Goal: Task Accomplishment & Management: Manage account settings

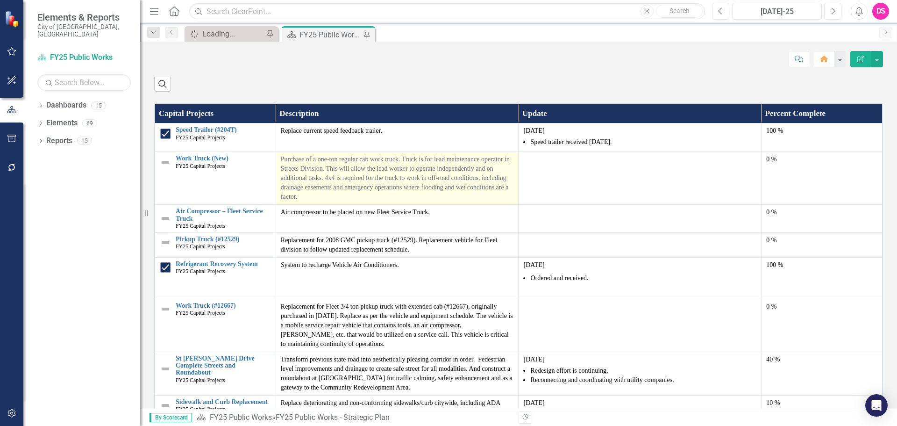
scroll to position [884, 0]
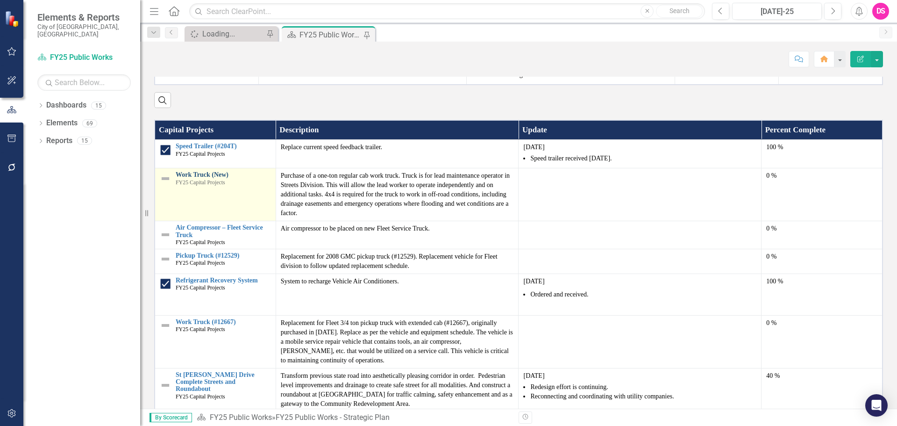
click at [214, 178] on link "Work Truck (New)" at bounding box center [223, 174] width 95 height 7
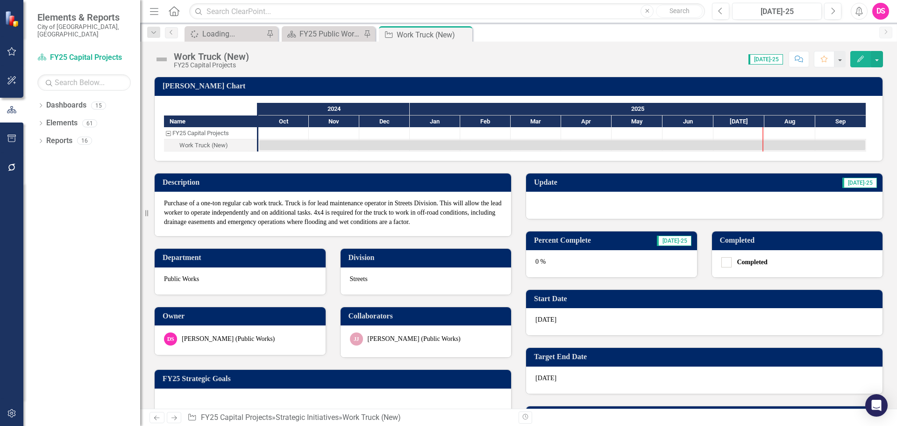
click at [589, 210] on div at bounding box center [704, 205] width 357 height 27
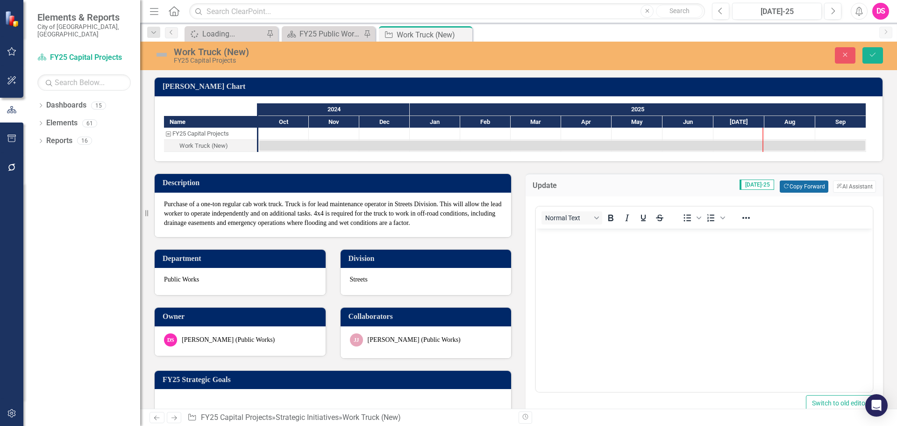
click at [794, 186] on button "Copy Forward Copy Forward" at bounding box center [804, 186] width 48 height 12
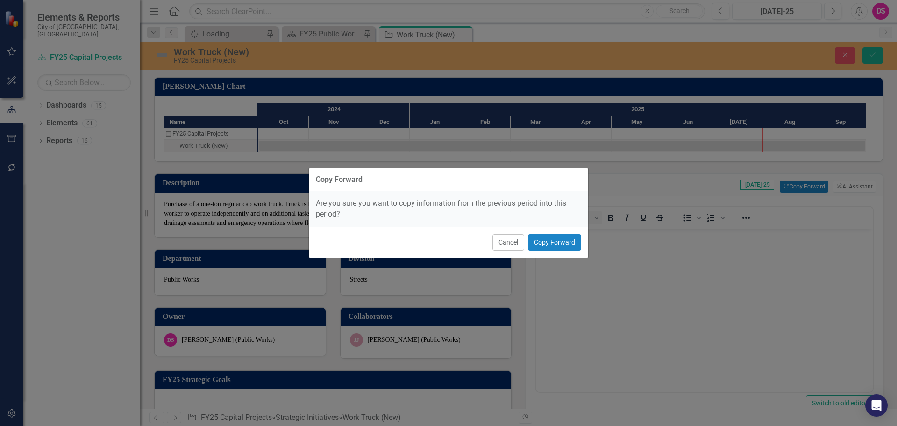
click at [553, 231] on div "Cancel Copy Forward" at bounding box center [448, 242] width 279 height 31
click at [553, 243] on button "Copy Forward" at bounding box center [554, 242] width 53 height 16
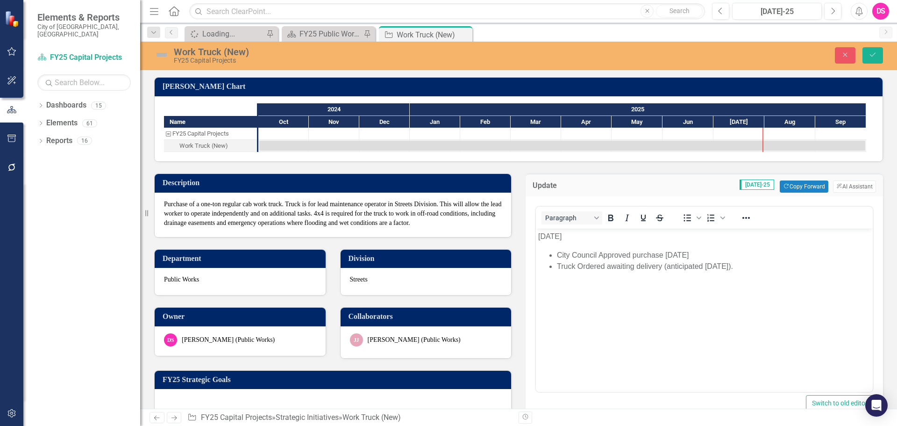
click at [542, 229] on body "June 2025 City Council Approved purchase December 3, 2024 Truck Ordered awaitin…" at bounding box center [704, 299] width 337 height 140
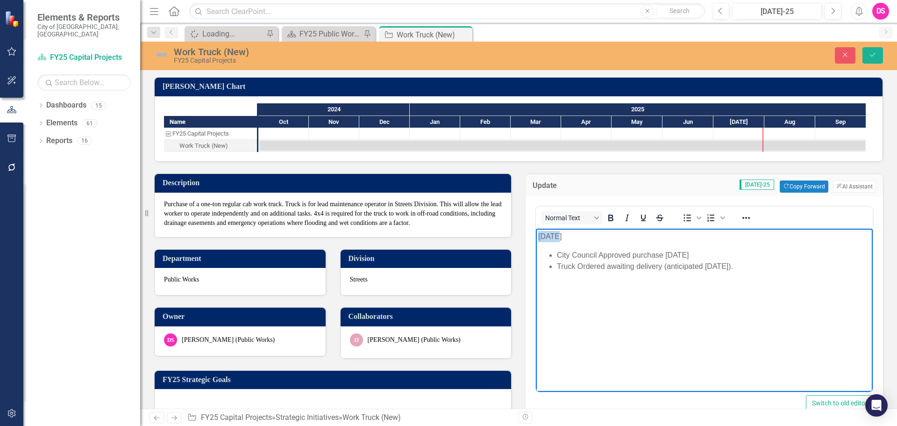
click at [542, 229] on body "June 2025 City Council Approved purchase December 3, 2024 Truck Ordered awaitin…" at bounding box center [704, 299] width 337 height 140
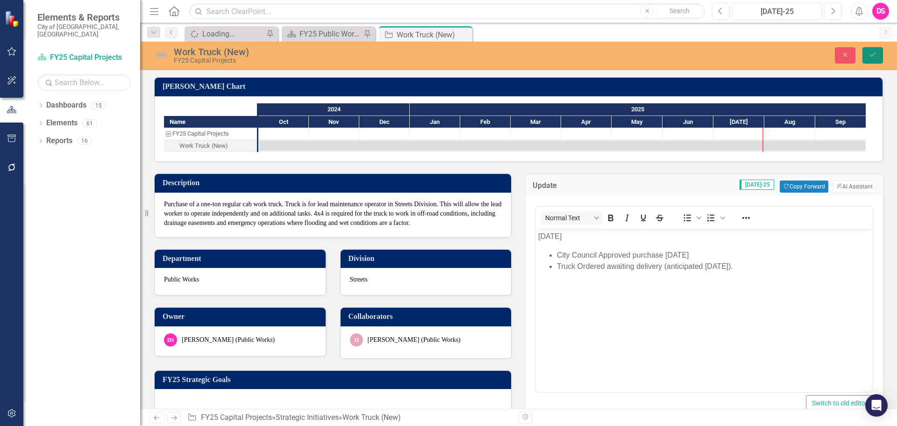
click at [878, 57] on button "Save" at bounding box center [873, 55] width 21 height 16
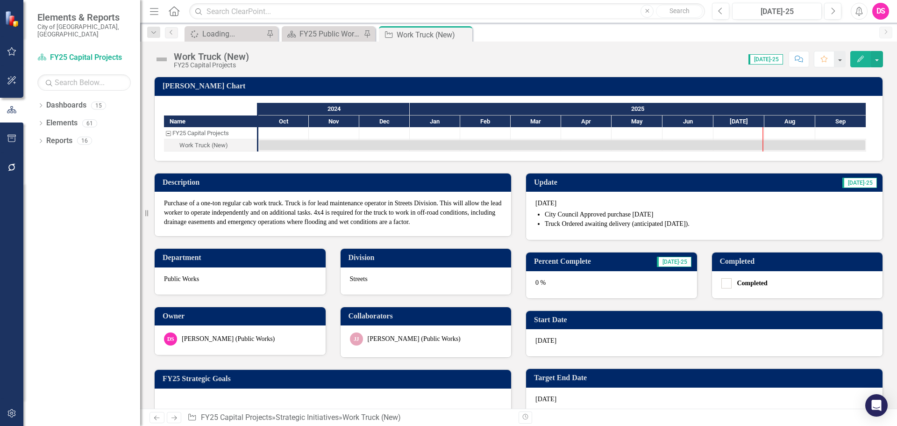
click at [336, 40] on div "Dashboard FY25 Public Works - Strategic Plan Pin" at bounding box center [328, 33] width 93 height 15
click at [334, 35] on div "FY25 Public Works - Strategic Plan" at bounding box center [331, 34] width 62 height 12
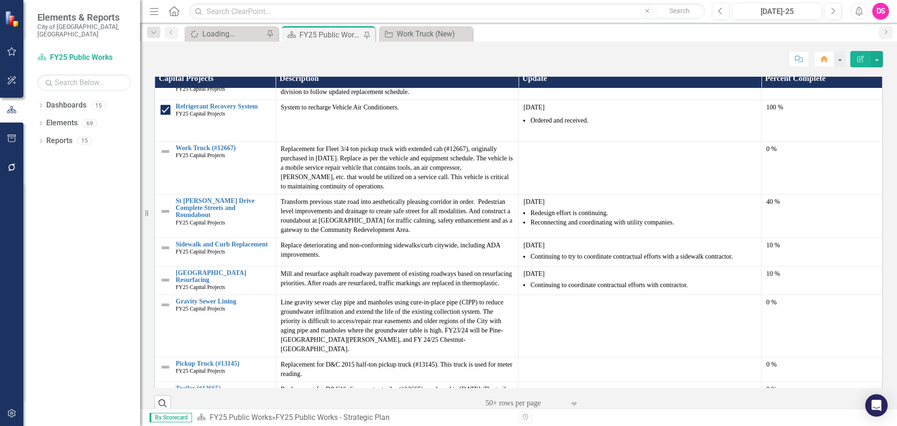
scroll to position [280, 0]
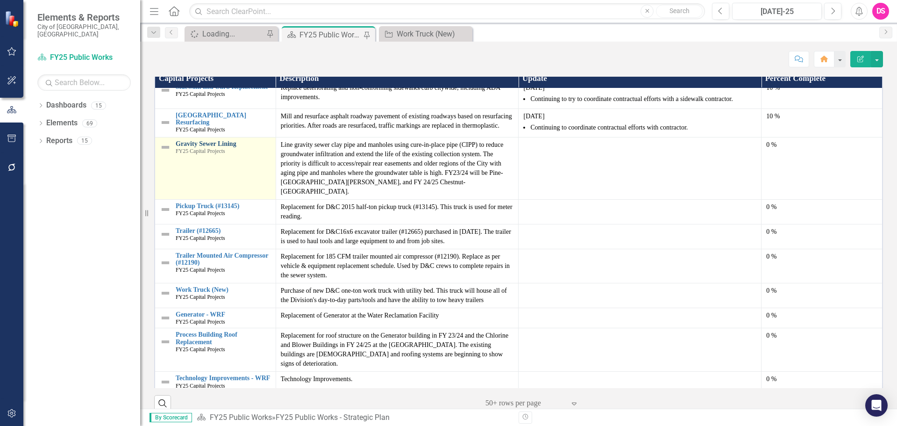
click at [213, 147] on link "Gravity Sewer Lining" at bounding box center [223, 143] width 95 height 7
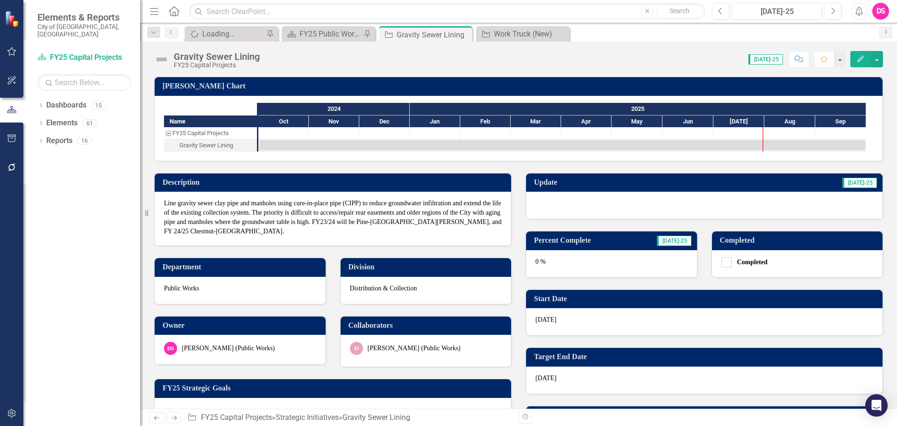
click at [551, 202] on div at bounding box center [704, 205] width 357 height 27
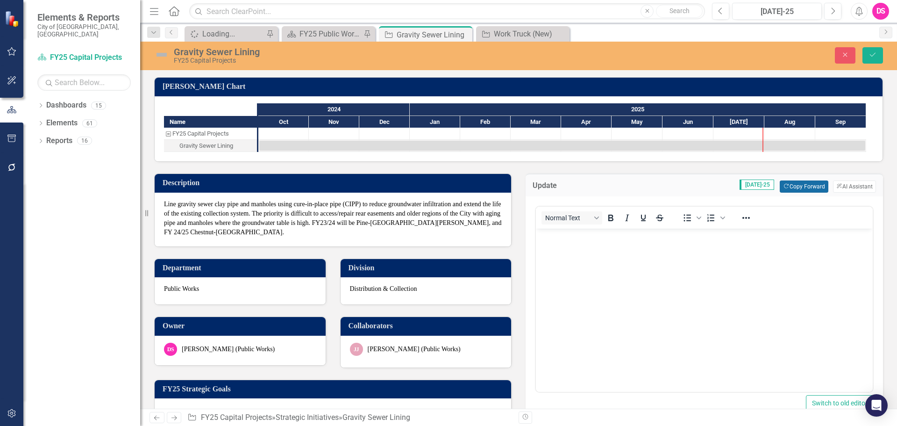
click at [786, 180] on button "Copy Forward Copy Forward" at bounding box center [804, 186] width 48 height 12
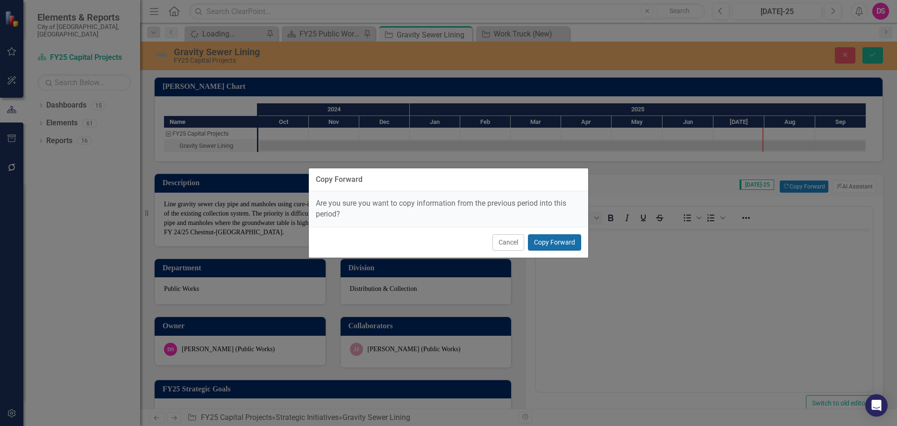
click at [575, 244] on button "Copy Forward" at bounding box center [554, 242] width 53 height 16
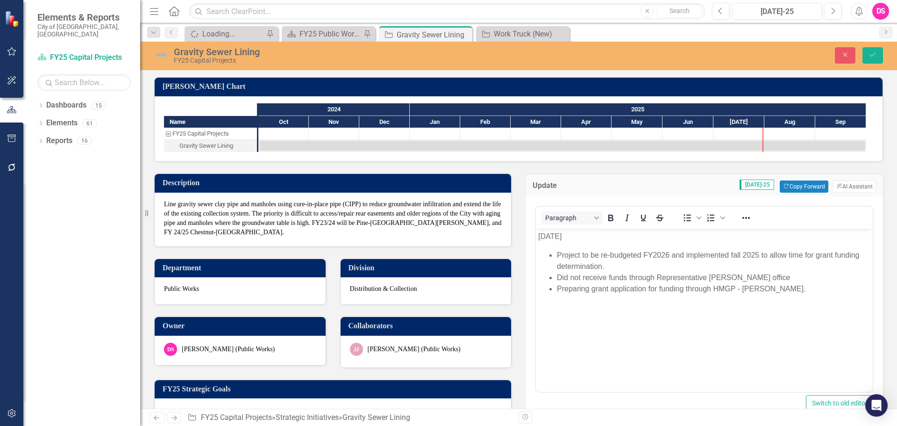
click at [795, 290] on li "Preparing grant application for funding through HMGP - Helene." at bounding box center [714, 288] width 314 height 11
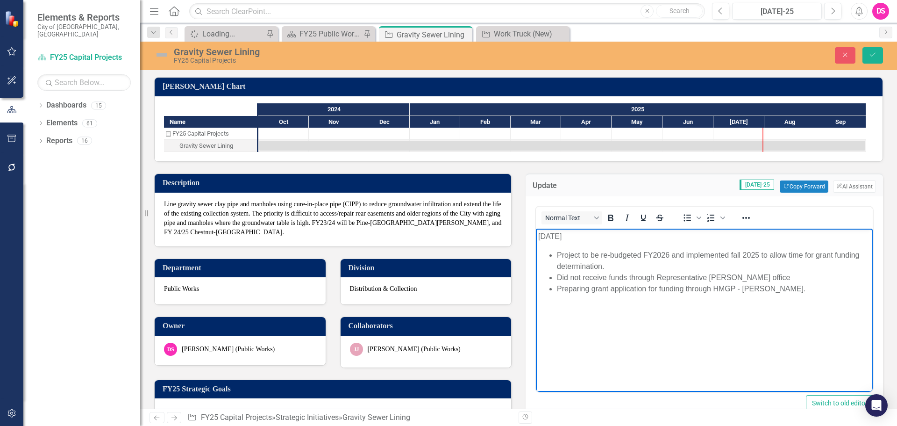
click at [567, 293] on li "Preparing grant application for funding through HMGP - Helene." at bounding box center [714, 288] width 314 height 11
click at [567, 292] on li "Preparing grant application for funding through HMGP - Helene." at bounding box center [714, 288] width 314 height 11
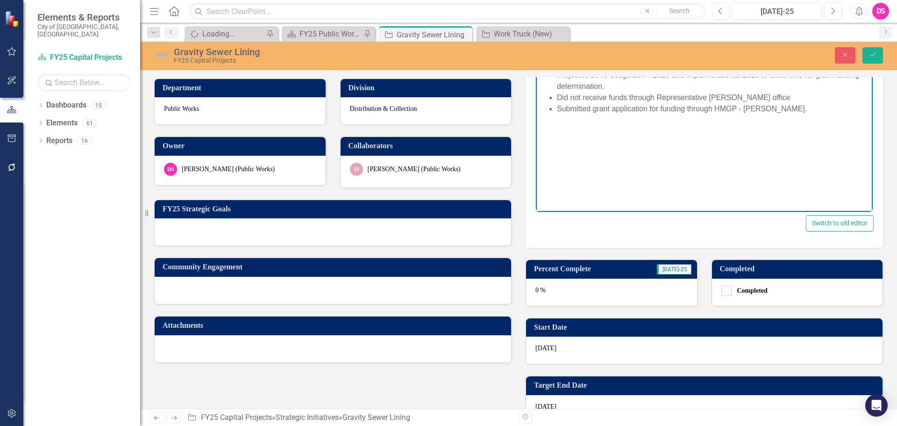
scroll to position [187, 0]
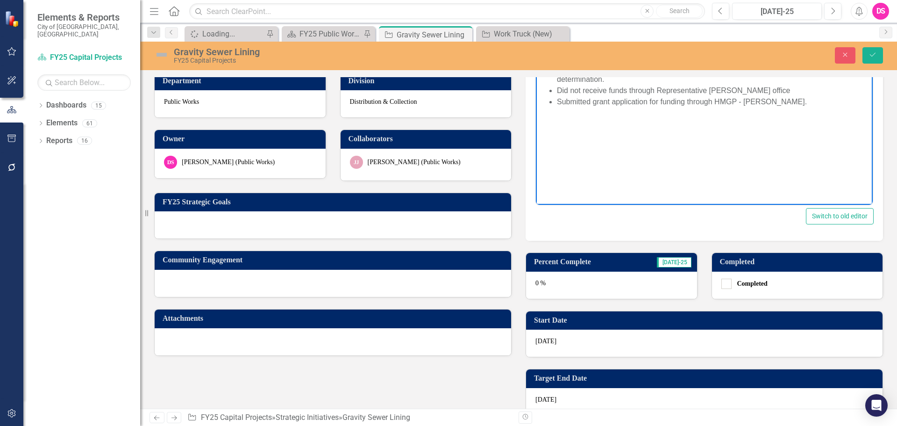
click at [579, 286] on div "0 %" at bounding box center [611, 285] width 171 height 27
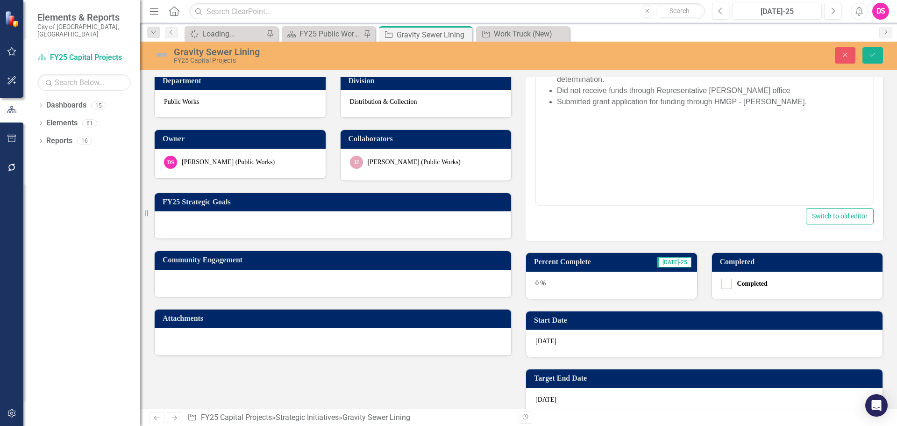
click at [578, 287] on div "0 %" at bounding box center [611, 285] width 171 height 27
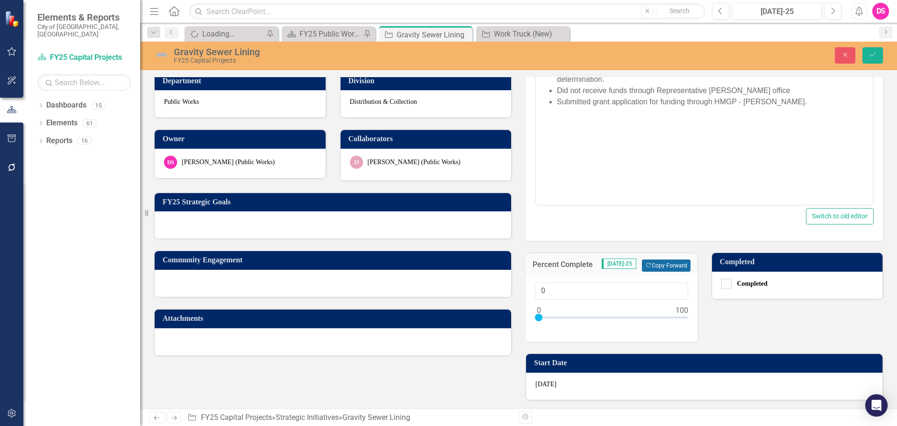
click at [659, 265] on button "Copy Forward Copy Forward" at bounding box center [666, 265] width 48 height 12
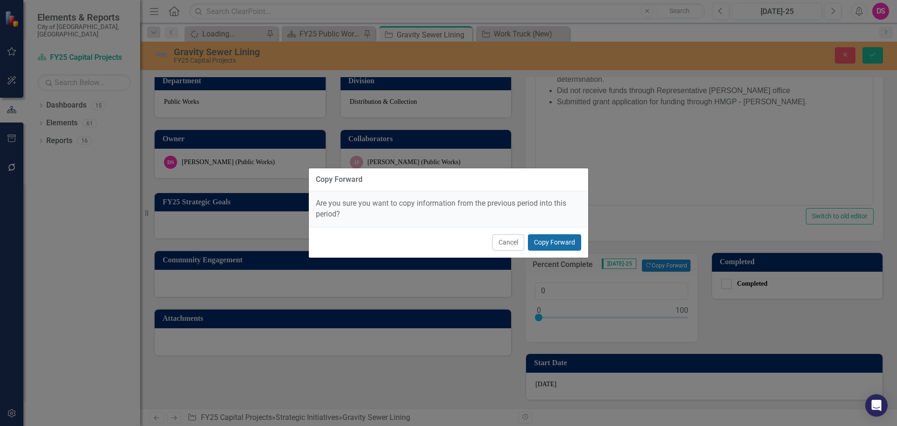
click at [578, 244] on button "Copy Forward" at bounding box center [554, 242] width 53 height 16
type input "10"
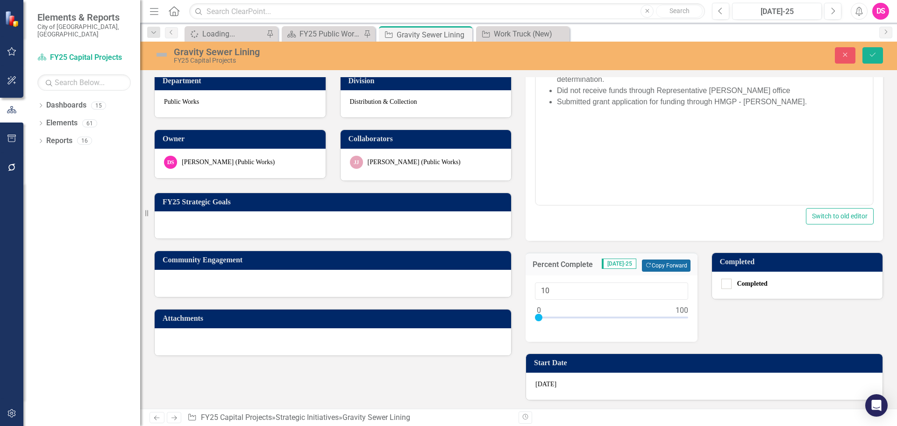
scroll to position [0, 0]
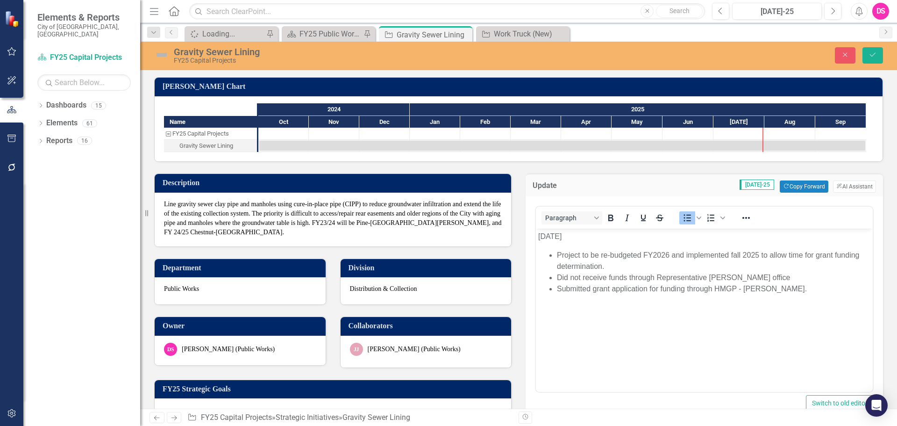
click at [155, 58] on img at bounding box center [161, 54] width 15 height 15
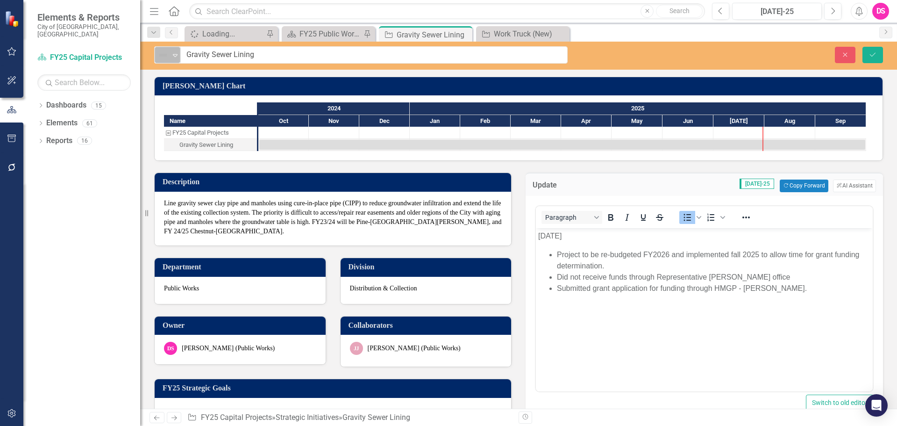
click at [157, 57] on div "Not Defined" at bounding box center [164, 55] width 14 height 13
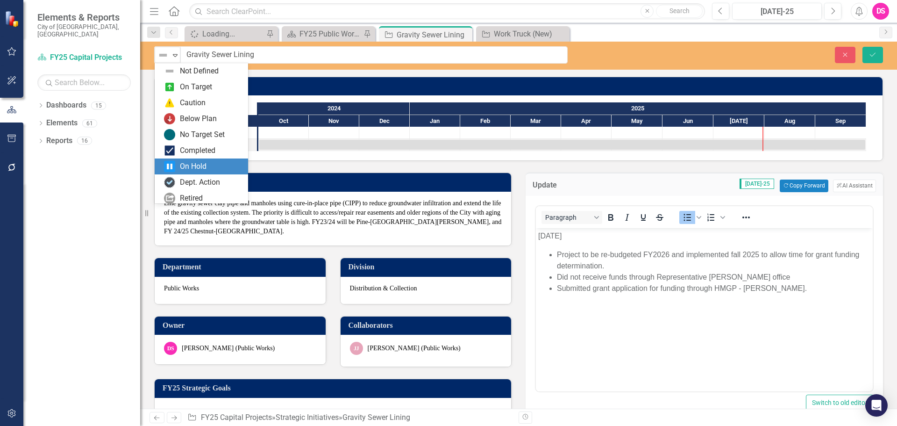
click at [184, 160] on div "On Hold" at bounding box center [201, 166] width 93 height 16
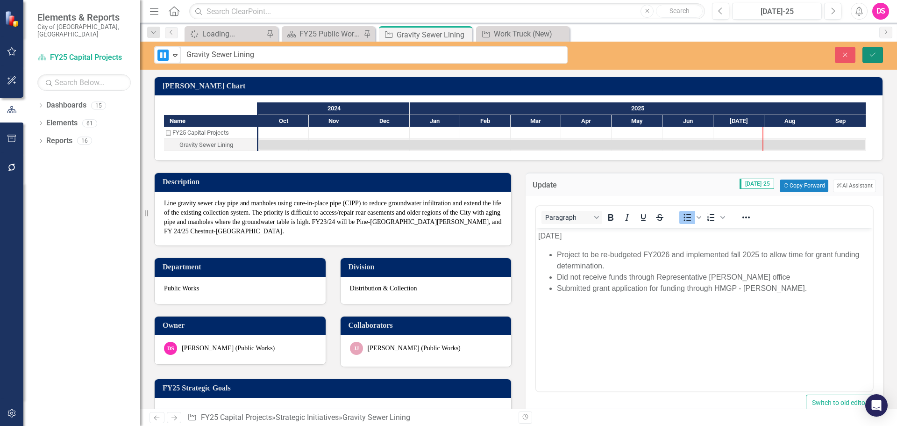
click at [871, 52] on icon "Save" at bounding box center [873, 54] width 8 height 7
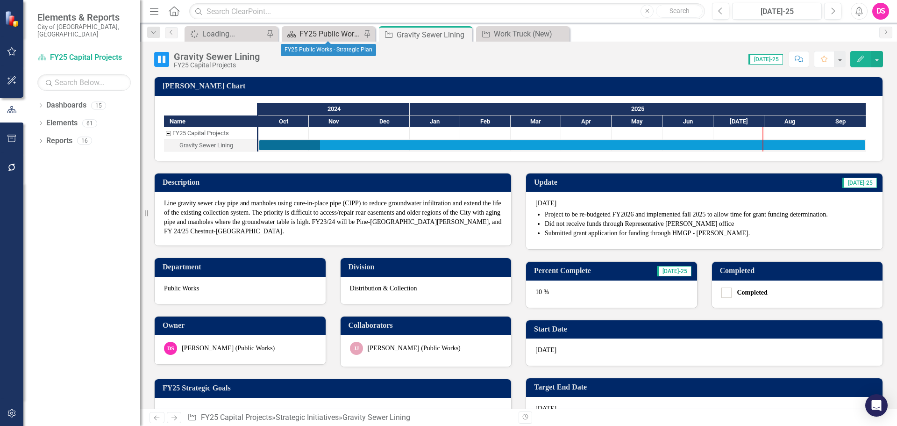
click at [337, 34] on div "FY25 Public Works - Strategic Plan" at bounding box center [331, 34] width 62 height 12
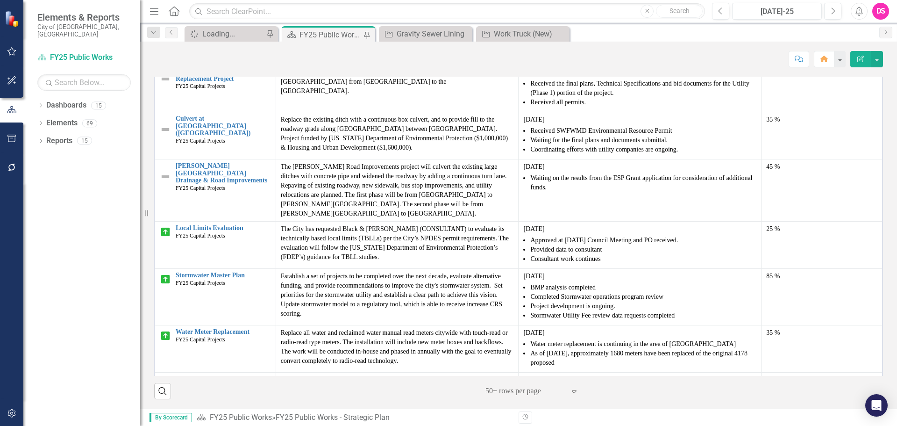
scroll to position [1122, 0]
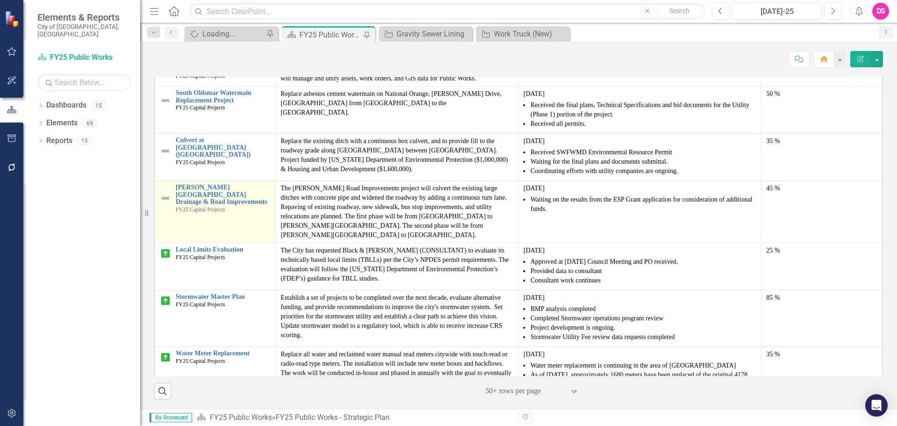
click at [161, 193] on img at bounding box center [165, 198] width 11 height 11
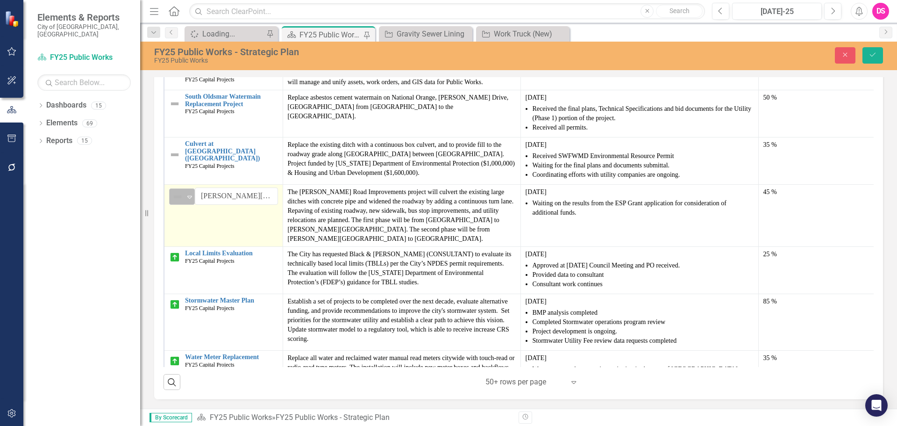
click at [174, 202] on img at bounding box center [177, 196] width 11 height 11
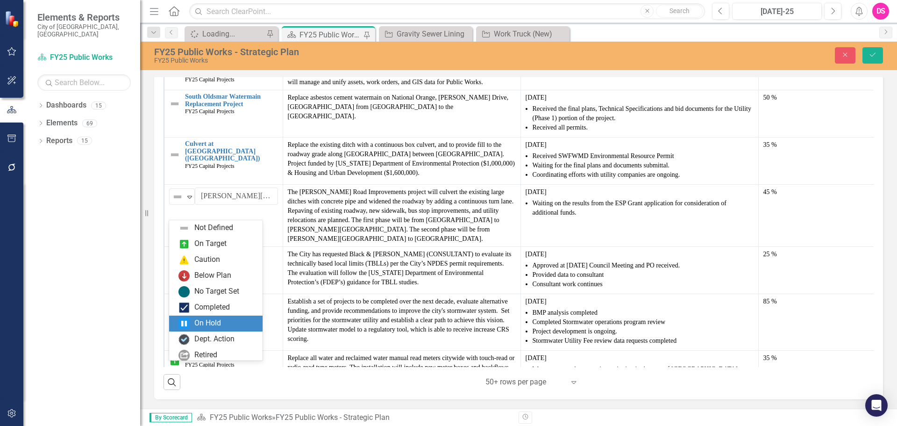
click at [200, 325] on div "On Hold" at bounding box center [207, 323] width 27 height 11
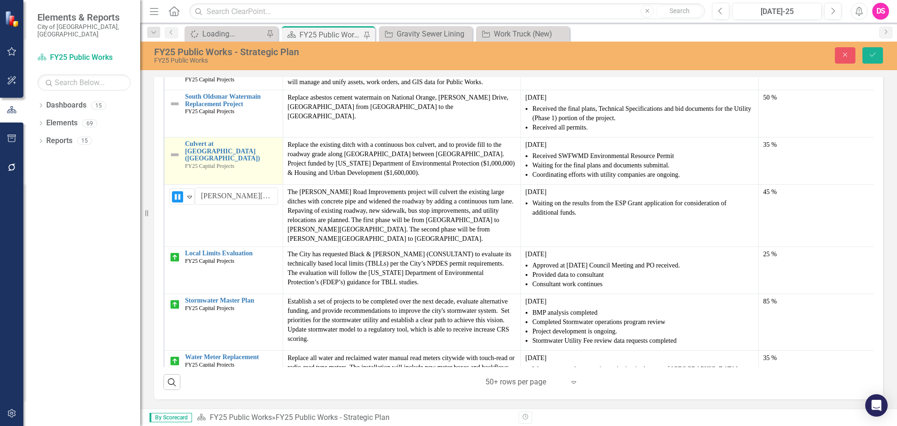
click at [172, 160] on img at bounding box center [174, 154] width 11 height 11
click at [174, 155] on img at bounding box center [177, 149] width 11 height 11
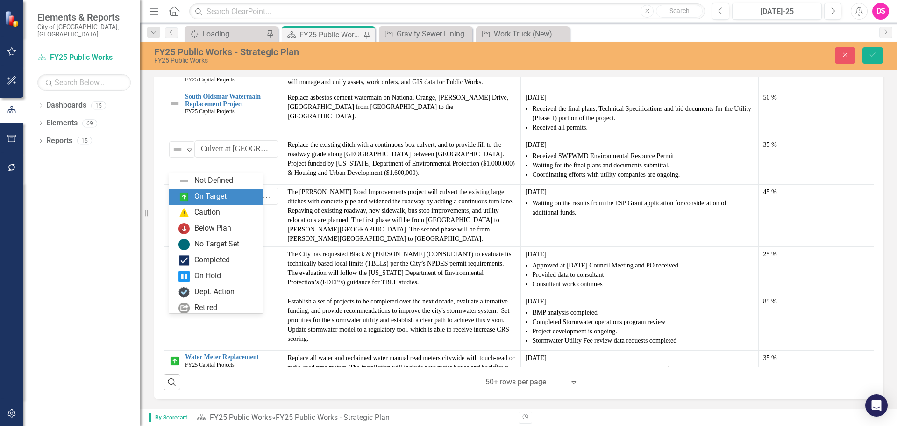
click at [195, 190] on div "On Target" at bounding box center [215, 197] width 93 height 16
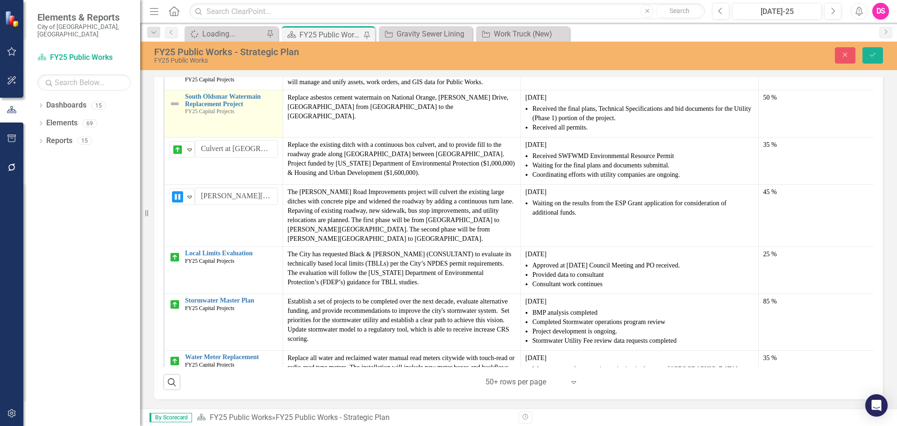
click at [175, 109] on img at bounding box center [174, 103] width 11 height 11
click at [178, 108] on img at bounding box center [177, 102] width 11 height 11
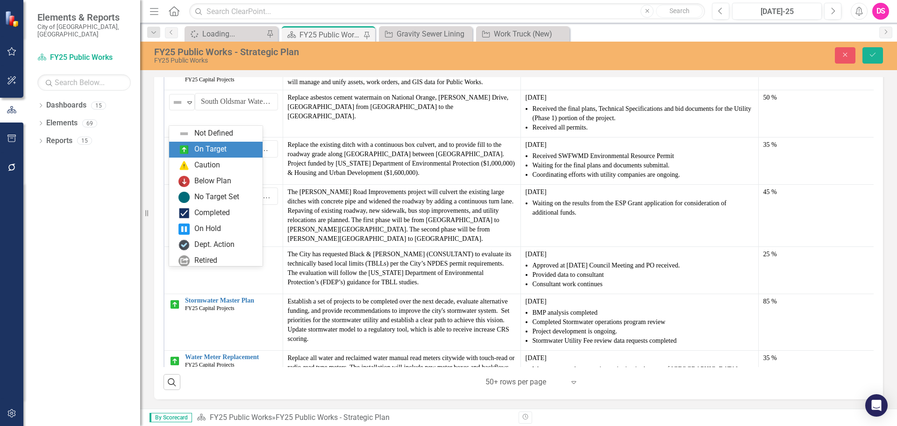
click at [189, 153] on img at bounding box center [184, 149] width 11 height 11
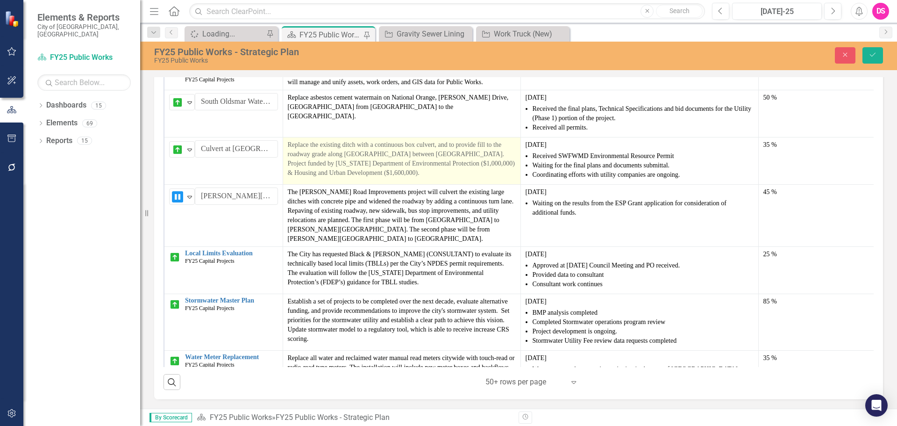
click at [376, 164] on p "Replace the existing ditch with a continuous box culvert, and to provide fill t…" at bounding box center [402, 158] width 228 height 37
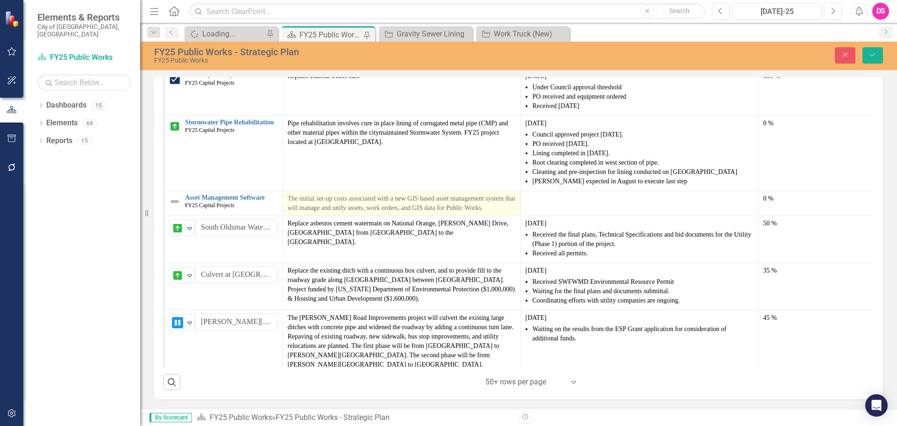
scroll to position [981, 0]
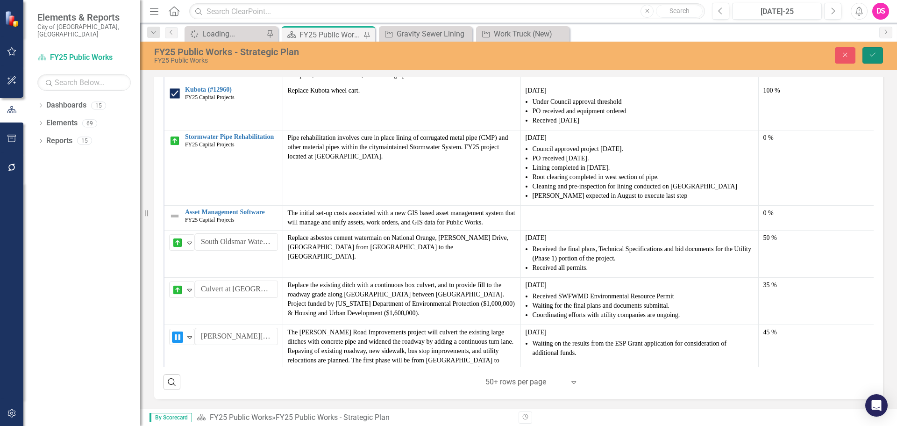
click at [876, 49] on button "Save" at bounding box center [873, 55] width 21 height 16
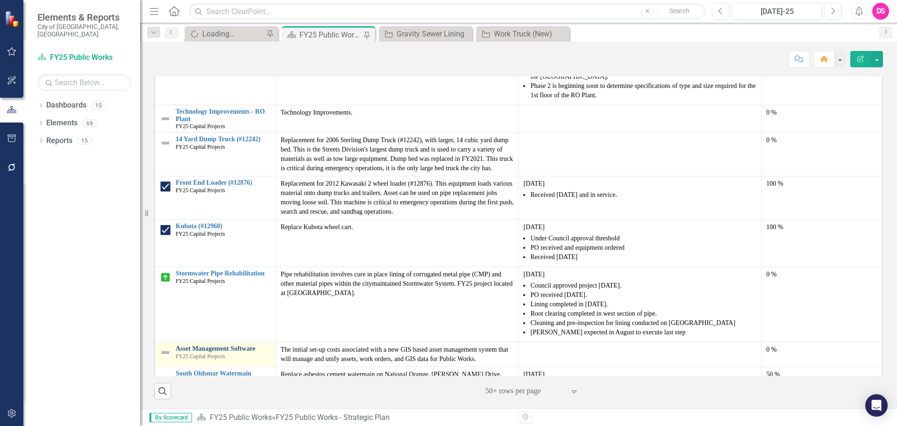
scroll to position [1028, 0]
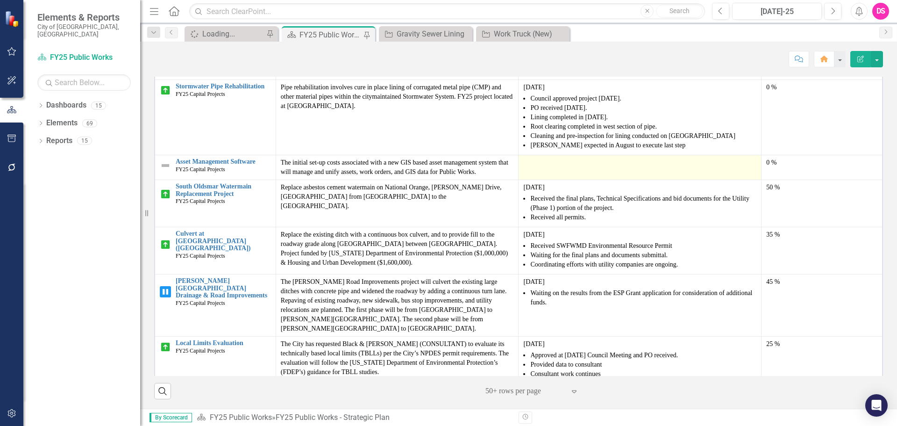
click at [528, 158] on div at bounding box center [639, 163] width 233 height 11
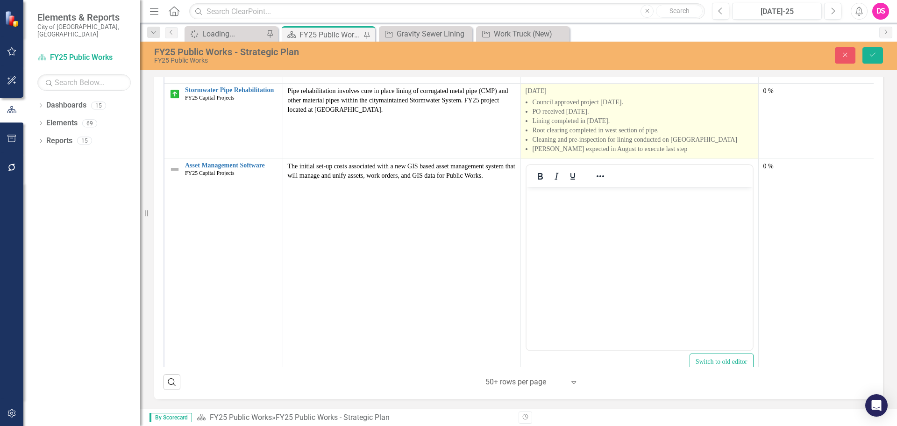
scroll to position [0, 0]
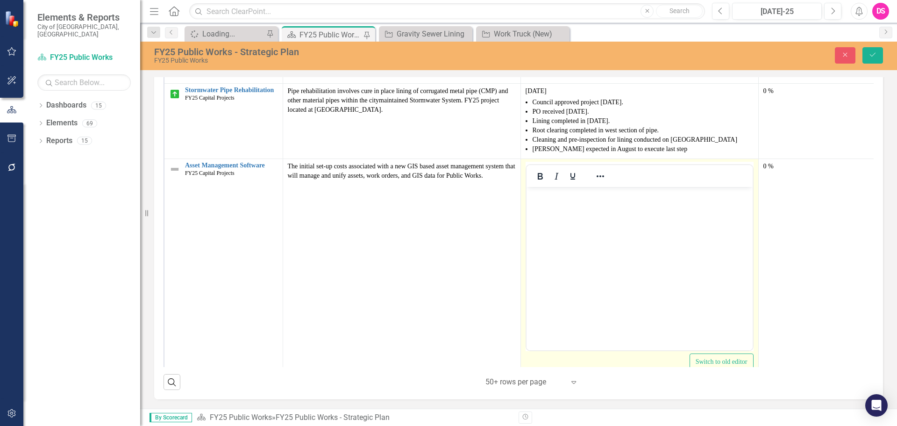
click at [611, 231] on body "Rich Text Area. Press ALT-0 for help." at bounding box center [639, 257] width 226 height 140
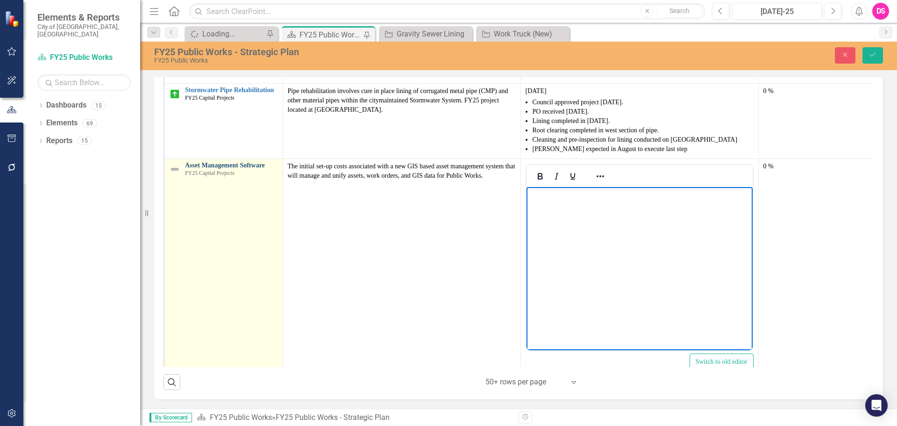
click at [210, 169] on link "Asset Management Software" at bounding box center [231, 165] width 93 height 7
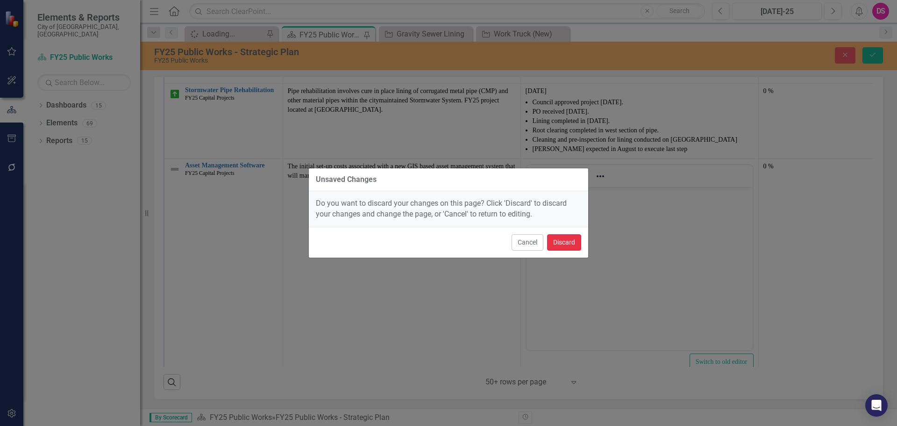
click at [568, 247] on button "Discard" at bounding box center [564, 242] width 34 height 16
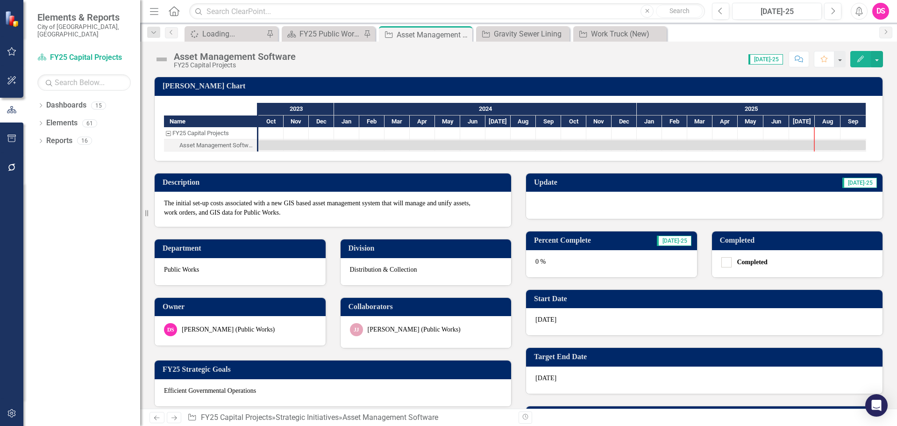
click at [597, 205] on div at bounding box center [704, 205] width 357 height 27
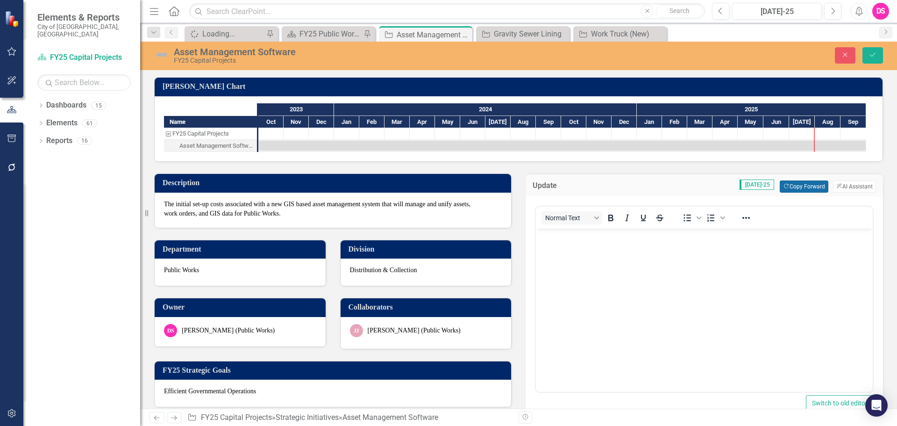
click at [798, 181] on button "Copy Forward Copy Forward" at bounding box center [804, 186] width 48 height 12
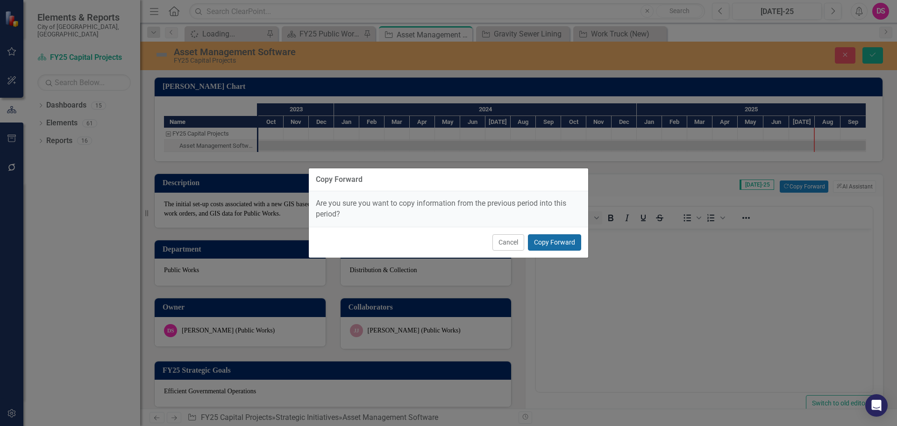
click at [539, 248] on button "Copy Forward" at bounding box center [554, 242] width 53 height 16
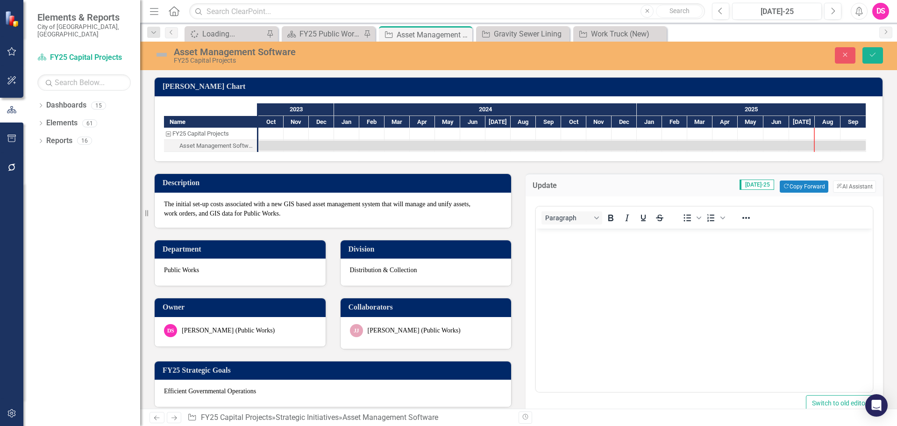
click at [549, 242] on body "Rich Text Area. Press ALT-0 for help." at bounding box center [704, 299] width 337 height 140
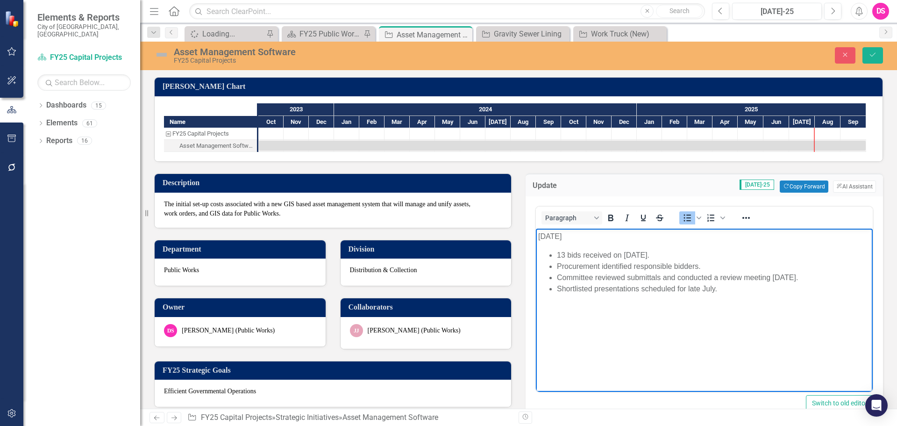
click at [553, 238] on p "[DATE]" at bounding box center [704, 236] width 332 height 11
click at [548, 237] on p "[DATE]" at bounding box center [704, 236] width 332 height 11
click at [721, 285] on p "Shortlisted presentations scheduled for late July." at bounding box center [714, 288] width 314 height 11
drag, startPoint x: 748, startPoint y: 289, endPoint x: 558, endPoint y: 290, distance: 190.2
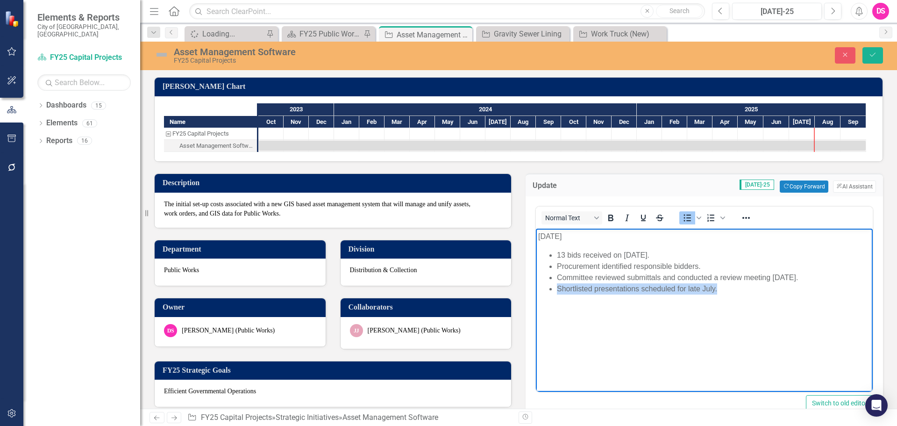
click at [558, 290] on p "Shortlisted presentations scheduled for late July." at bounding box center [714, 288] width 314 height 11
click at [728, 287] on p "Presentations and selection committee occured" at bounding box center [714, 288] width 314 height 11
click at [600, 286] on p "Presentations and selection committee occurred July 24, 2025." at bounding box center [714, 288] width 314 height 11
click at [644, 301] on p "Selection committee occurred July 24, 2025." at bounding box center [714, 299] width 314 height 11
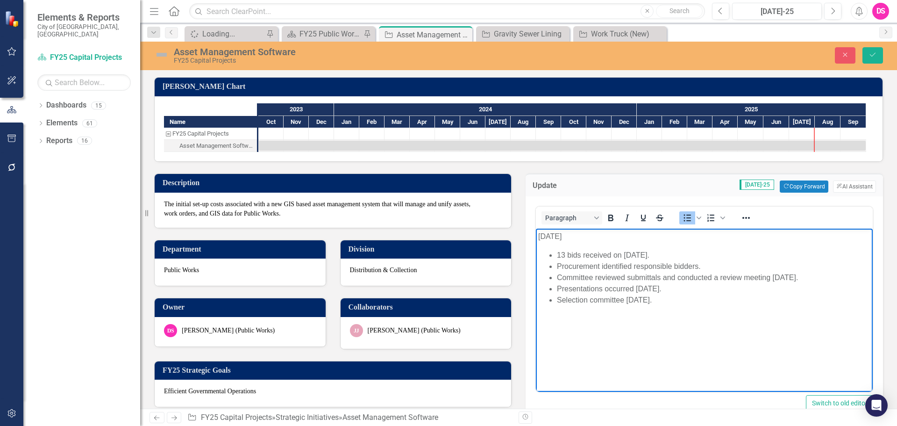
copy ul "Selection committee [DATE]."
drag, startPoint x: 690, startPoint y: 325, endPoint x: 522, endPoint y: 319, distance: 167.9
click at [536, 319] on html "July 2025 13 bids received on Dec. 17, 2024. Procurement identified responsible…" at bounding box center [704, 299] width 337 height 140
click at [564, 300] on li "Rich Text Area. Press ALT-0 for help." at bounding box center [714, 299] width 314 height 11
click at [571, 325] on p "Rich Text Area. Press ALT-0 for help." at bounding box center [714, 322] width 314 height 11
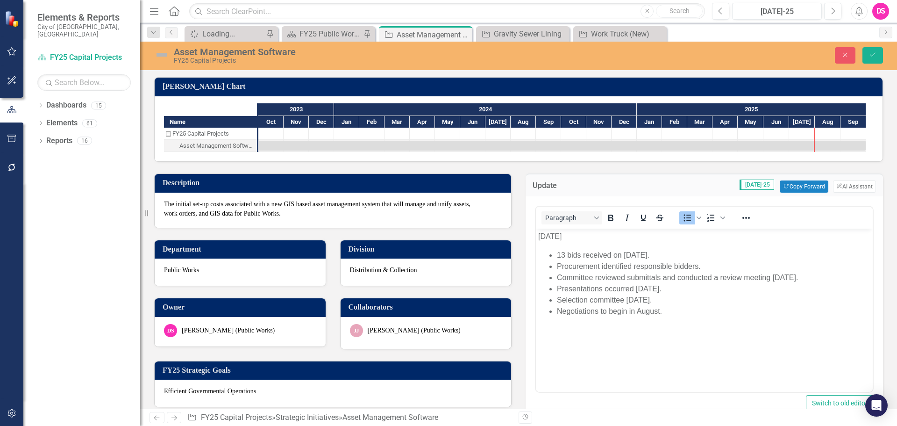
click at [162, 55] on img at bounding box center [161, 54] width 15 height 15
click at [162, 54] on img at bounding box center [161, 54] width 15 height 15
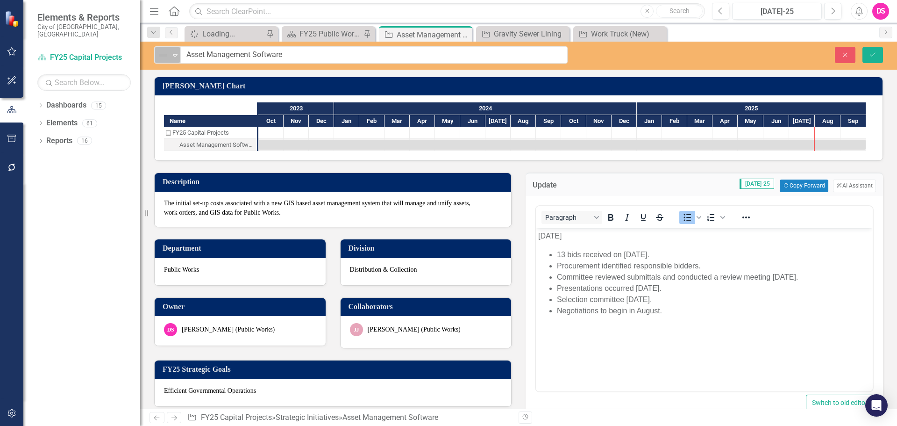
click at [165, 55] on img at bounding box center [163, 55] width 11 height 11
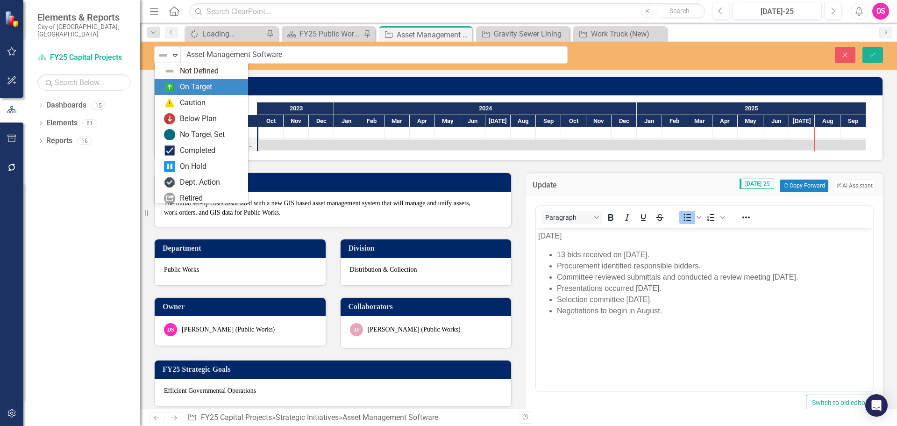
click at [180, 85] on div "On Target" at bounding box center [196, 87] width 32 height 11
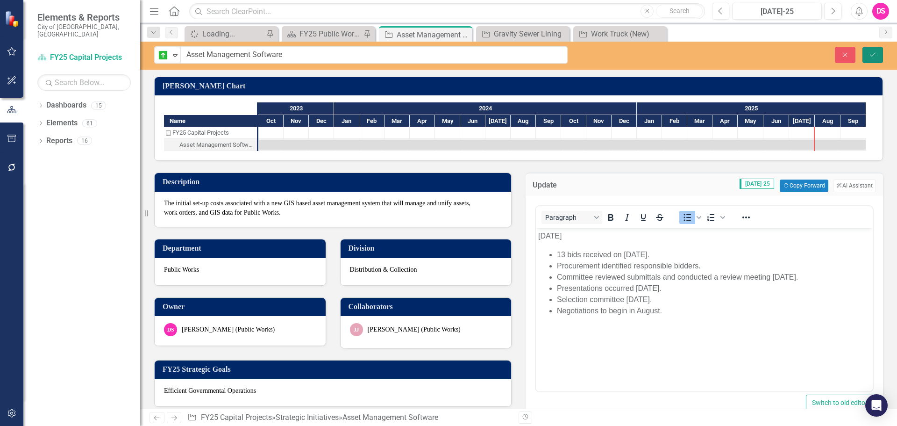
click at [871, 55] on icon "Save" at bounding box center [873, 54] width 8 height 7
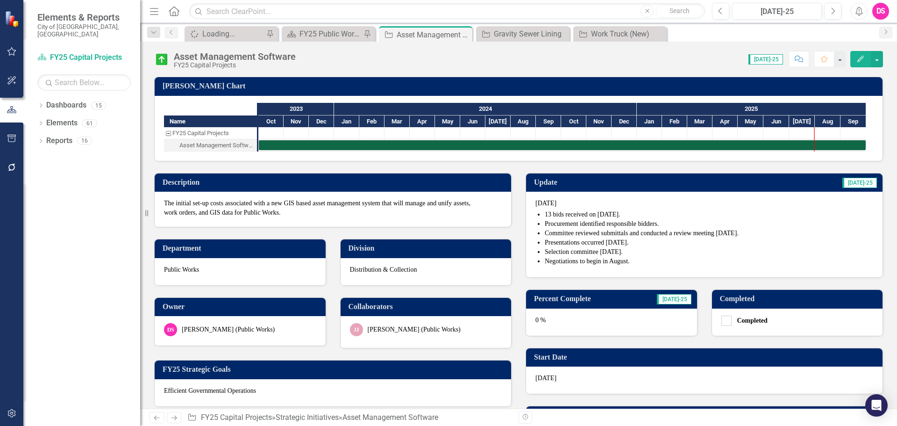
click at [578, 319] on div "0 %" at bounding box center [611, 321] width 171 height 27
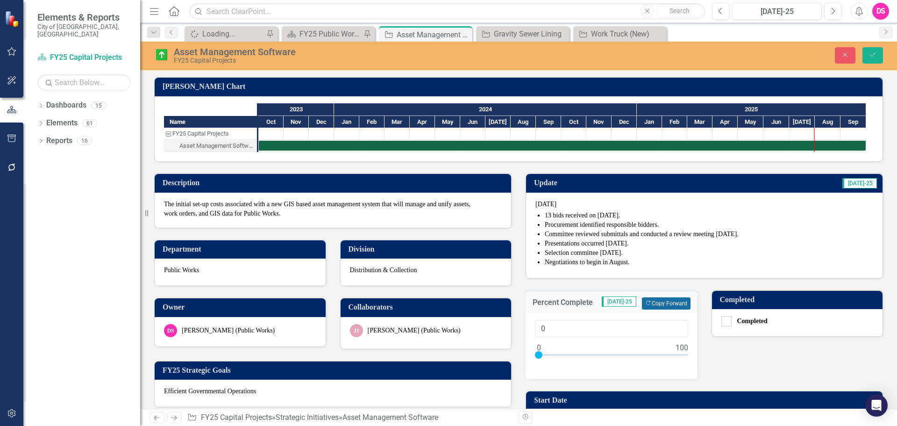
click at [659, 304] on button "Copy Forward Copy Forward" at bounding box center [666, 303] width 48 height 12
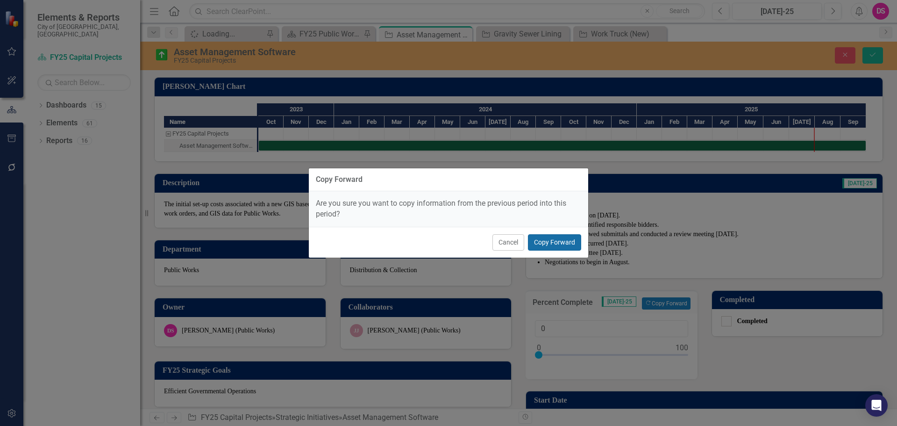
click at [549, 236] on button "Copy Forward" at bounding box center [554, 242] width 53 height 16
type input "25"
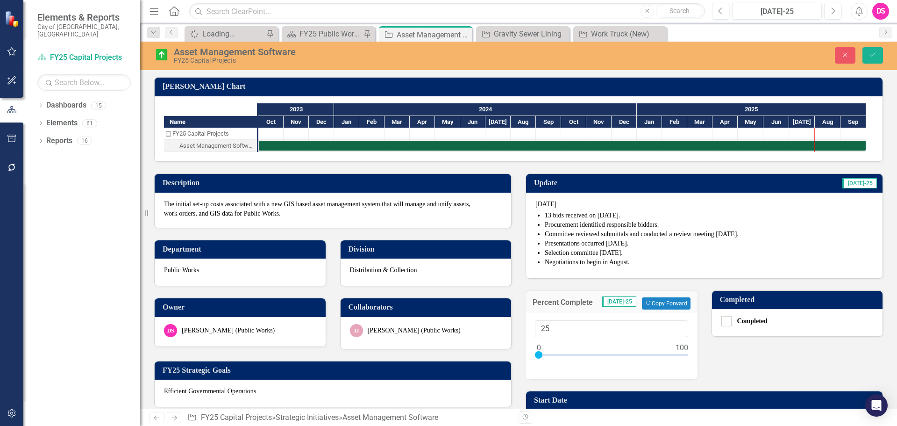
click at [890, 54] on div "Close Save" at bounding box center [739, 55] width 315 height 16
click at [878, 58] on button "Save" at bounding box center [873, 55] width 21 height 16
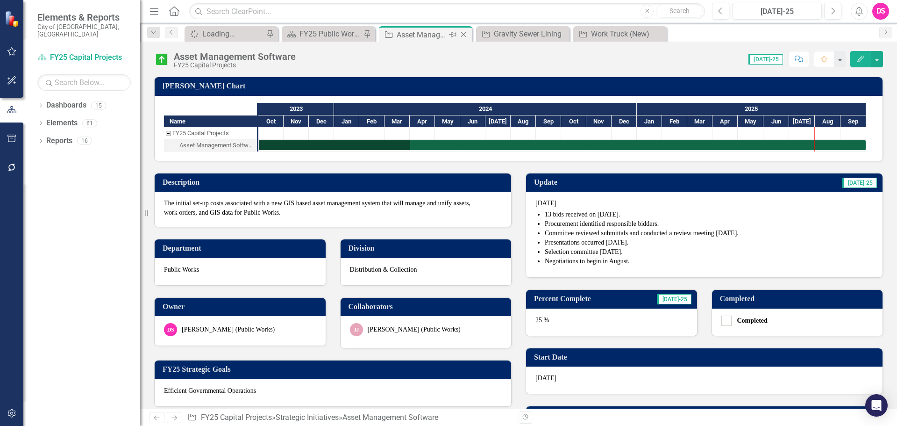
click at [464, 36] on icon "Close" at bounding box center [463, 34] width 9 height 7
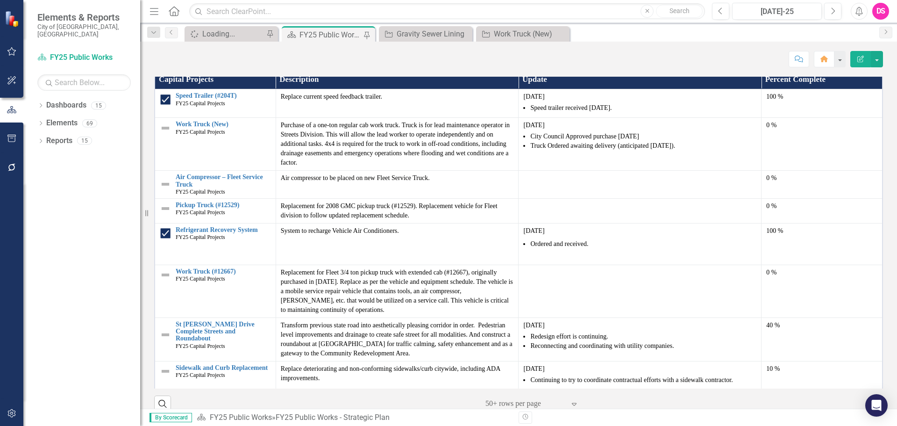
scroll to position [935, 0]
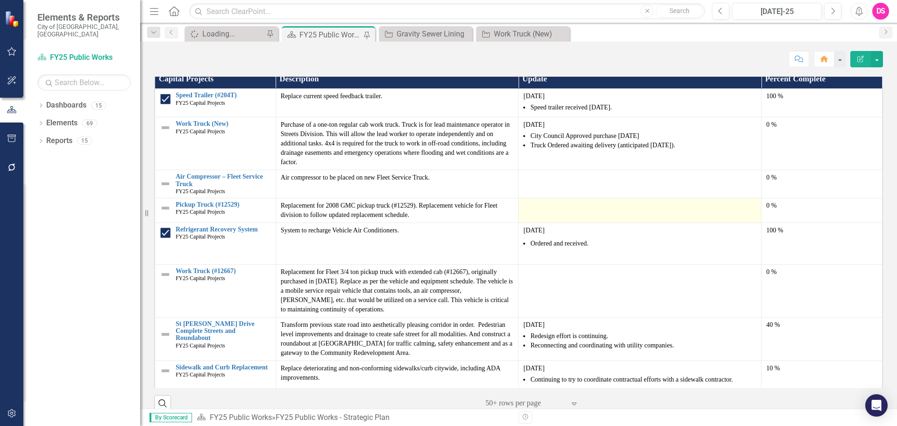
click at [528, 212] on div at bounding box center [639, 206] width 233 height 11
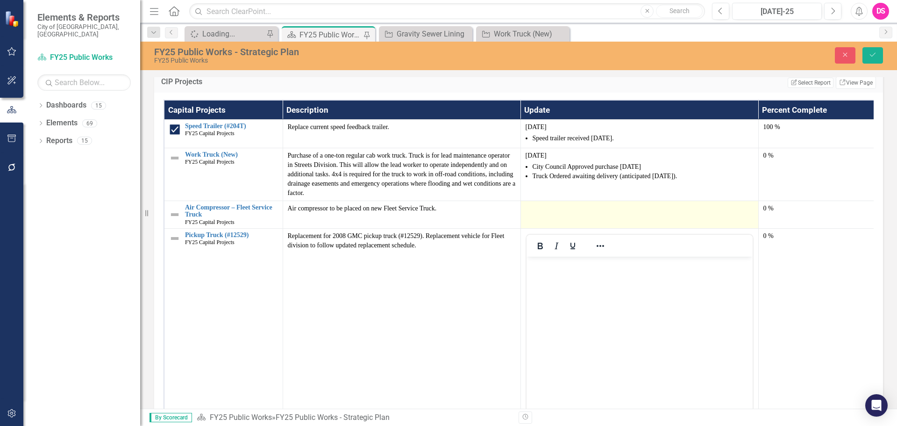
scroll to position [0, 0]
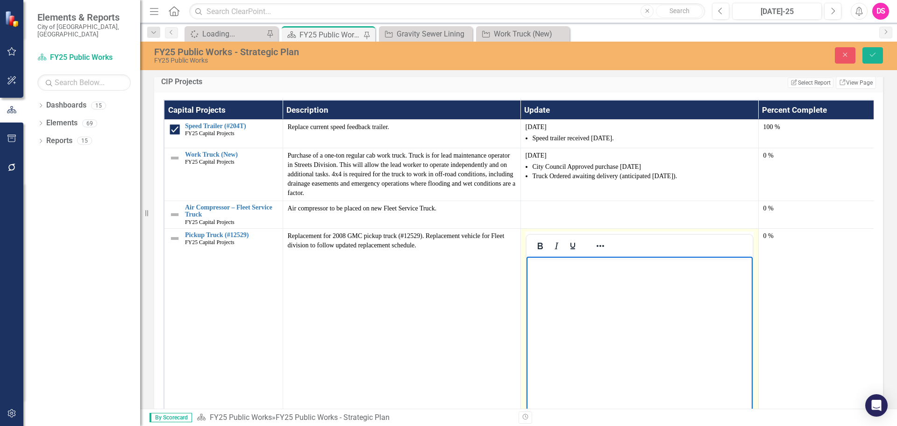
click at [607, 287] on body "Rich Text Area. Press ALT-0 for help." at bounding box center [639, 327] width 226 height 140
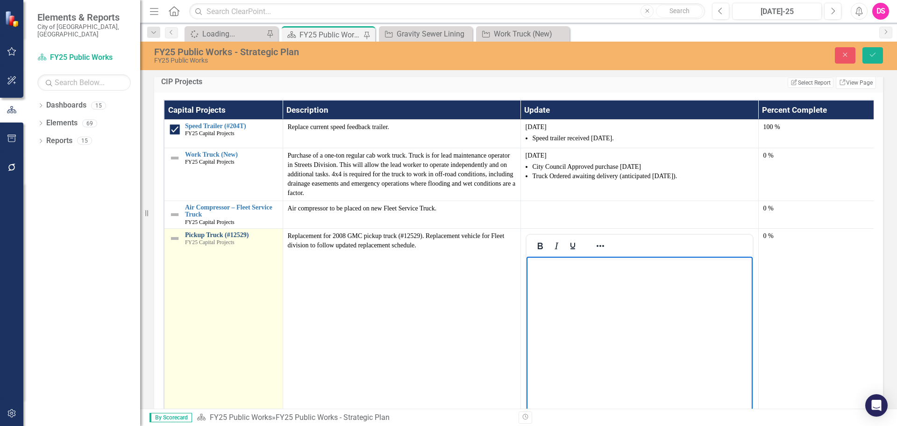
click at [222, 238] on link "Pickup Truck (#12529)" at bounding box center [231, 234] width 93 height 7
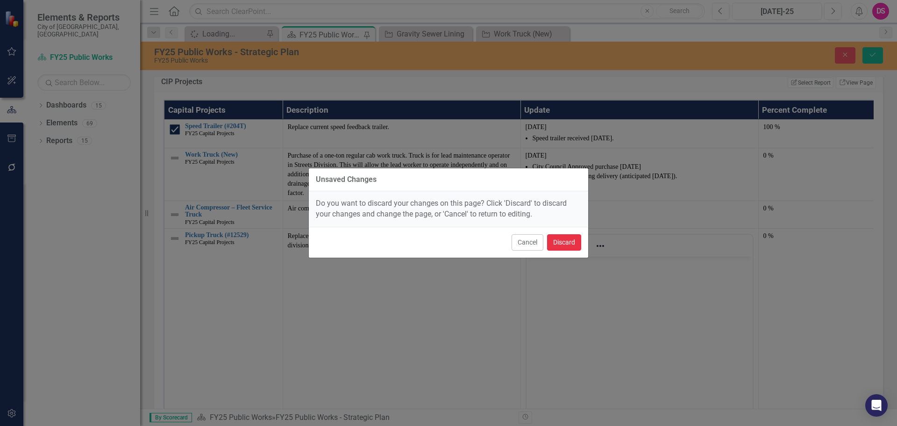
click at [570, 237] on button "Discard" at bounding box center [564, 242] width 34 height 16
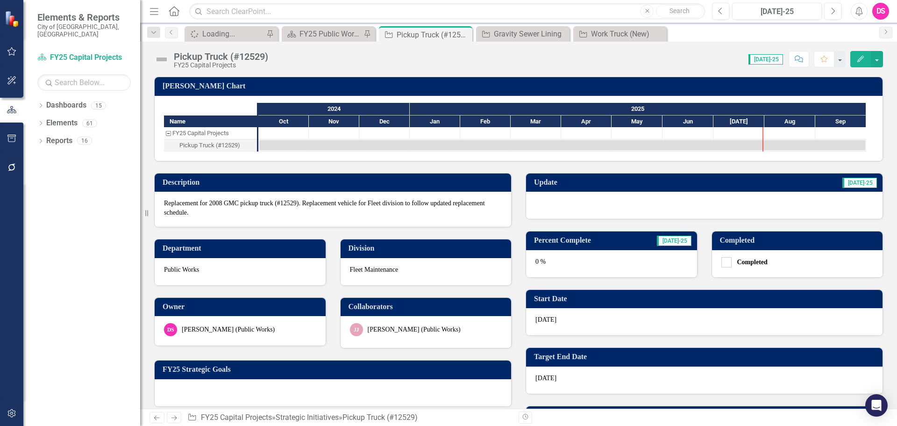
click at [578, 203] on div at bounding box center [704, 205] width 357 height 27
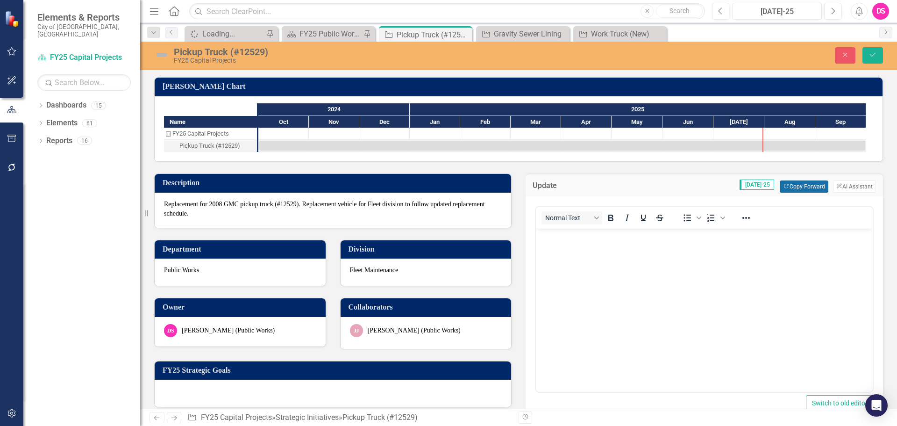
click at [788, 190] on button "Copy Forward Copy Forward" at bounding box center [804, 186] width 48 height 12
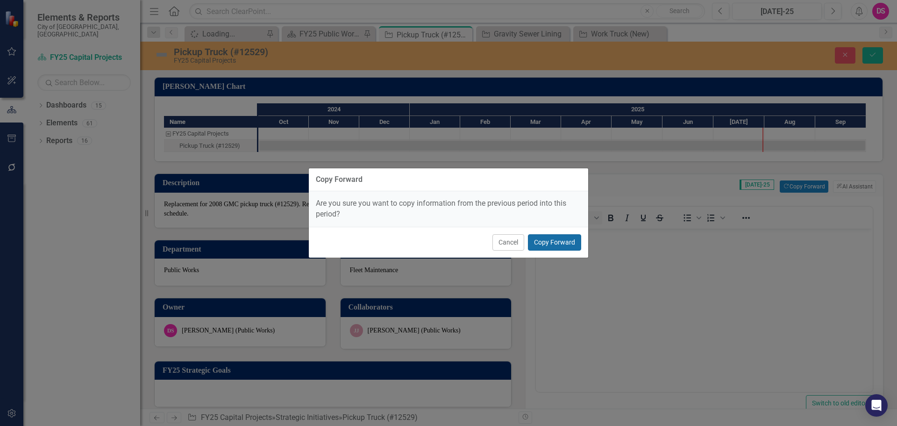
click at [569, 247] on button "Copy Forward" at bounding box center [554, 242] width 53 height 16
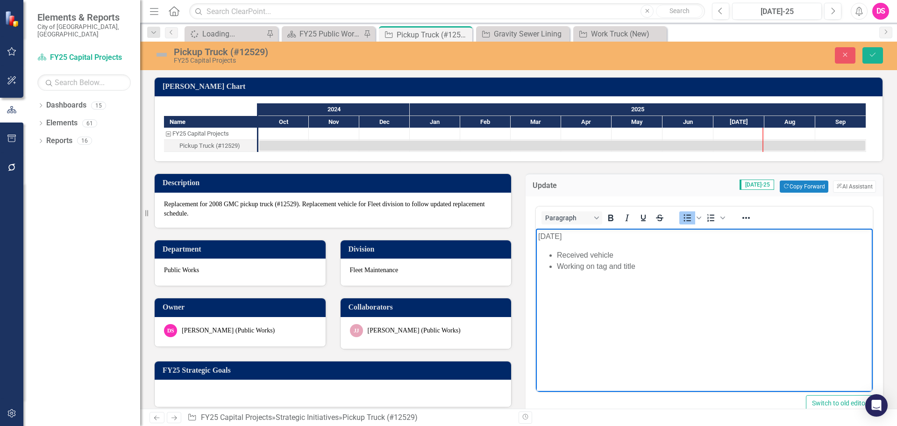
click at [647, 265] on li "Working on tag and title" at bounding box center [714, 266] width 314 height 11
click at [544, 236] on p "[DATE]" at bounding box center [704, 236] width 332 height 11
click at [162, 55] on img at bounding box center [161, 54] width 15 height 15
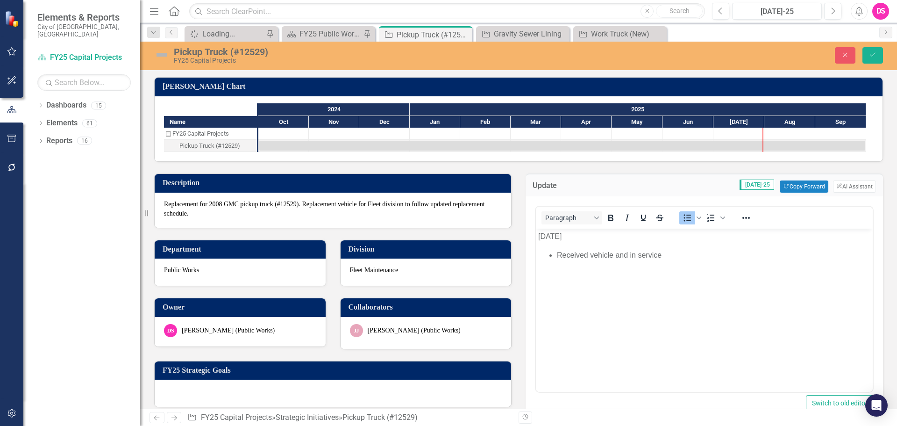
click at [162, 55] on img at bounding box center [161, 54] width 15 height 15
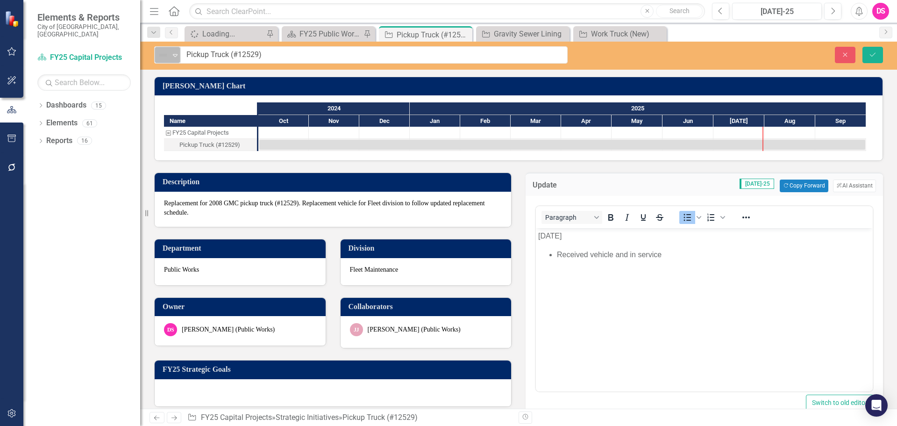
click at [167, 57] on img at bounding box center [163, 55] width 11 height 11
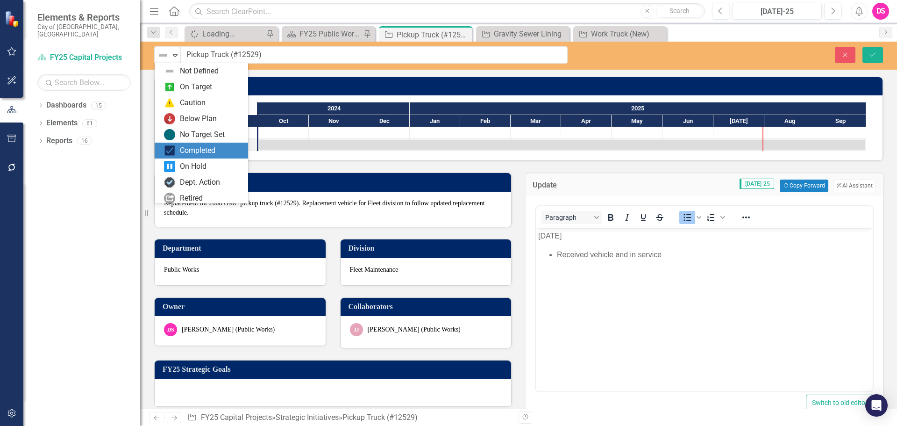
click at [178, 144] on div "Completed" at bounding box center [201, 151] width 93 height 16
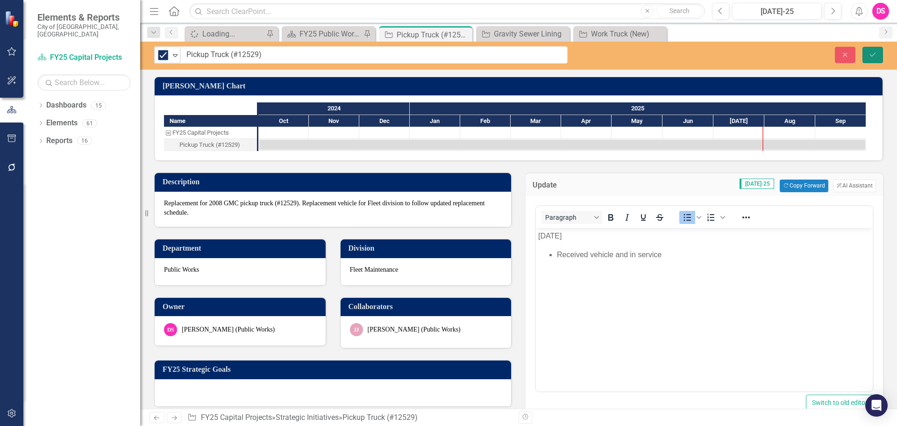
click at [875, 51] on icon "Save" at bounding box center [873, 54] width 8 height 7
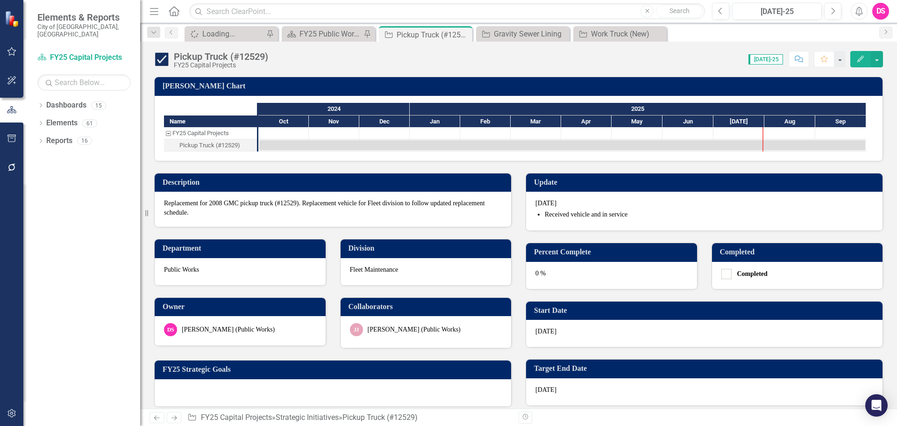
click at [570, 277] on div "0 %" at bounding box center [611, 275] width 171 height 27
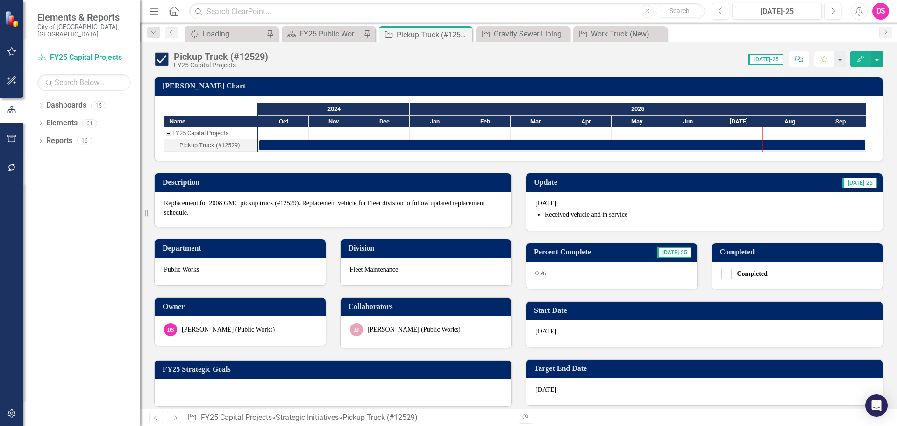
click at [570, 278] on div "0 %" at bounding box center [611, 275] width 171 height 27
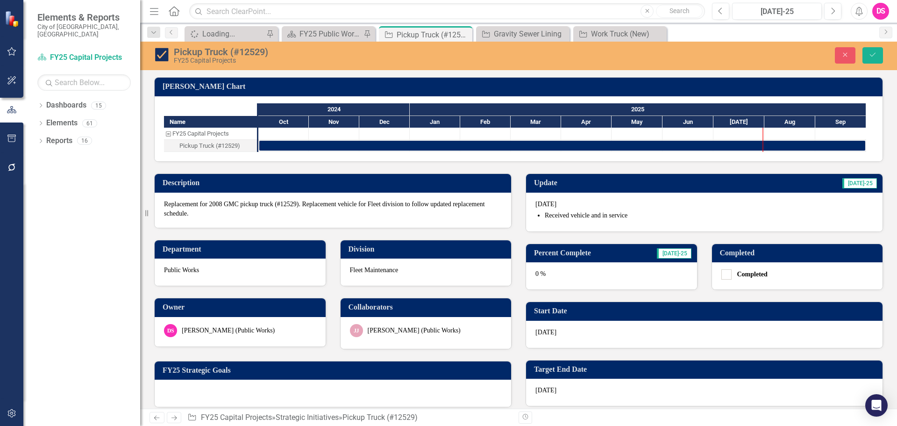
click at [612, 288] on div "0 %" at bounding box center [611, 275] width 171 height 27
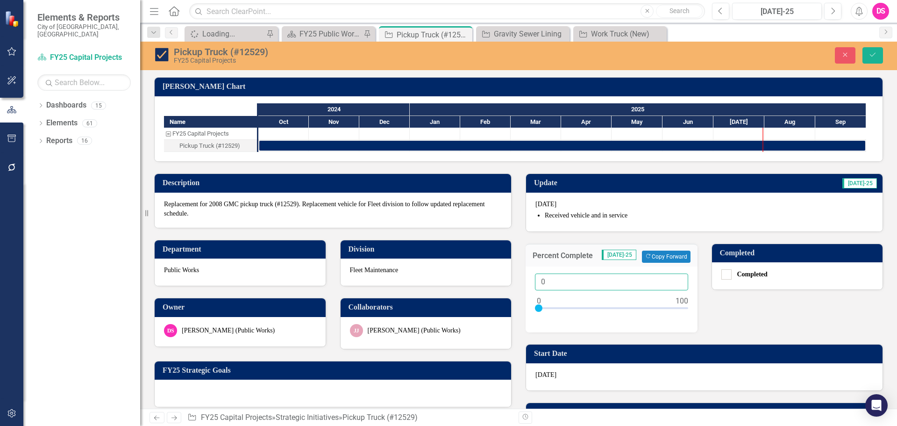
drag, startPoint x: 516, startPoint y: 283, endPoint x: 503, endPoint y: 281, distance: 13.2
click at [502, 283] on div "Description Replacement for 2008 GMC pickup truck (#12529). Replacement vehicle…" at bounding box center [518, 371] width 743 height 418
type input "100"
click at [877, 58] on button "Save" at bounding box center [873, 55] width 21 height 16
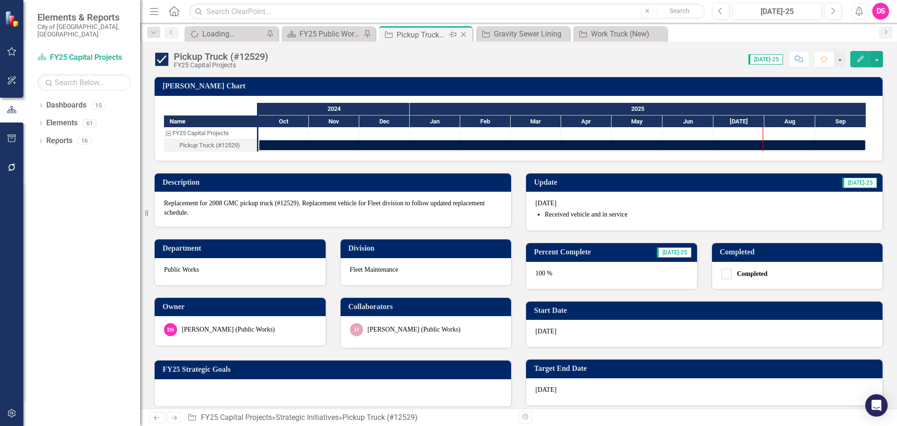
click at [464, 35] on icon "Close" at bounding box center [463, 34] width 9 height 7
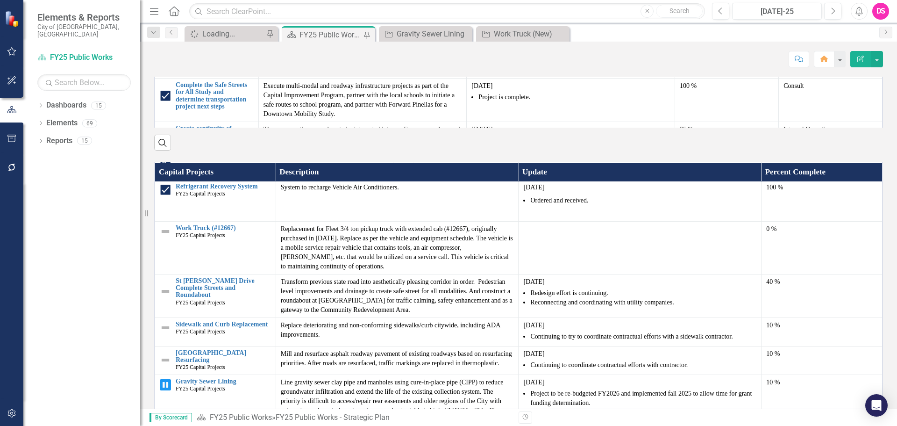
scroll to position [1024, 0]
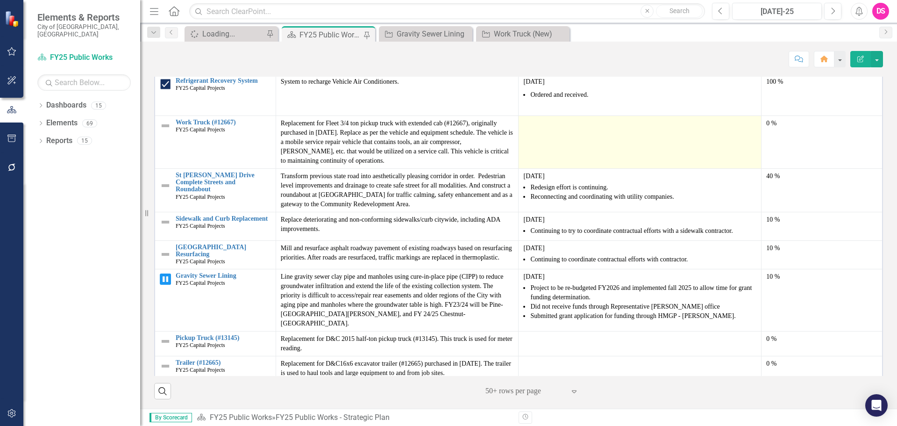
click at [555, 138] on td at bounding box center [640, 141] width 243 height 53
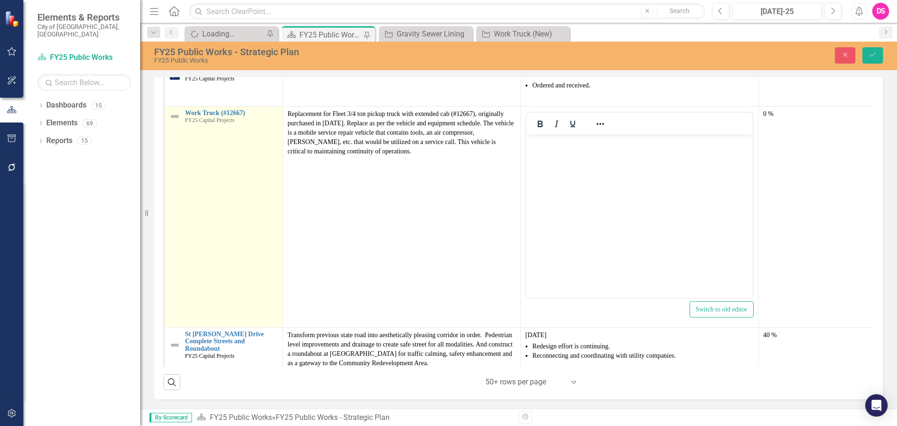
scroll to position [0, 0]
click at [230, 116] on link "Work Truck (#12667)" at bounding box center [231, 112] width 93 height 7
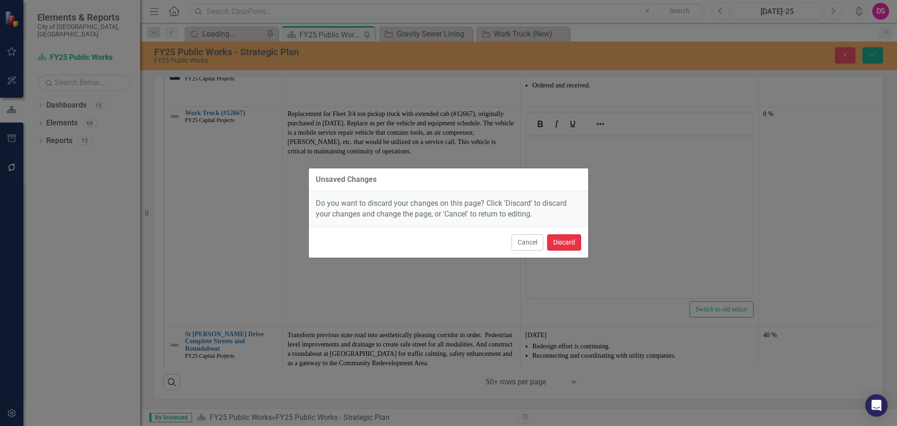
click at [580, 247] on button "Discard" at bounding box center [564, 242] width 34 height 16
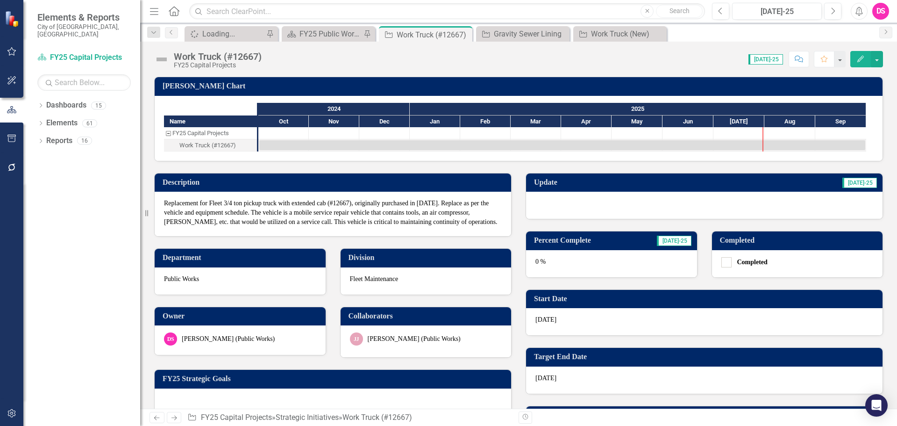
click at [579, 216] on div at bounding box center [704, 205] width 357 height 27
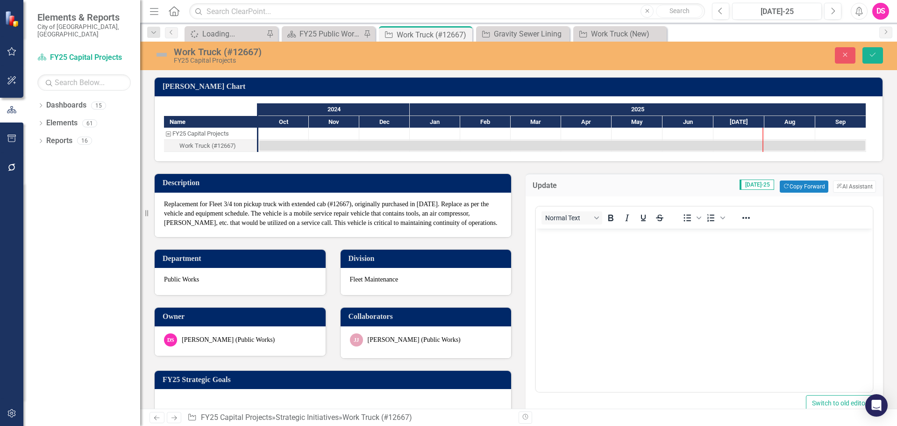
click at [803, 193] on div "Update Jul-25 Copy Forward Copy Forward ClearPoint AI AI Assistant" at bounding box center [705, 184] width 358 height 23
click at [801, 188] on button "Copy Forward Copy Forward" at bounding box center [804, 186] width 48 height 12
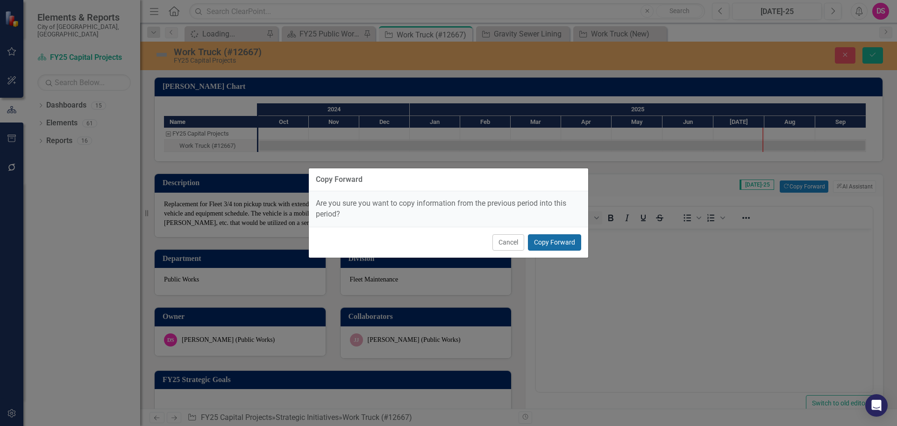
click at [565, 242] on button "Copy Forward" at bounding box center [554, 242] width 53 height 16
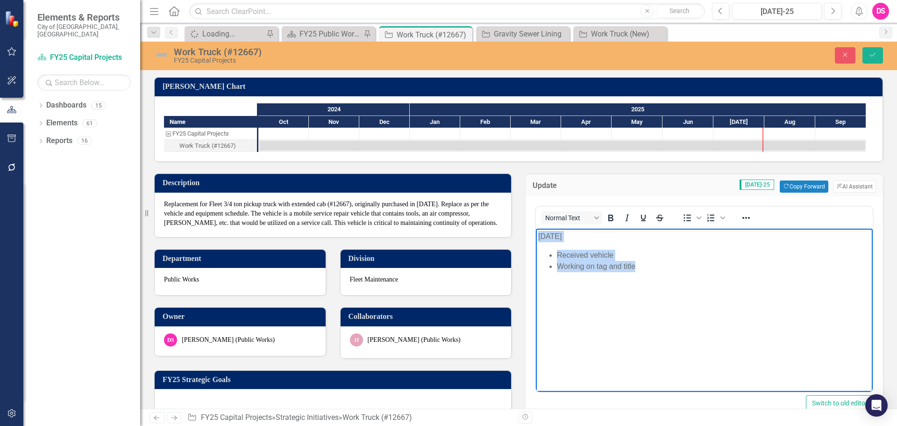
drag, startPoint x: 650, startPoint y: 264, endPoint x: 950, endPoint y: 433, distance: 344.1
click at [536, 229] on html "[DATE] Received vehicle Working on tag and title" at bounding box center [704, 299] width 337 height 140
click at [166, 50] on img at bounding box center [161, 54] width 15 height 15
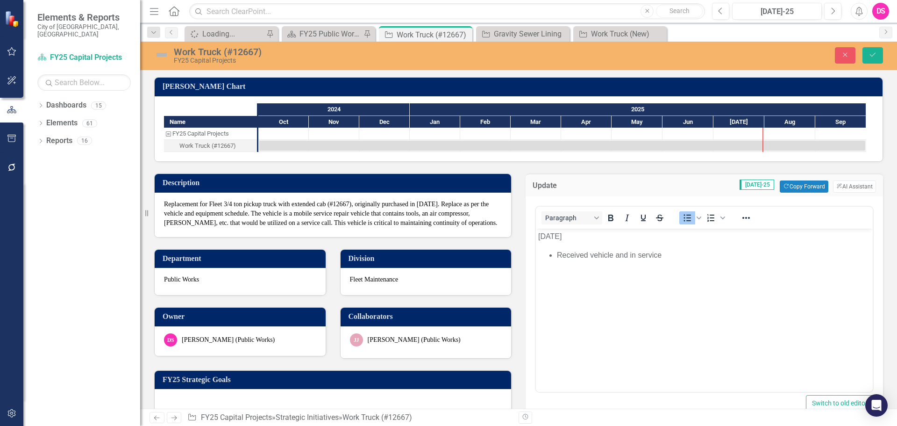
click at [165, 51] on img at bounding box center [161, 54] width 15 height 15
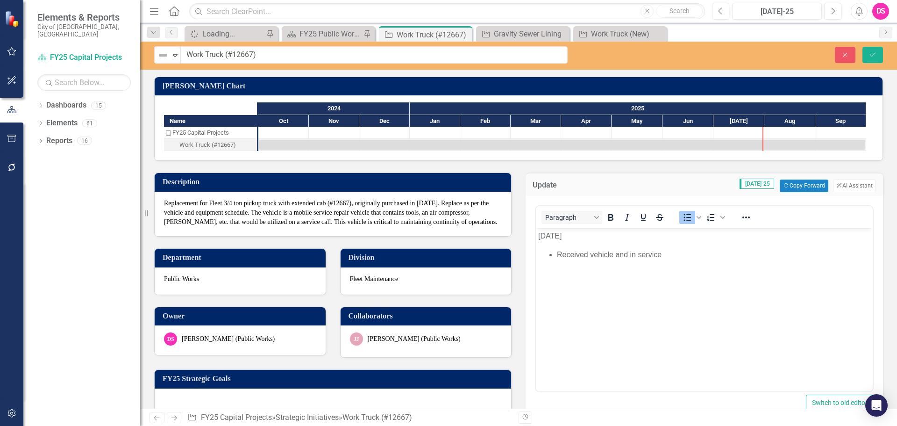
click at [165, 51] on img at bounding box center [163, 55] width 11 height 11
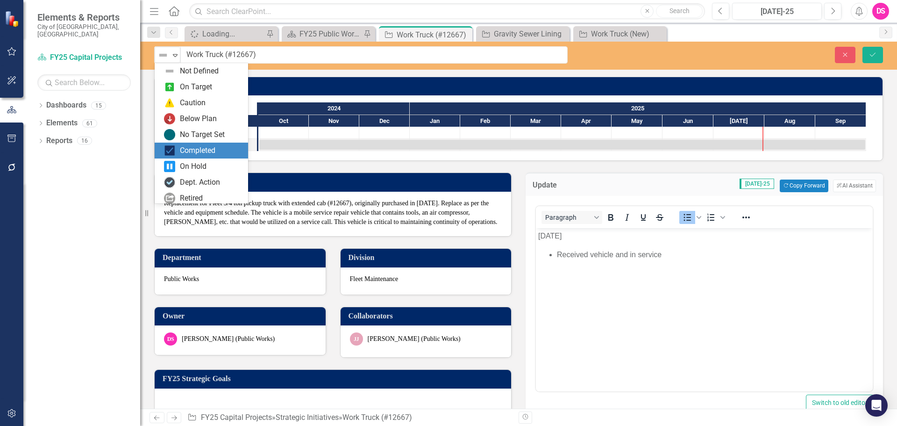
click at [174, 149] on img at bounding box center [169, 150] width 11 height 11
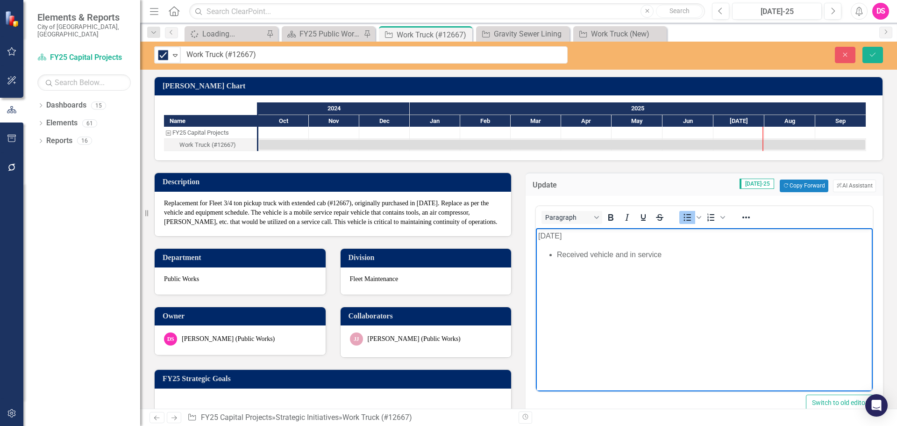
click at [735, 366] on body "July 2025 Received vehicle and in service" at bounding box center [704, 298] width 337 height 140
click at [867, 50] on button "Save" at bounding box center [873, 55] width 21 height 16
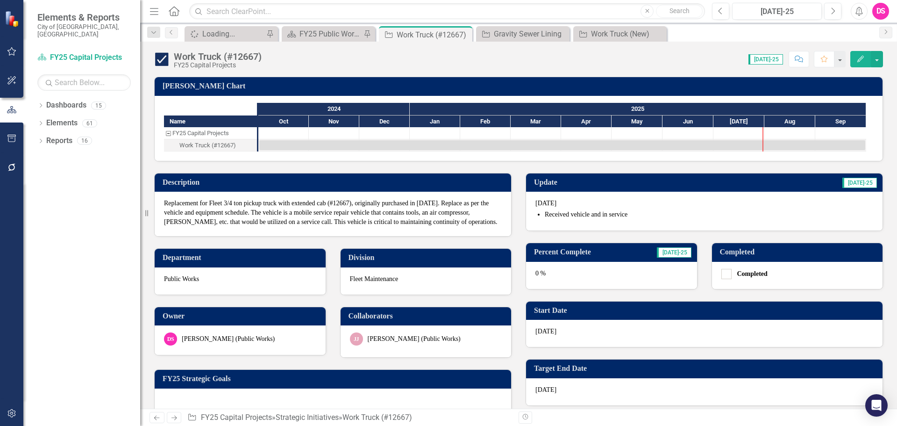
click at [585, 286] on div "0 %" at bounding box center [611, 275] width 171 height 27
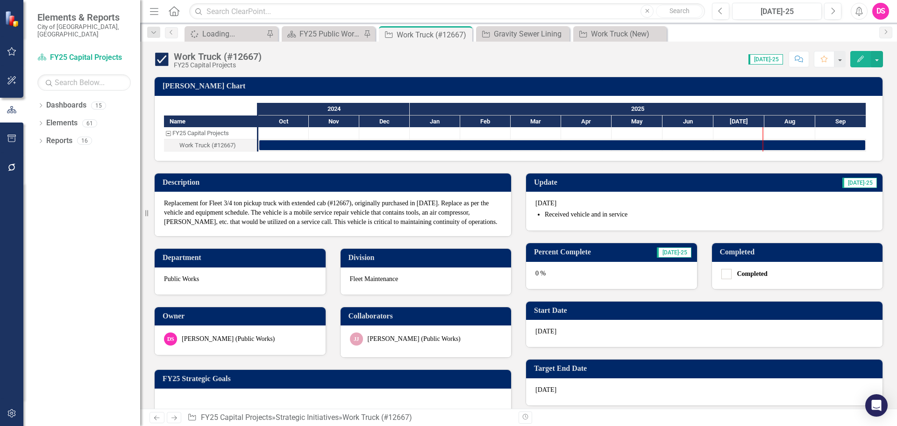
click at [585, 286] on div "0 %" at bounding box center [611, 275] width 171 height 27
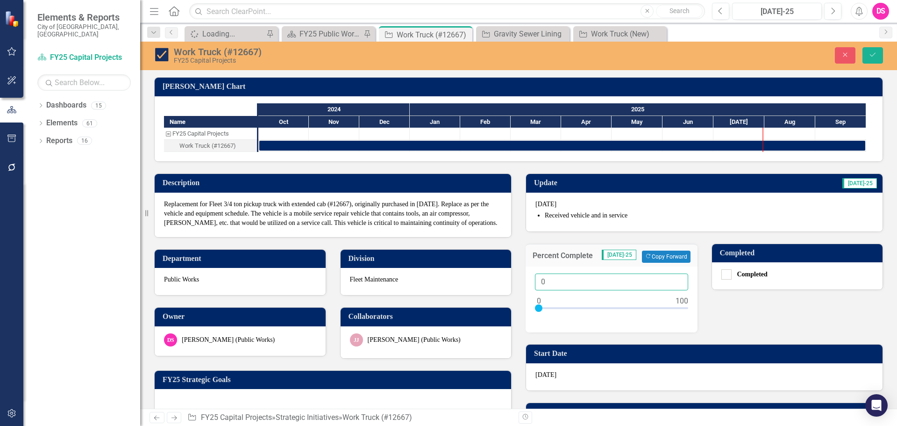
drag, startPoint x: 623, startPoint y: 287, endPoint x: 422, endPoint y: 277, distance: 201.3
click at [422, 277] on div "Description Replacement for Fleet 3/4 ton pickup truck with extended cab (#1266…" at bounding box center [518, 371] width 743 height 418
type input "100"
click at [876, 57] on icon "Save" at bounding box center [873, 54] width 8 height 7
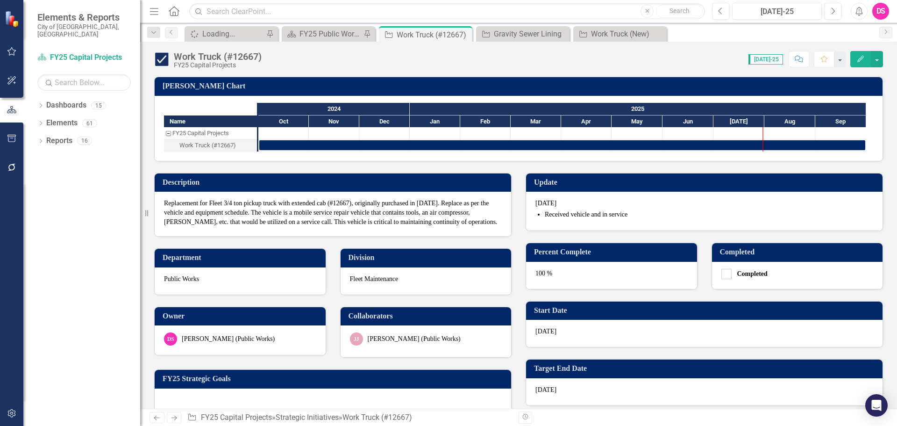
click at [323, 27] on div "Dashboard FY25 Public Works - Strategic Plan Pin" at bounding box center [328, 33] width 93 height 15
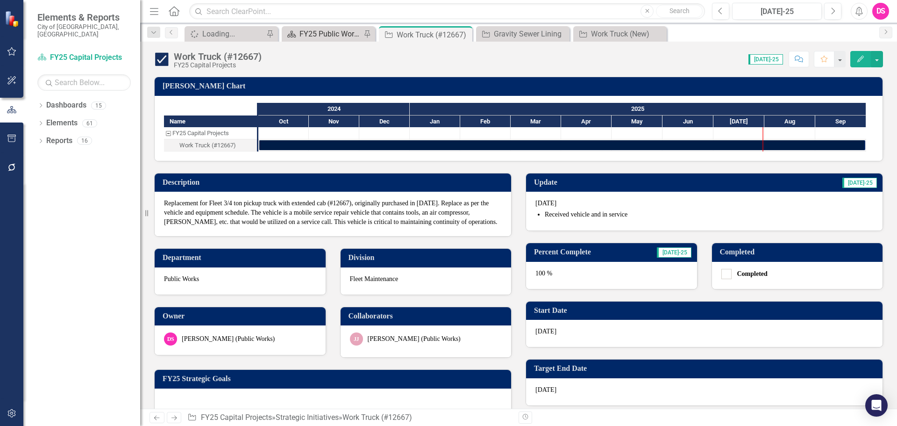
click at [324, 30] on div "FY25 Public Works - Strategic Plan" at bounding box center [331, 34] width 62 height 12
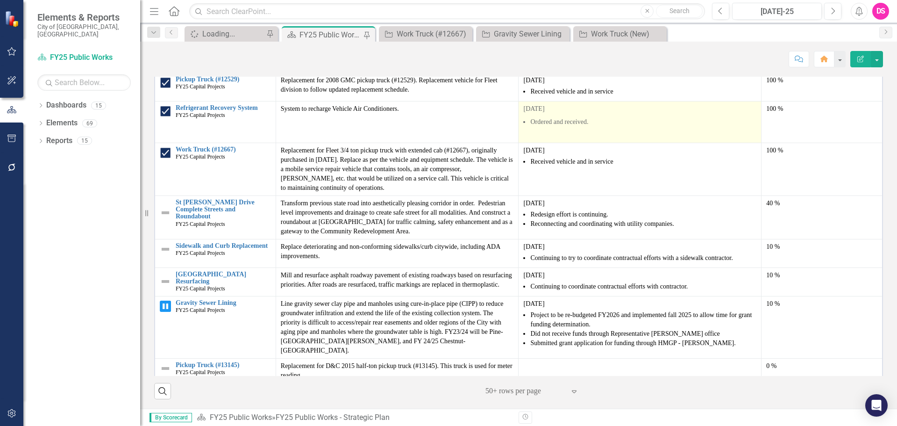
scroll to position [140, 0]
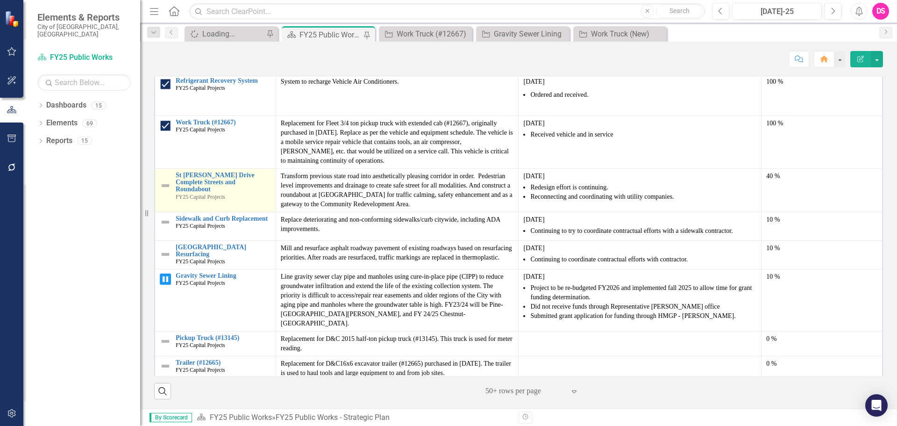
click at [168, 183] on img at bounding box center [165, 185] width 11 height 11
click at [168, 168] on td "Work Truck (#12667) FY25 Capital Projects Edit Edit Strategic Initiatives Link …" at bounding box center [215, 141] width 121 height 53
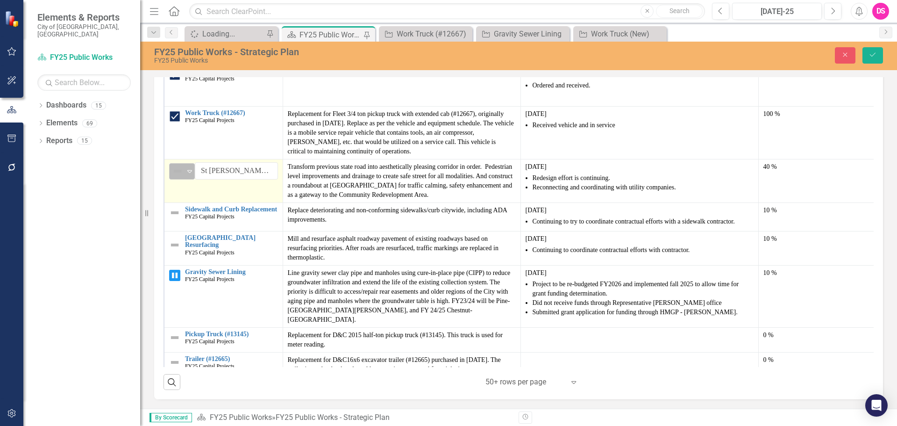
click at [179, 177] on img at bounding box center [177, 170] width 11 height 11
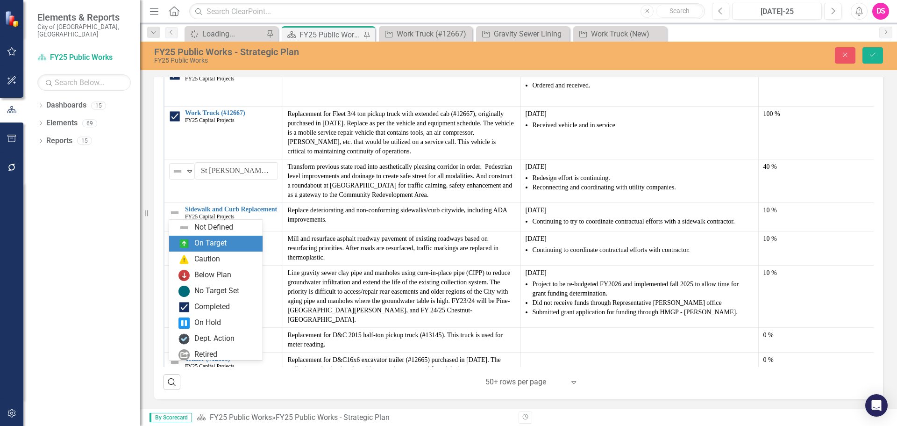
click at [183, 242] on img at bounding box center [184, 243] width 11 height 11
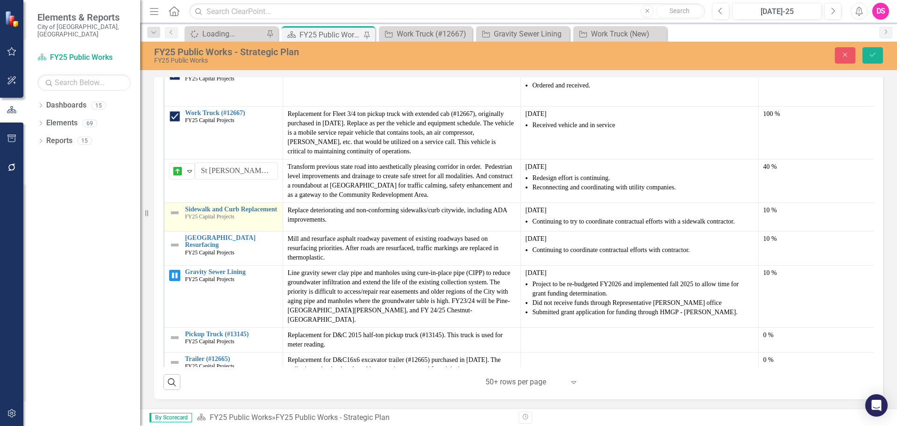
click at [175, 218] on img at bounding box center [174, 212] width 11 height 11
click at [175, 220] on img at bounding box center [177, 214] width 11 height 11
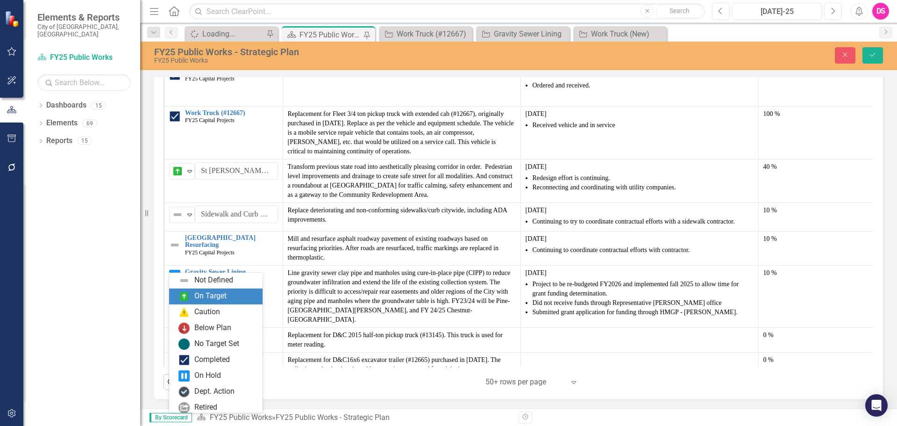
click at [196, 300] on div "On Target" at bounding box center [210, 296] width 32 height 11
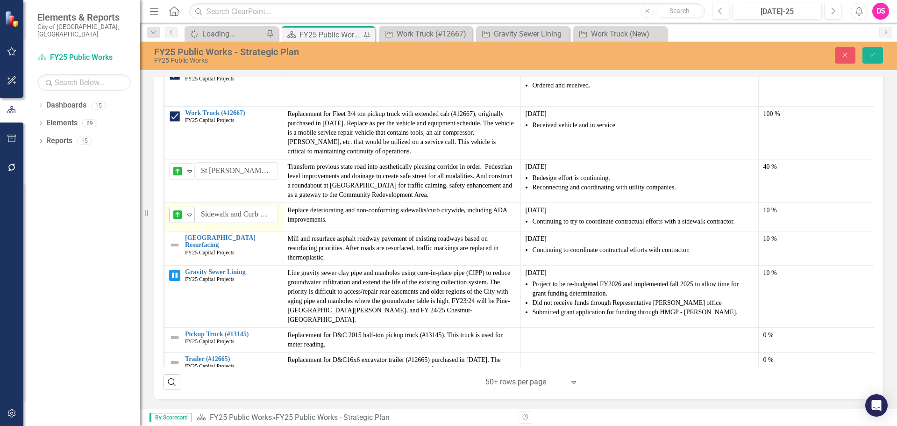
click at [184, 221] on div "On Target" at bounding box center [178, 214] width 14 height 13
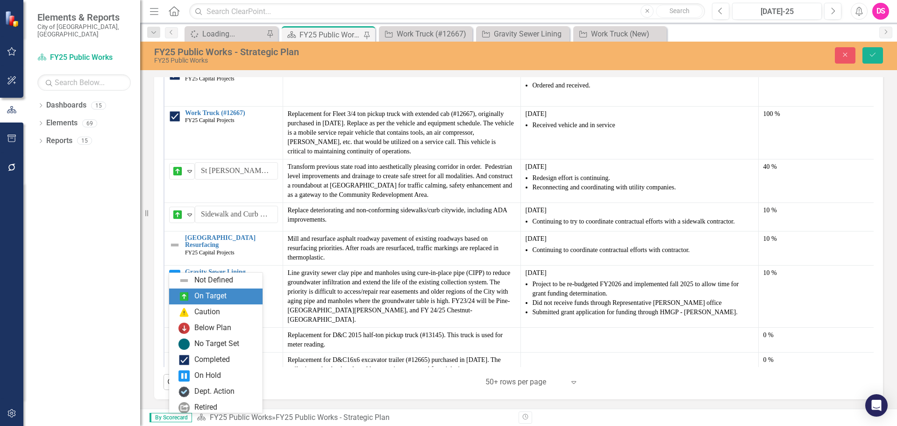
scroll to position [16, 0]
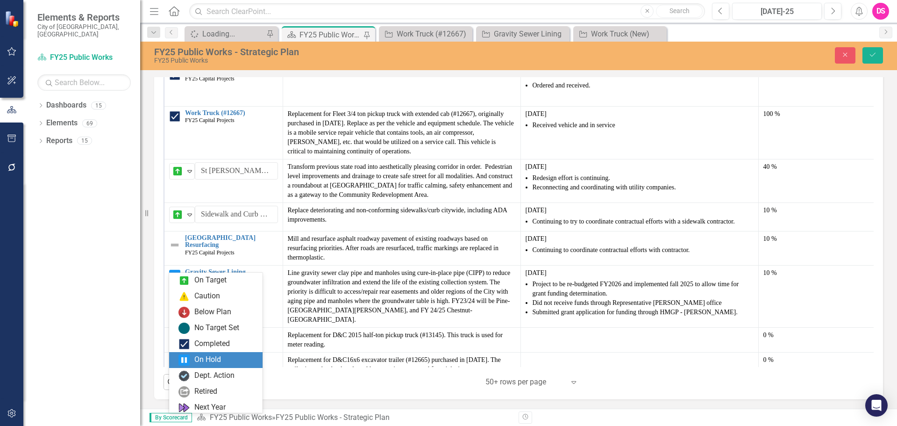
click at [196, 360] on div "On Hold" at bounding box center [207, 359] width 27 height 11
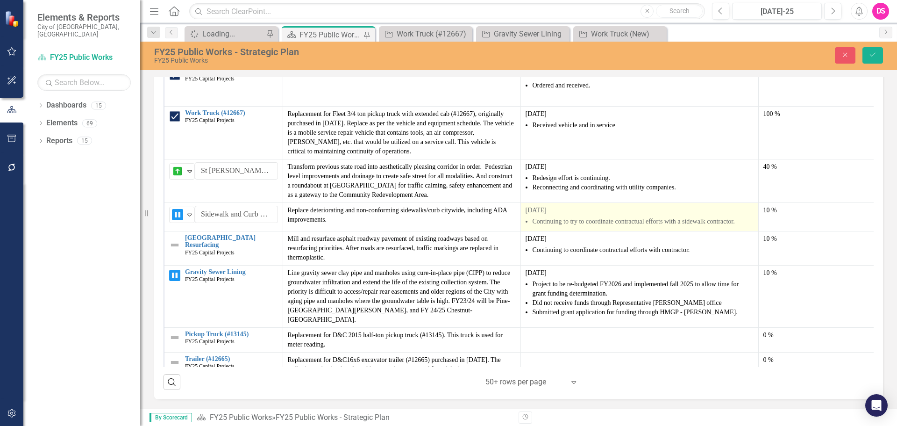
click at [587, 226] on li "Continuing to try to coordinate contractual efforts with a sidewalk contractor." at bounding box center [643, 221] width 221 height 9
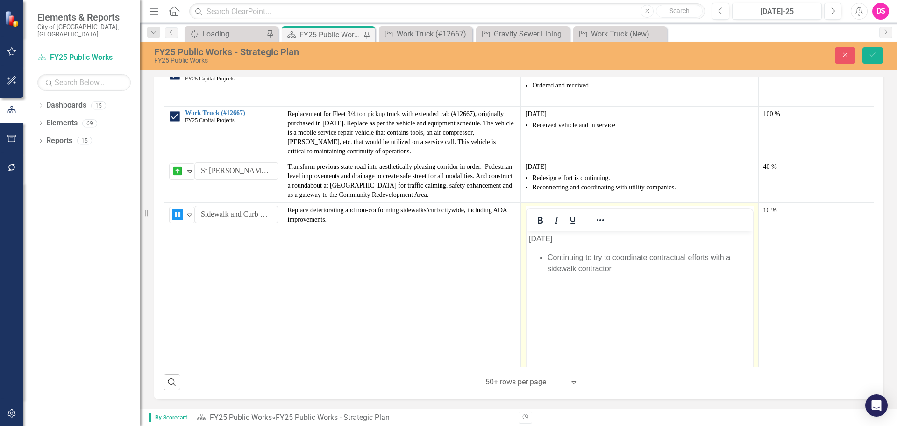
scroll to position [0, 0]
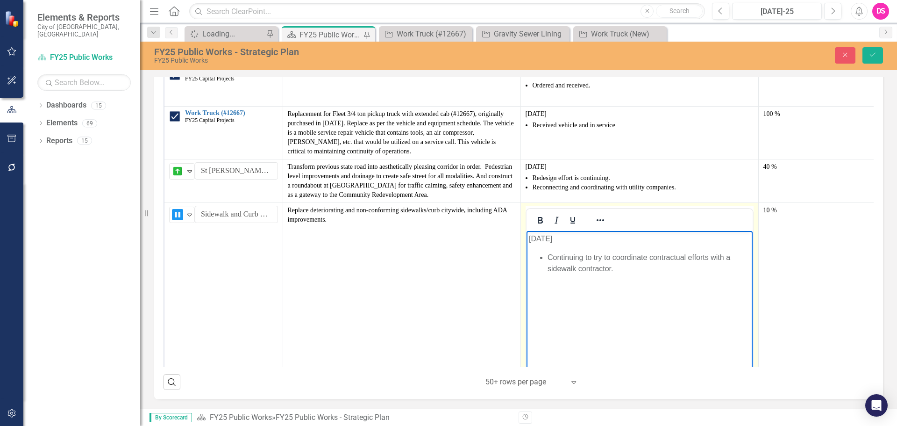
click at [637, 267] on li "Continuing to try to coordinate contractual efforts with a sidewalk contractor." at bounding box center [648, 263] width 203 height 22
drag, startPoint x: 637, startPoint y: 270, endPoint x: 541, endPoint y: 259, distance: 96.8
click at [547, 259] on li "Continuing to try to coordinate contractual efforts with a sidewalk contractor." at bounding box center [648, 263] width 203 height 22
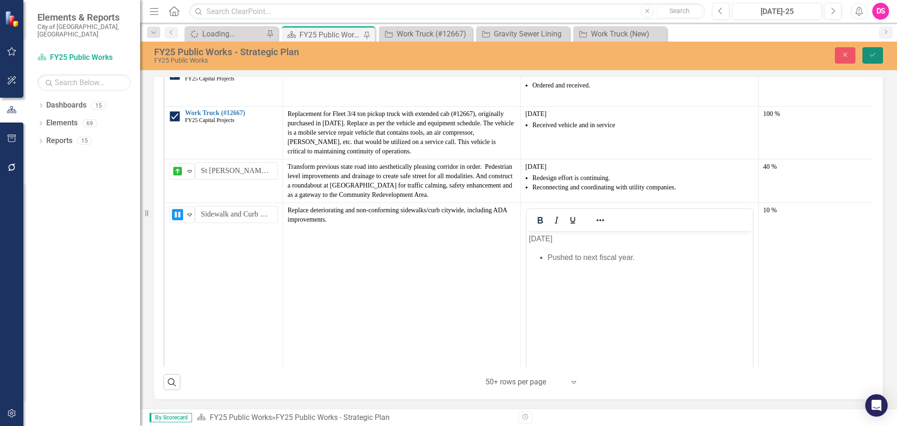
click at [880, 53] on button "Save" at bounding box center [873, 55] width 21 height 16
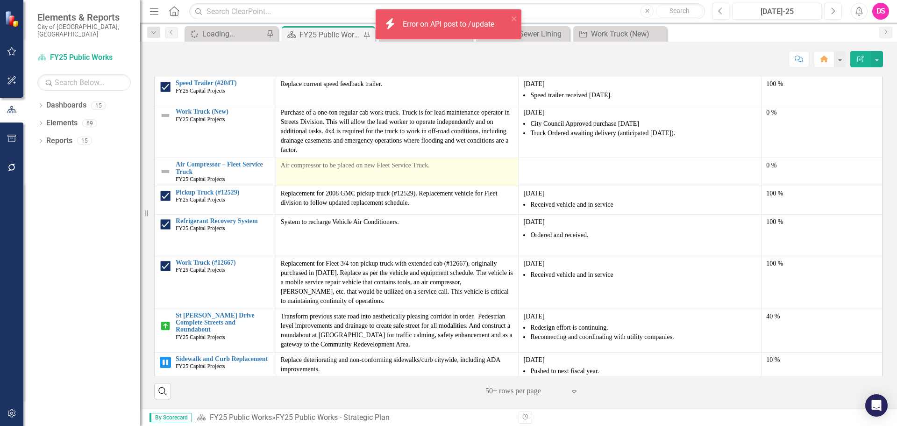
scroll to position [187, 0]
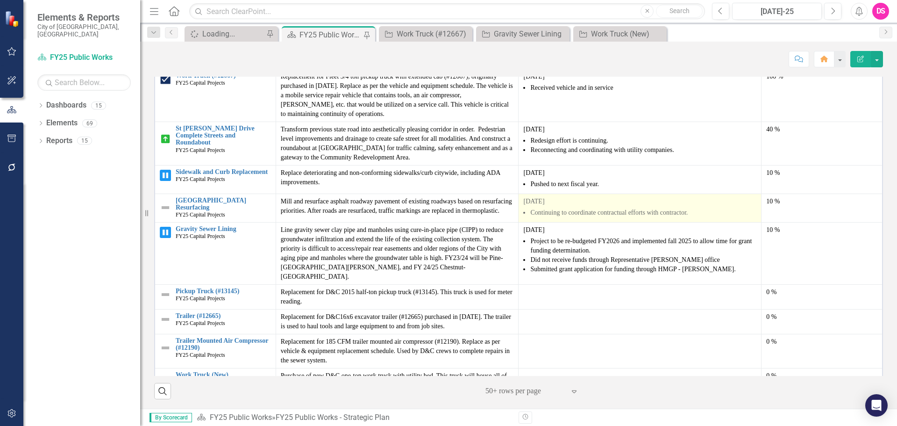
click at [547, 217] on li "Continuing to coordinate contractual efforts with contractor." at bounding box center [643, 212] width 226 height 9
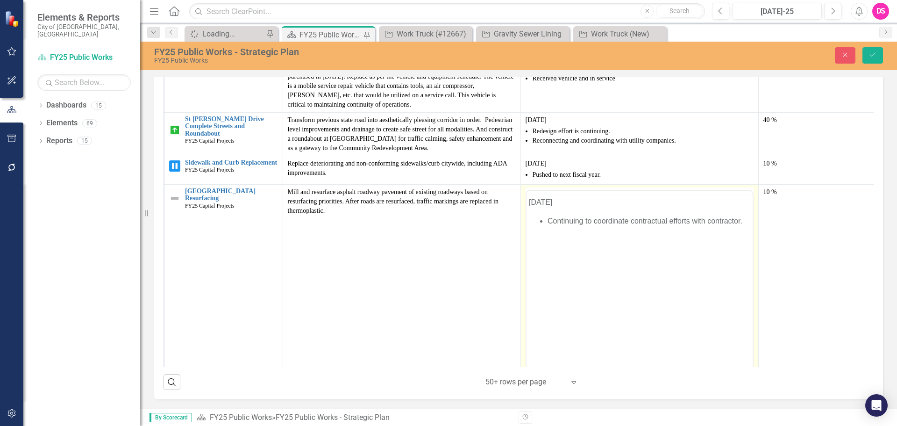
scroll to position [0, 0]
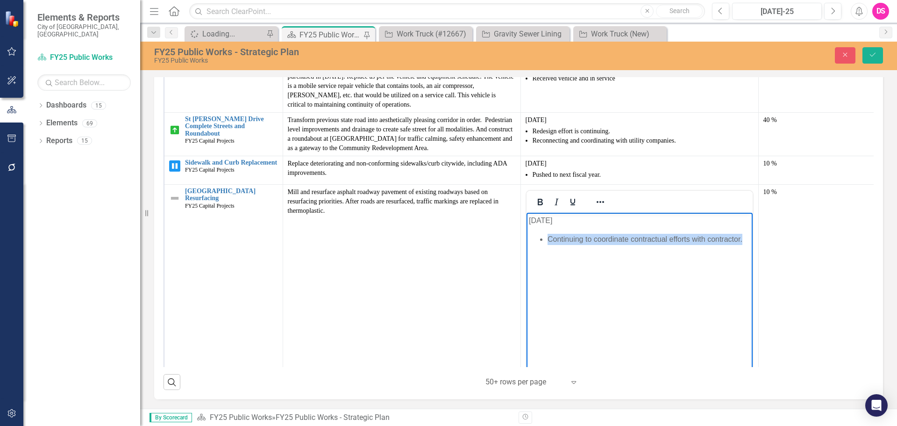
drag, startPoint x: 743, startPoint y: 240, endPoint x: 541, endPoint y: 241, distance: 201.4
click at [547, 241] on li "Continuing to coordinate contractual efforts with contractor." at bounding box center [648, 239] width 203 height 11
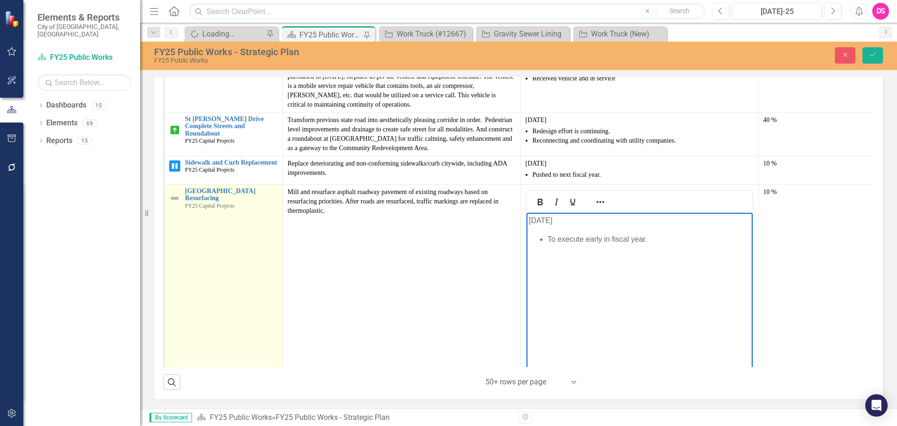
click at [175, 204] on img at bounding box center [174, 198] width 11 height 11
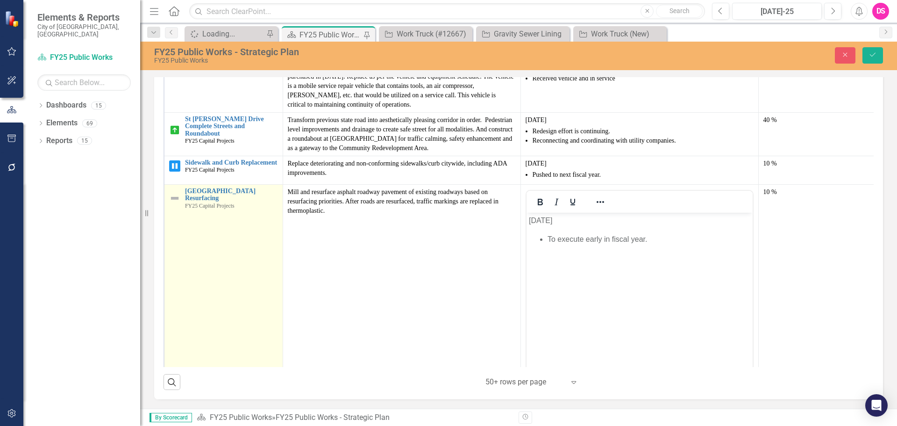
click at [175, 204] on img at bounding box center [174, 198] width 11 height 11
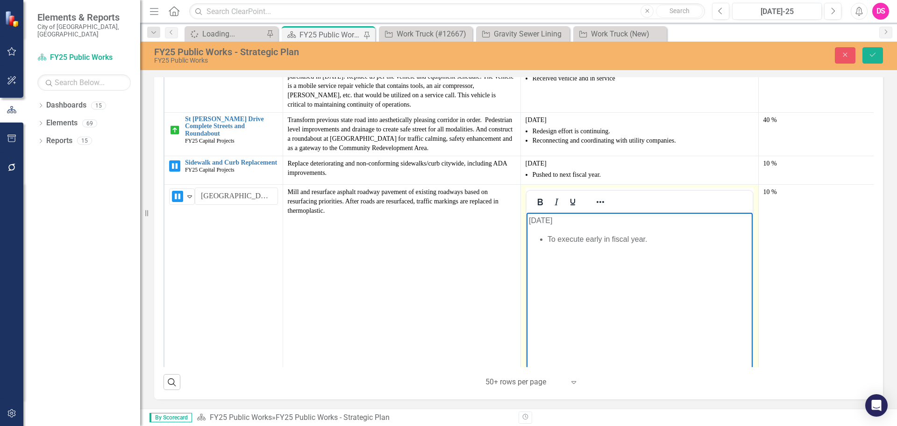
click at [614, 240] on li "To execute early in fiscal year." at bounding box center [648, 239] width 203 height 11
click at [874, 57] on icon "Save" at bounding box center [873, 54] width 8 height 7
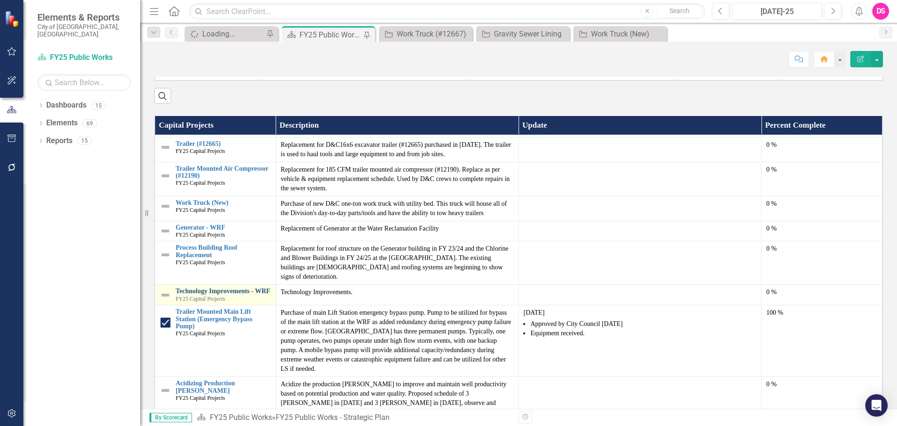
scroll to position [327, 0]
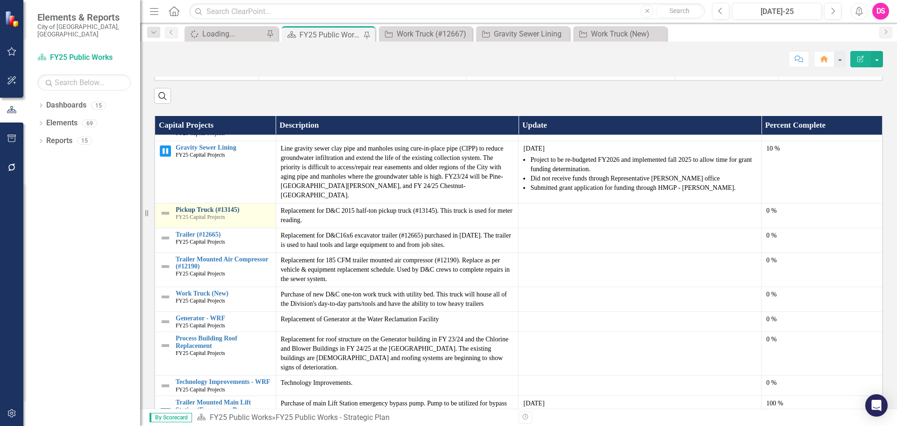
click at [209, 213] on link "Pickup Truck (#13145)" at bounding box center [223, 209] width 95 height 7
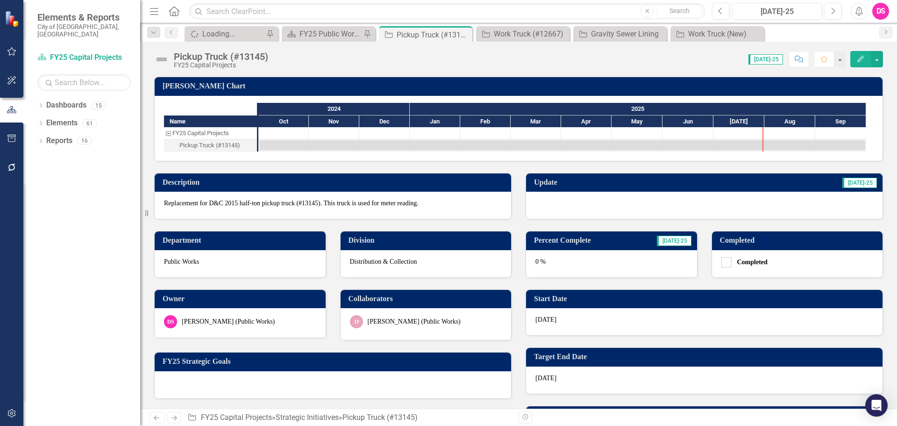
click at [551, 215] on div at bounding box center [704, 205] width 357 height 27
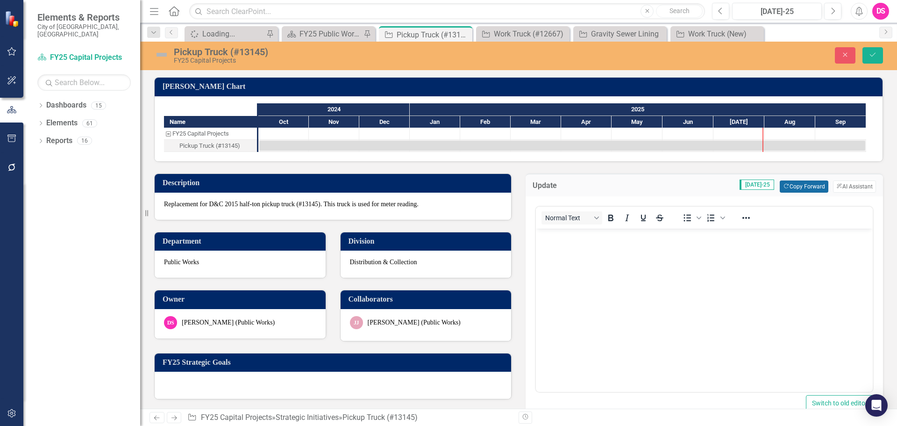
click at [806, 184] on button "Copy Forward Copy Forward" at bounding box center [804, 186] width 48 height 12
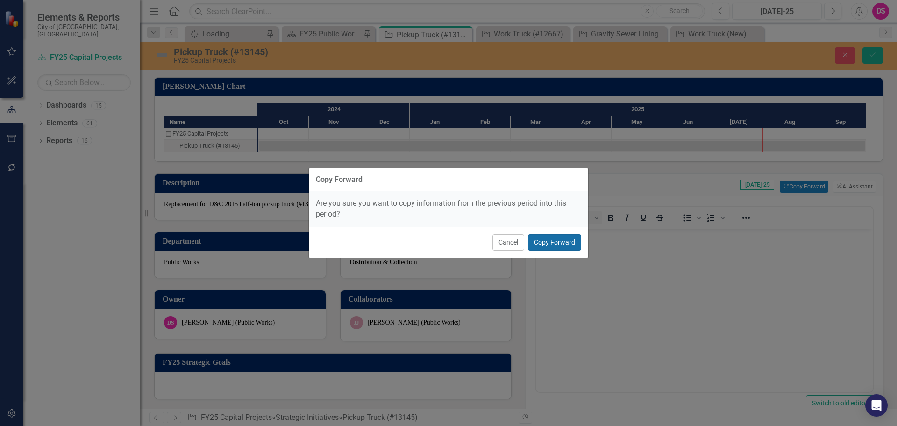
click at [568, 241] on button "Copy Forward" at bounding box center [554, 242] width 53 height 16
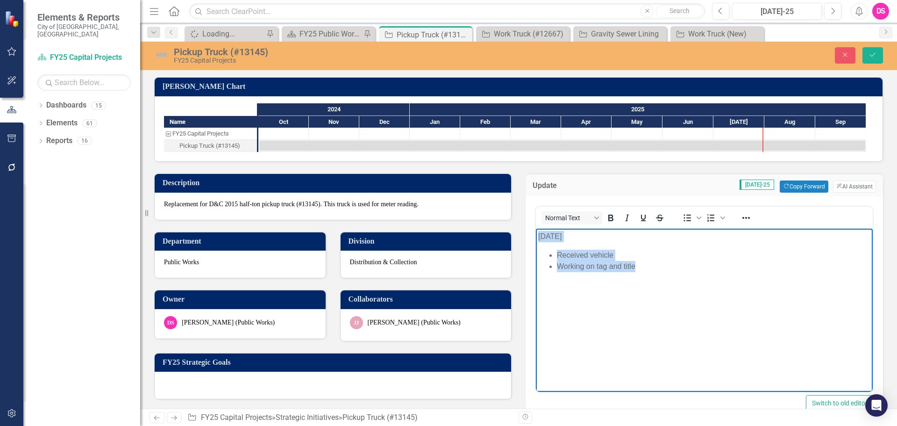
drag, startPoint x: 643, startPoint y: 266, endPoint x: 398, endPoint y: 204, distance: 253.0
click at [536, 229] on html "[DATE] Received vehicle Working on tag and title" at bounding box center [704, 299] width 337 height 140
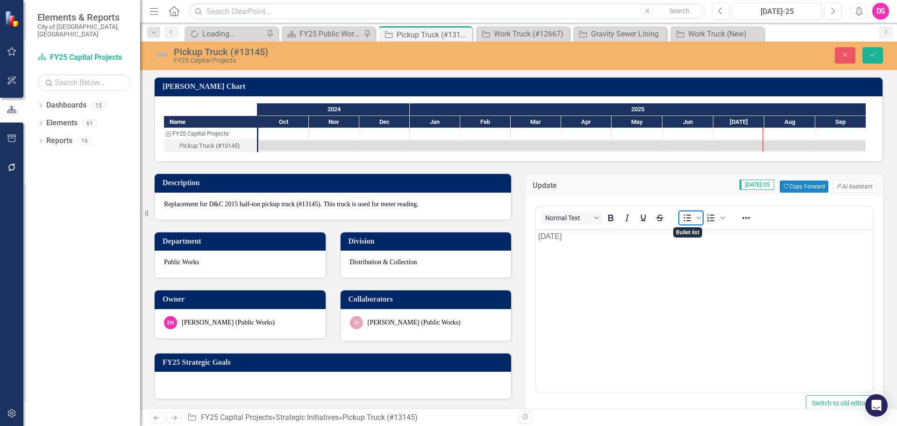
click at [683, 222] on icon "Bullet list" at bounding box center [687, 217] width 11 height 11
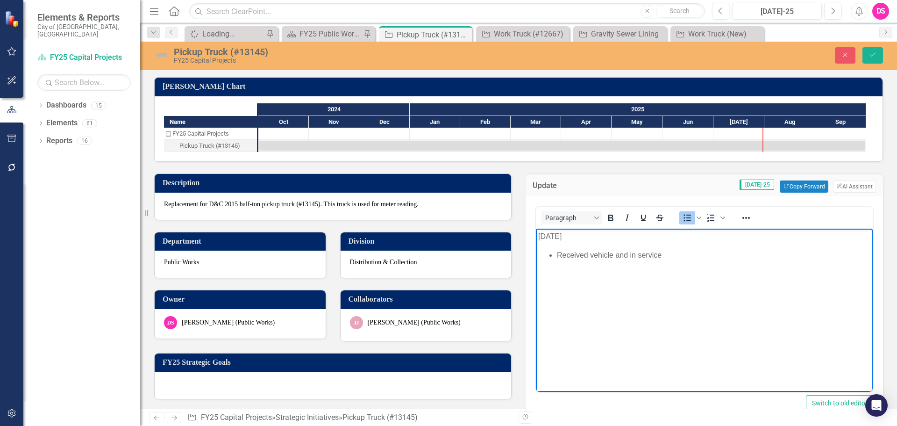
click at [154, 55] on div "Pickup Truck (#13145) FY25 Capital Projects" at bounding box center [361, 55] width 428 height 18
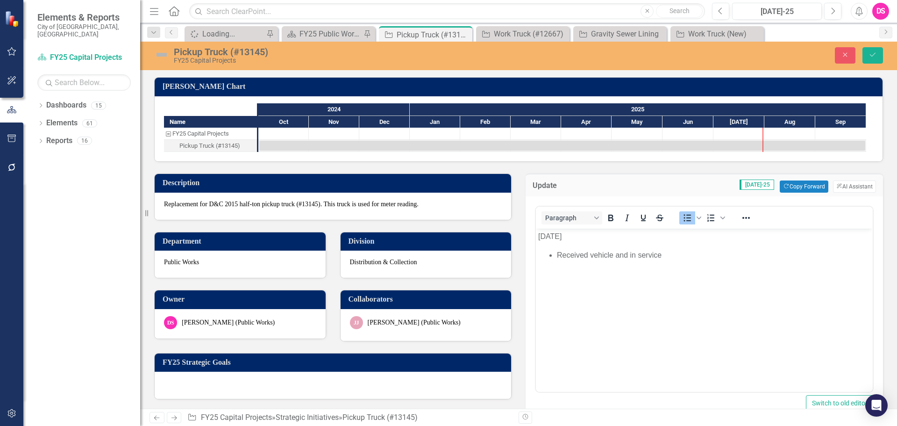
click at [154, 55] on img at bounding box center [161, 54] width 15 height 15
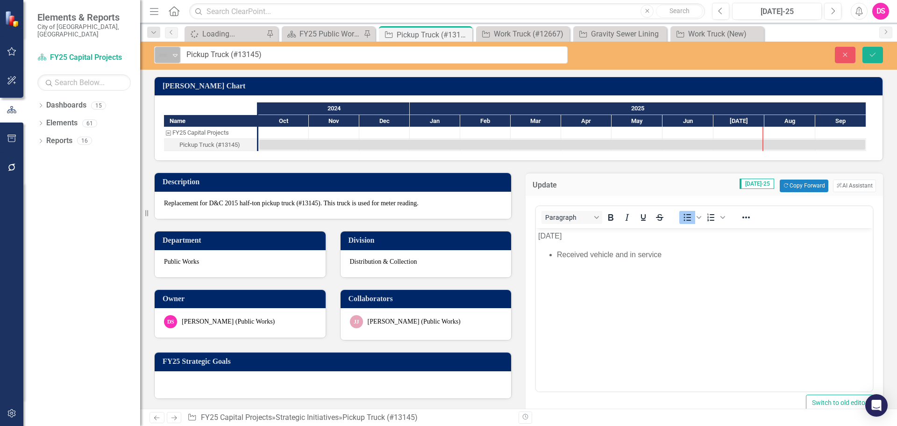
click at [163, 60] on img at bounding box center [163, 55] width 11 height 11
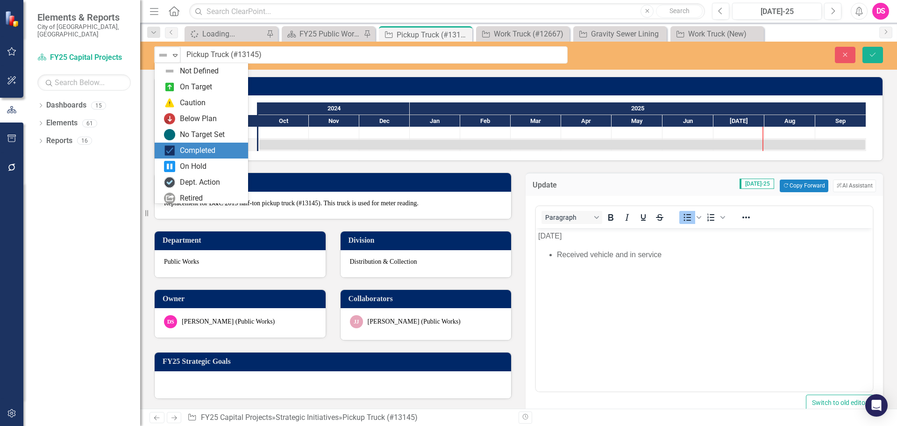
click at [189, 152] on div "Completed" at bounding box center [198, 150] width 36 height 11
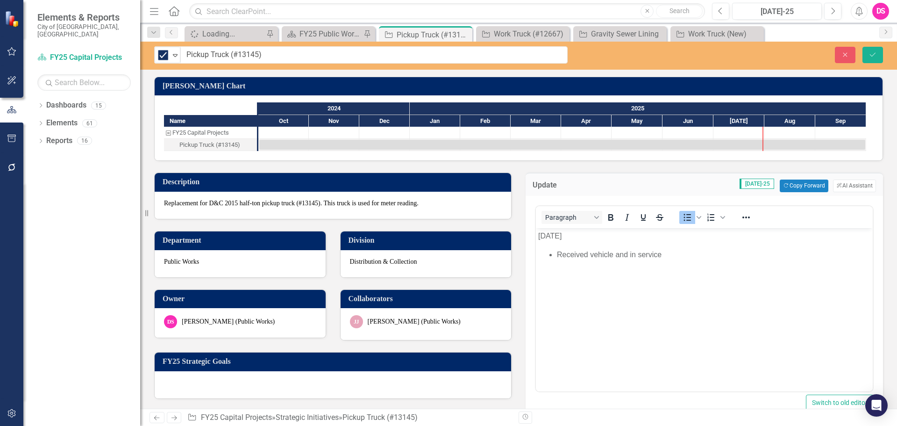
click at [707, 310] on body "July 2025 Received vehicle and in service" at bounding box center [704, 298] width 337 height 140
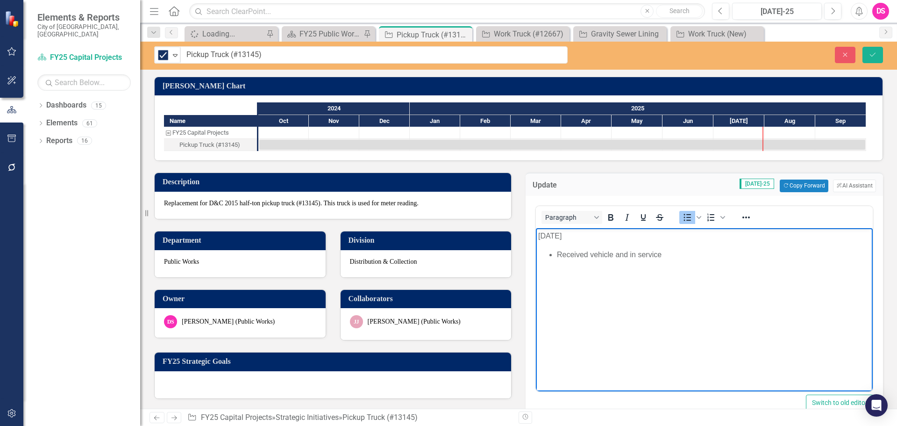
scroll to position [187, 0]
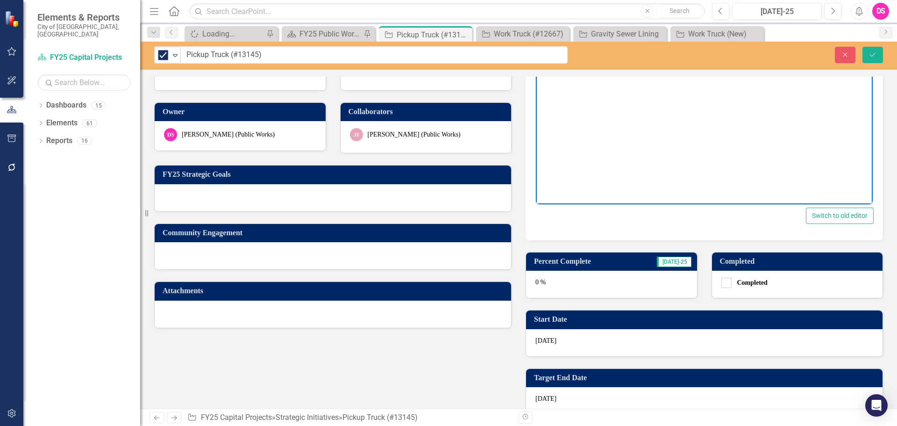
click at [617, 283] on div "0 %" at bounding box center [611, 284] width 171 height 27
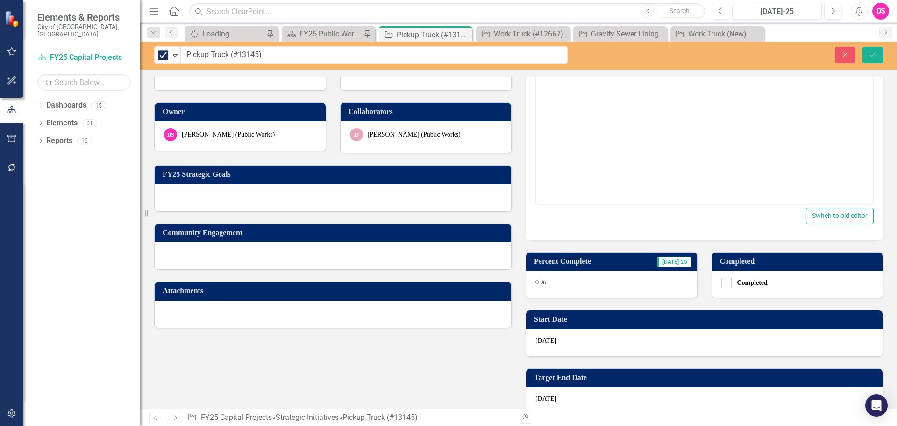
click at [617, 283] on div "0 %" at bounding box center [611, 284] width 171 height 27
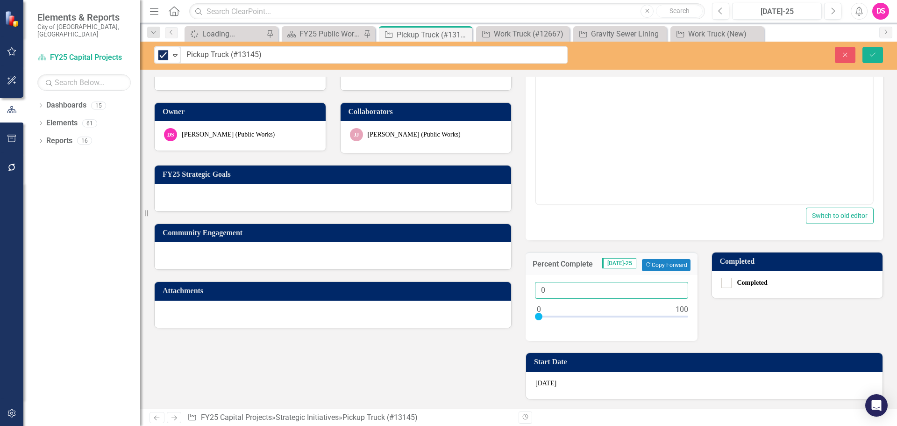
drag, startPoint x: 588, startPoint y: 290, endPoint x: 489, endPoint y: 289, distance: 99.6
click at [489, 289] on div "Description Replacement for D&C 2015 half-ton pickup truck (#13145). This truck…" at bounding box center [518, 281] width 743 height 614
type input "100"
click at [874, 64] on div "Completed Expand Pickup Truck (#13145) Close Save" at bounding box center [518, 56] width 757 height 28
click at [874, 60] on button "Save" at bounding box center [873, 55] width 21 height 16
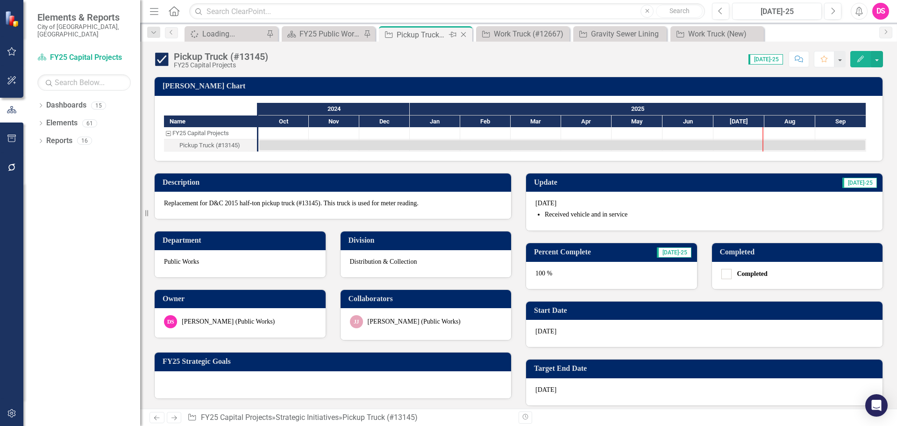
click at [466, 35] on icon "Close" at bounding box center [463, 34] width 9 height 7
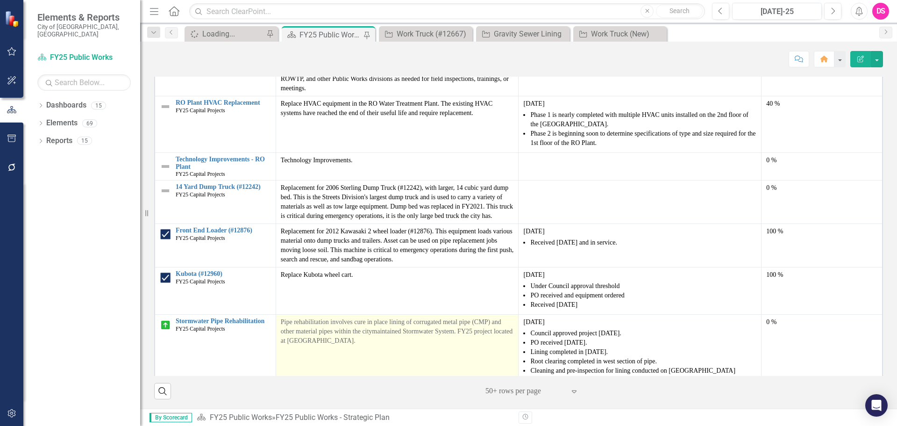
scroll to position [759, 0]
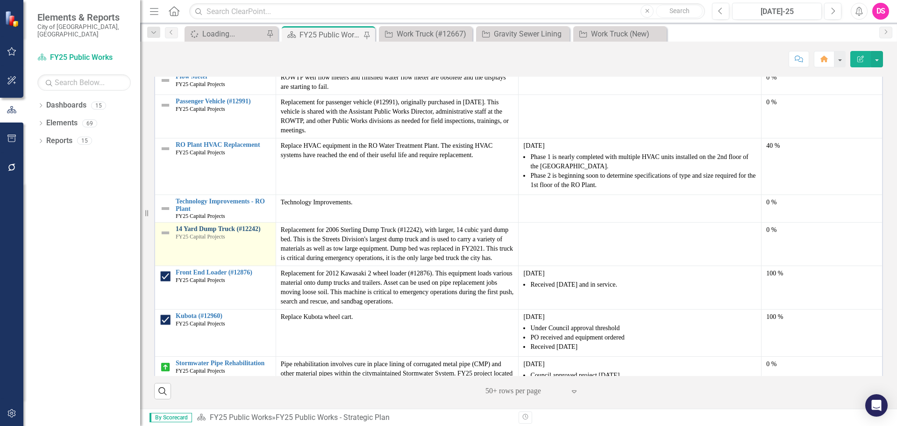
click at [233, 225] on link "14 Yard Dump Truck (#12242)" at bounding box center [223, 228] width 95 height 7
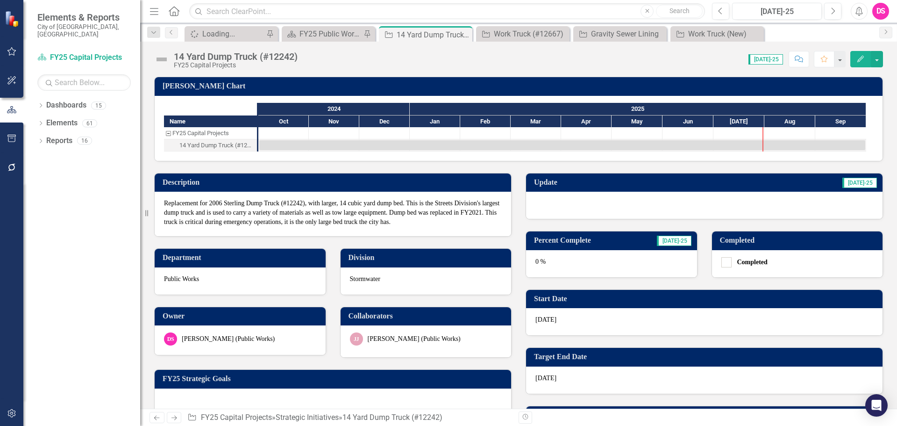
click at [563, 210] on div at bounding box center [704, 205] width 357 height 27
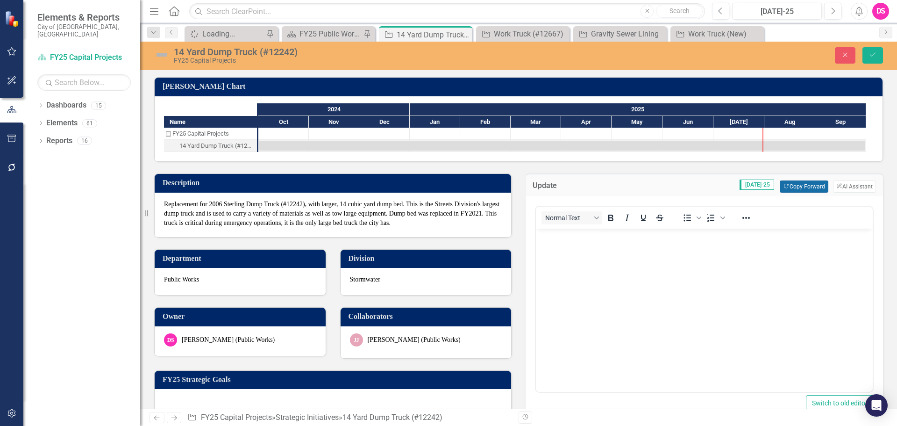
click at [794, 189] on button "Copy Forward Copy Forward" at bounding box center [804, 186] width 48 height 12
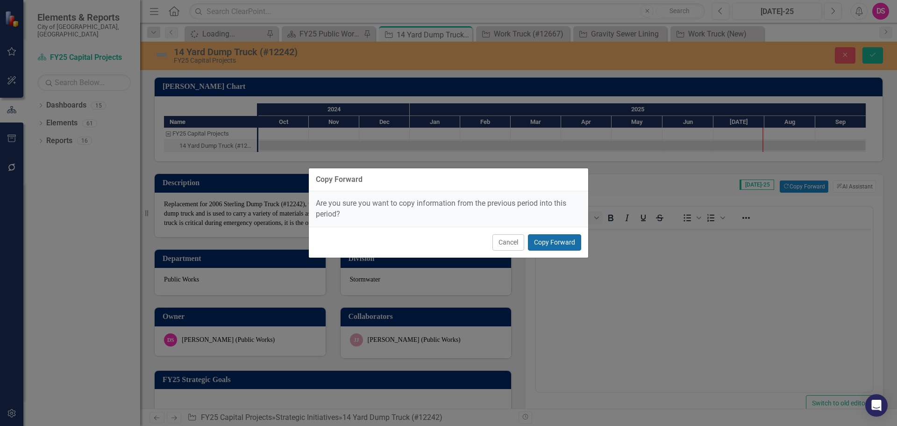
click at [542, 240] on button "Copy Forward" at bounding box center [554, 242] width 53 height 16
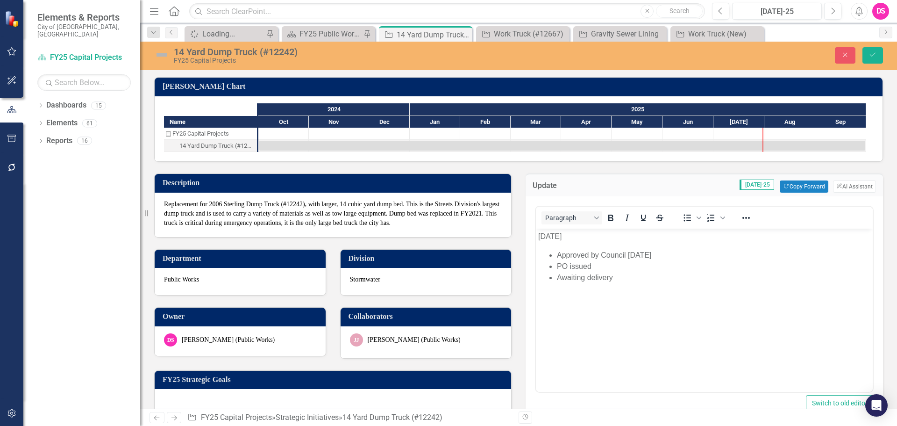
click at [541, 236] on p "[DATE]" at bounding box center [704, 236] width 332 height 11
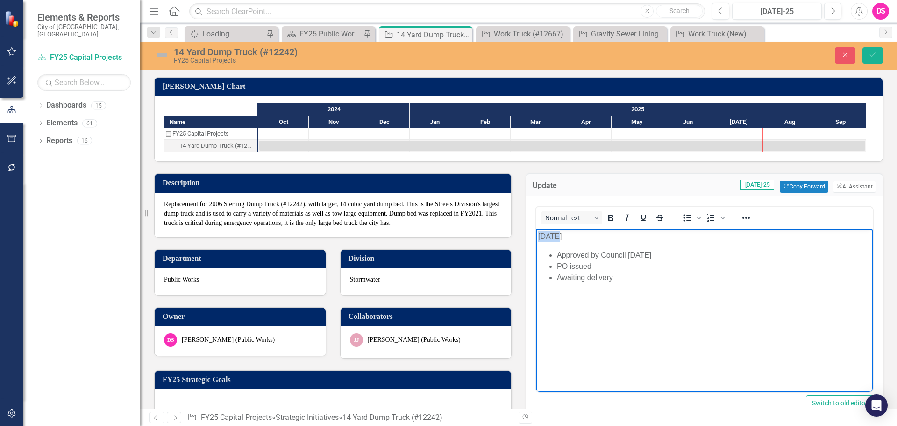
click at [541, 236] on p "[DATE]" at bounding box center [704, 236] width 332 height 11
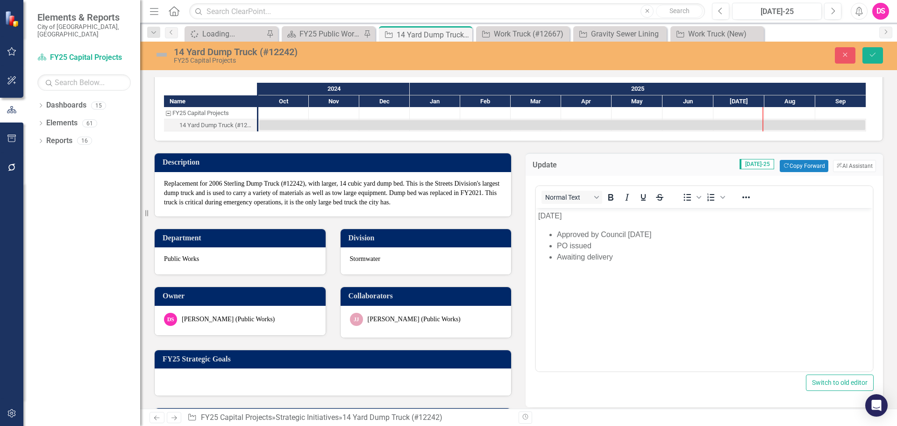
scroll to position [21, 0]
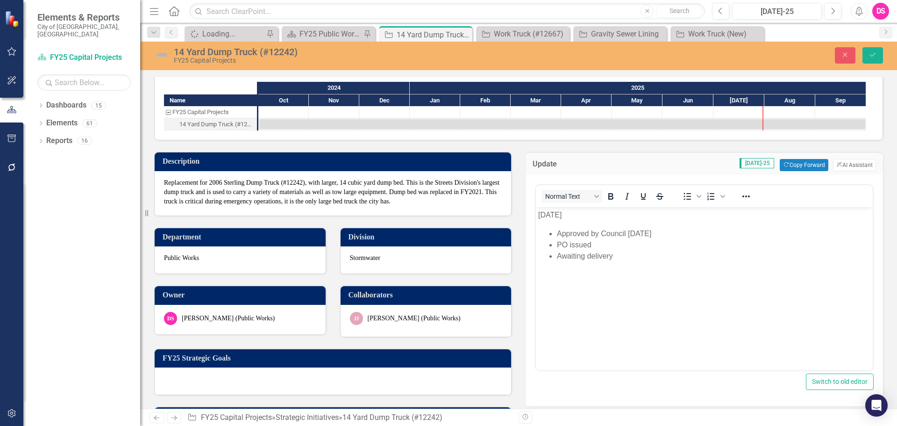
click at [573, 254] on li "Awaiting delivery" at bounding box center [714, 256] width 314 height 11
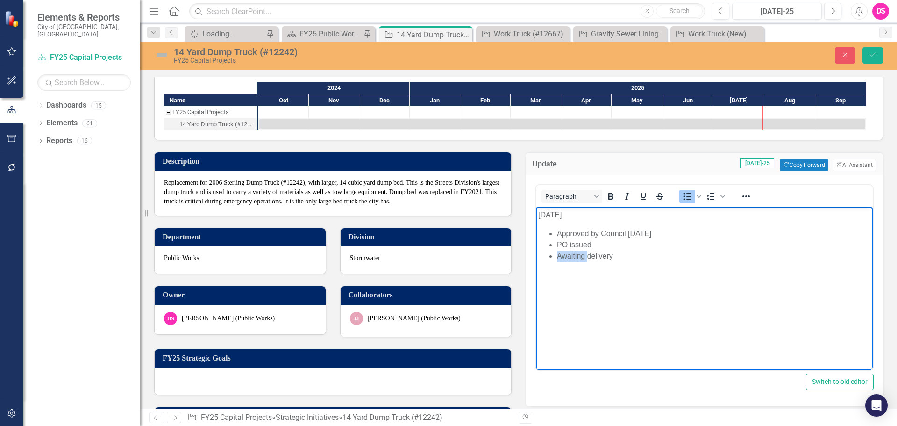
click at [573, 254] on li "Awaiting delivery" at bounding box center [714, 256] width 314 height 11
drag, startPoint x: 632, startPoint y: 259, endPoint x: 867, endPoint y: 294, distance: 237.2
click at [586, 255] on li "Delvery delivery" at bounding box center [714, 256] width 314 height 11
click at [568, 255] on li "Delvery delivery" at bounding box center [714, 256] width 314 height 11
click at [659, 271] on body "July 2025 Approved by Council Nov. 2024 PO issued Delivery in August" at bounding box center [704, 277] width 337 height 140
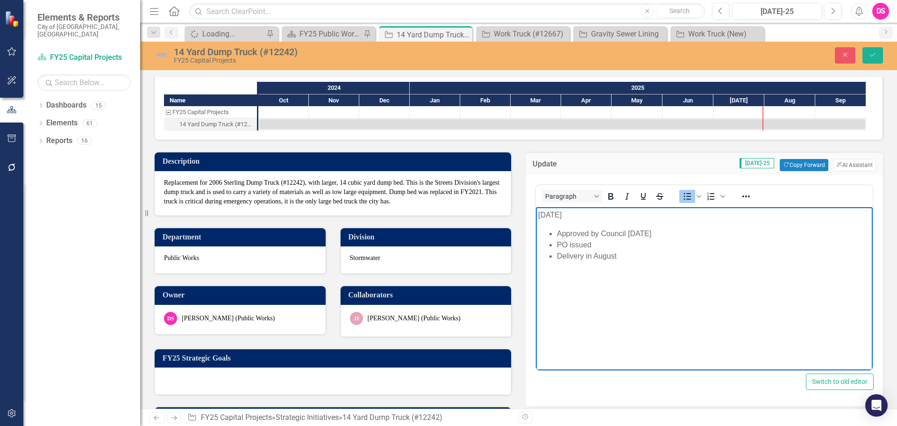
click at [653, 248] on li "PO issued" at bounding box center [714, 244] width 314 height 11
click at [651, 259] on li "Delivery in August" at bounding box center [714, 256] width 314 height 11
click at [651, 259] on li "Delivery in [DATE]" at bounding box center [714, 256] width 314 height 11
click at [745, 249] on li "PO issued" at bounding box center [714, 244] width 314 height 11
click at [670, 268] on body "July 2025 Approved by Council Nov. 2024 PO issued Delivery in August 2025" at bounding box center [704, 277] width 337 height 140
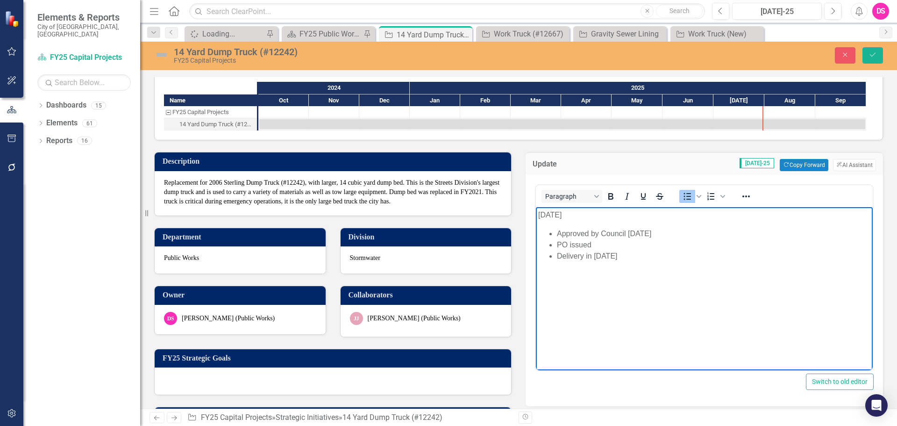
click at [157, 55] on img at bounding box center [161, 54] width 15 height 15
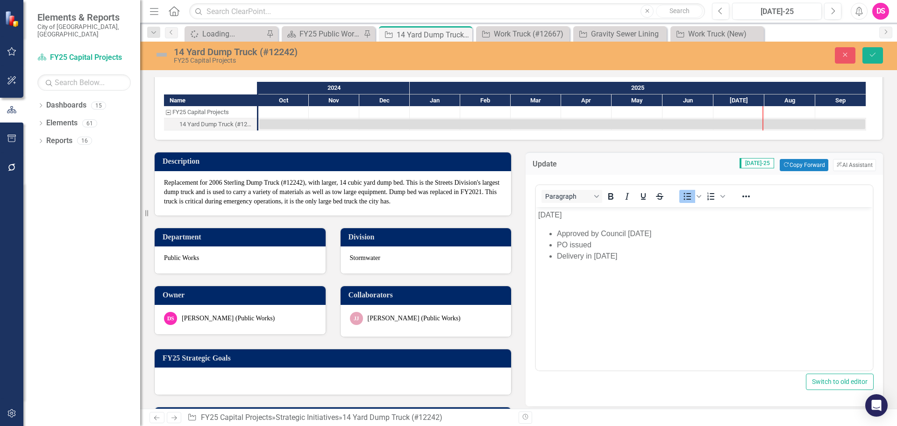
click at [157, 55] on img at bounding box center [161, 54] width 15 height 15
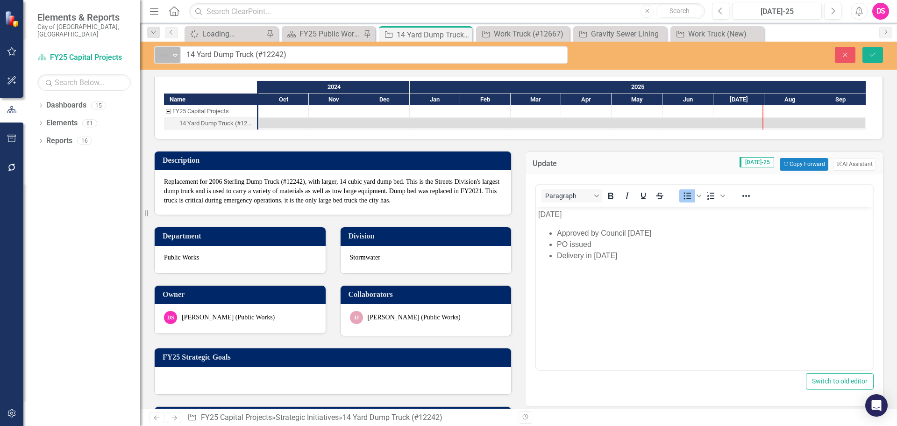
click at [161, 53] on img at bounding box center [163, 55] width 11 height 11
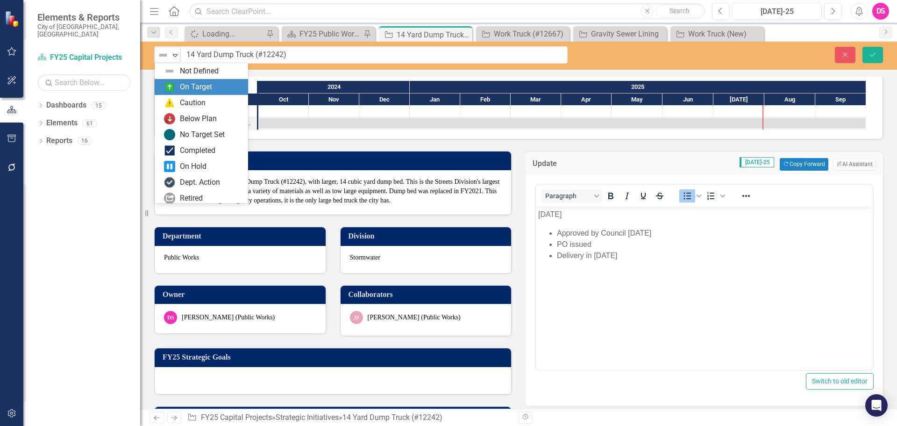
click at [193, 91] on div "On Target" at bounding box center [196, 87] width 32 height 11
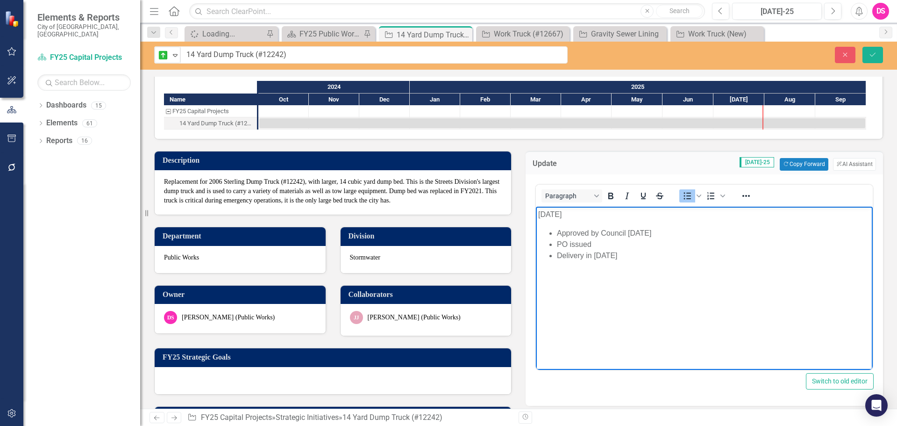
click at [697, 252] on li "Delivery in [DATE]" at bounding box center [714, 255] width 314 height 11
click at [877, 56] on icon "Save" at bounding box center [873, 54] width 8 height 7
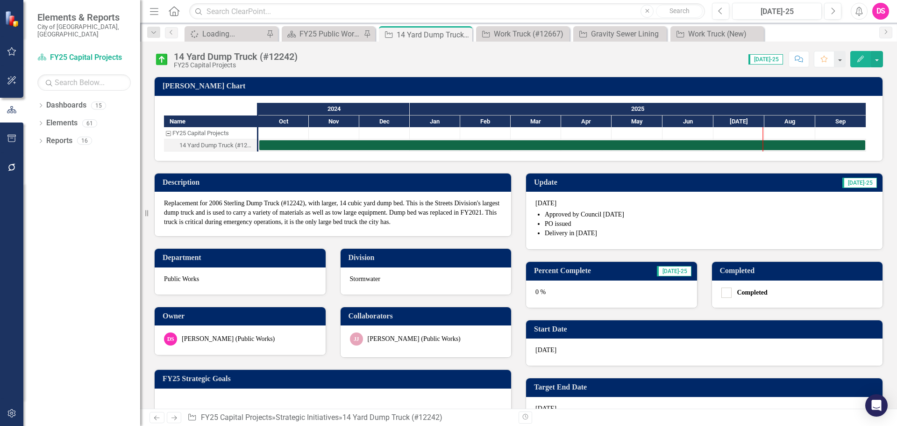
click at [646, 295] on div "0 %" at bounding box center [611, 293] width 171 height 27
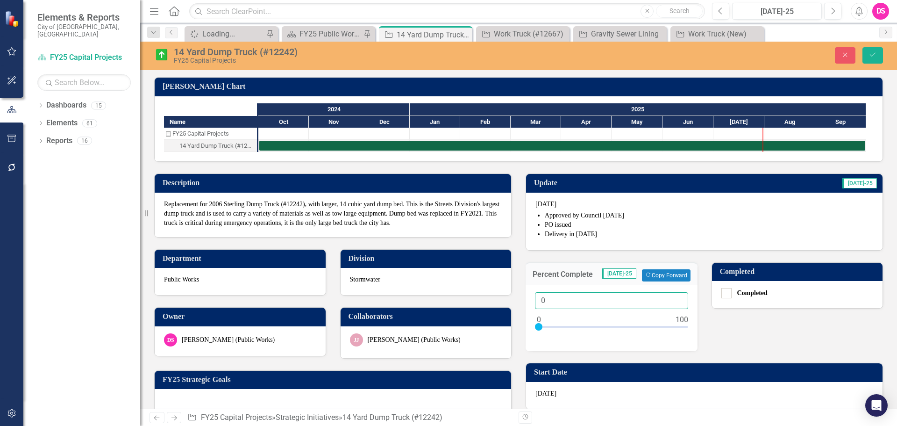
drag, startPoint x: 548, startPoint y: 304, endPoint x: 501, endPoint y: 303, distance: 46.8
click at [501, 303] on div "Description Replacement for 2006 Sterling Dump Truck (#12242), with larger, 14 …" at bounding box center [518, 380] width 743 height 437
type input "100"
click at [722, 322] on div "Update Jul-25 July 2025 Approved by Council Nov. 2024 PO issued Delivery in Aug…" at bounding box center [705, 380] width 372 height 437
click at [879, 61] on button "Save" at bounding box center [873, 55] width 21 height 16
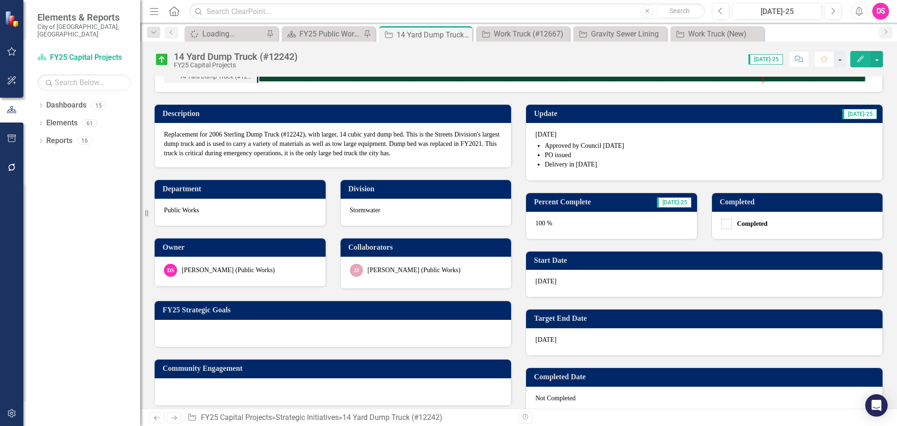
scroll to position [0, 0]
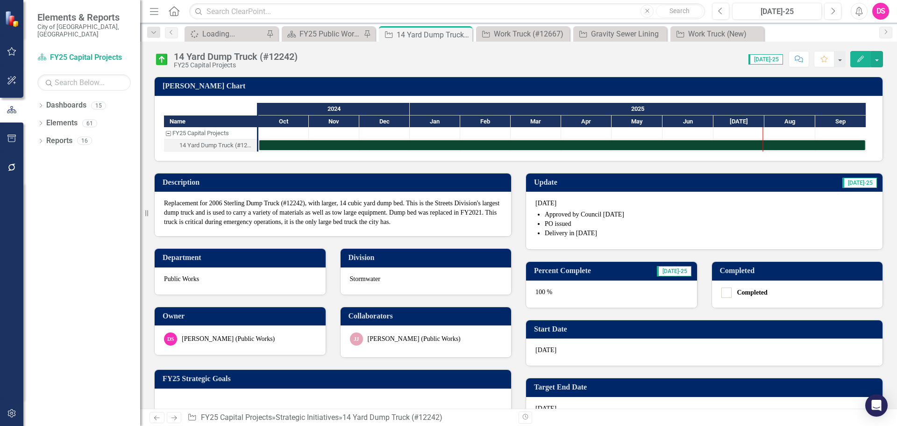
click at [587, 295] on div "100 %" at bounding box center [611, 293] width 171 height 27
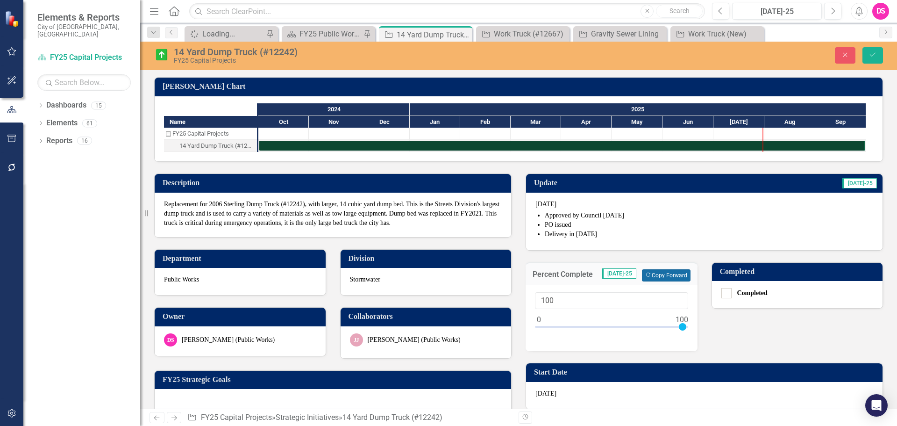
click at [661, 278] on button "Copy Forward Copy Forward" at bounding box center [666, 275] width 48 height 12
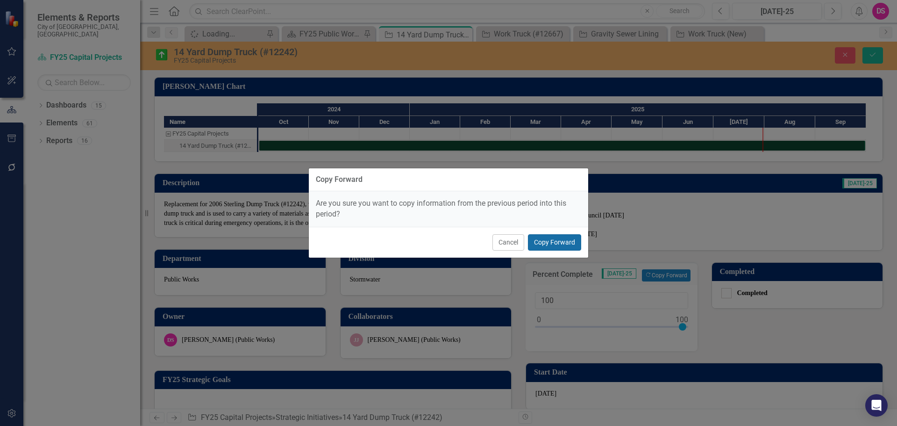
click at [541, 248] on button "Copy Forward" at bounding box center [554, 242] width 53 height 16
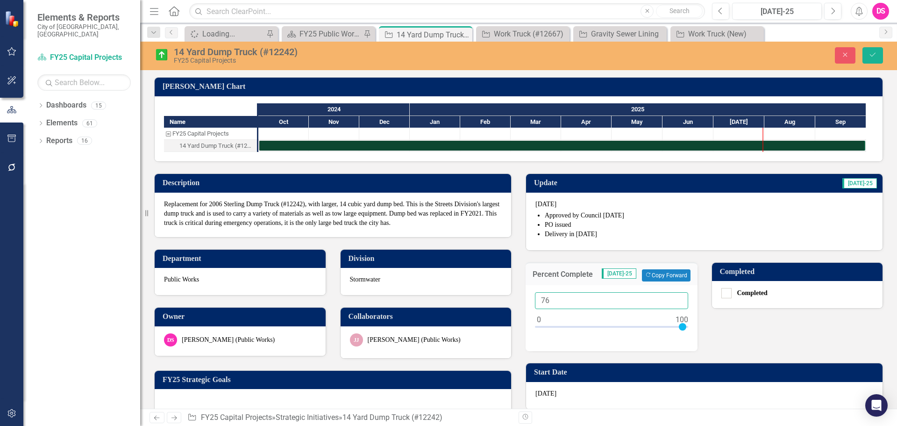
click at [674, 297] on input "76" at bounding box center [611, 300] width 153 height 17
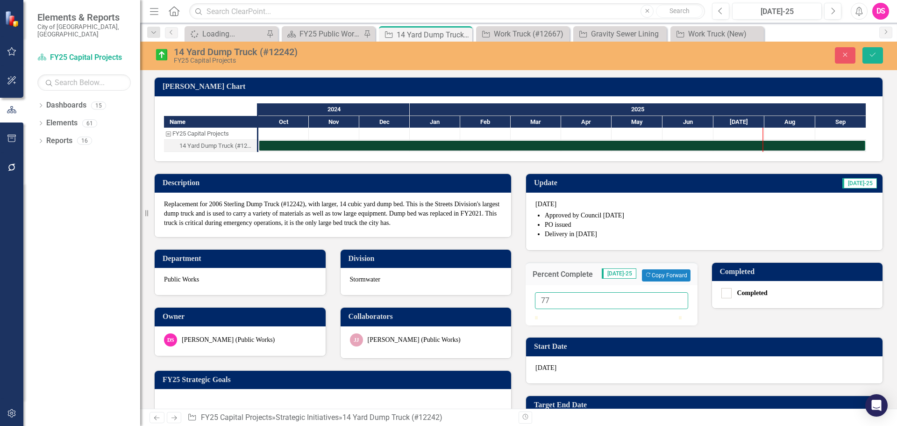
click at [674, 297] on input "77" at bounding box center [611, 300] width 153 height 17
click at [674, 297] on input "78" at bounding box center [611, 300] width 153 height 17
click at [674, 297] on input "79" at bounding box center [611, 300] width 153 height 17
click at [674, 297] on input "80" at bounding box center [611, 300] width 153 height 17
click at [672, 300] on input "81" at bounding box center [611, 300] width 153 height 17
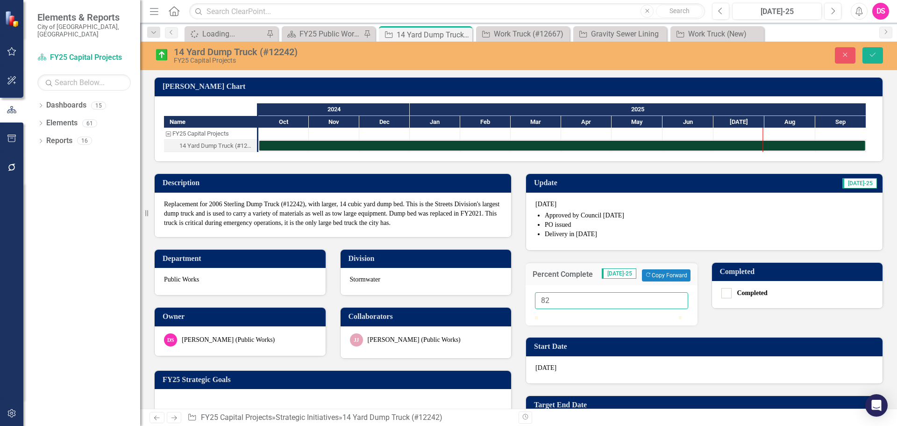
click at [672, 300] on input "82" at bounding box center [611, 300] width 153 height 17
click at [672, 300] on input "83" at bounding box center [611, 300] width 153 height 17
click at [672, 300] on input "84" at bounding box center [611, 300] width 153 height 17
type input "85"
click at [672, 300] on input "85" at bounding box center [611, 300] width 153 height 17
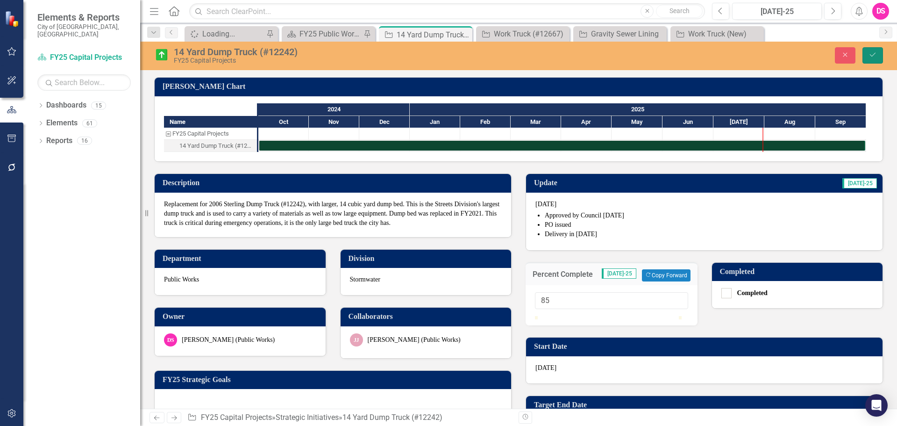
click at [872, 57] on icon "Save" at bounding box center [873, 54] width 8 height 7
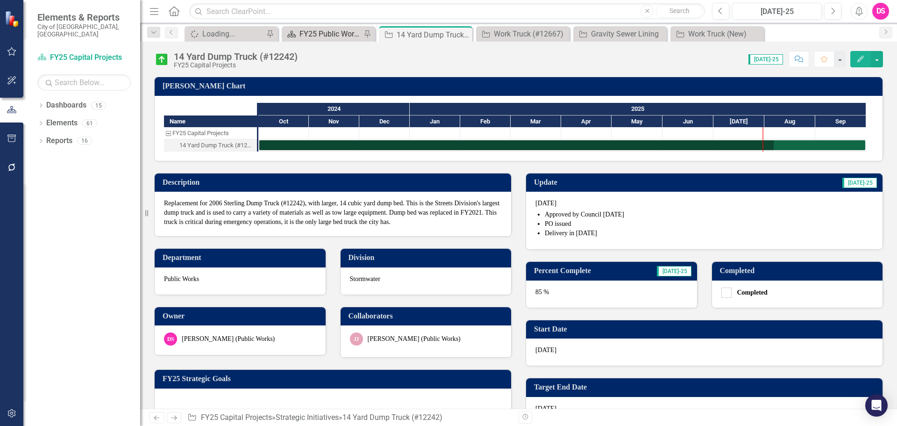
click at [318, 38] on div "FY25 Public Works - Strategic Plan" at bounding box center [331, 34] width 62 height 12
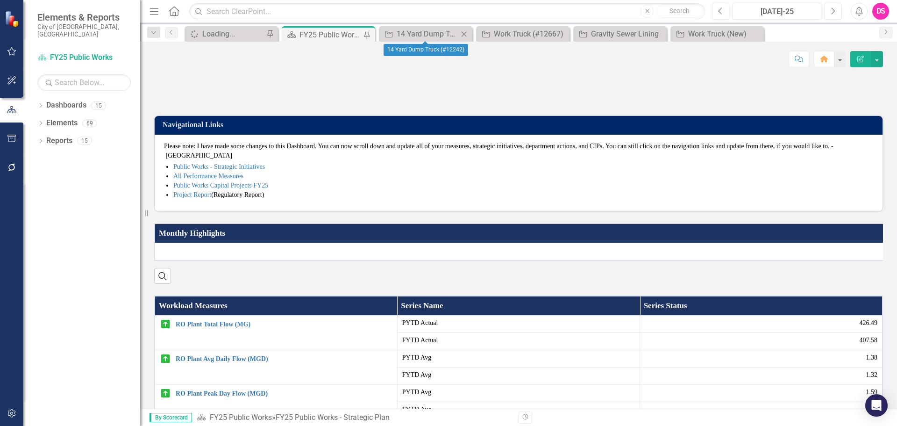
click at [466, 36] on icon "Close" at bounding box center [463, 33] width 9 height 7
click at [0, 0] on icon "Close" at bounding box center [0, 0] width 0 height 0
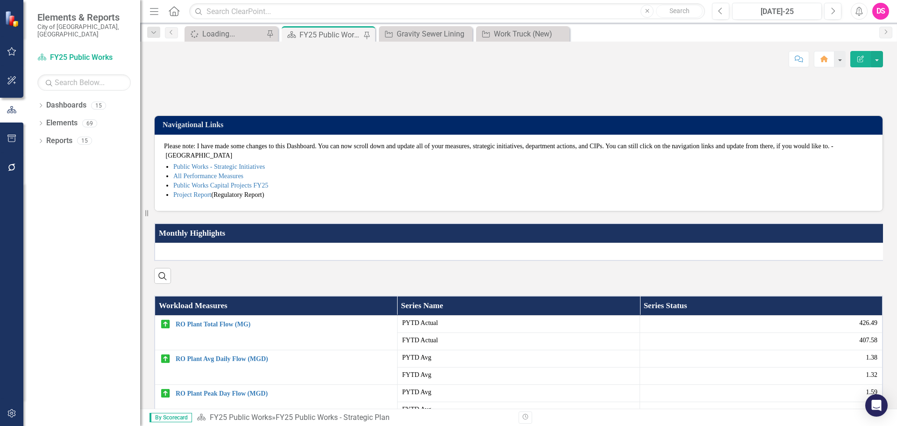
click at [0, 0] on icon "Close" at bounding box center [0, 0] width 0 height 0
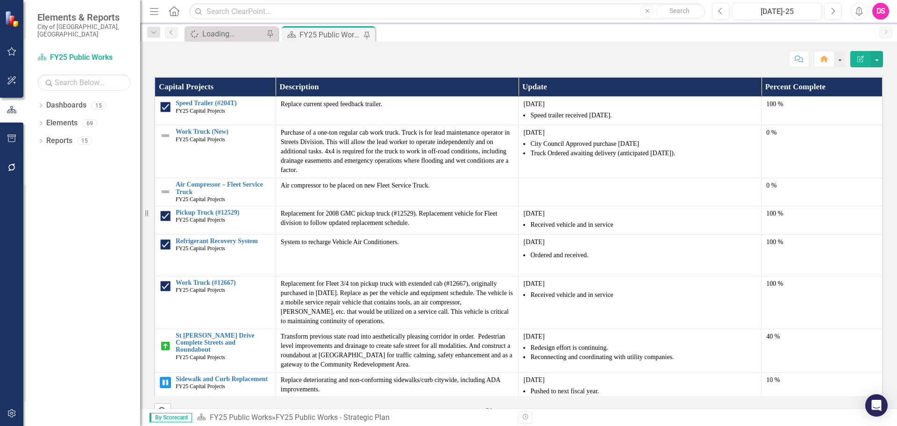
scroll to position [981, 0]
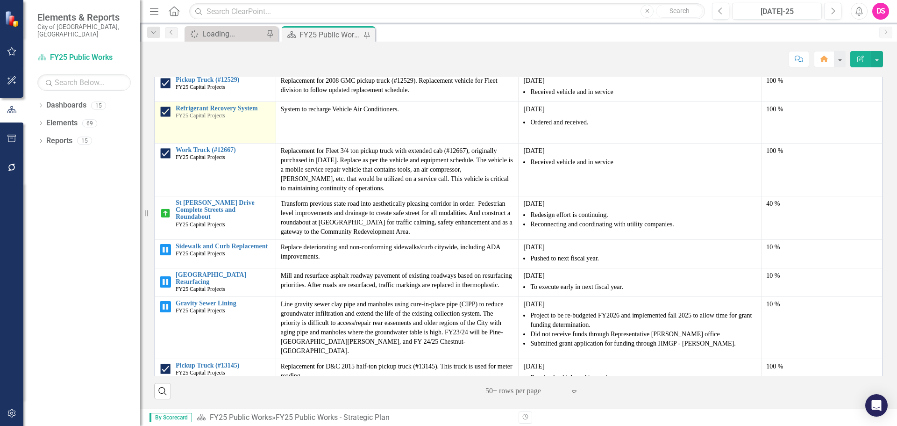
scroll to position [234, 0]
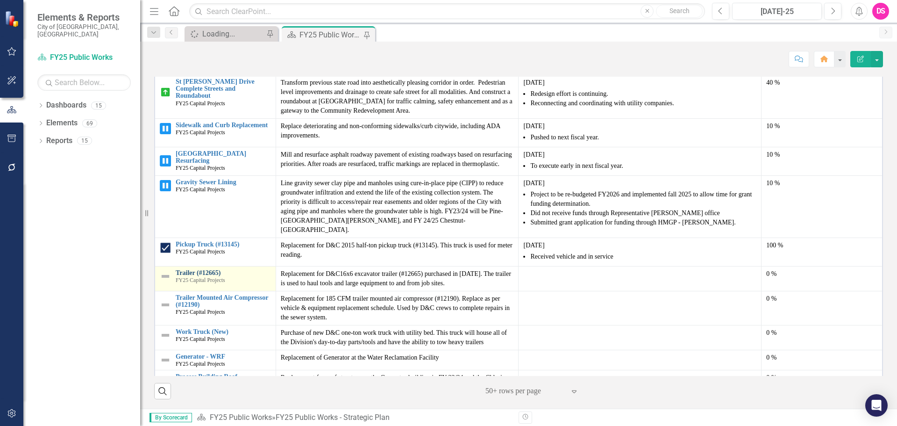
click at [205, 276] on link "Trailer (#12665)" at bounding box center [223, 272] width 95 height 7
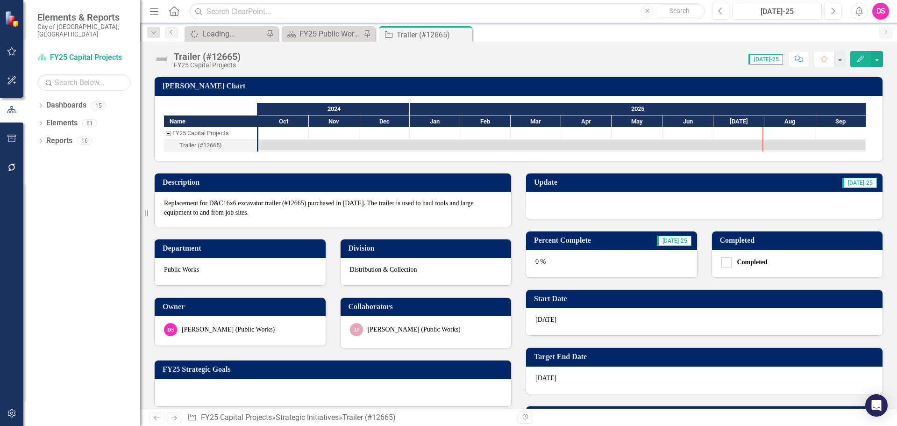
click at [640, 209] on div at bounding box center [704, 205] width 357 height 27
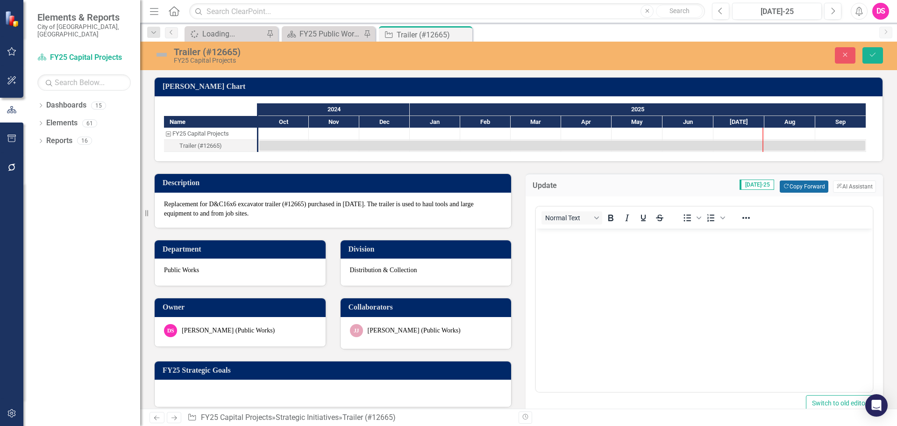
click at [803, 184] on button "Copy Forward Copy Forward" at bounding box center [804, 186] width 48 height 12
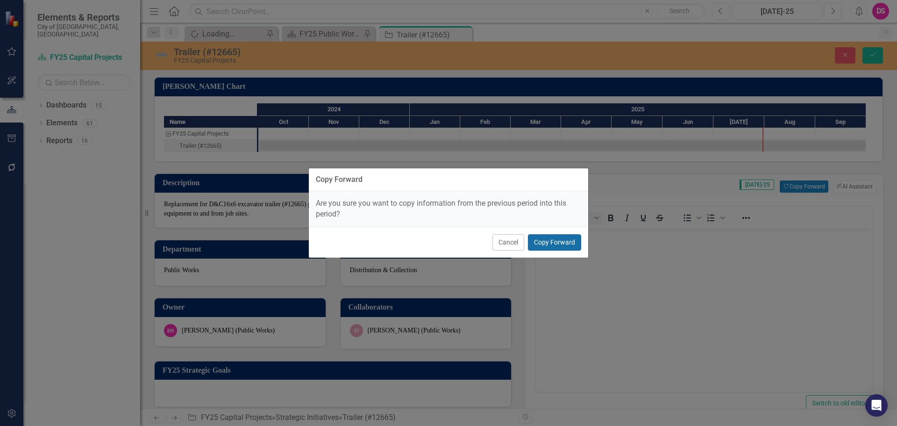
click at [571, 240] on button "Copy Forward" at bounding box center [554, 242] width 53 height 16
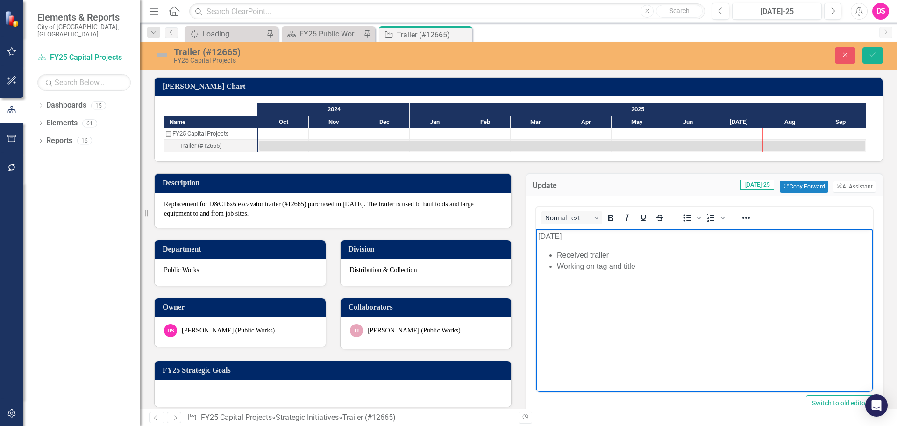
click at [549, 239] on p "[DATE]" at bounding box center [704, 236] width 332 height 11
click at [680, 258] on li "Received trailer" at bounding box center [714, 255] width 314 height 11
click at [158, 55] on img at bounding box center [161, 54] width 15 height 15
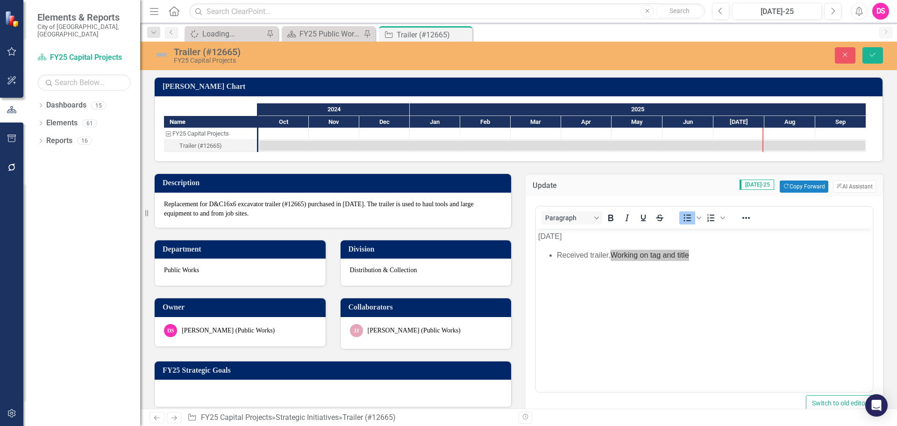
click at [158, 55] on img at bounding box center [161, 54] width 15 height 15
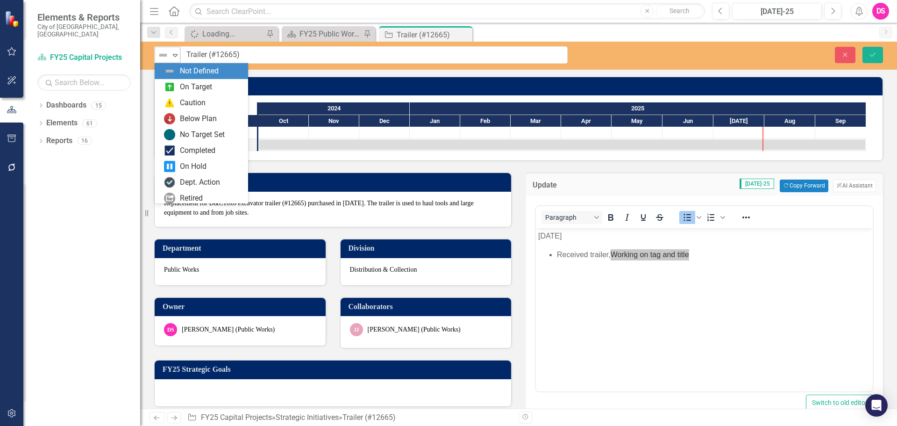
click at [164, 55] on img at bounding box center [163, 55] width 11 height 11
click at [175, 89] on img at bounding box center [169, 86] width 11 height 11
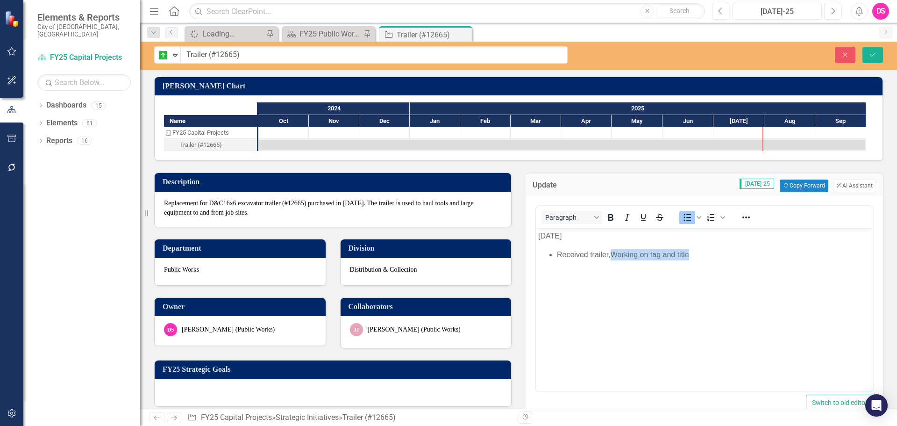
click at [647, 262] on body "[DATE] Received trailer, Working on tag and title" at bounding box center [704, 298] width 337 height 140
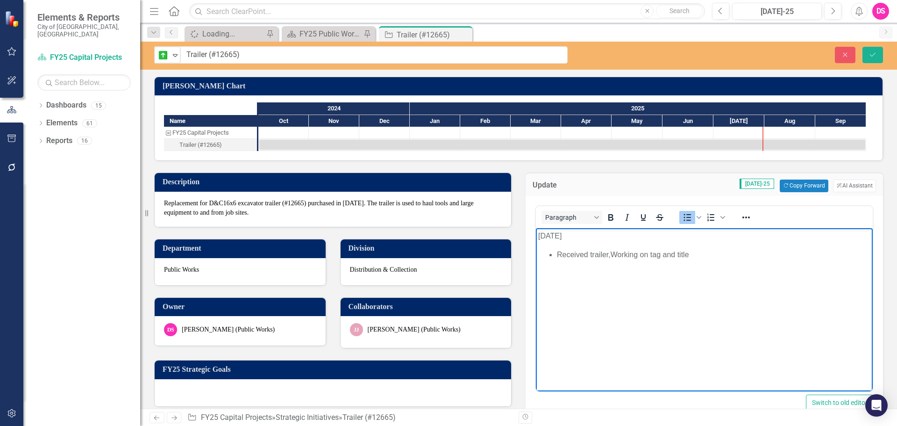
click at [693, 261] on body "[DATE] Received trailer, Working on tag and title" at bounding box center [704, 298] width 337 height 140
drag, startPoint x: 694, startPoint y: 260, endPoint x: 615, endPoint y: 255, distance: 79.1
click at [615, 255] on body "[DATE] Received trailer, Working on tag and title" at bounding box center [704, 298] width 337 height 140
click at [680, 285] on body "[DATE] Received trailer, Working on tag and title" at bounding box center [704, 298] width 337 height 140
click at [715, 258] on li "Received trailer, Working on tag and title" at bounding box center [714, 254] width 314 height 11
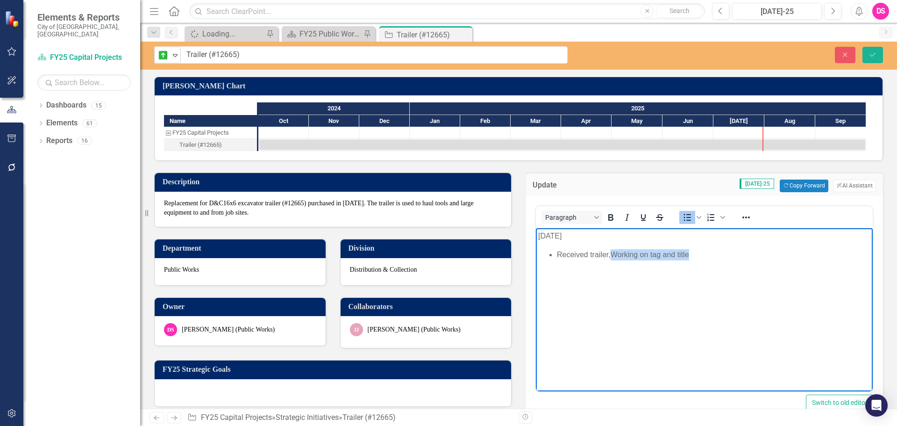
drag, startPoint x: 713, startPoint y: 252, endPoint x: 614, endPoint y: 255, distance: 98.6
click at [614, 255] on li "Received trailer, Working on tag and title" at bounding box center [714, 254] width 314 height 11
click at [170, 54] on div "On Target" at bounding box center [164, 55] width 14 height 13
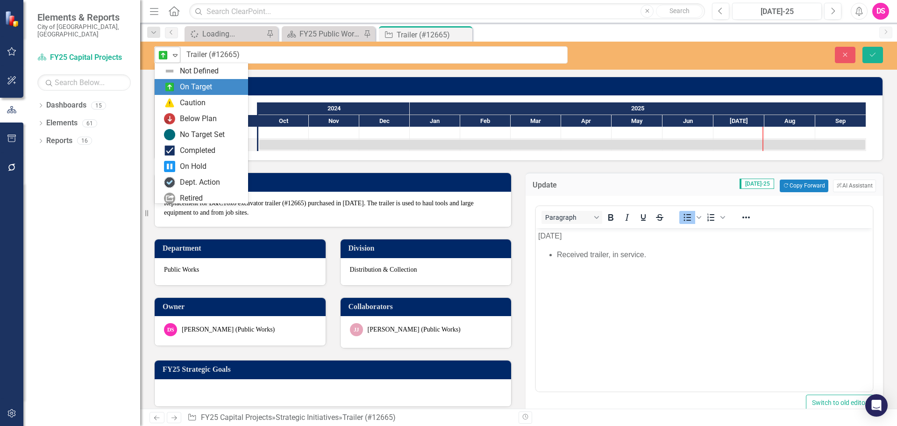
scroll to position [16, 0]
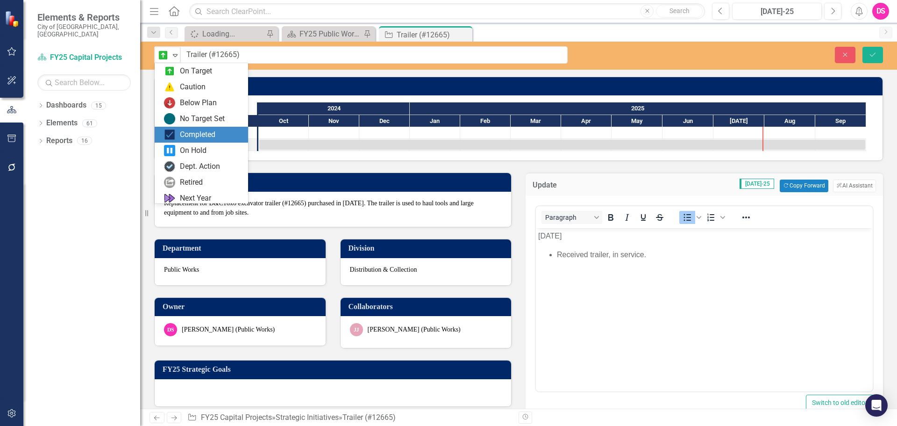
click at [190, 141] on div "Completed" at bounding box center [201, 135] width 93 height 16
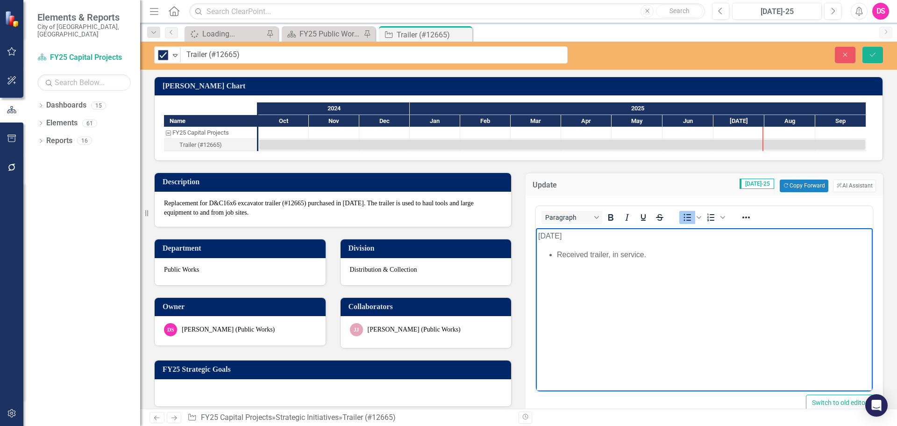
click at [758, 279] on body "[DATE] Received trailer, in service." at bounding box center [704, 298] width 337 height 140
click at [875, 53] on icon "submit" at bounding box center [873, 54] width 6 height 4
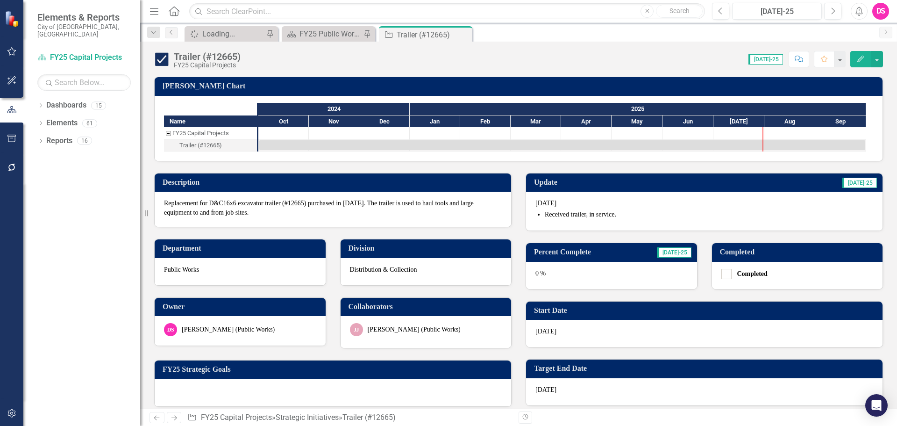
click at [629, 273] on div "0 %" at bounding box center [611, 275] width 171 height 27
click at [628, 273] on div "0 %" at bounding box center [611, 275] width 171 height 27
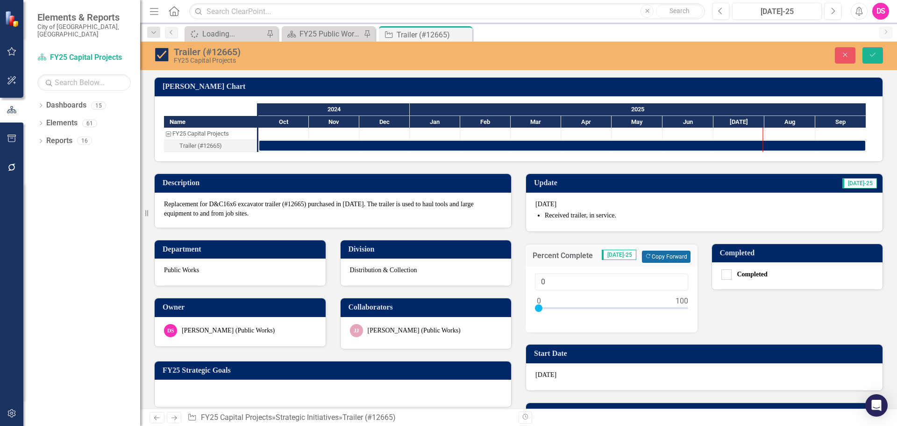
click at [648, 257] on button "Copy Forward Copy Forward" at bounding box center [666, 257] width 48 height 12
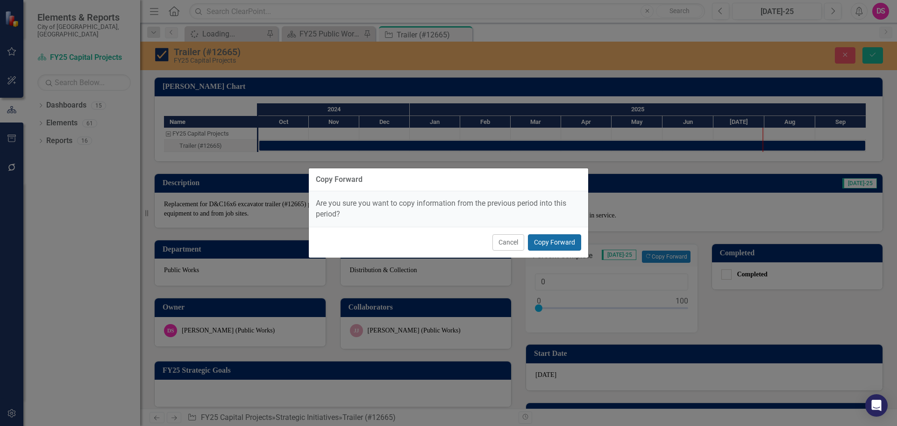
click at [559, 237] on button "Copy Forward" at bounding box center [554, 242] width 53 height 16
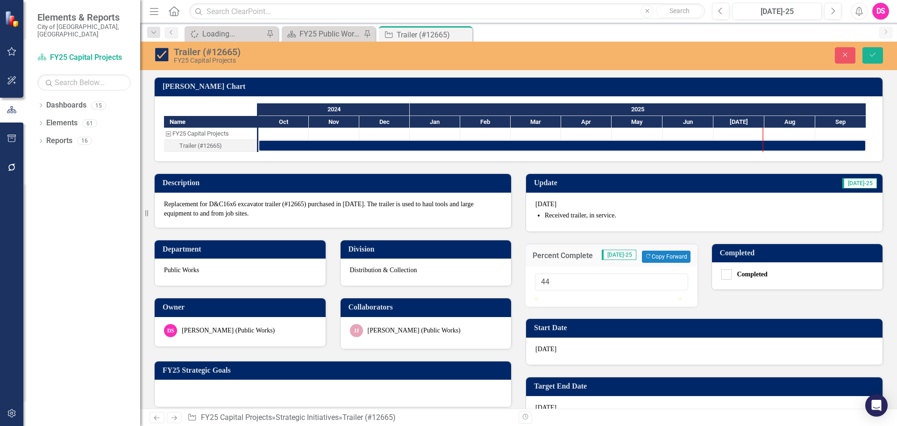
type input "100"
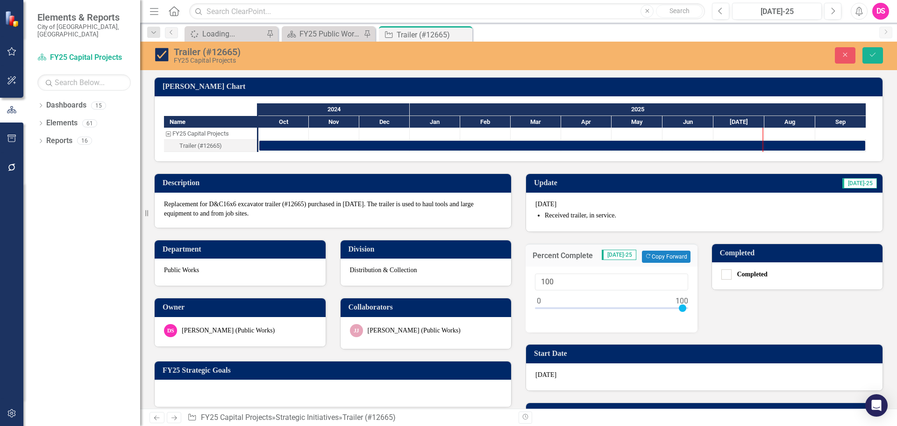
drag, startPoint x: 538, startPoint y: 307, endPoint x: 790, endPoint y: 329, distance: 253.4
click at [790, 329] on div "Update [DATE]-[DATE] Received trailer, in service. Percent Complete [DATE]-25 C…" at bounding box center [705, 371] width 372 height 418
click at [876, 54] on icon "Save" at bounding box center [873, 54] width 8 height 7
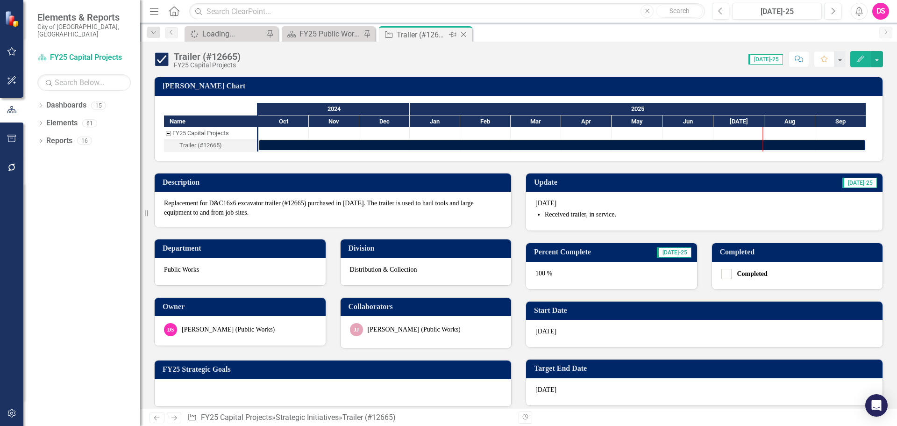
click at [466, 33] on icon "Close" at bounding box center [463, 34] width 9 height 7
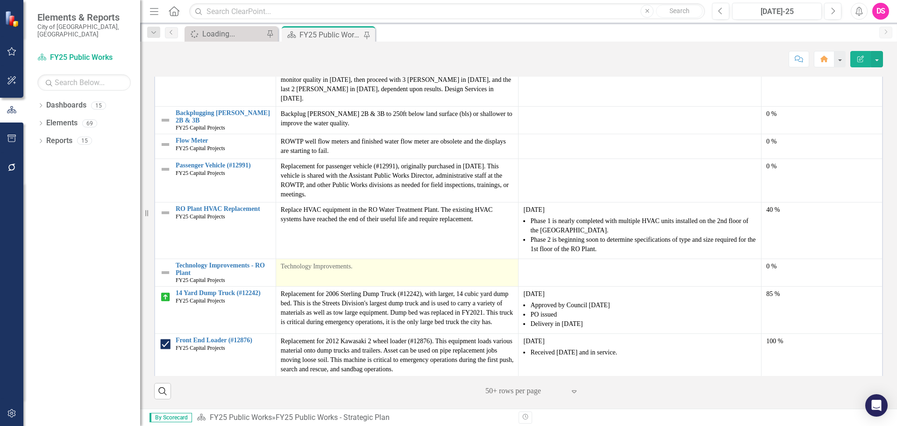
scroll to position [626, 0]
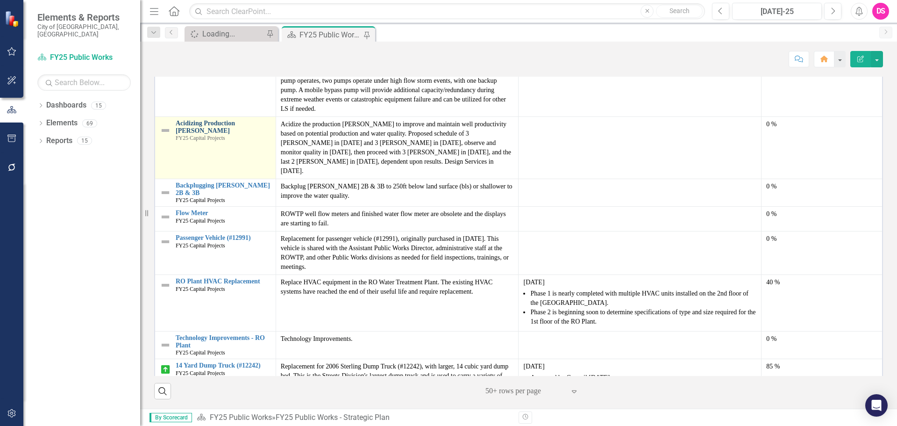
click at [223, 134] on link "Acidizing Production [PERSON_NAME]" at bounding box center [223, 127] width 95 height 14
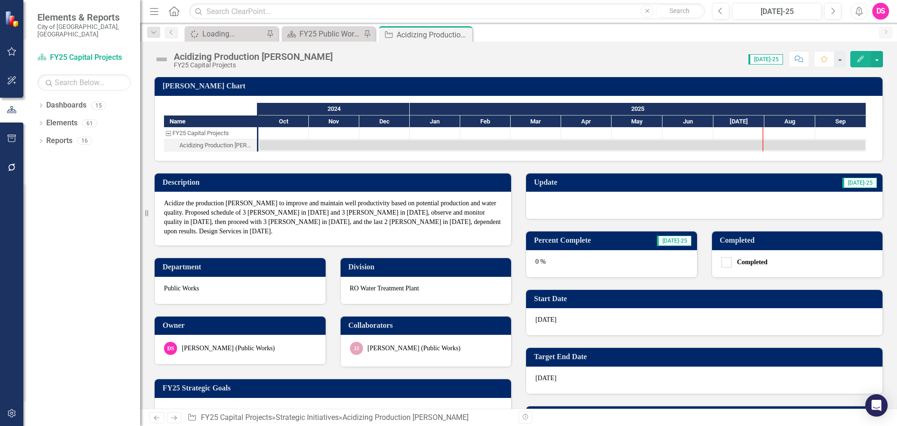
click at [607, 200] on div at bounding box center [704, 205] width 357 height 27
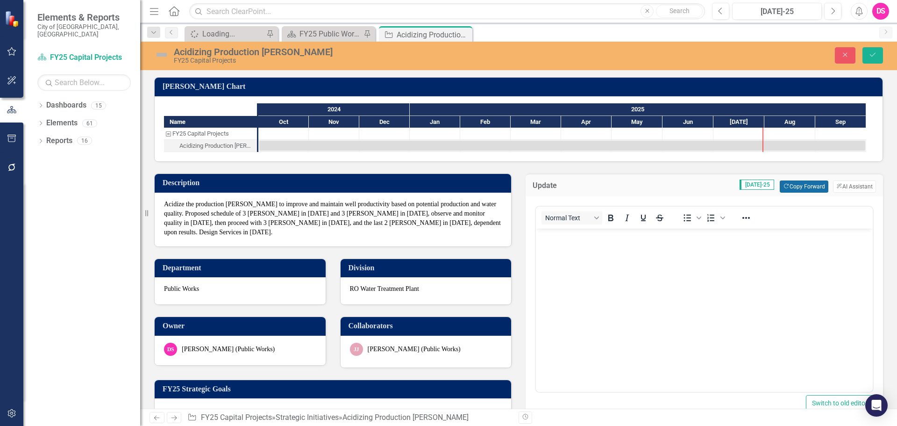
click at [797, 190] on button "Copy Forward Copy Forward" at bounding box center [804, 186] width 48 height 12
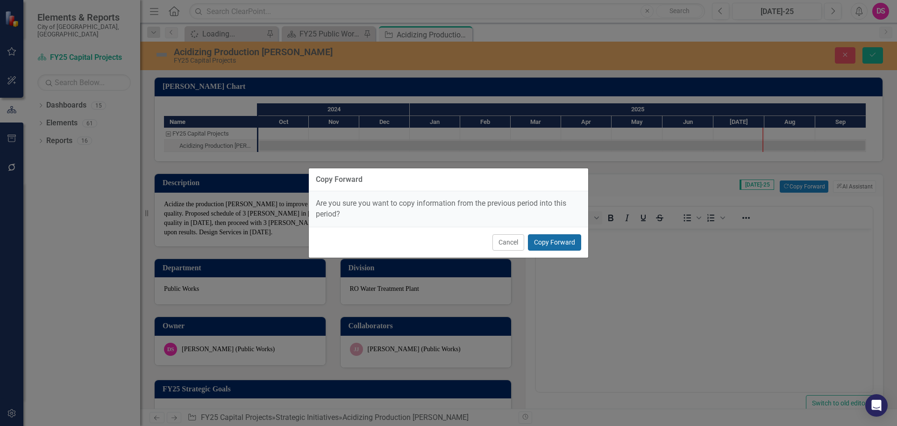
click at [561, 243] on button "Copy Forward" at bounding box center [554, 242] width 53 height 16
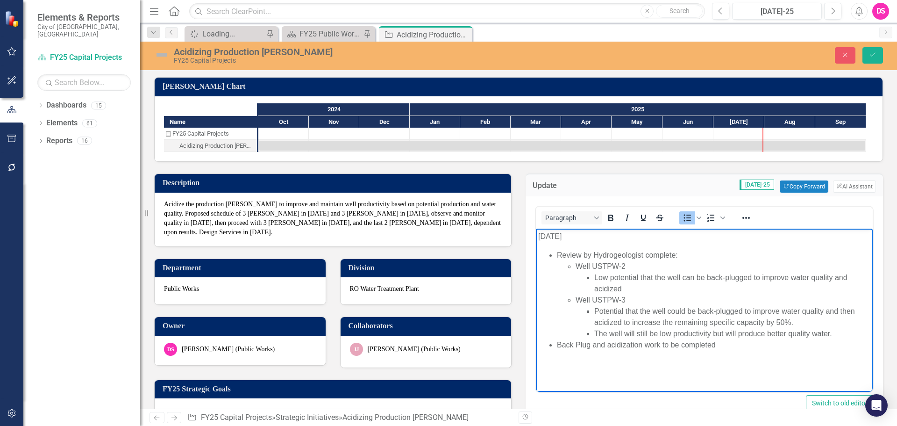
drag, startPoint x: 852, startPoint y: 333, endPoint x: 1045, endPoint y: 492, distance: 250.4
click at [536, 263] on html "[DATE] Review by Hydrogeologist complete: Well USTPW-2 Low potential that the w…" at bounding box center [704, 299] width 337 height 140
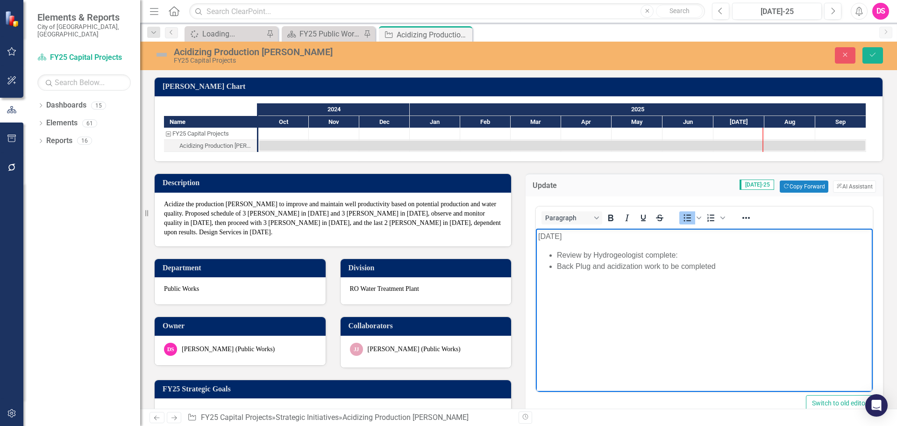
click at [750, 268] on li "Back Plug and acidization work to be completed" at bounding box center [714, 266] width 314 height 11
drag, startPoint x: 746, startPoint y: 270, endPoint x: 645, endPoint y: 262, distance: 102.2
click at [645, 262] on li "Back Plug and acidization work to be completed" at bounding box center [714, 266] width 314 height 11
click at [592, 303] on body "[DATE] Review by Hydrogeologist complete: Back Plug and acidization PO issued P…" at bounding box center [704, 299] width 337 height 140
click at [591, 287] on body "[DATE] Review by Hydrogeologist complete: Back Plug and acidization PO issued P…" at bounding box center [704, 299] width 337 height 140
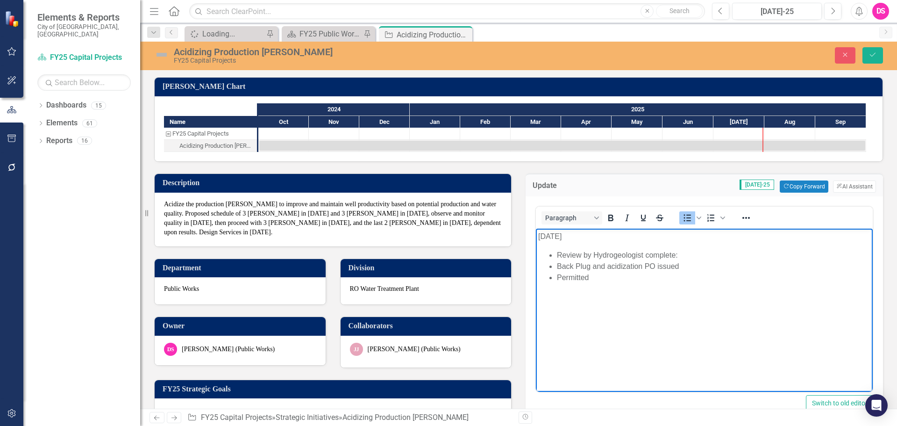
click at [596, 286] on body "[DATE] Review by Hydrogeologist complete: Back Plug and acidization PO issued P…" at bounding box center [704, 299] width 337 height 140
click at [633, 280] on li "Permitted" at bounding box center [714, 277] width 314 height 11
click at [616, 285] on body "[DATE] Review by Hydrogeologist complete: Back Plug and acidization PO issued P…" at bounding box center [704, 299] width 337 height 140
click at [620, 277] on li "Permitted" at bounding box center [714, 277] width 314 height 11
click at [553, 235] on p "[DATE]" at bounding box center [704, 236] width 332 height 11
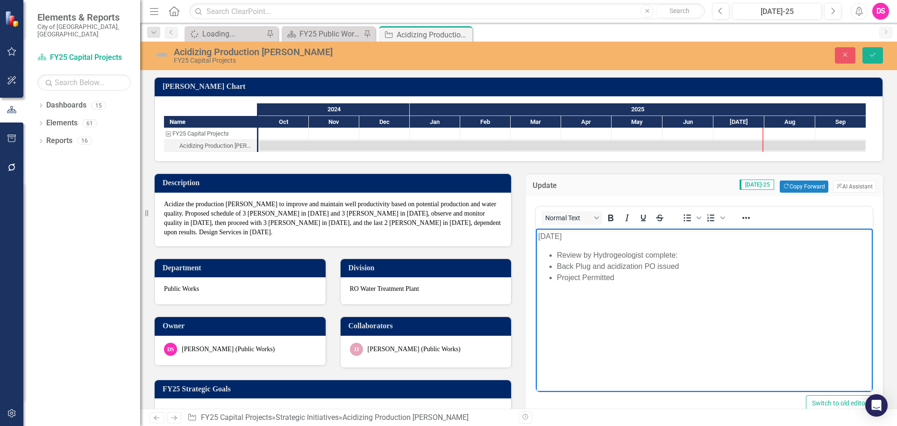
click at [576, 283] on li "Project Permitted" at bounding box center [714, 277] width 314 height 11
click at [678, 303] on body "[DATE] Review by Hydrogeologist complete: Back Plug and acidization PO issued P…" at bounding box center [704, 299] width 337 height 140
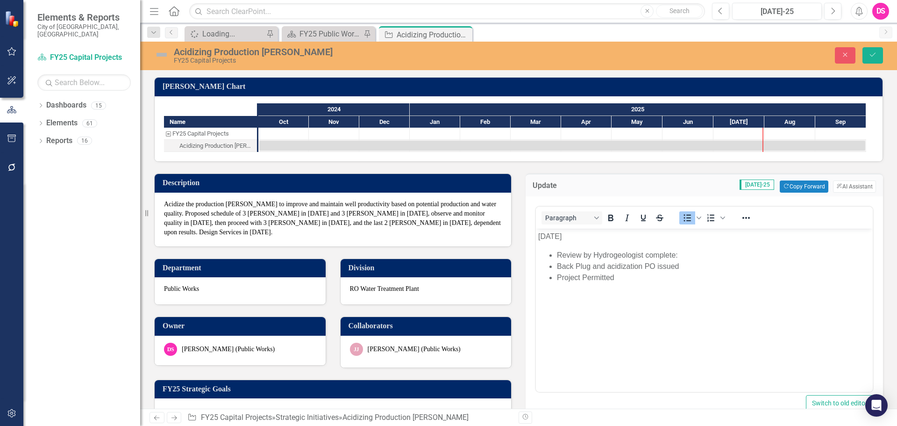
click at [161, 58] on img at bounding box center [161, 54] width 15 height 15
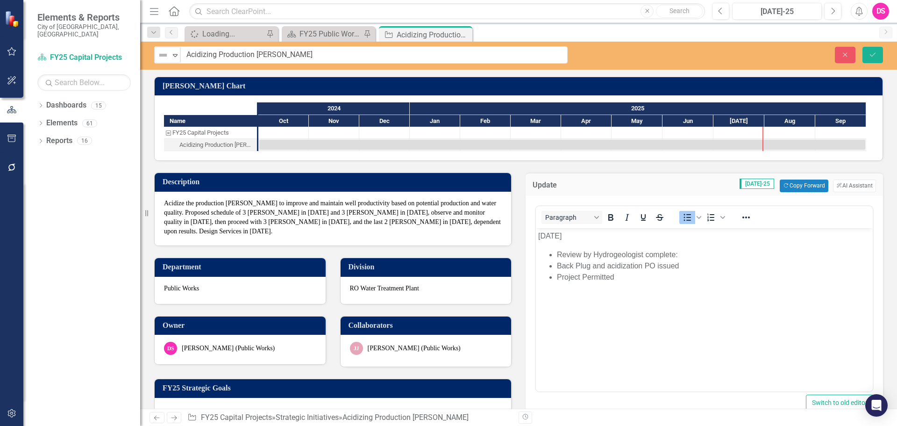
click at [161, 58] on img at bounding box center [163, 55] width 11 height 11
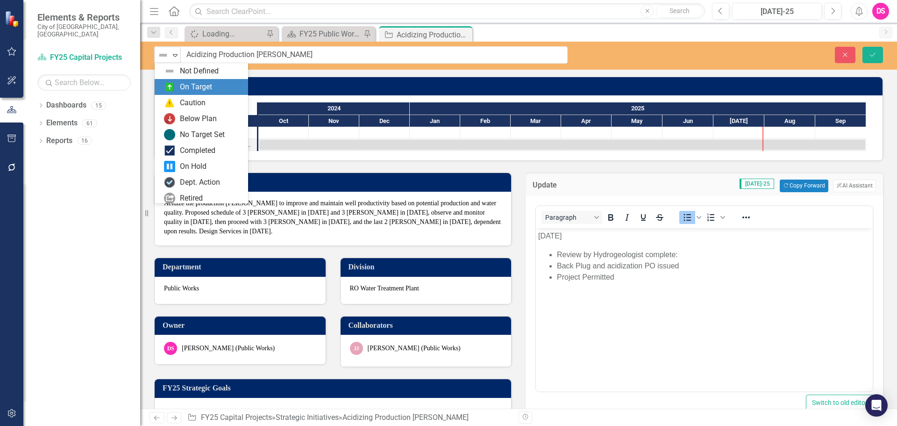
click at [200, 88] on div "On Target" at bounding box center [196, 87] width 32 height 11
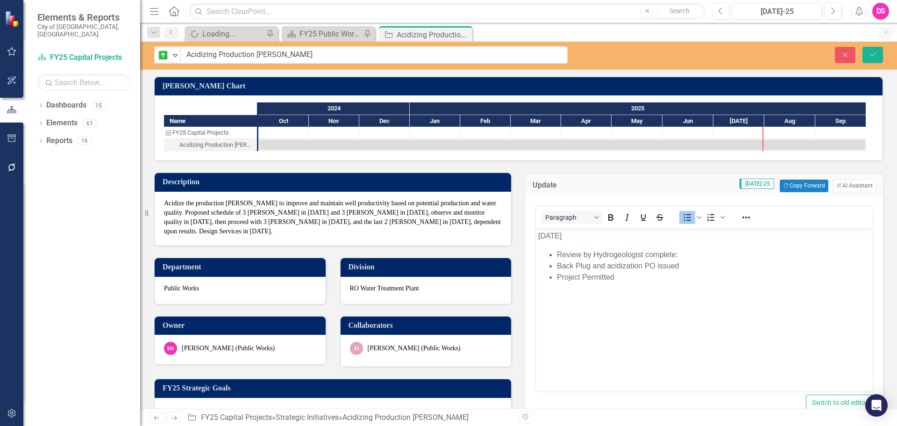
click at [721, 301] on body "[DATE] Review by Hydrogeologist complete: Back Plug and acidization PO issued P…" at bounding box center [704, 298] width 337 height 140
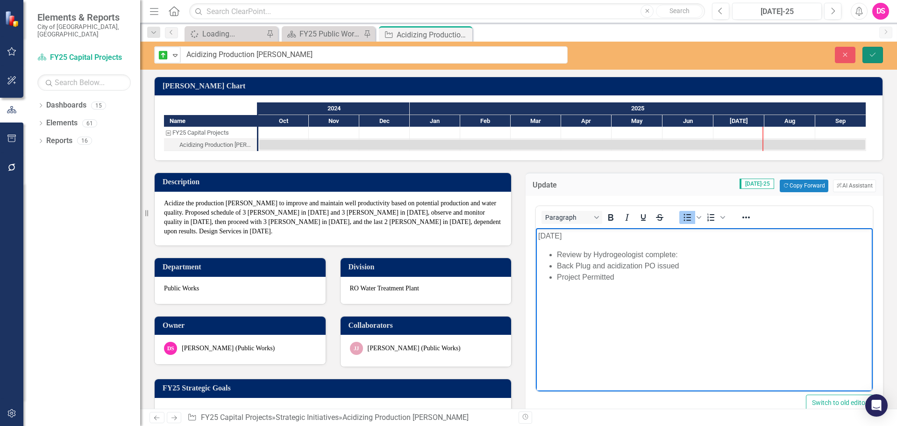
click at [879, 54] on button "Save" at bounding box center [873, 55] width 21 height 16
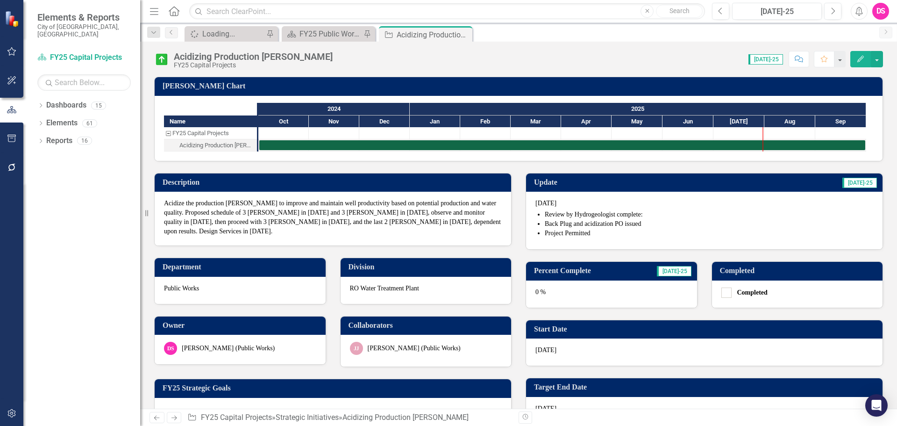
click at [582, 286] on div "0 %" at bounding box center [611, 293] width 171 height 27
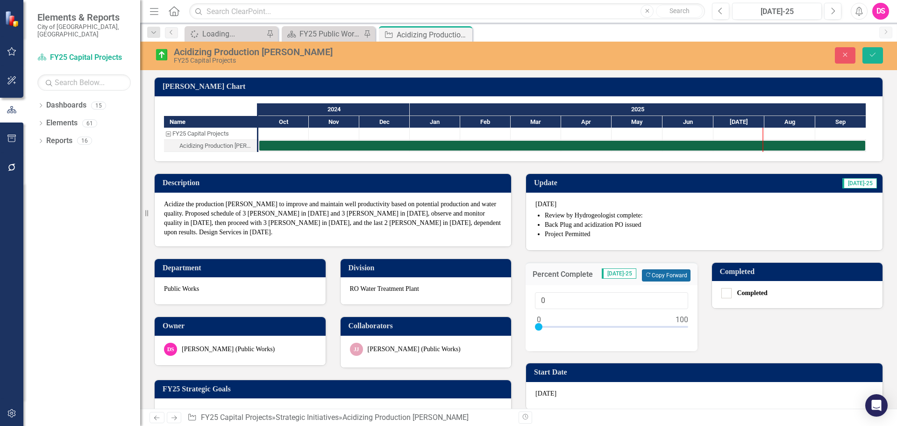
click at [648, 279] on button "Copy Forward Copy Forward" at bounding box center [666, 275] width 48 height 12
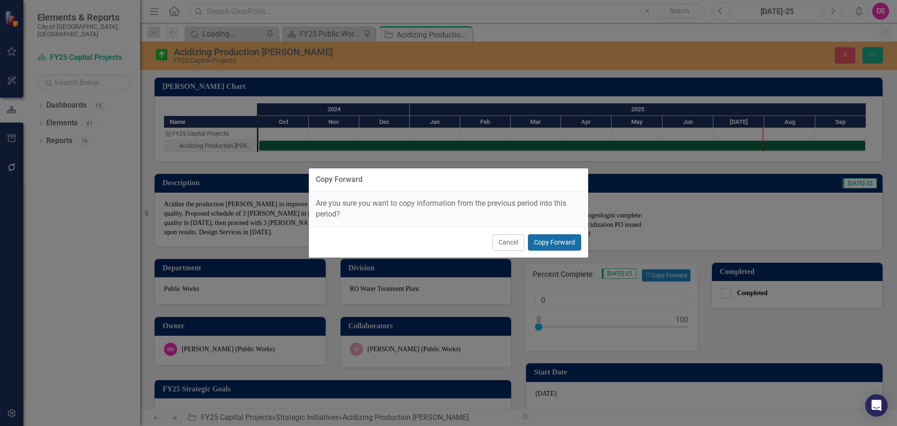
click at [566, 248] on button "Copy Forward" at bounding box center [554, 242] width 53 height 16
type input "50"
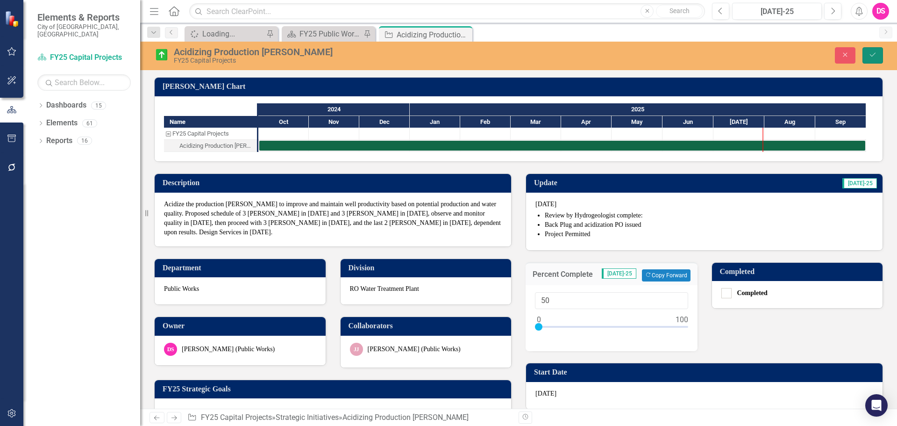
click at [872, 56] on icon "Save" at bounding box center [873, 54] width 8 height 7
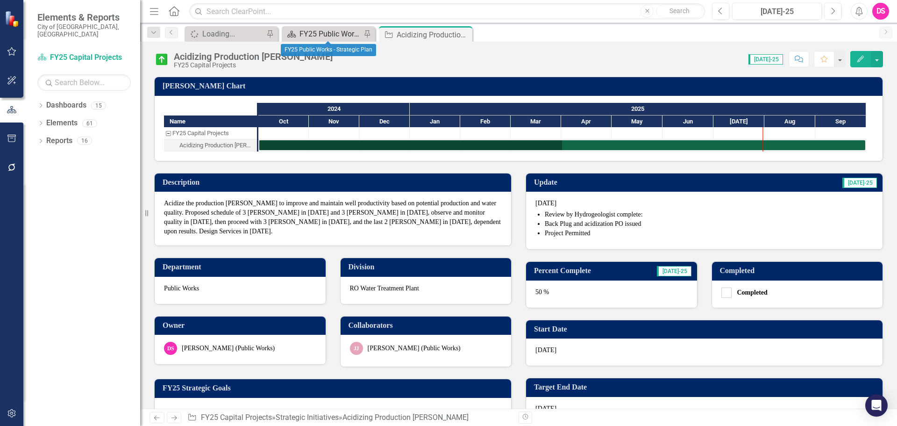
click at [304, 33] on div "FY25 Public Works - Strategic Plan" at bounding box center [331, 34] width 62 height 12
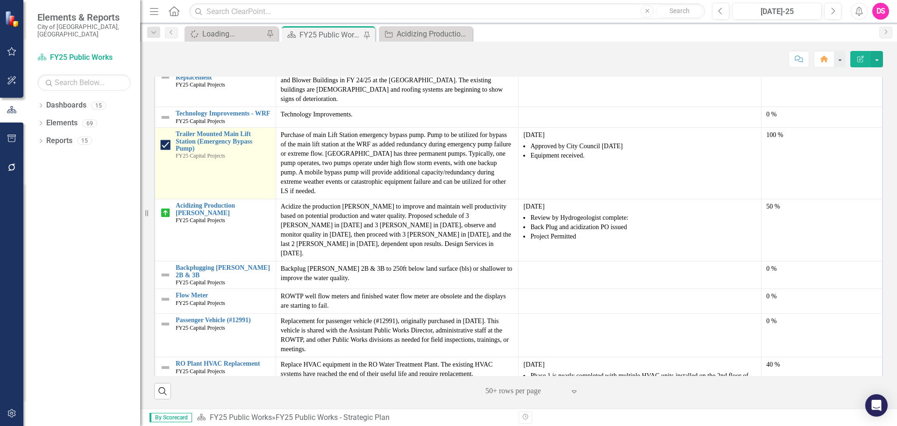
scroll to position [608, 0]
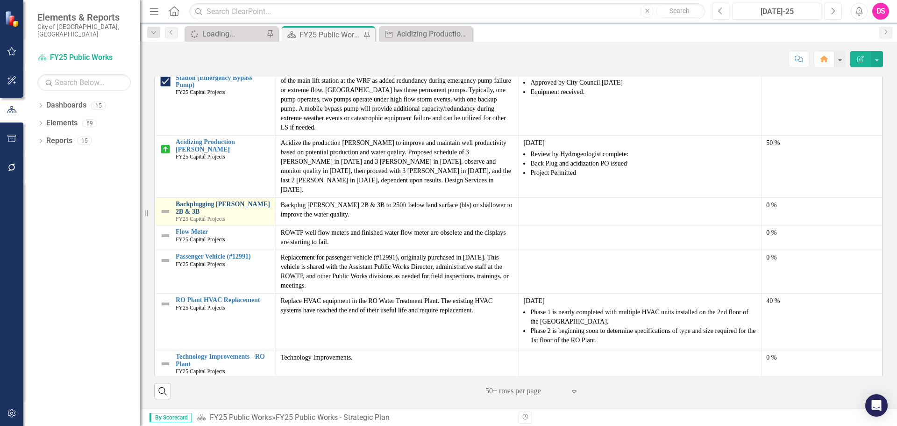
click at [220, 215] on link "Backplugging [PERSON_NAME] 2B & 3B" at bounding box center [223, 208] width 95 height 14
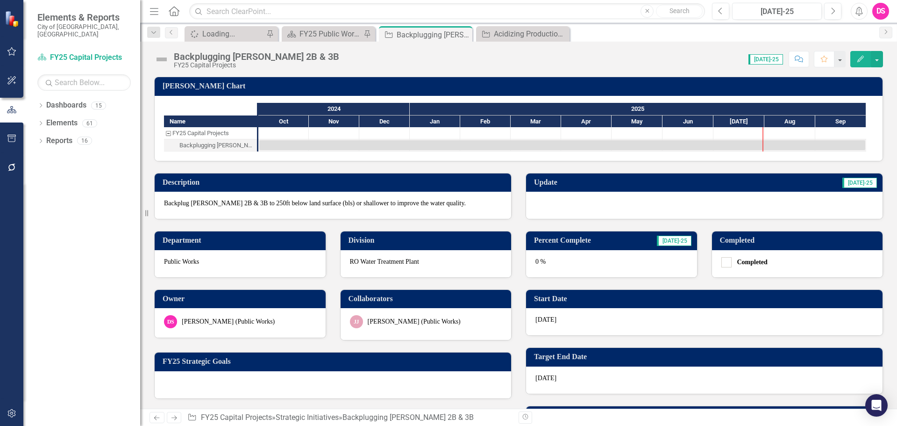
click at [613, 216] on div at bounding box center [704, 205] width 357 height 27
click at [599, 213] on div at bounding box center [704, 205] width 357 height 27
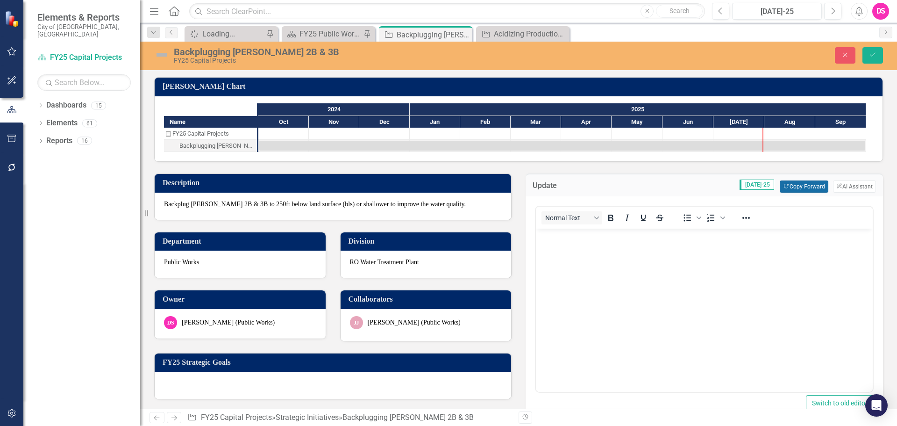
click at [804, 182] on button "Copy Forward Copy Forward" at bounding box center [804, 186] width 48 height 12
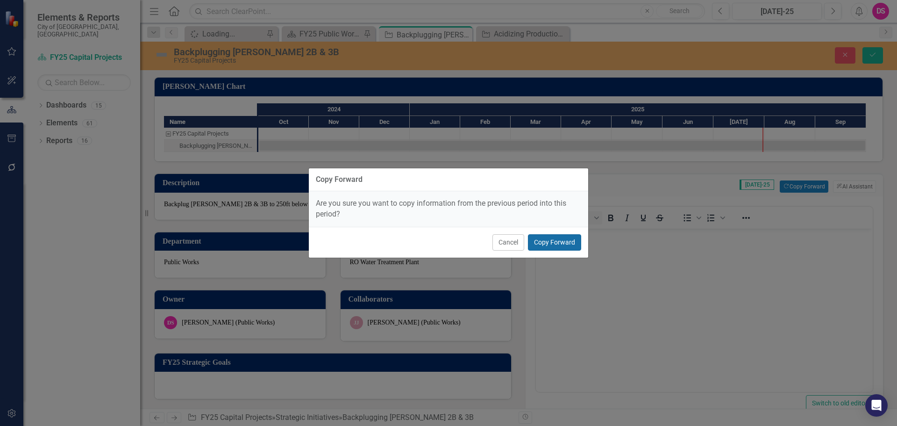
click at [543, 237] on button "Copy Forward" at bounding box center [554, 242] width 53 height 16
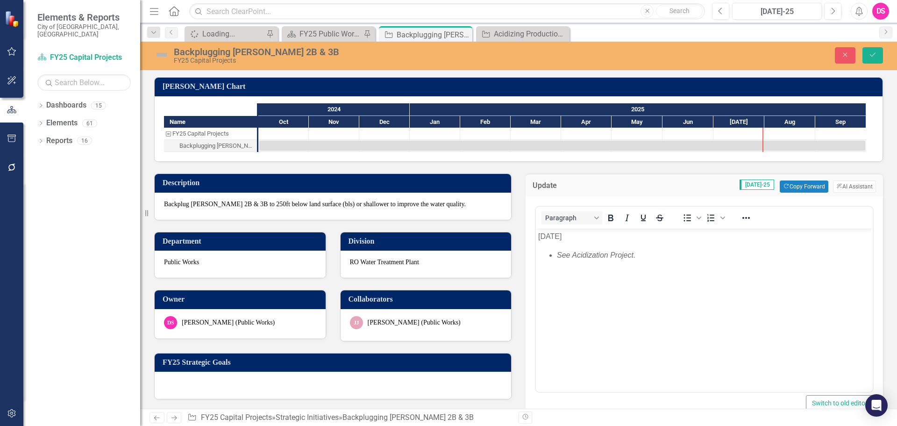
click at [552, 236] on p "[DATE]" at bounding box center [704, 236] width 332 height 11
click at [873, 56] on icon "submit" at bounding box center [873, 55] width 6 height 4
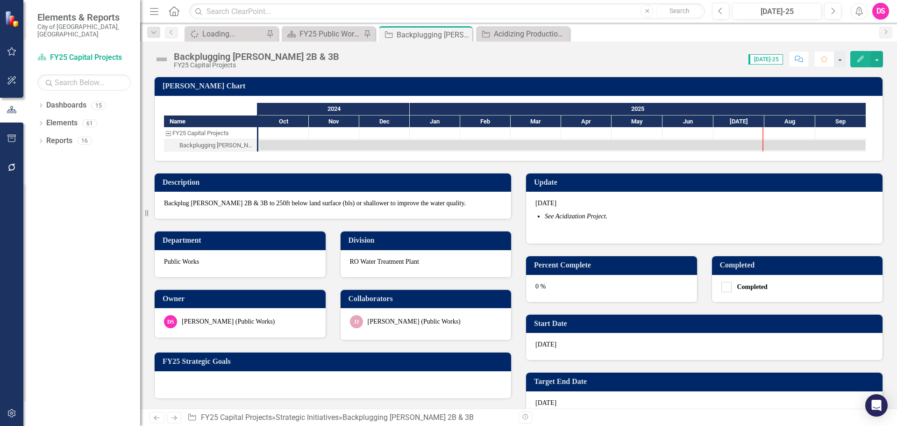
click at [162, 57] on img at bounding box center [161, 59] width 15 height 15
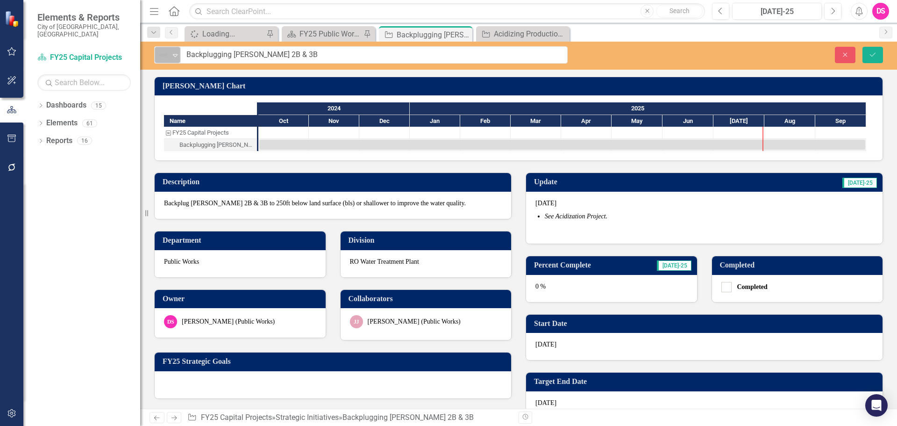
click at [168, 60] on img at bounding box center [163, 55] width 11 height 11
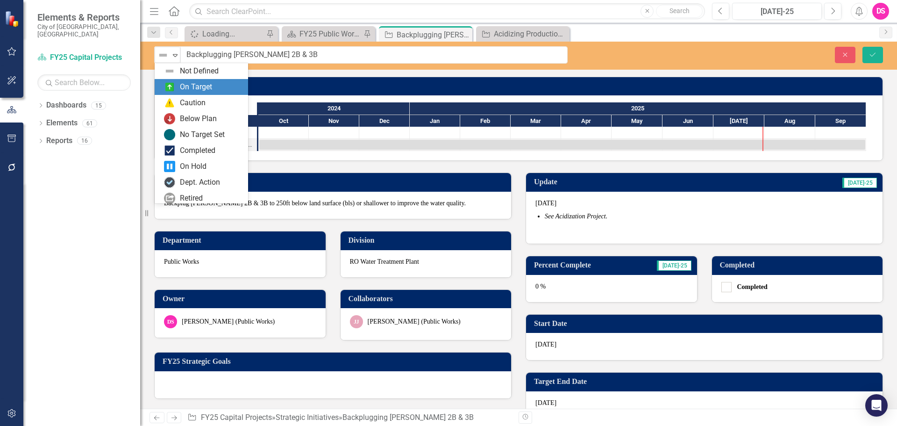
click at [197, 90] on div "On Target" at bounding box center [196, 87] width 32 height 11
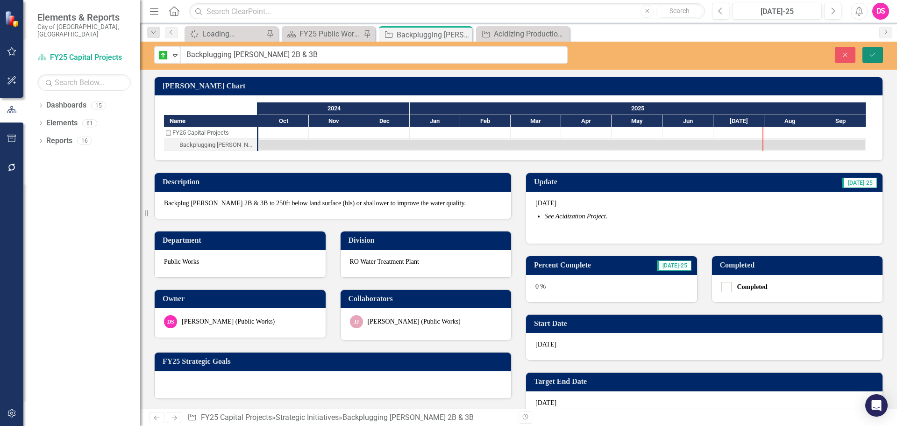
click at [876, 50] on button "Save" at bounding box center [873, 55] width 21 height 16
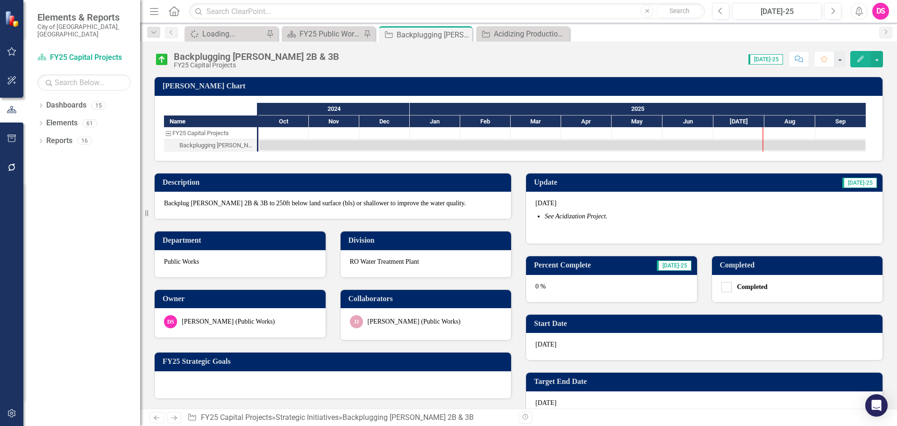
click at [588, 290] on div "0 %" at bounding box center [611, 288] width 171 height 27
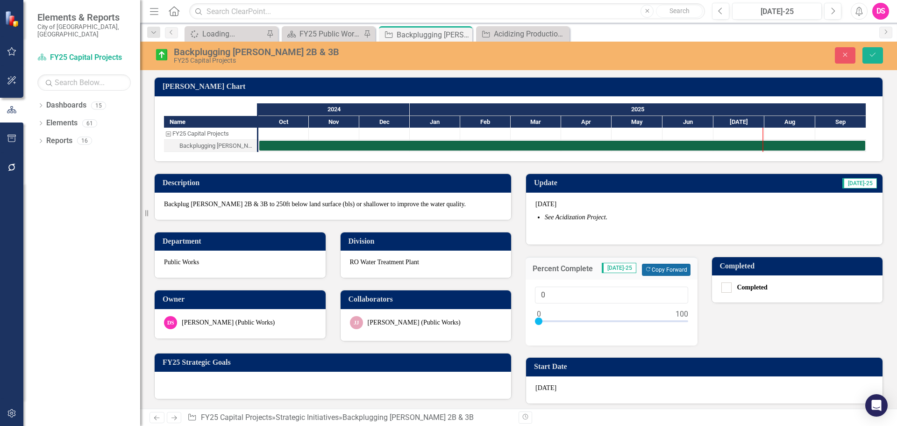
click at [655, 265] on button "Copy Forward Copy Forward" at bounding box center [666, 270] width 48 height 12
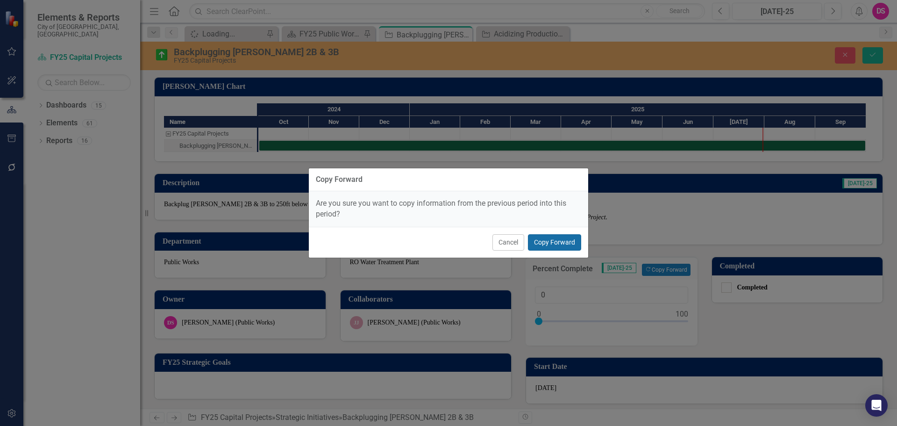
click at [573, 249] on button "Copy Forward" at bounding box center [554, 242] width 53 height 16
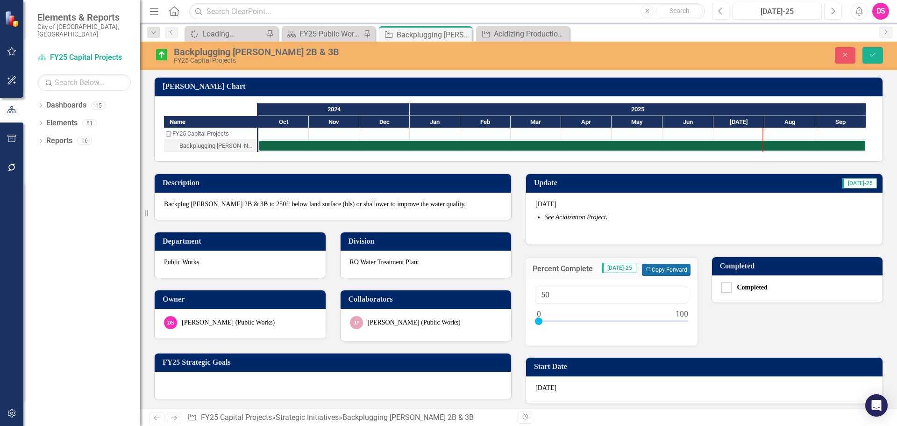
type input "50"
click at [566, 243] on div "[DATE] See Acidization Project." at bounding box center [704, 219] width 357 height 52
click at [872, 60] on button "Save" at bounding box center [873, 55] width 21 height 16
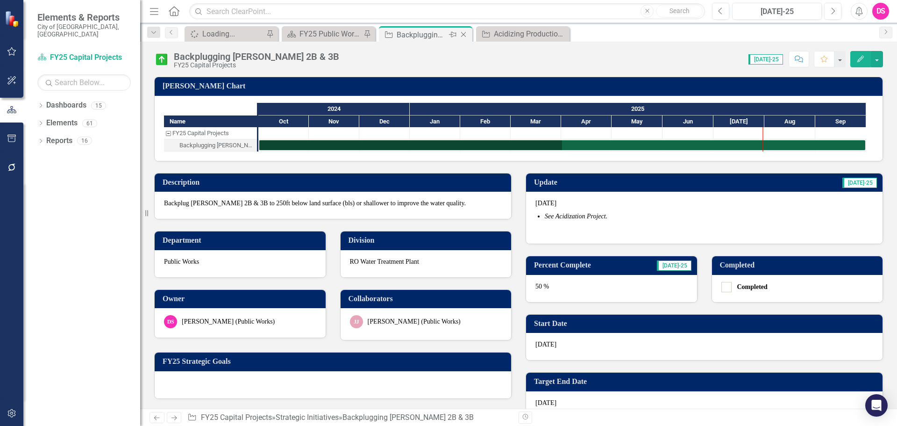
click at [464, 32] on icon "Close" at bounding box center [463, 34] width 9 height 7
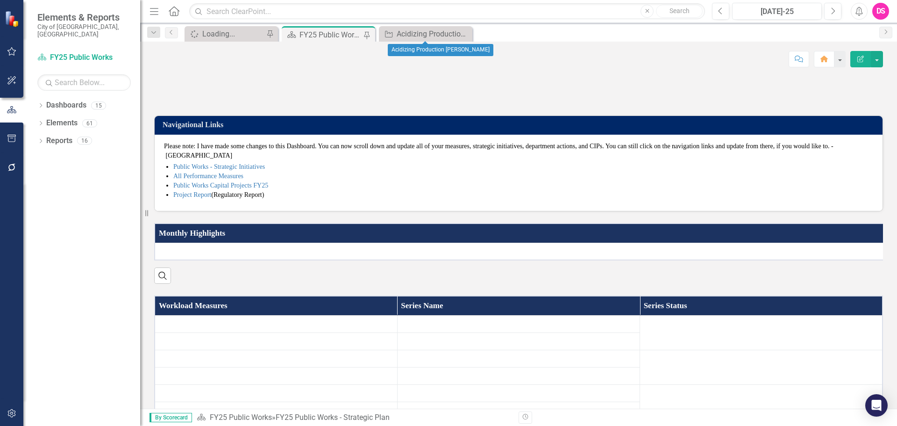
click at [0, 0] on icon "Close" at bounding box center [0, 0] width 0 height 0
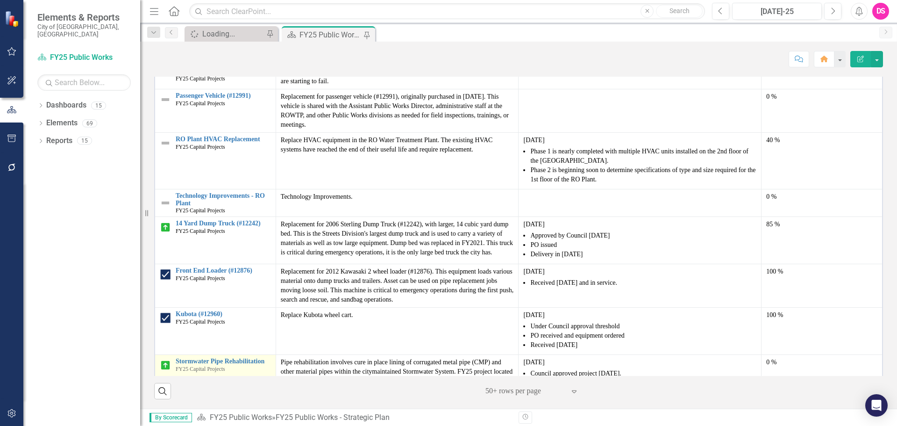
scroll to position [694, 0]
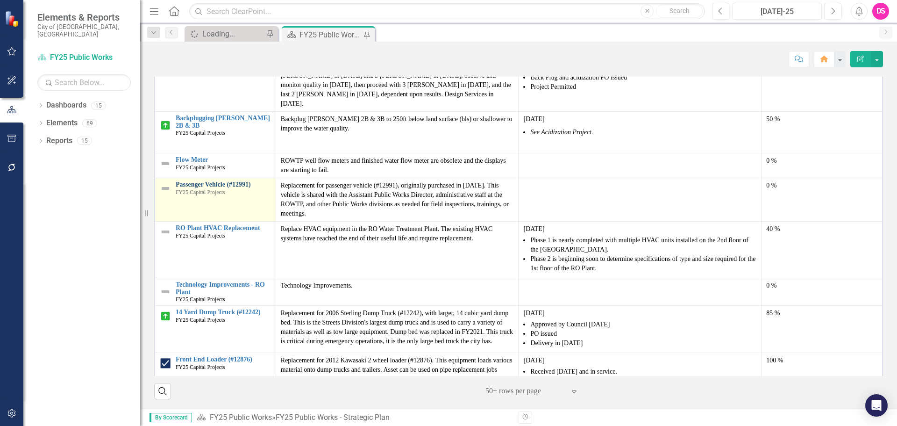
click at [193, 181] on link "Passenger Vehicle (#12991)" at bounding box center [223, 184] width 95 height 7
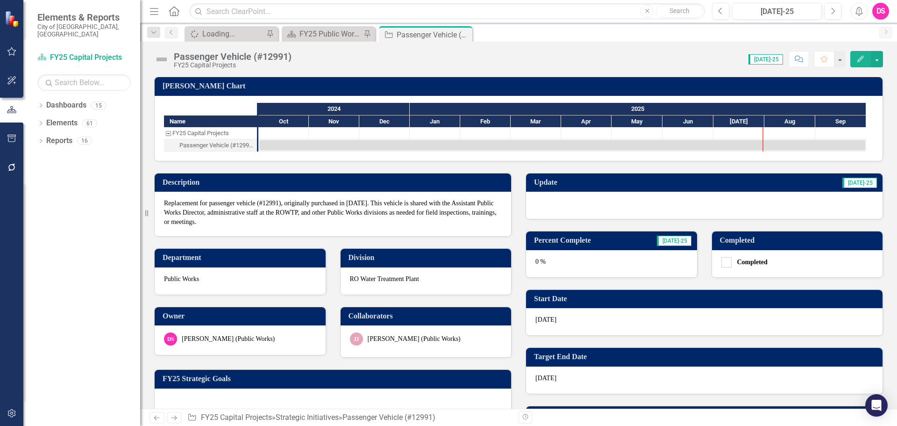
click at [570, 219] on div "Percent Complete [DATE]-25 0 %" at bounding box center [612, 248] width 186 height 58
click at [574, 209] on div at bounding box center [704, 205] width 357 height 27
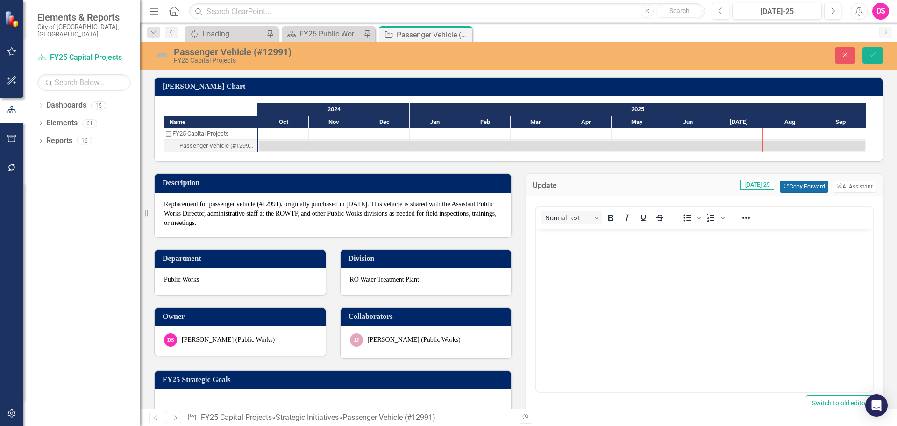
click at [783, 184] on icon "Copy Forward" at bounding box center [786, 186] width 6 height 5
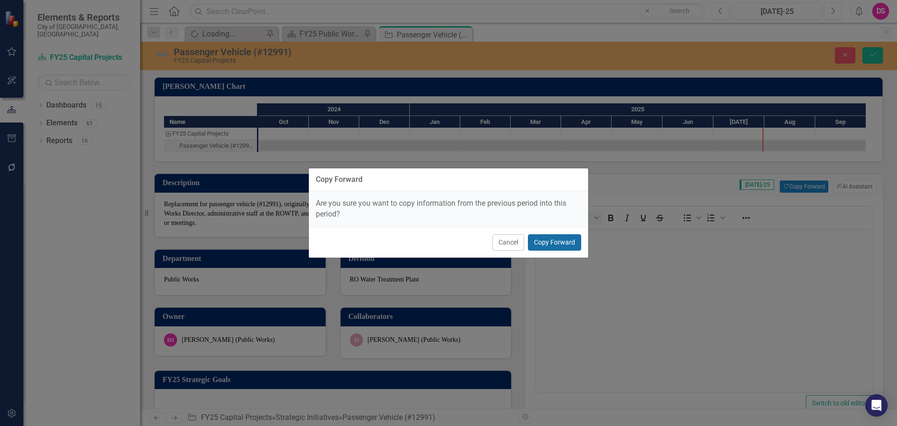
click at [545, 248] on button "Copy Forward" at bounding box center [554, 242] width 53 height 16
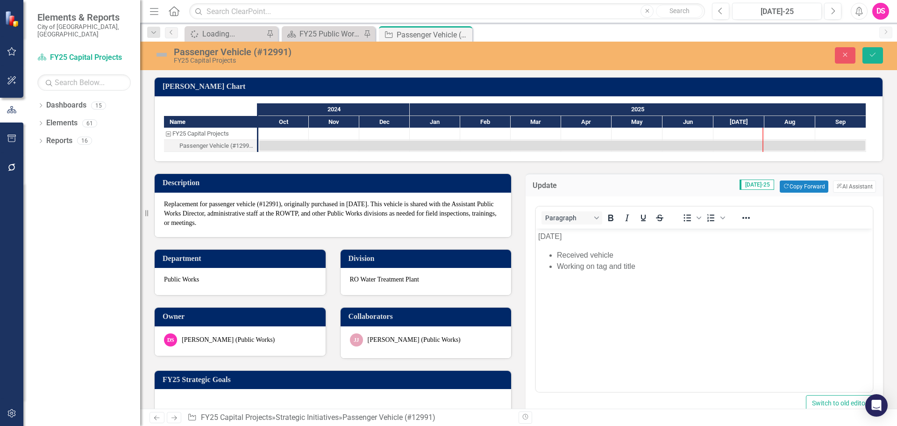
click at [645, 257] on li "Received vehicle" at bounding box center [714, 255] width 314 height 11
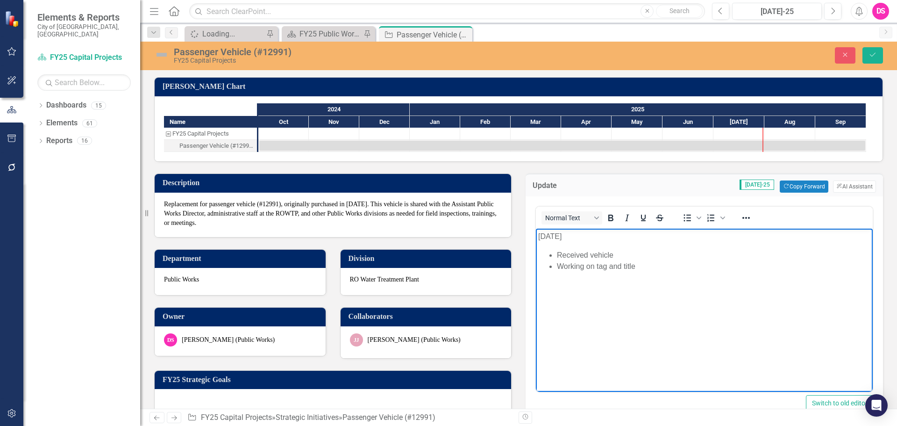
click at [553, 234] on p "[DATE]" at bounding box center [704, 236] width 332 height 11
click at [163, 54] on img at bounding box center [161, 54] width 15 height 15
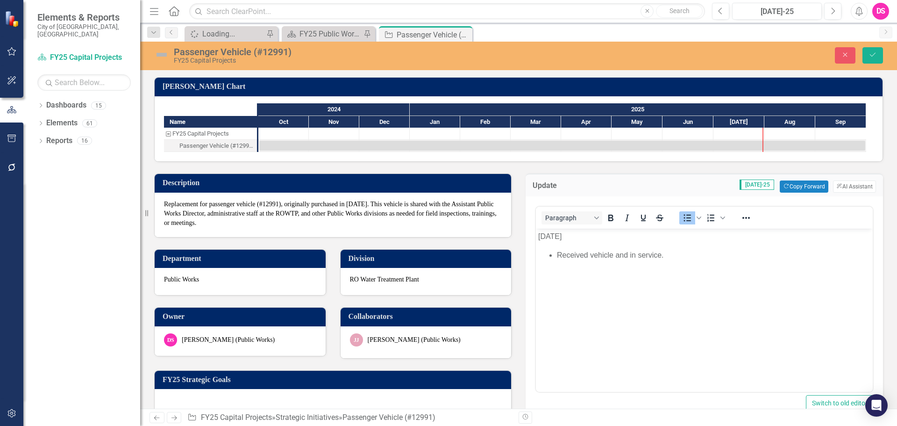
click at [163, 54] on img at bounding box center [161, 54] width 15 height 15
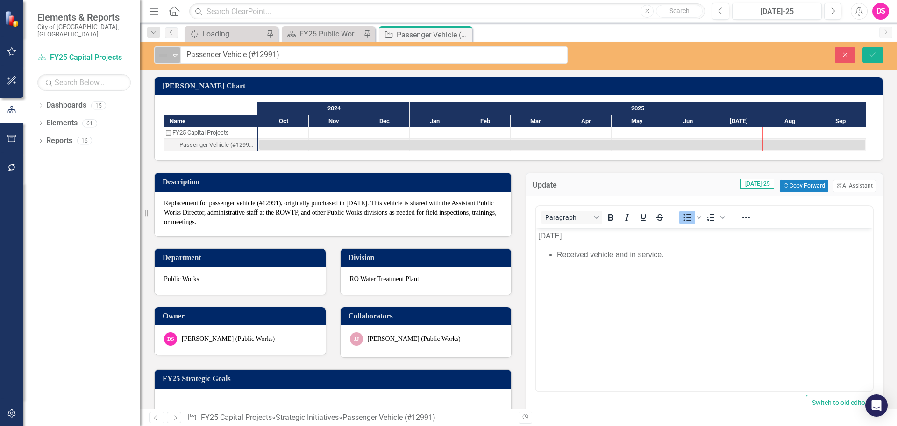
click at [163, 57] on img at bounding box center [163, 55] width 11 height 11
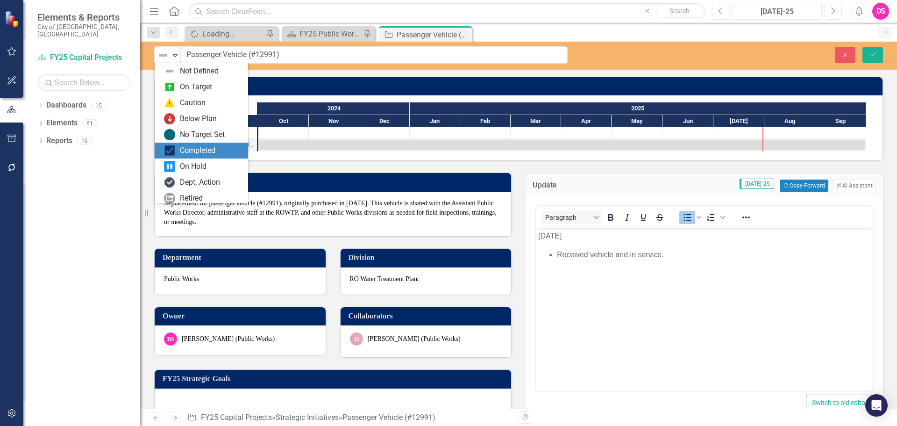
click at [190, 152] on div "Completed" at bounding box center [198, 150] width 36 height 11
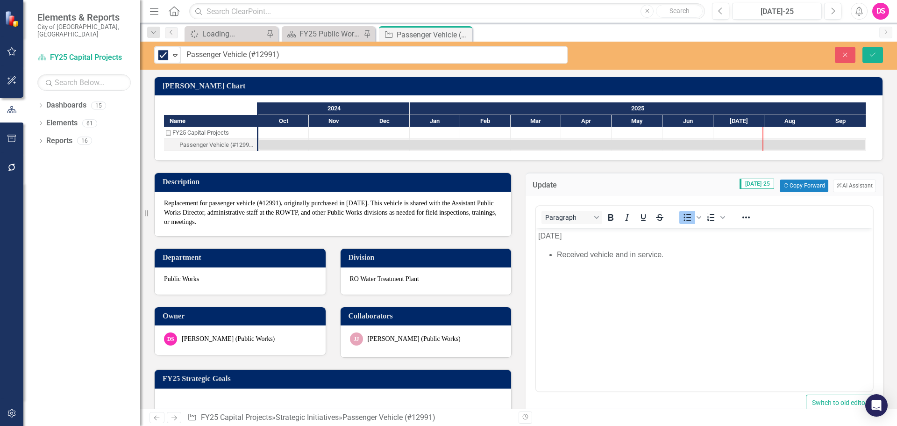
click at [757, 323] on body "[DATE] Received vehicle and in service." at bounding box center [704, 298] width 337 height 140
click at [879, 49] on button "Save" at bounding box center [873, 55] width 21 height 16
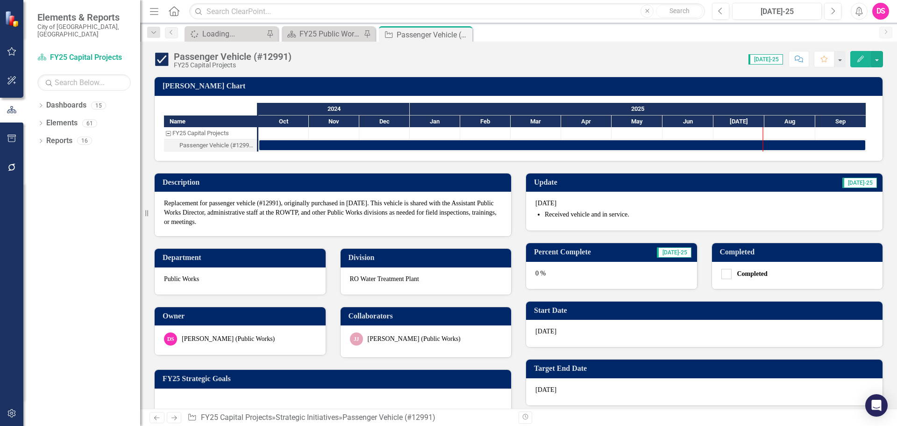
click at [599, 274] on div "0 %" at bounding box center [611, 275] width 171 height 27
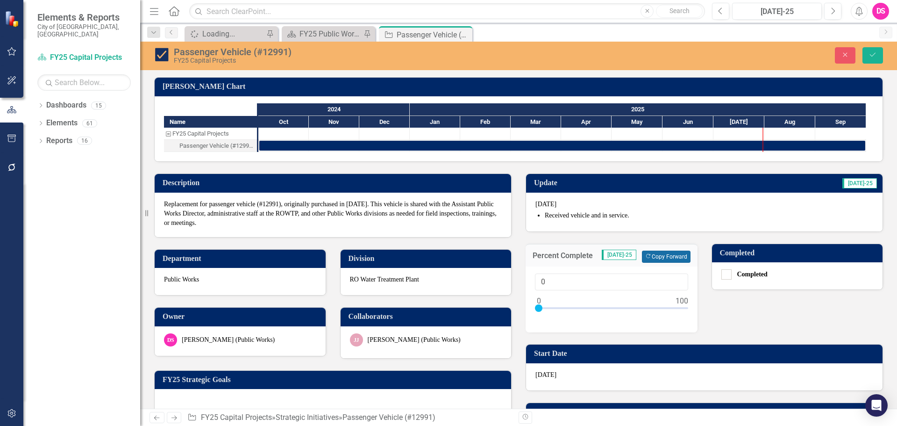
click at [651, 261] on button "Copy Forward Copy Forward" at bounding box center [666, 257] width 48 height 12
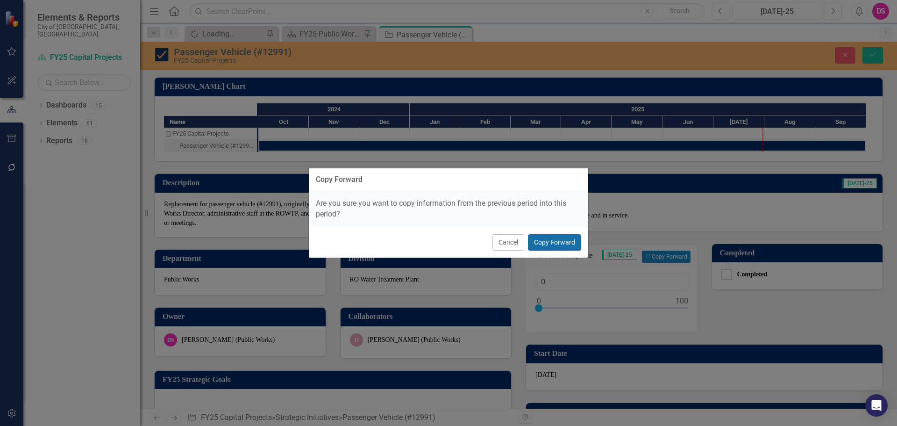
click at [575, 238] on button "Copy Forward" at bounding box center [554, 242] width 53 height 16
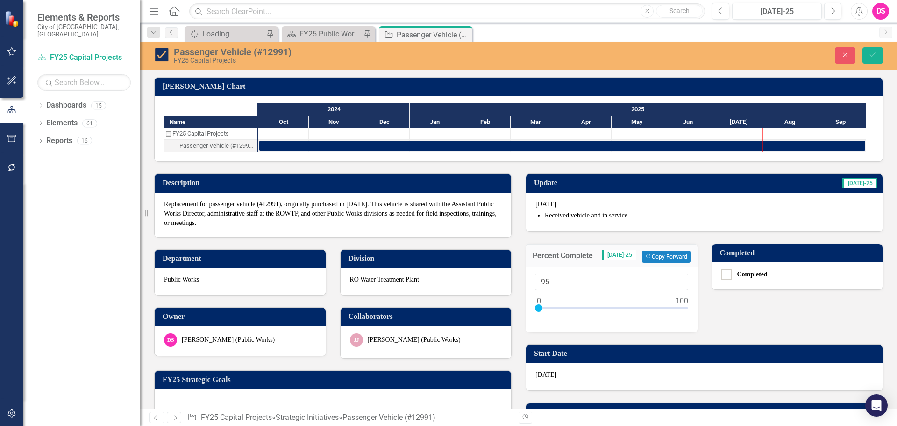
type input "100"
drag, startPoint x: 535, startPoint y: 304, endPoint x: 789, endPoint y: 305, distance: 254.3
click at [789, 305] on div "Update [DATE]-[DATE] Received vehicle and in service. Percent Complete [DATE]-2…" at bounding box center [705, 371] width 372 height 418
click at [879, 55] on button "Save" at bounding box center [873, 55] width 21 height 16
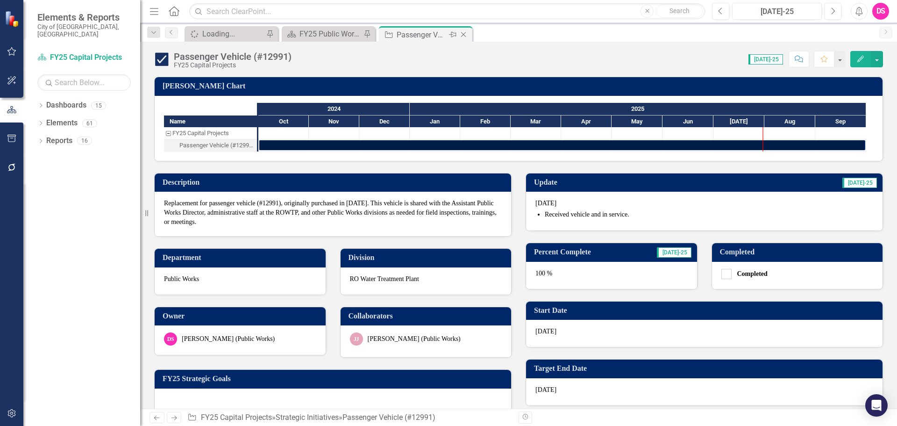
click at [466, 35] on icon "Close" at bounding box center [463, 34] width 9 height 7
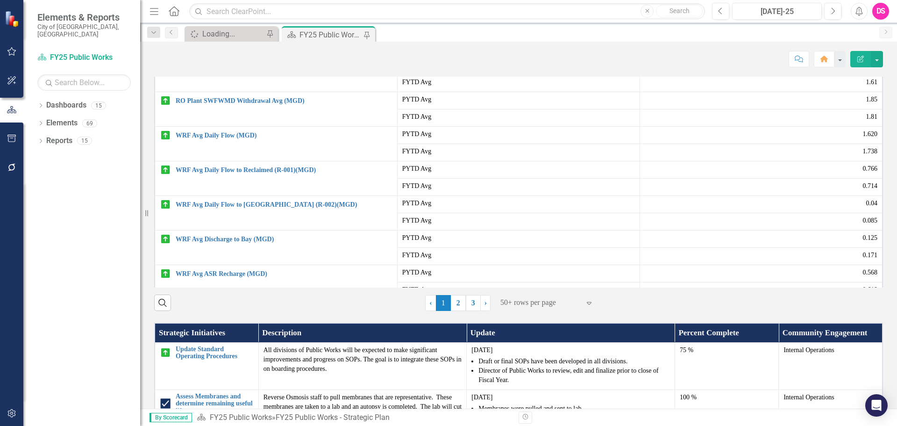
scroll to position [328, 0]
drag, startPoint x: 576, startPoint y: 212, endPoint x: 535, endPoint y: 250, distance: 55.9
click at [535, 173] on span "PYTD Avg" at bounding box center [518, 168] width 233 height 9
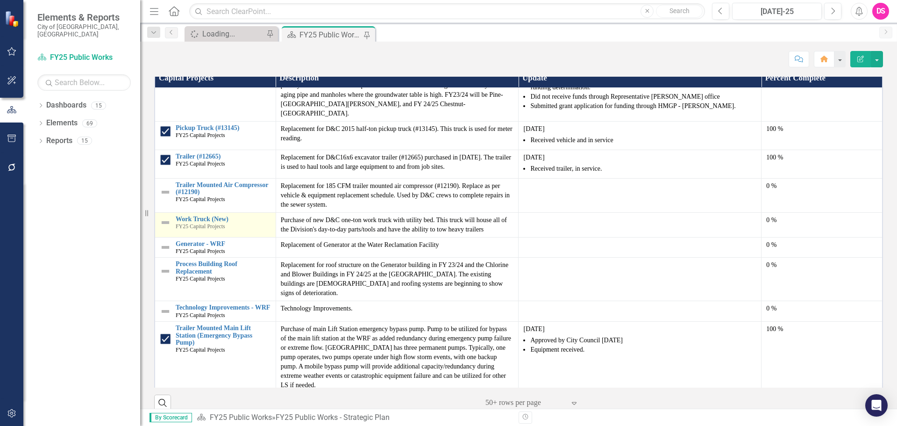
scroll to position [421, 0]
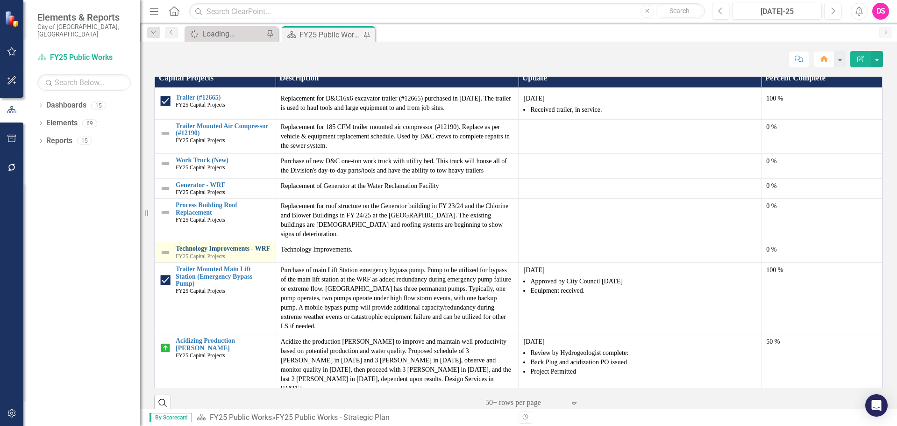
click at [210, 252] on link "Technology Improvements - WRF" at bounding box center [223, 248] width 95 height 7
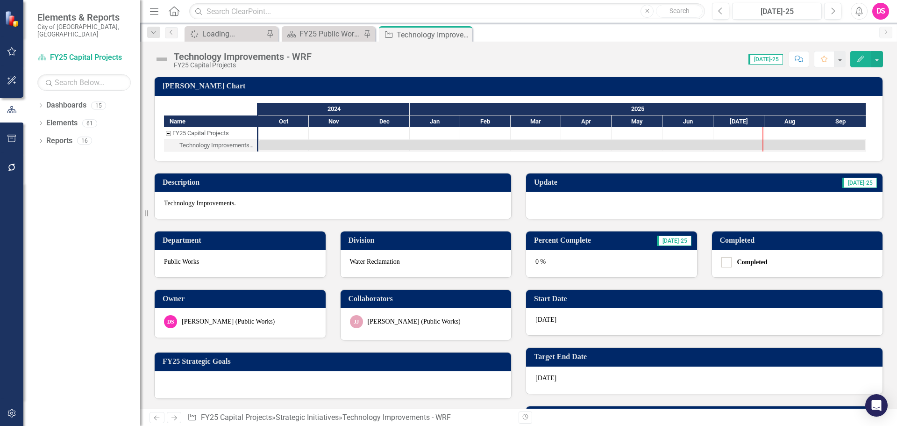
click at [567, 213] on div at bounding box center [704, 205] width 357 height 27
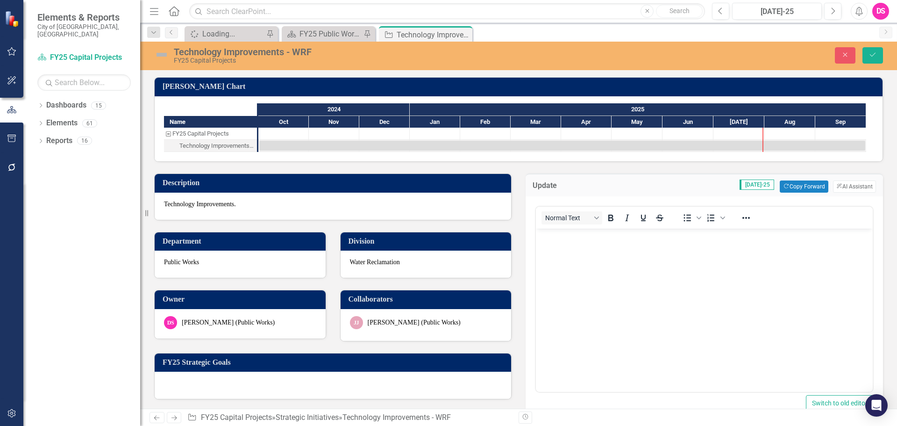
click at [802, 172] on div "Update [DATE]-25 Copy Forward Copy Forward ClearPoint AI AI Assistant Normal Te…" at bounding box center [705, 295] width 372 height 266
click at [799, 185] on button "Copy Forward Copy Forward" at bounding box center [804, 186] width 48 height 12
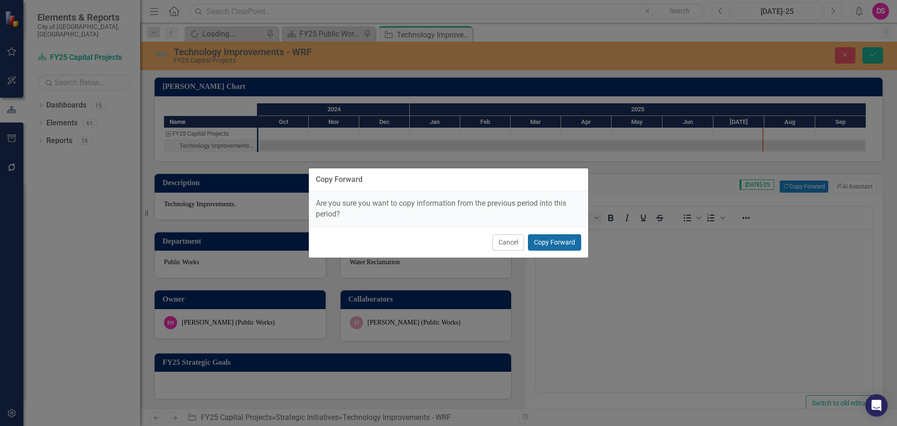
click at [554, 247] on button "Copy Forward" at bounding box center [554, 242] width 53 height 16
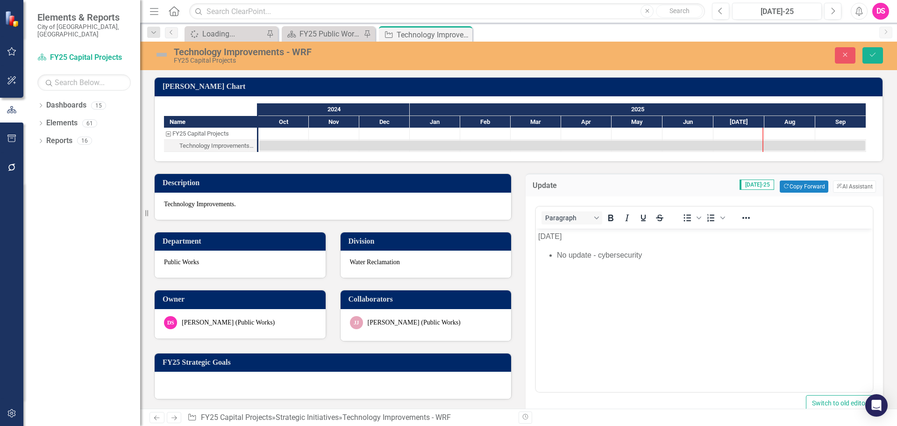
drag, startPoint x: 717, startPoint y: 265, endPoint x: 705, endPoint y: 265, distance: 12.2
click at [708, 265] on body "[DATE] No update - cybersecurity" at bounding box center [704, 299] width 337 height 140
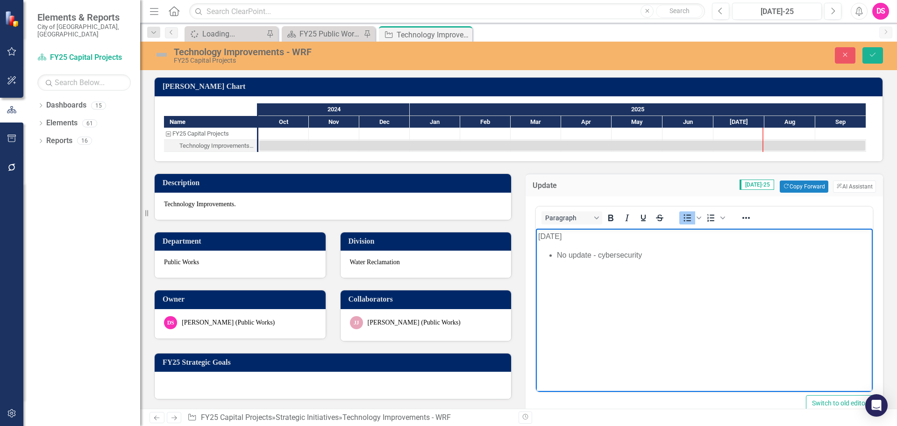
click at [547, 236] on p "[DATE]" at bounding box center [704, 236] width 332 height 11
click at [652, 309] on body "[DATE] No update - cybersecurity" at bounding box center [704, 299] width 337 height 140
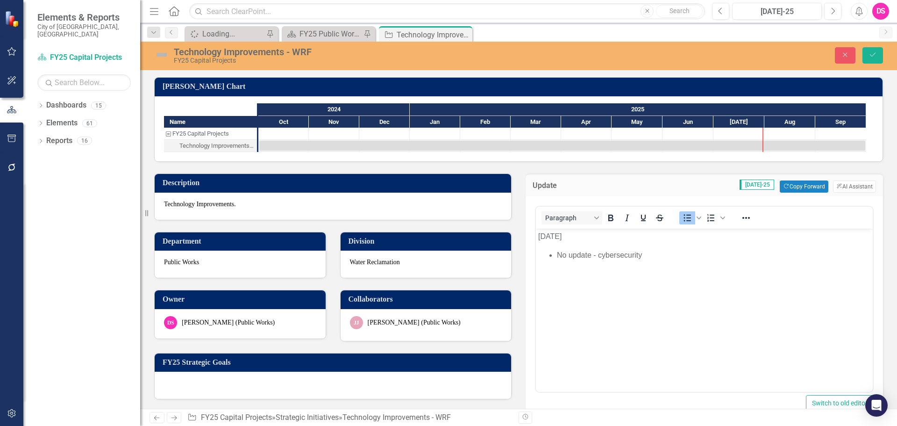
click at [161, 55] on img at bounding box center [161, 54] width 15 height 15
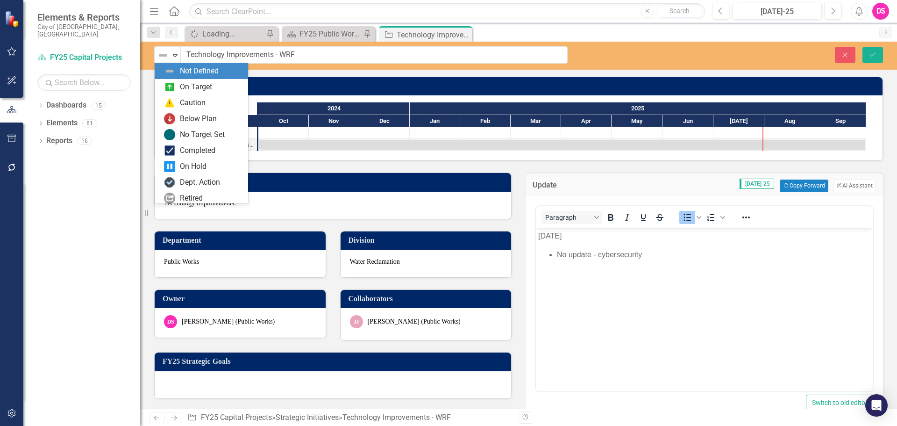
click at [161, 55] on img at bounding box center [163, 55] width 11 height 11
click at [174, 81] on img at bounding box center [169, 86] width 11 height 11
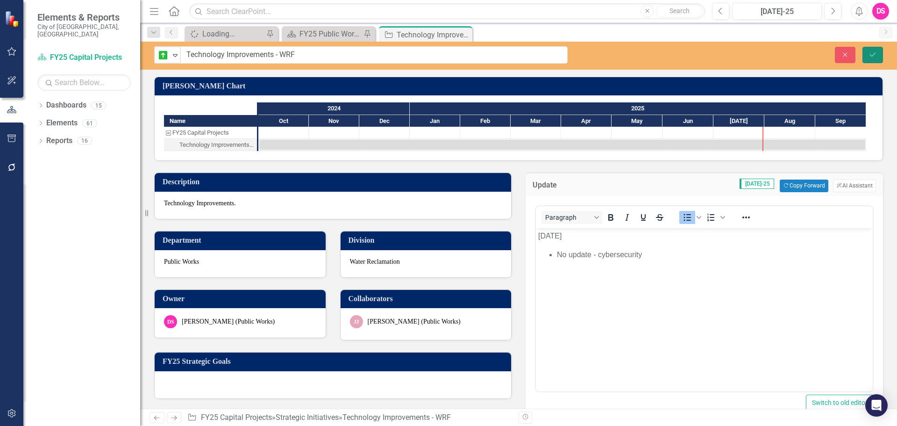
click at [866, 49] on button "Save" at bounding box center [873, 55] width 21 height 16
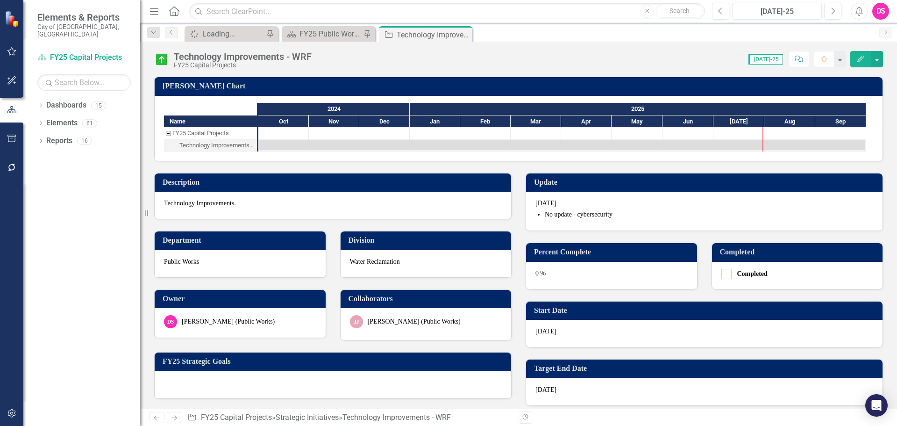
click at [579, 273] on div "0 %" at bounding box center [611, 275] width 171 height 27
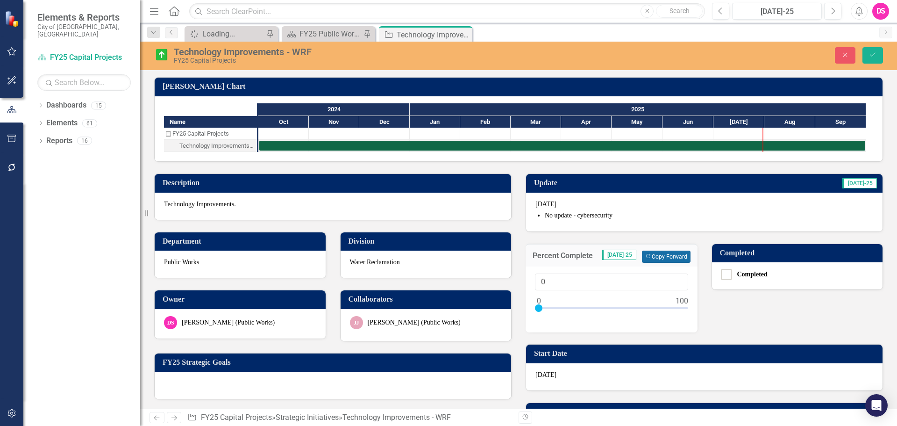
click at [649, 257] on button "Copy Forward Copy Forward" at bounding box center [666, 257] width 48 height 12
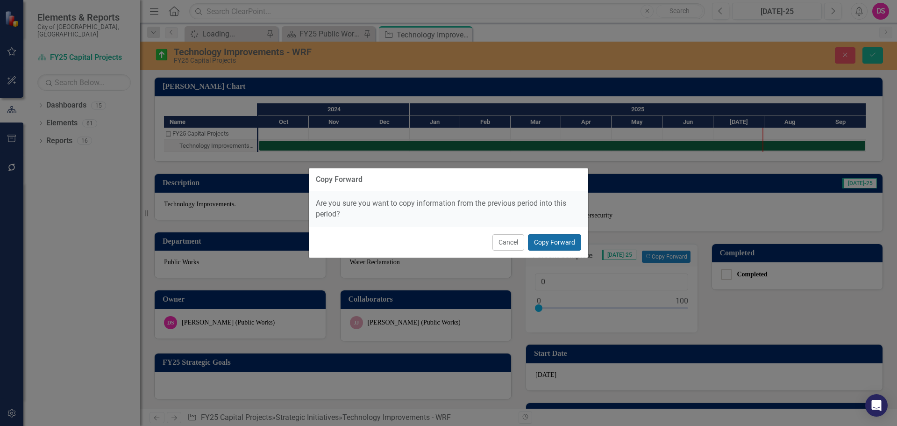
click at [567, 241] on button "Copy Forward" at bounding box center [554, 242] width 53 height 16
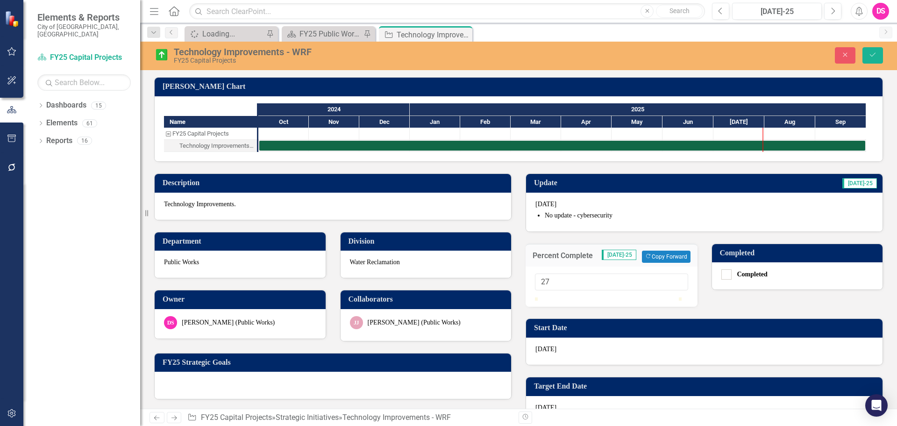
type input "25"
drag, startPoint x: 538, startPoint y: 305, endPoint x: 574, endPoint y: 312, distance: 36.6
click at [574, 297] on div at bounding box center [611, 297] width 153 height 0
click at [880, 56] on button "Save" at bounding box center [873, 55] width 21 height 16
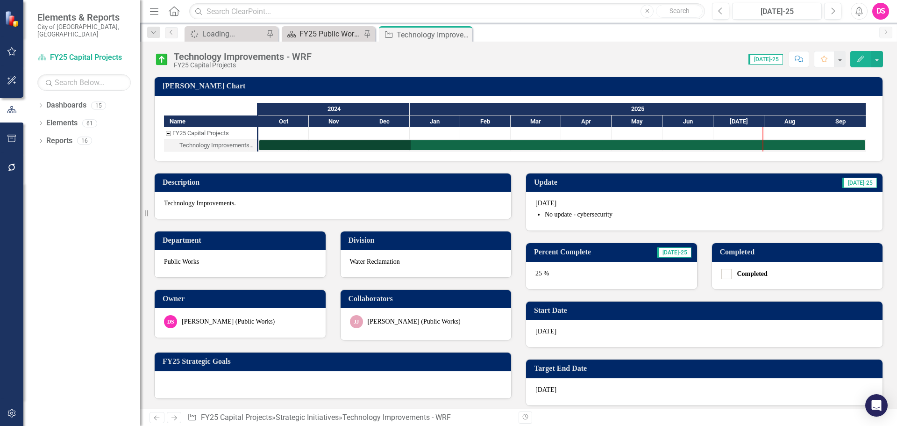
click at [329, 34] on div "FY25 Public Works - Strategic Plan" at bounding box center [331, 34] width 62 height 12
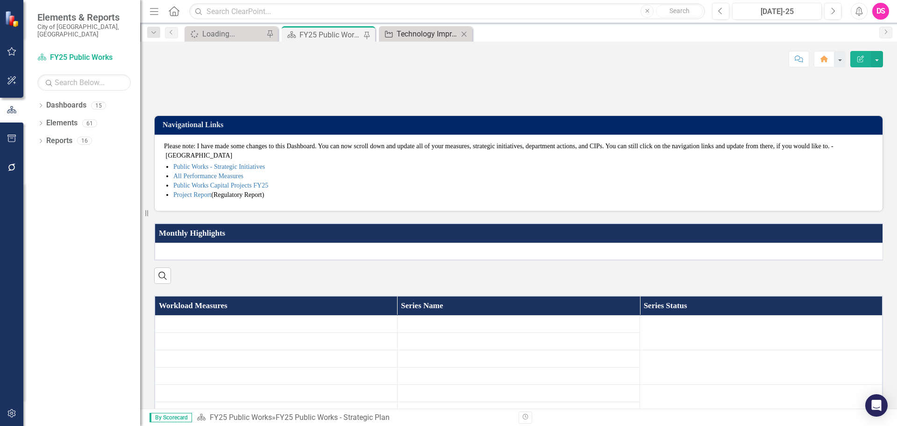
click at [403, 35] on div "Technology Improvements - WRF" at bounding box center [428, 34] width 62 height 12
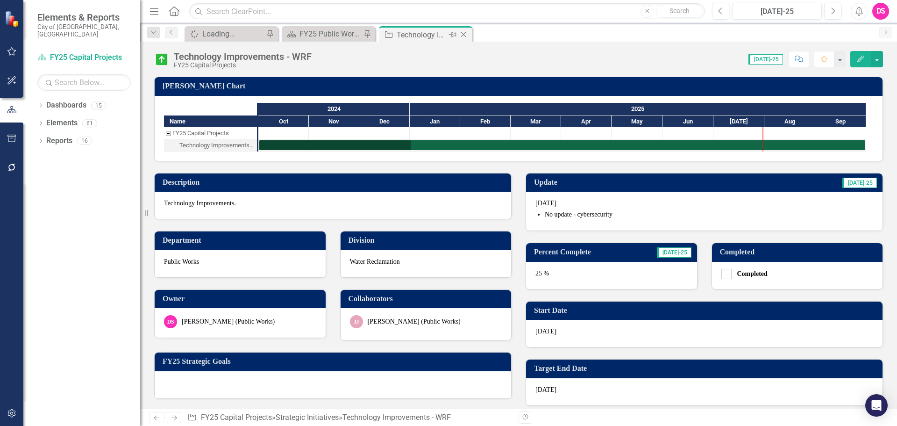
click at [466, 33] on icon "Close" at bounding box center [463, 34] width 9 height 7
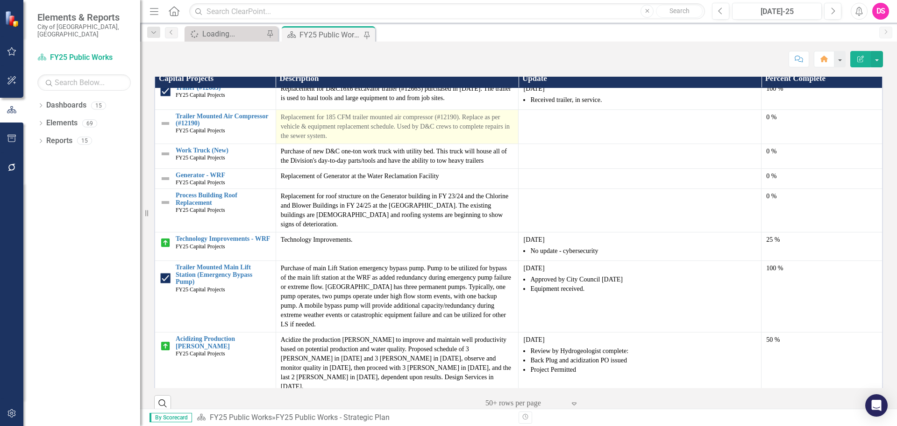
scroll to position [421, 0]
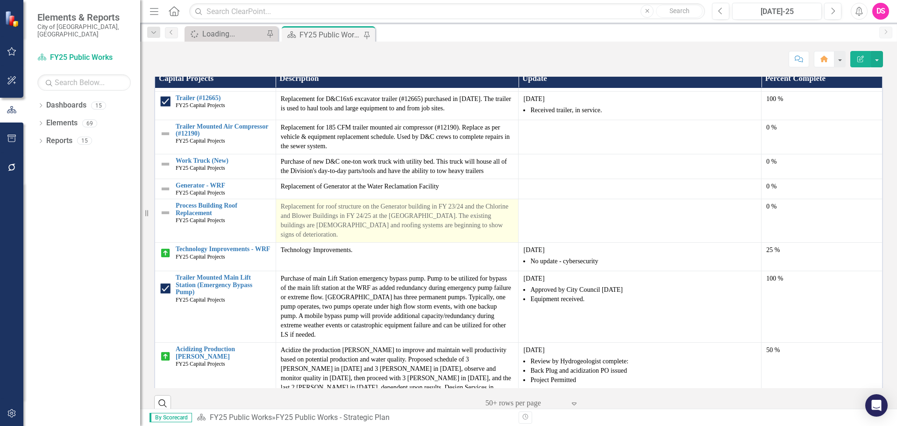
click at [328, 239] on p "Replacement for roof structure on the Generator building in FY 23/24 and the Ch…" at bounding box center [397, 220] width 233 height 37
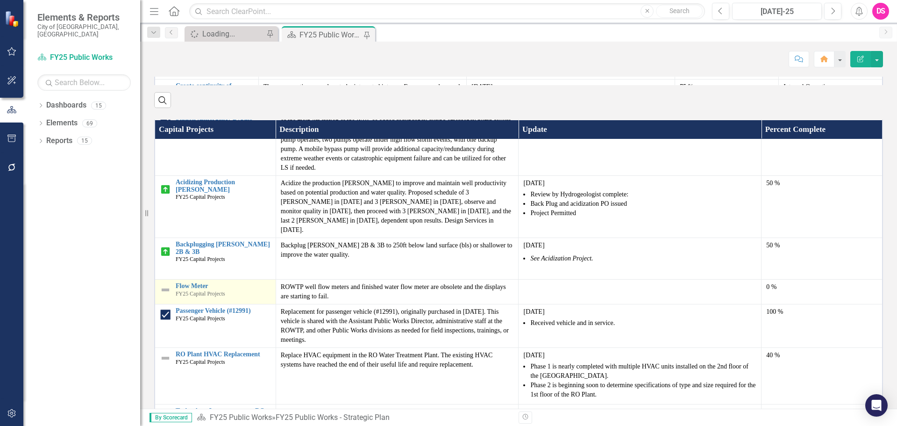
scroll to position [655, 0]
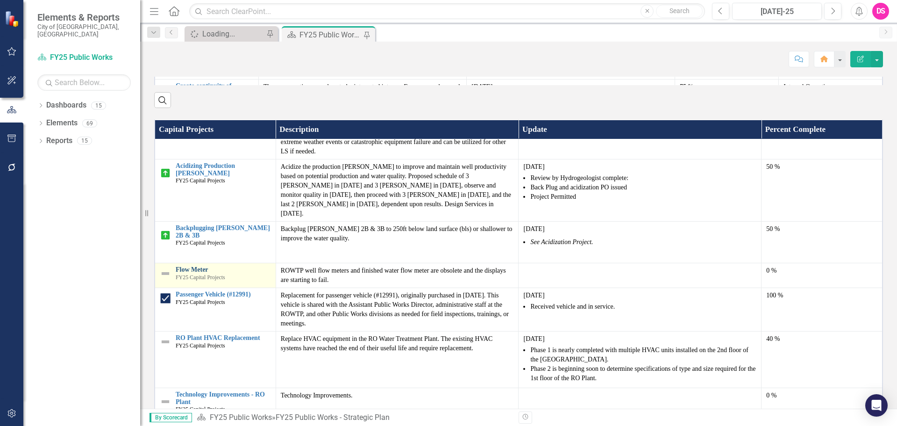
click at [193, 273] on link "Flow Meter" at bounding box center [223, 269] width 95 height 7
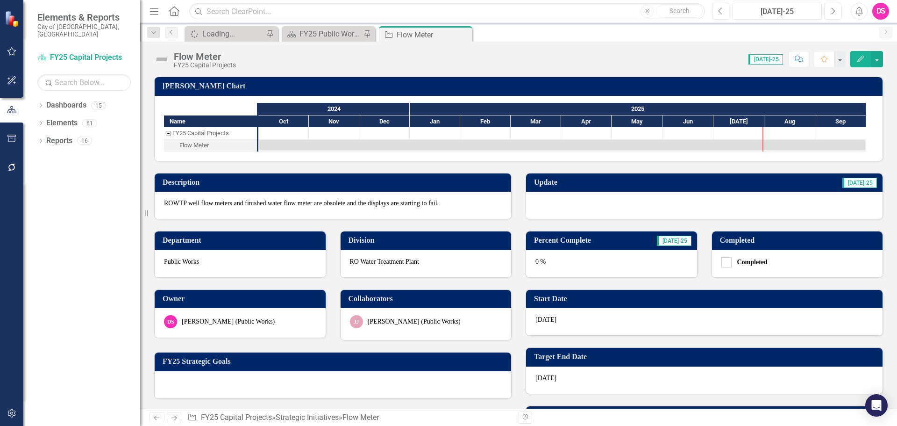
click at [609, 206] on div at bounding box center [704, 205] width 357 height 27
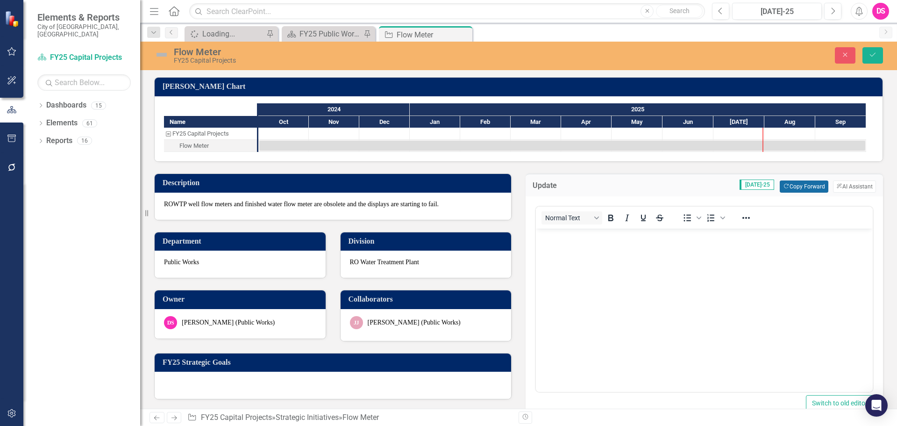
click at [792, 188] on button "Copy Forward Copy Forward" at bounding box center [804, 186] width 48 height 12
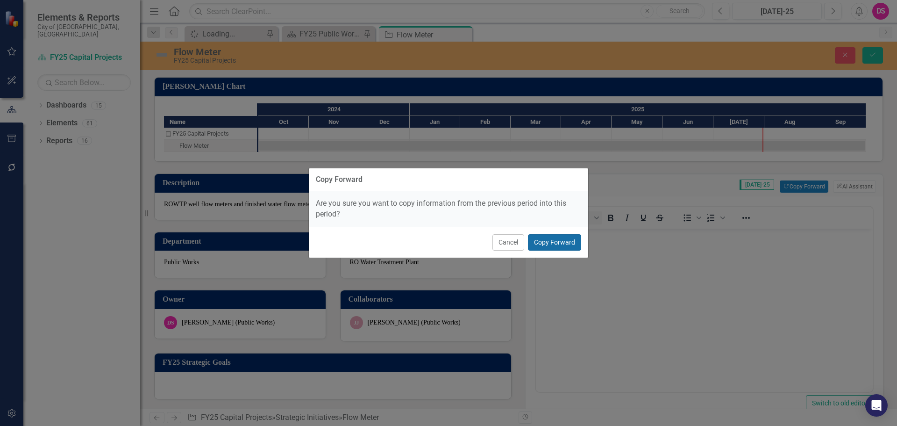
click at [561, 244] on button "Copy Forward" at bounding box center [554, 242] width 53 height 16
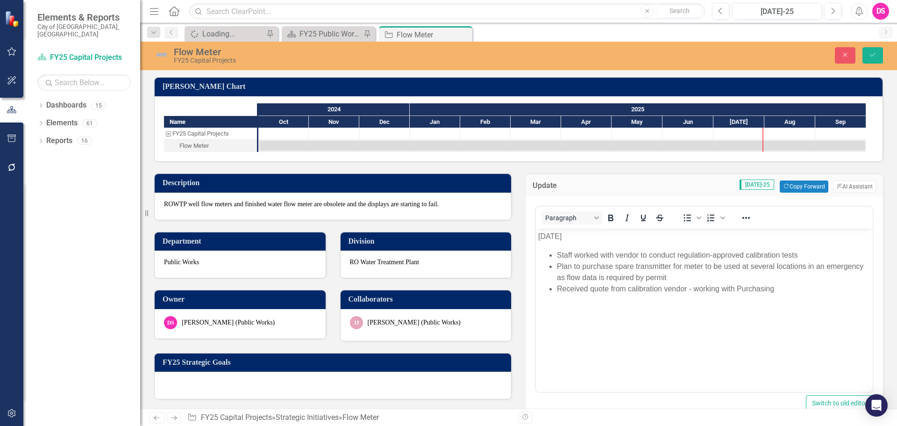
click at [550, 238] on p "[DATE]" at bounding box center [704, 236] width 332 height 11
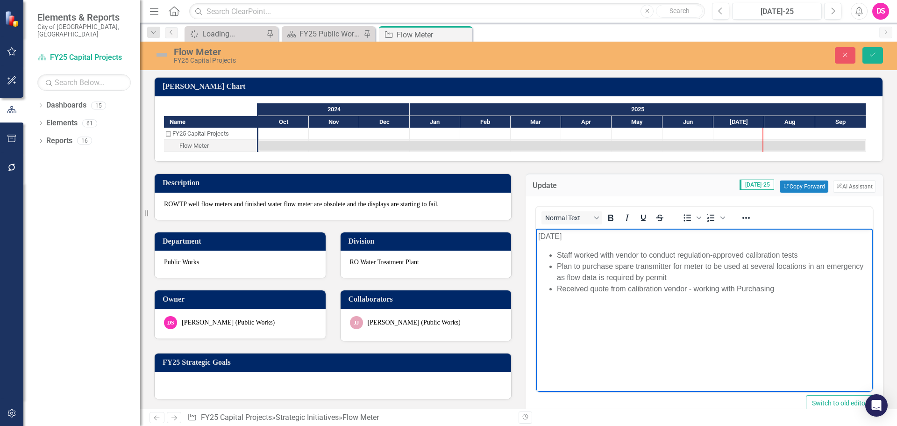
click at [553, 268] on ul "Staff worked with vendor to conduct regulation-approved calibration tests Plan …" at bounding box center [704, 272] width 332 height 45
click at [602, 297] on body "[DATE] Staff worked with vendor to conduct regulation-approved calibration test…" at bounding box center [704, 299] width 337 height 140
click at [775, 293] on li "Received quote from calibration vendor - working with Purchasing" at bounding box center [714, 288] width 314 height 11
click at [157, 57] on img at bounding box center [161, 54] width 15 height 15
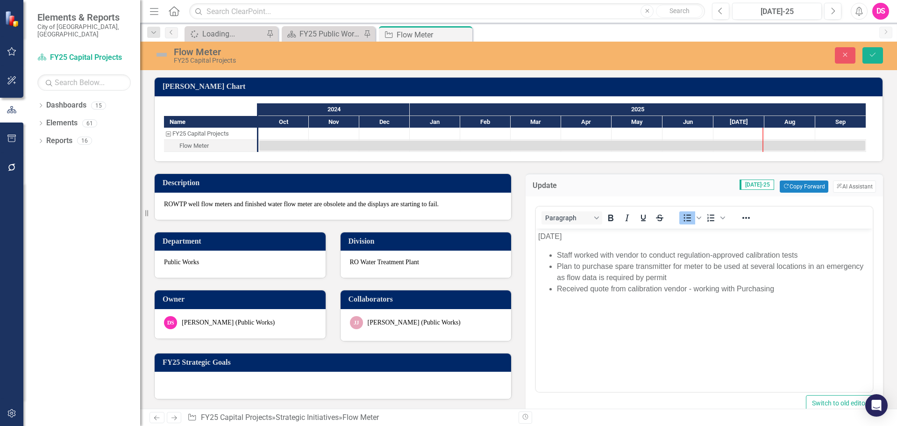
click at [157, 57] on img at bounding box center [161, 54] width 15 height 15
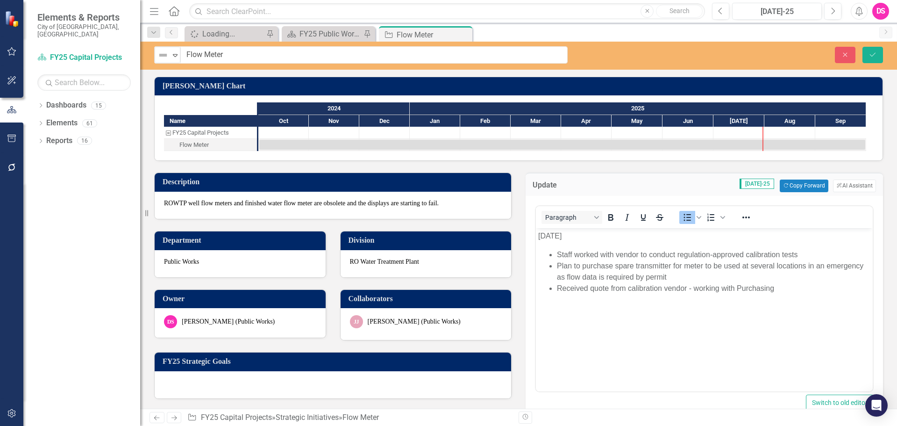
click at [157, 57] on div "Not Defined" at bounding box center [164, 55] width 14 height 13
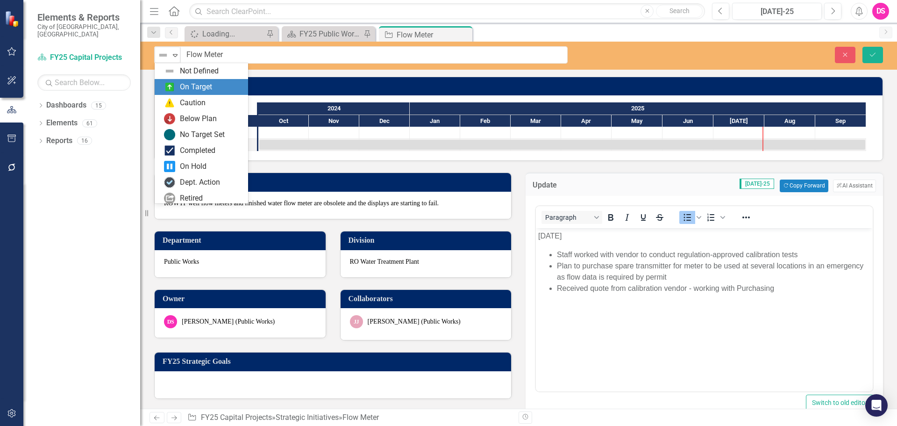
click at [193, 83] on div "On Target" at bounding box center [196, 87] width 32 height 11
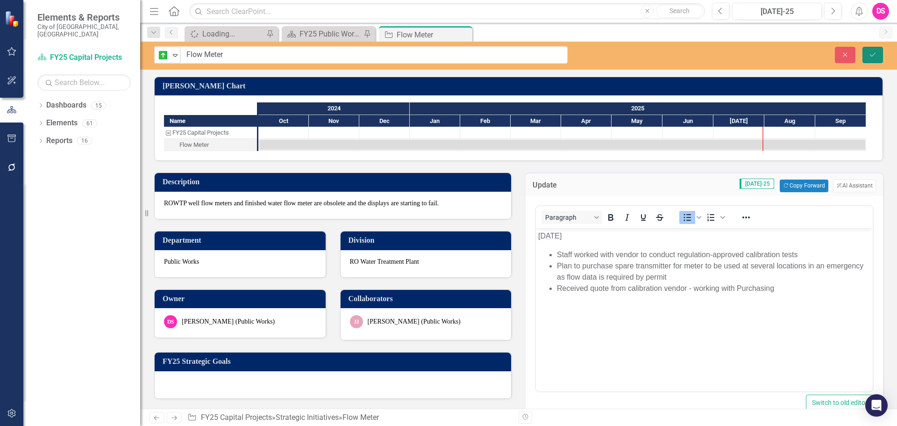
click at [874, 50] on button "Save" at bounding box center [873, 55] width 21 height 16
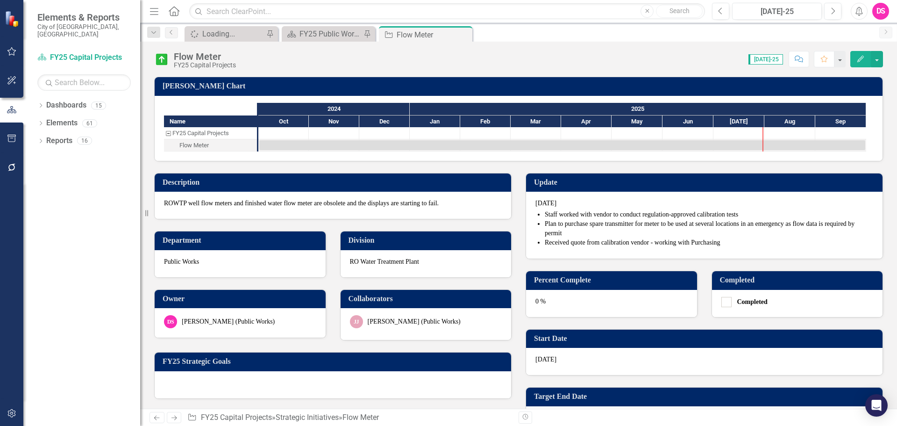
click at [575, 311] on div "0 %" at bounding box center [611, 303] width 171 height 27
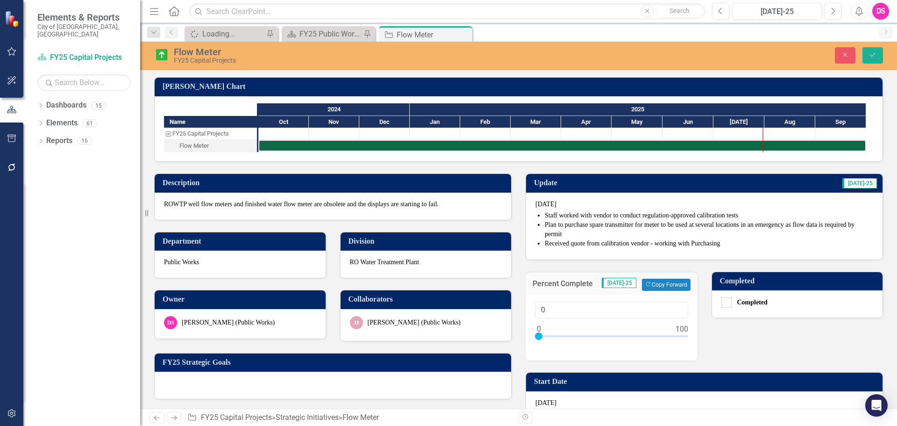
click at [660, 293] on div "Percent Complete [DATE]-25 Copy Forward Copy Forward" at bounding box center [612, 283] width 172 height 23
click at [660, 286] on button "Copy Forward Copy Forward" at bounding box center [666, 285] width 48 height 12
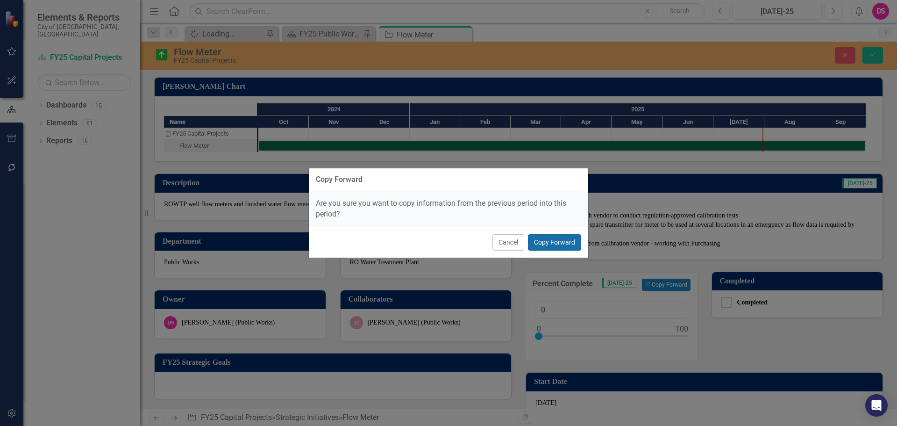
click at [565, 242] on button "Copy Forward" at bounding box center [554, 242] width 53 height 16
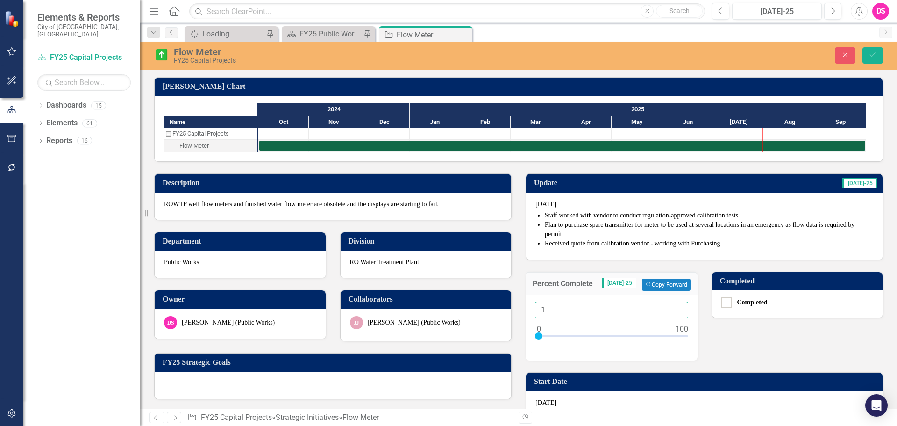
click at [675, 306] on input "1" at bounding box center [611, 309] width 153 height 17
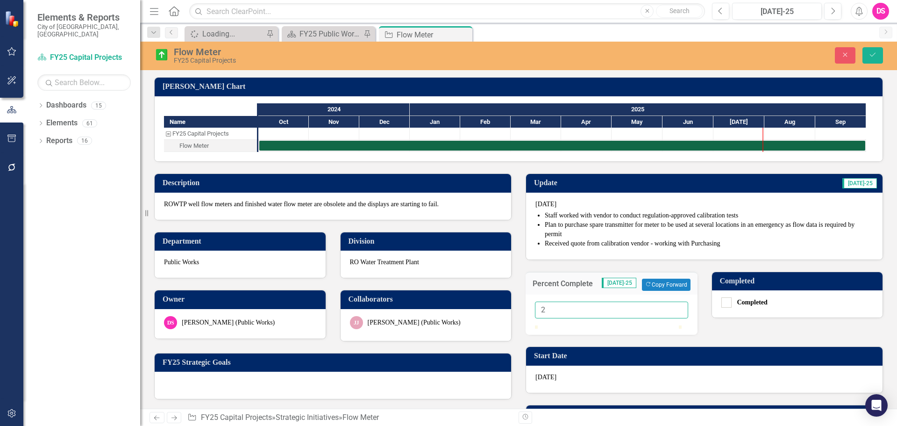
click at [675, 306] on input "2" at bounding box center [611, 309] width 153 height 17
click at [675, 306] on input "3" at bounding box center [611, 309] width 153 height 17
click at [675, 306] on input "4" at bounding box center [611, 309] width 153 height 17
click at [675, 306] on input "5" at bounding box center [611, 309] width 153 height 17
click at [675, 306] on input "6" at bounding box center [611, 309] width 153 height 17
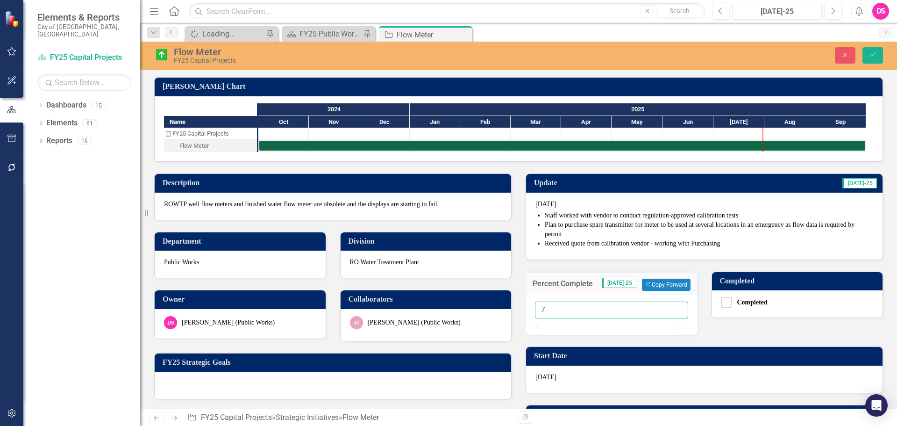
click at [675, 306] on input "7" at bounding box center [611, 309] width 153 height 17
click at [675, 306] on input "8" at bounding box center [611, 309] width 153 height 17
click at [675, 306] on input "9" at bounding box center [611, 309] width 153 height 17
type input "10"
click at [675, 306] on input "10" at bounding box center [611, 309] width 153 height 17
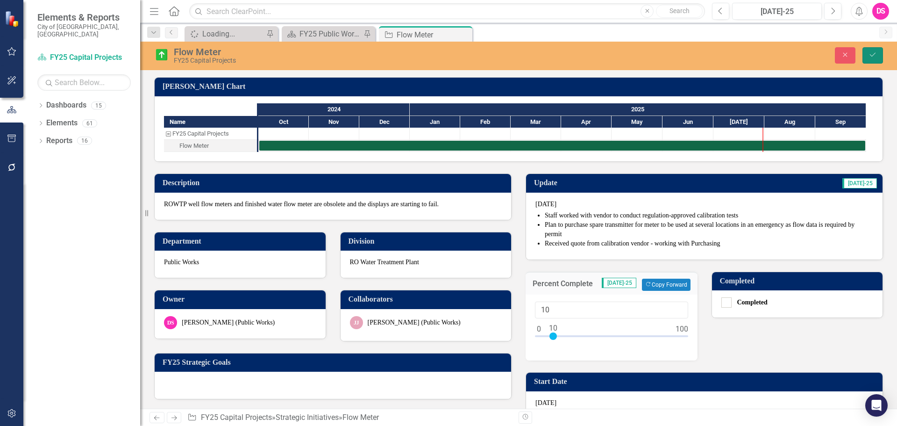
click at [865, 59] on button "Save" at bounding box center [873, 55] width 21 height 16
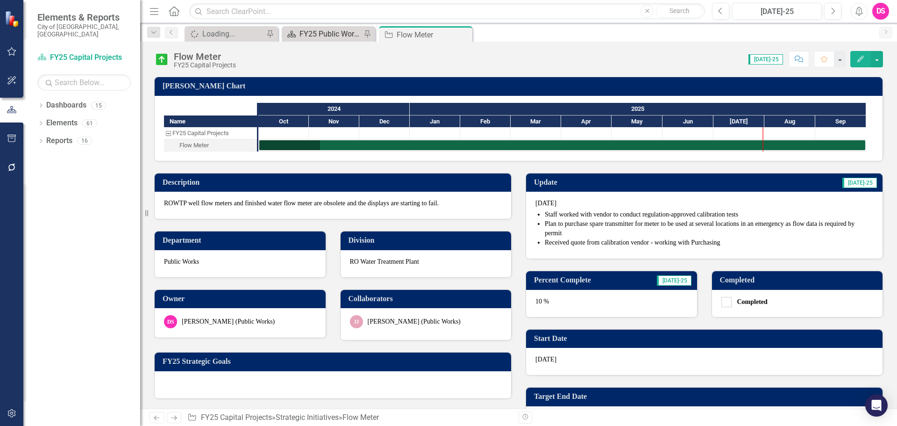
click at [321, 29] on div "FY25 Public Works - Strategic Plan" at bounding box center [331, 34] width 62 height 12
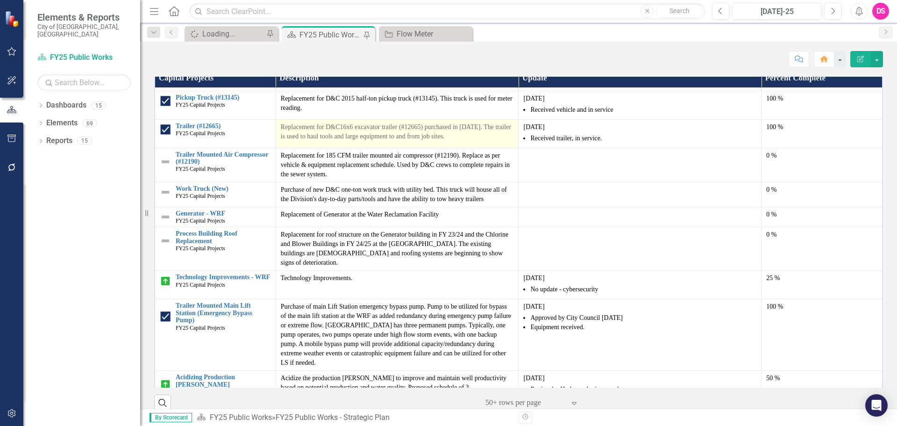
scroll to position [421, 0]
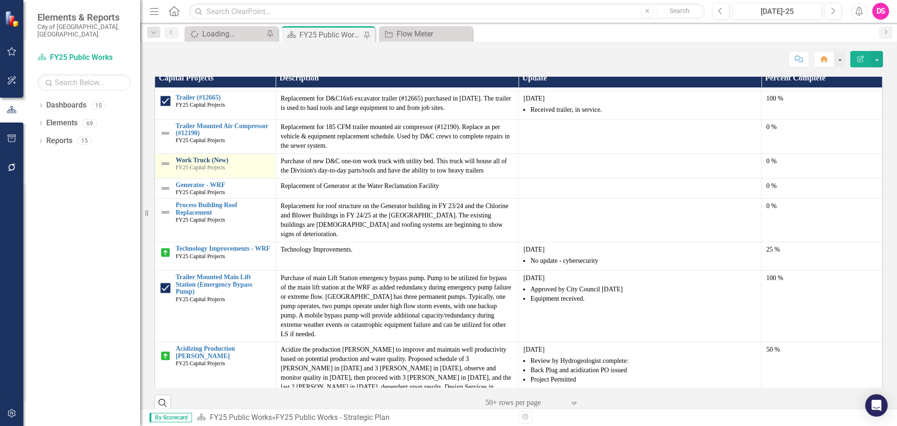
click at [200, 164] on link "Work Truck (New)" at bounding box center [223, 160] width 95 height 7
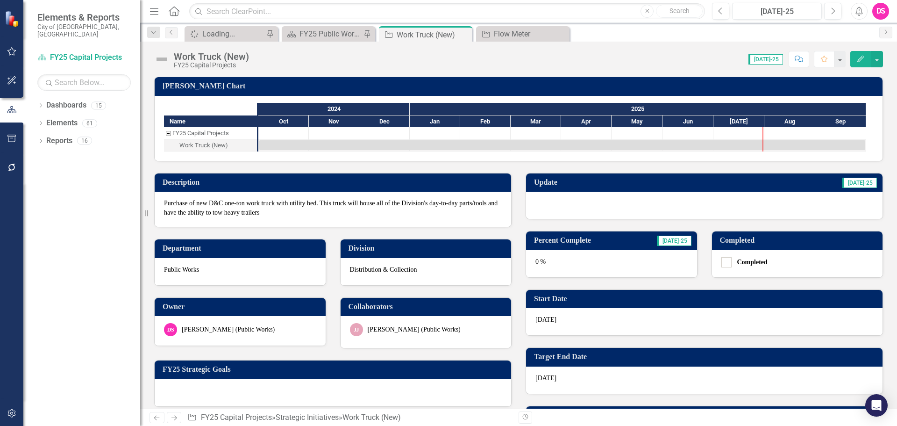
click at [604, 208] on div at bounding box center [704, 205] width 357 height 27
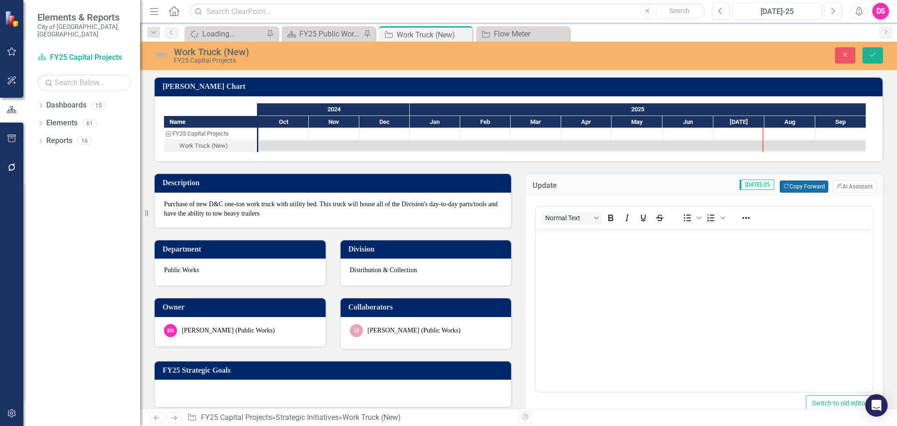
click at [783, 181] on button "Copy Forward Copy Forward" at bounding box center [804, 186] width 48 height 12
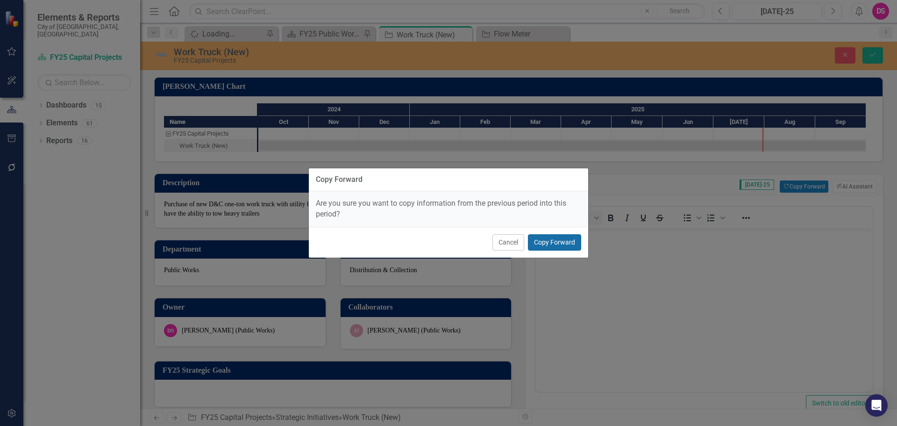
click at [572, 241] on button "Copy Forward" at bounding box center [554, 242] width 53 height 16
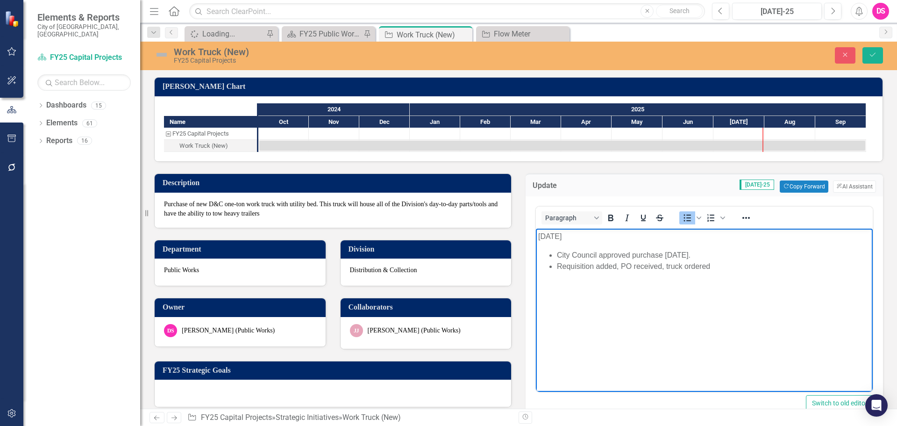
click at [731, 267] on li "Requisition added, PO received, truck ordered" at bounding box center [714, 266] width 314 height 11
click at [549, 236] on p "[DATE]" at bounding box center [704, 236] width 332 height 11
click at [158, 56] on img at bounding box center [161, 54] width 15 height 15
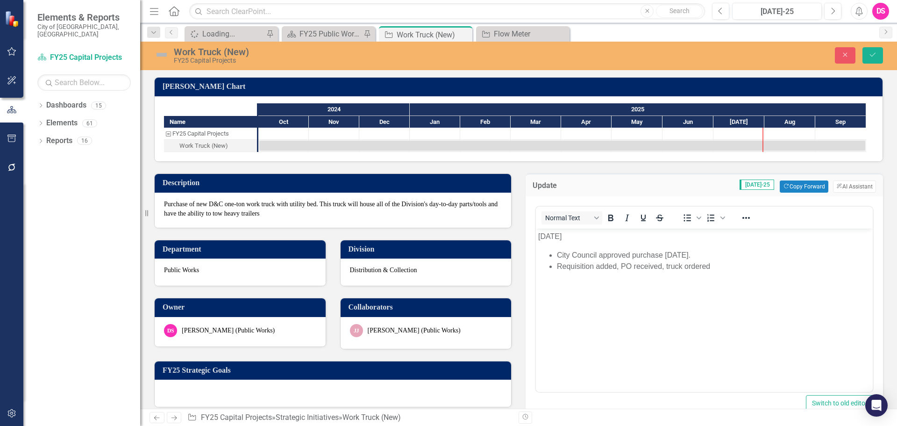
click at [158, 56] on img at bounding box center [161, 54] width 15 height 15
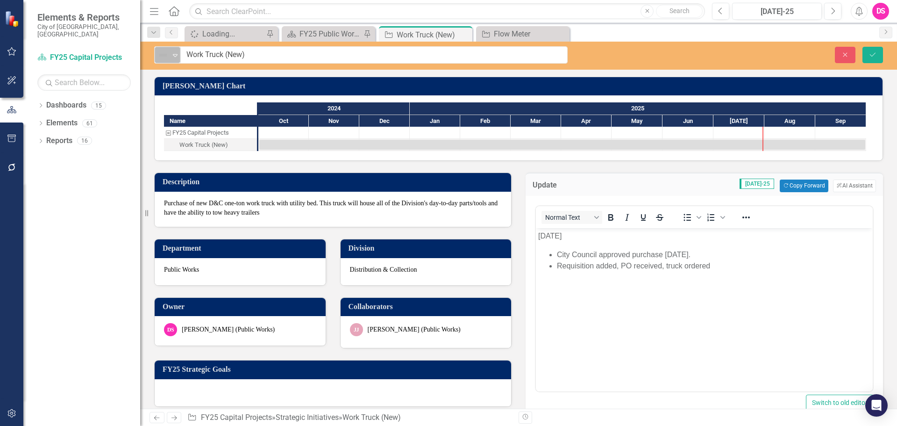
click at [160, 54] on img at bounding box center [163, 55] width 11 height 11
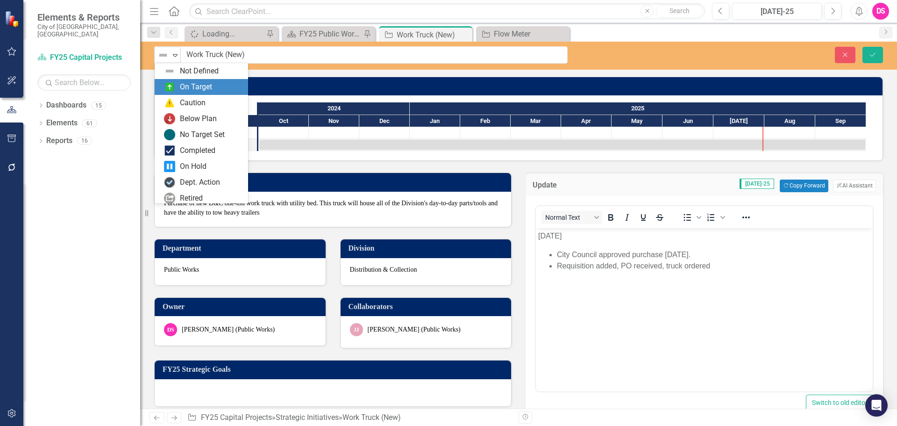
click at [183, 90] on div "On Target" at bounding box center [196, 87] width 32 height 11
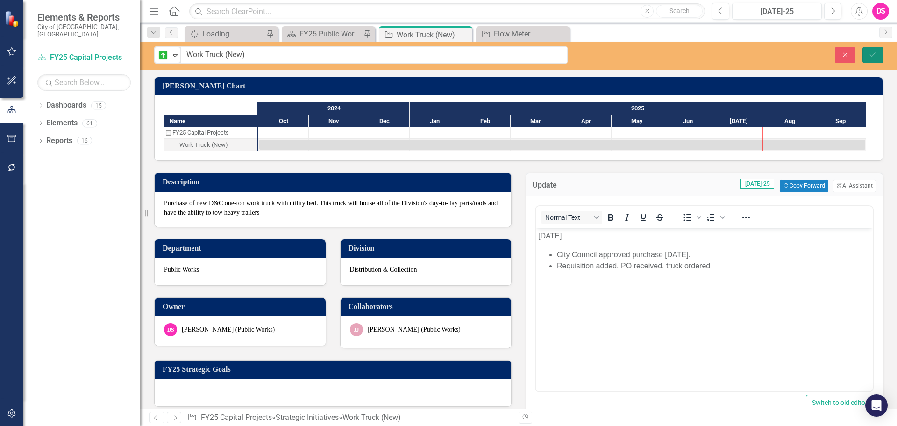
click at [876, 50] on button "Save" at bounding box center [873, 55] width 21 height 16
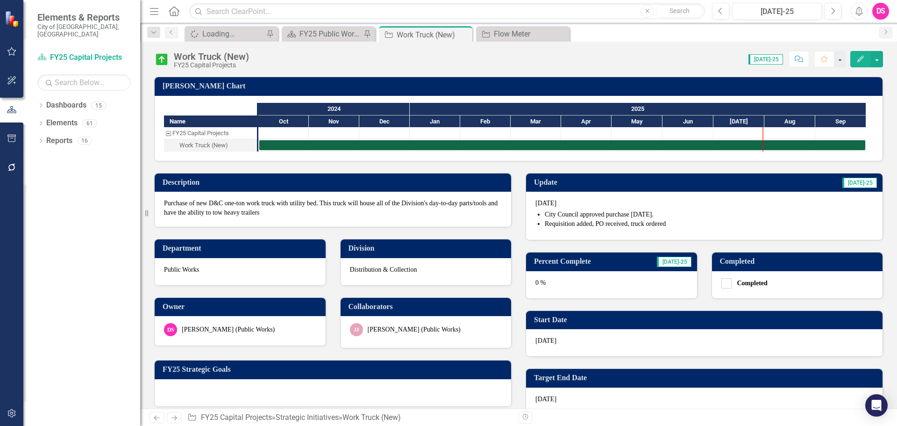
click at [598, 280] on div "0 %" at bounding box center [611, 284] width 171 height 27
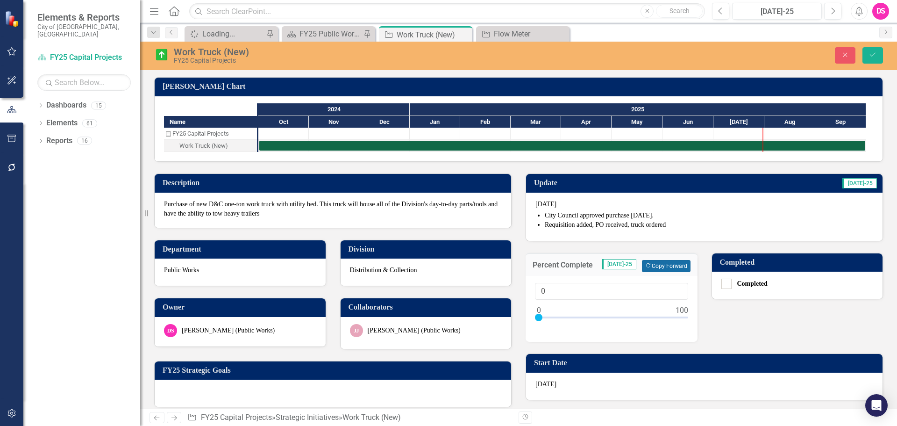
click at [652, 263] on button "Copy Forward Copy Forward" at bounding box center [666, 266] width 48 height 12
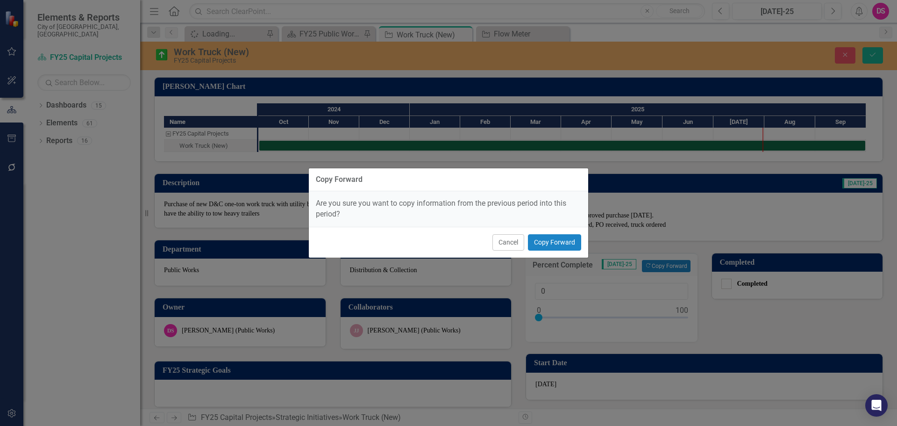
click at [553, 230] on div "Cancel Copy Forward" at bounding box center [448, 242] width 279 height 31
click at [557, 237] on button "Copy Forward" at bounding box center [554, 242] width 53 height 16
type input "75"
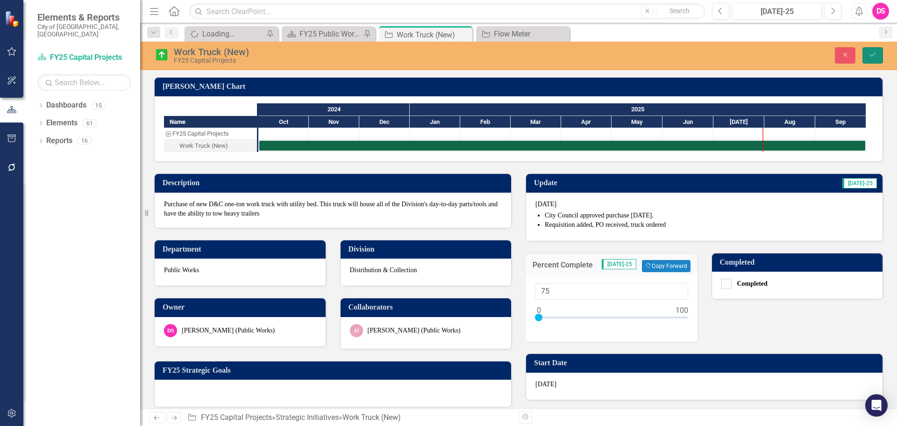
click at [875, 49] on button "Save" at bounding box center [873, 55] width 21 height 16
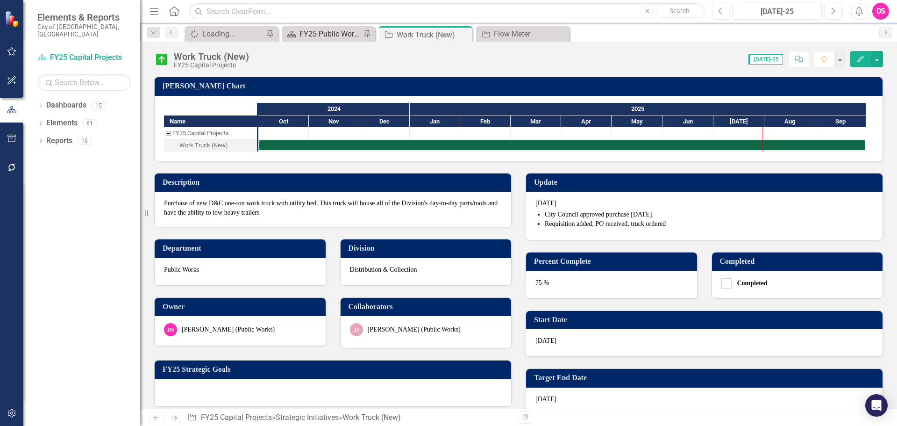
click at [338, 35] on div "FY25 Public Works - Strategic Plan" at bounding box center [331, 34] width 62 height 12
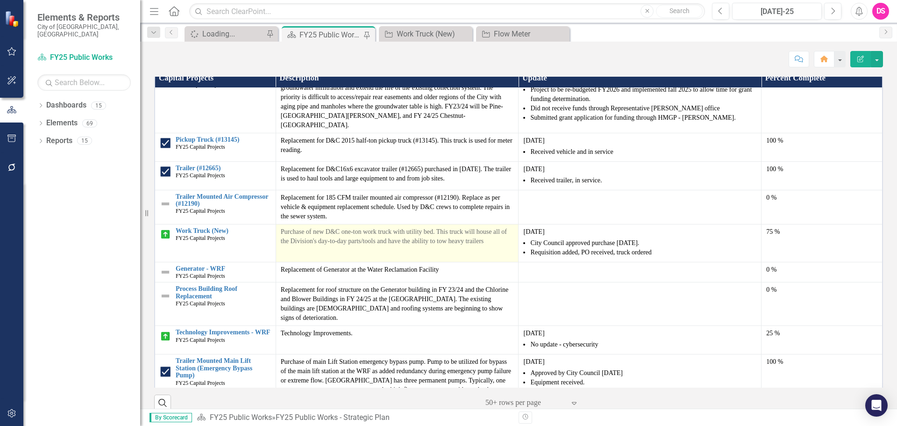
scroll to position [421, 0]
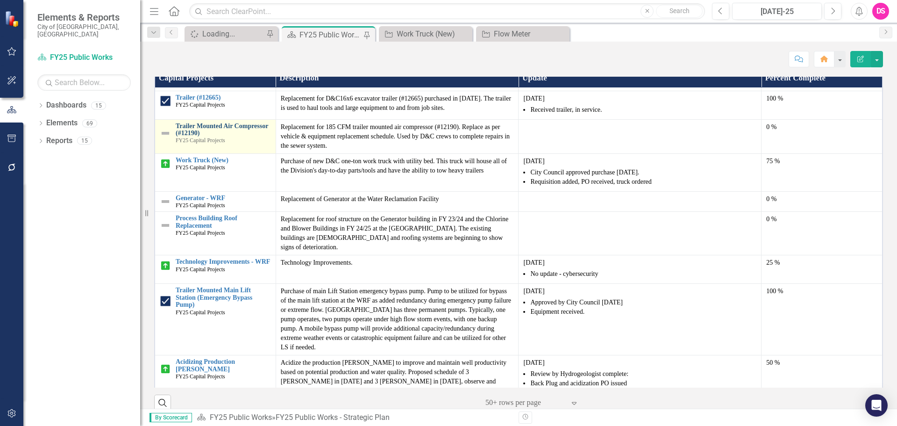
click at [222, 137] on link "Trailer Mounted Air Compressor (#12190)" at bounding box center [223, 129] width 95 height 14
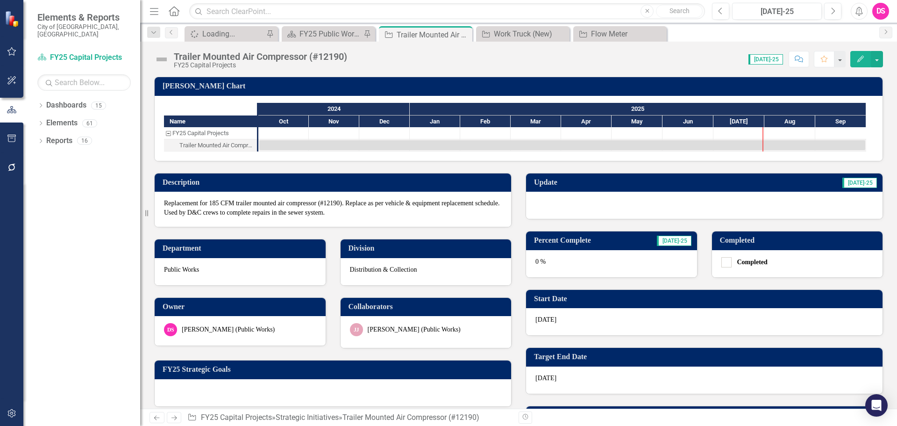
click at [603, 213] on div at bounding box center [704, 205] width 357 height 27
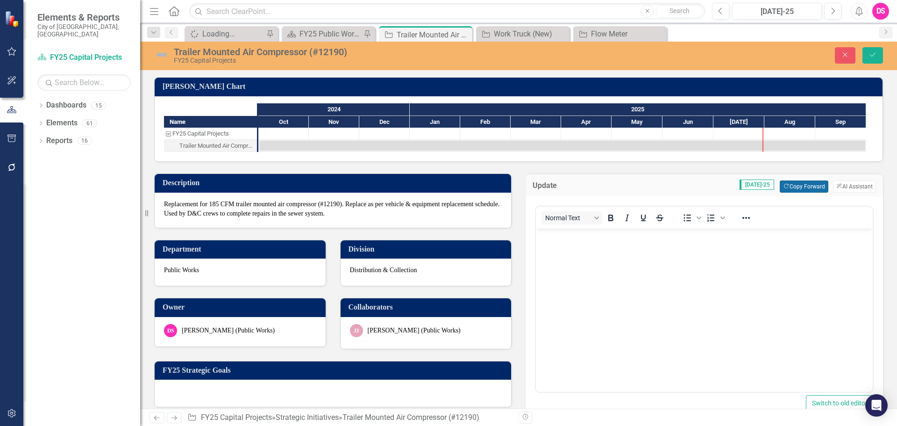
click at [791, 187] on button "Copy Forward Copy Forward" at bounding box center [804, 186] width 48 height 12
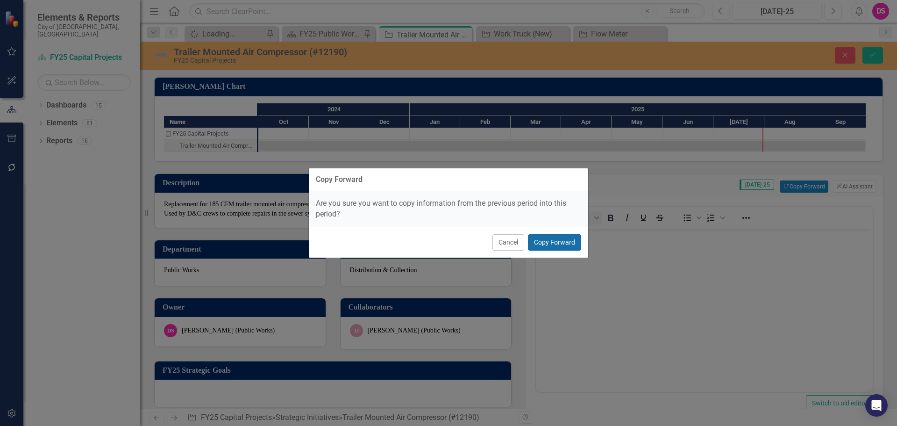
click at [554, 235] on button "Copy Forward" at bounding box center [554, 242] width 53 height 16
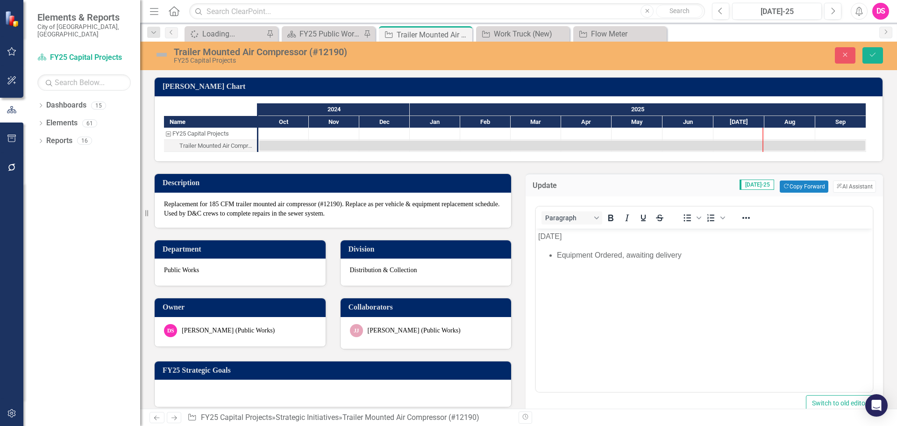
click at [593, 278] on body "[DATE] Equipment Ordered, awaiting delivery" at bounding box center [704, 299] width 337 height 140
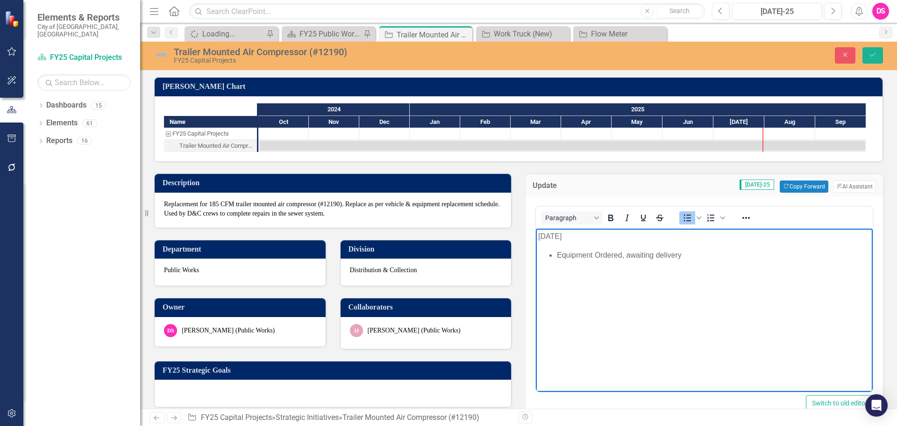
click at [695, 254] on li "Equipment Ordered, awaiting delivery" at bounding box center [714, 255] width 314 height 11
click at [554, 237] on p "[DATE]" at bounding box center [704, 236] width 332 height 11
click at [166, 56] on img at bounding box center [161, 54] width 15 height 15
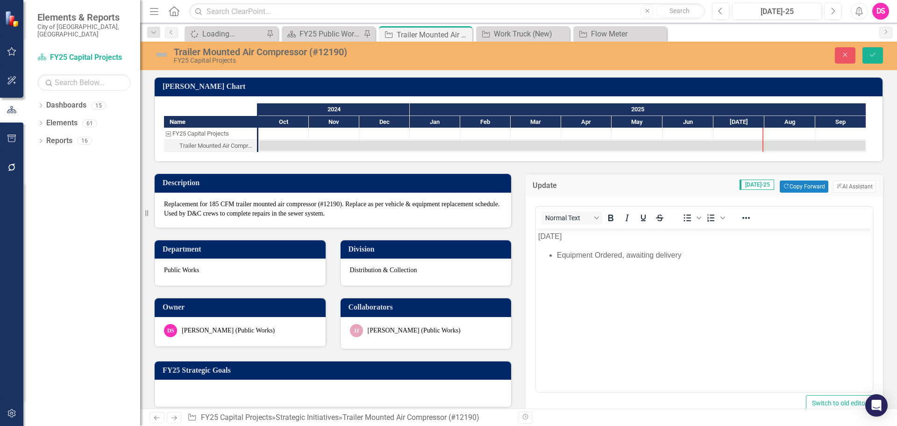
click at [166, 56] on img at bounding box center [161, 54] width 15 height 15
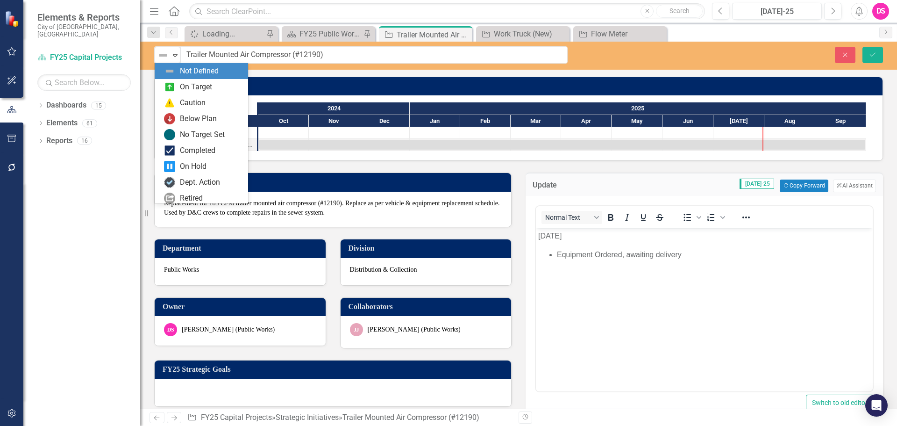
click at [166, 56] on img at bounding box center [163, 55] width 11 height 11
click at [173, 85] on img at bounding box center [169, 86] width 11 height 11
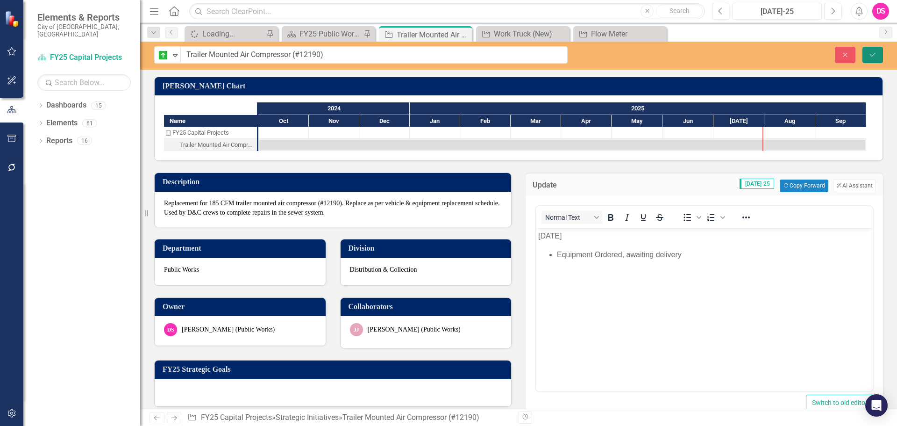
click at [871, 56] on icon "Save" at bounding box center [873, 54] width 8 height 7
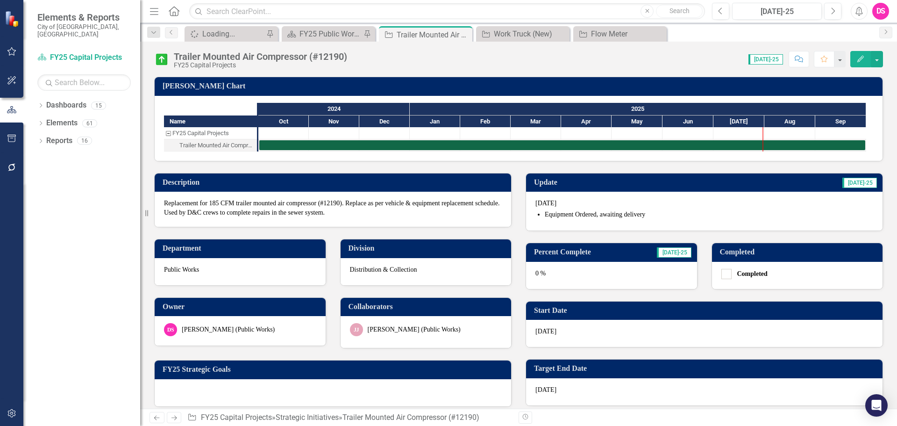
click at [625, 289] on div "Start Date [DATE]" at bounding box center [705, 318] width 372 height 58
click at [624, 282] on div "0 %" at bounding box center [611, 275] width 171 height 27
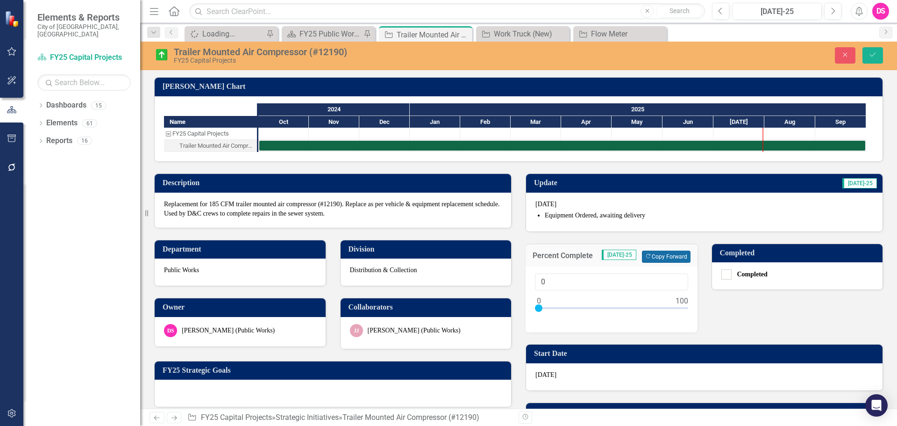
click at [659, 258] on button "Copy Forward Copy Forward" at bounding box center [666, 257] width 48 height 12
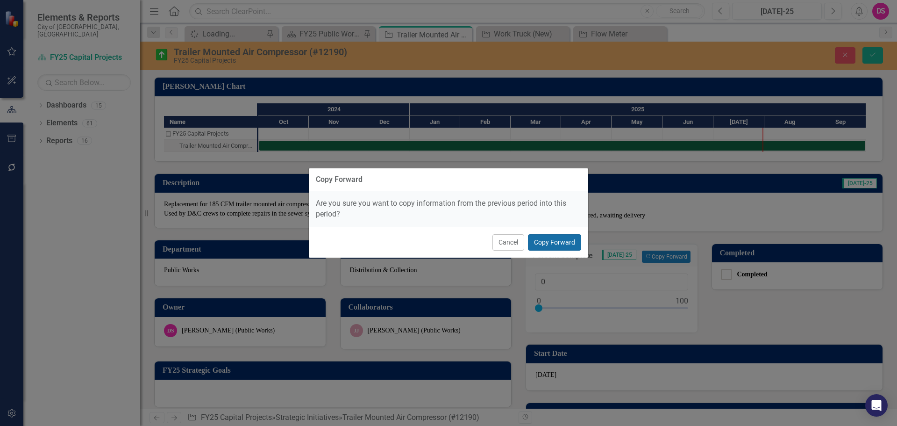
click at [550, 241] on button "Copy Forward" at bounding box center [554, 242] width 53 height 16
type input "75"
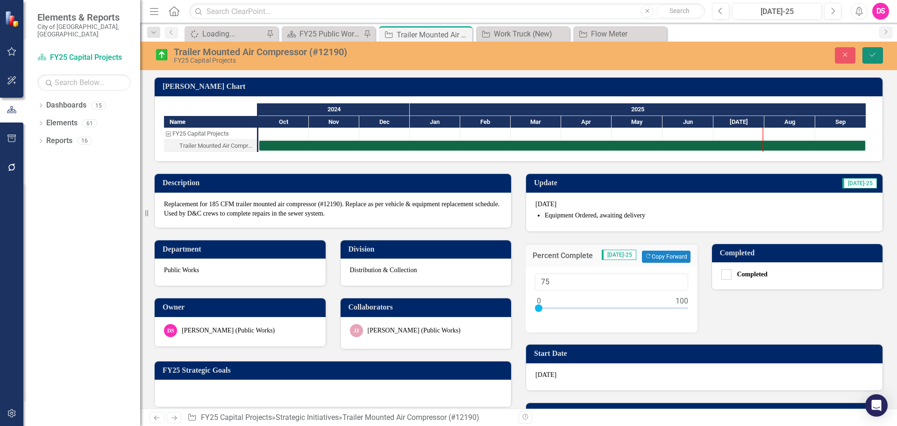
click at [868, 57] on button "Save" at bounding box center [873, 55] width 21 height 16
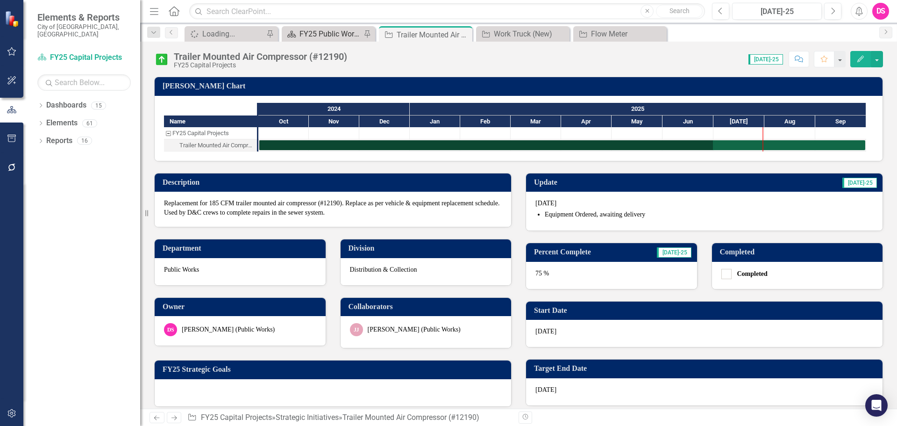
click at [333, 33] on div "FY25 Public Works - Strategic Plan" at bounding box center [331, 34] width 62 height 12
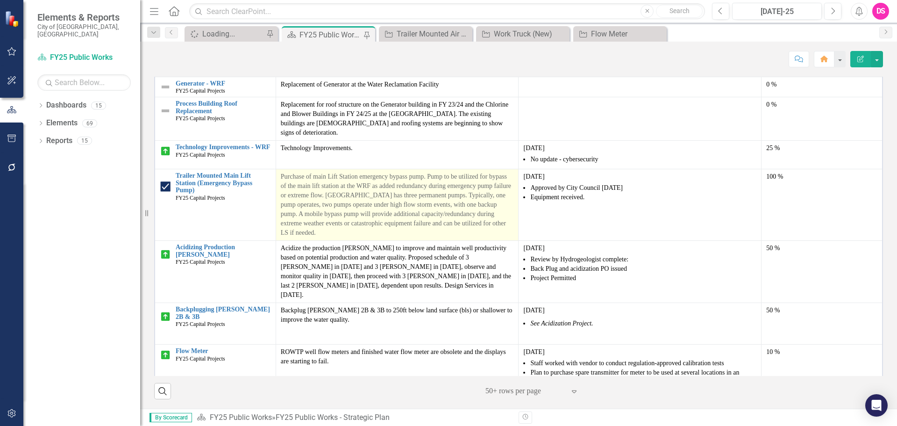
scroll to position [467, 0]
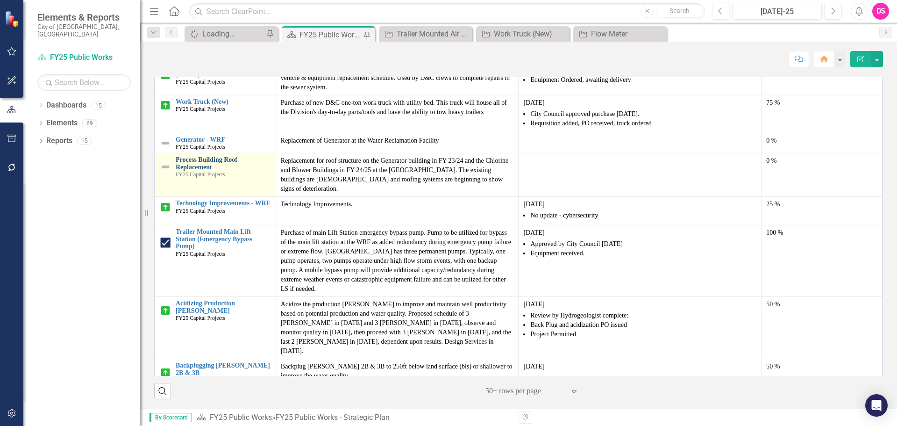
click at [210, 171] on link "Process Building Roof Replacement" at bounding box center [223, 163] width 95 height 14
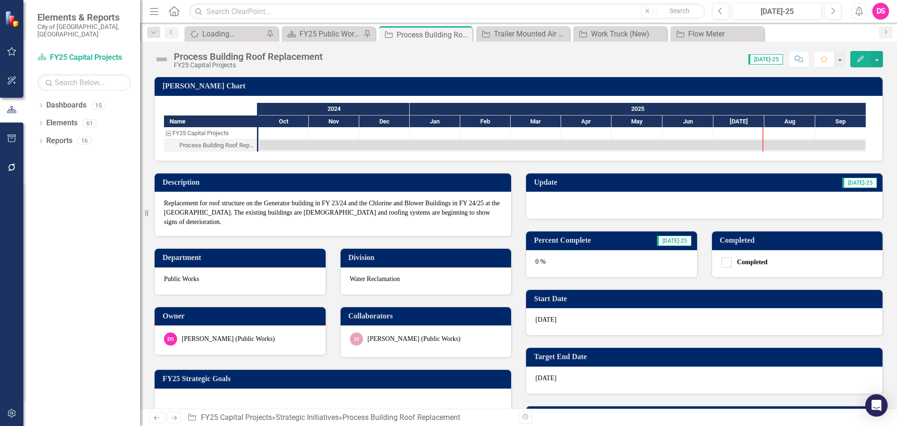
click at [554, 216] on div at bounding box center [704, 205] width 357 height 27
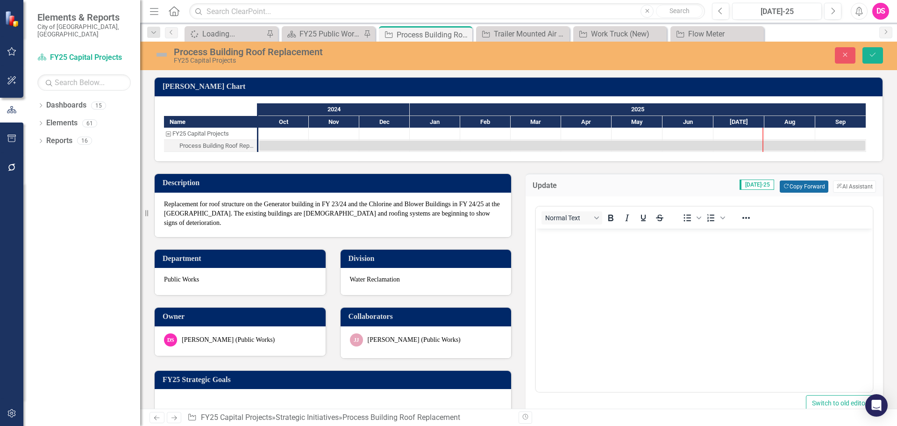
click at [801, 183] on button "Copy Forward Copy Forward" at bounding box center [804, 186] width 48 height 12
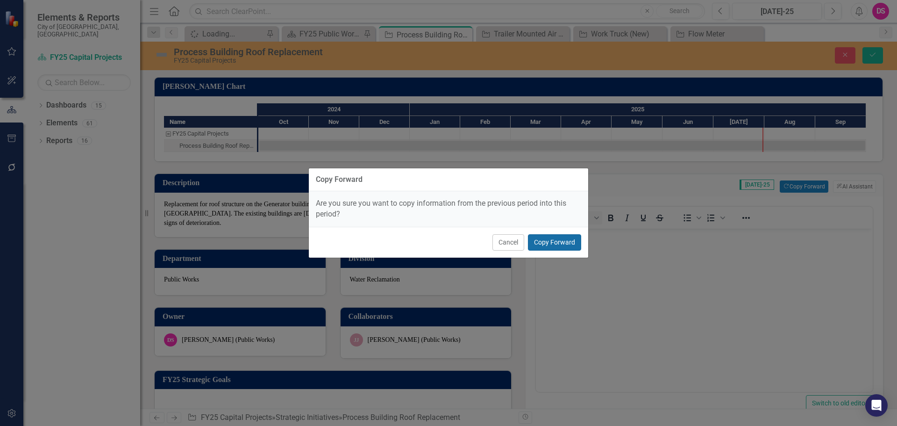
click at [565, 247] on button "Copy Forward" at bounding box center [554, 242] width 53 height 16
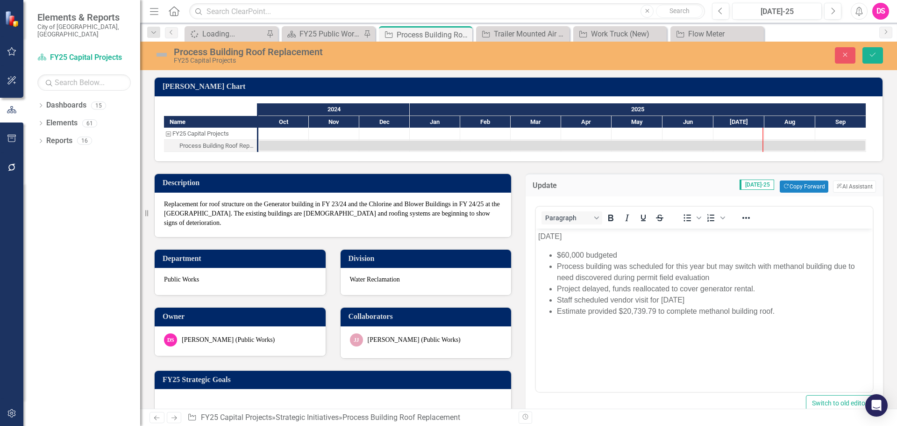
click at [550, 232] on p "[DATE]" at bounding box center [704, 236] width 332 height 11
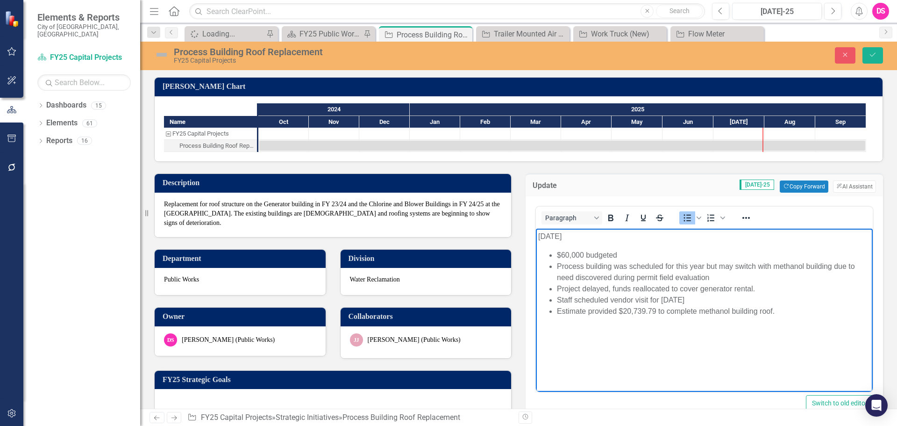
click at [783, 310] on li "Estimate provided $20,739.79 to complete methanol building roof." at bounding box center [714, 311] width 314 height 11
click at [555, 233] on p "[DATE]" at bounding box center [704, 236] width 332 height 11
click at [553, 234] on p "[DATE]" at bounding box center [704, 236] width 332 height 11
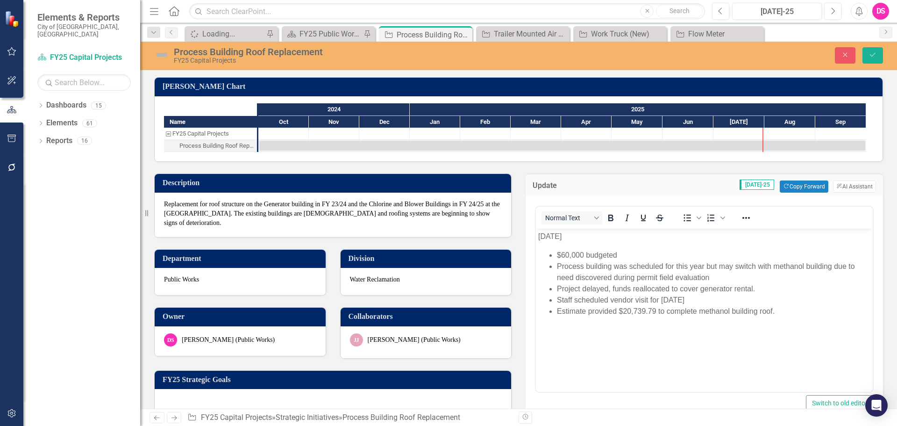
click at [158, 61] on img at bounding box center [161, 54] width 15 height 15
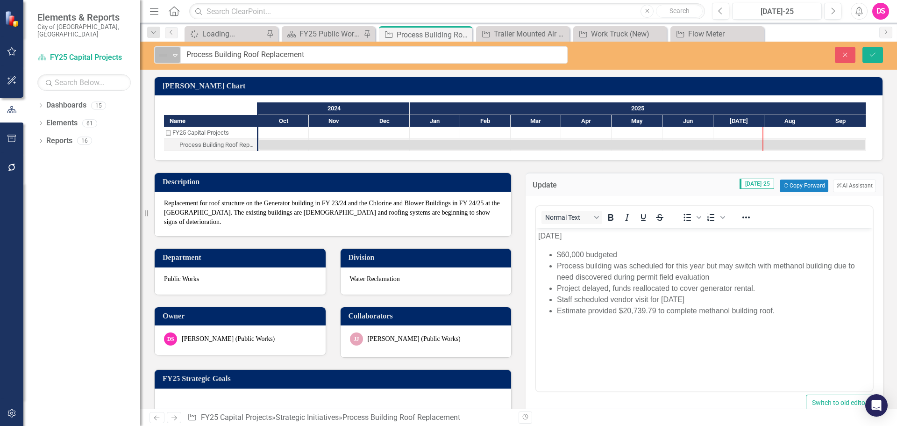
click at [161, 62] on div "Not Defined Expand" at bounding box center [168, 55] width 26 height 16
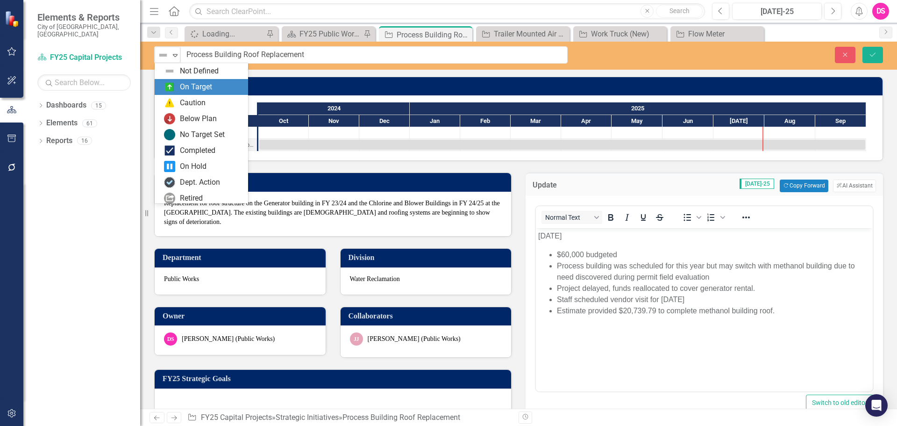
click at [193, 88] on div "On Target" at bounding box center [196, 87] width 32 height 11
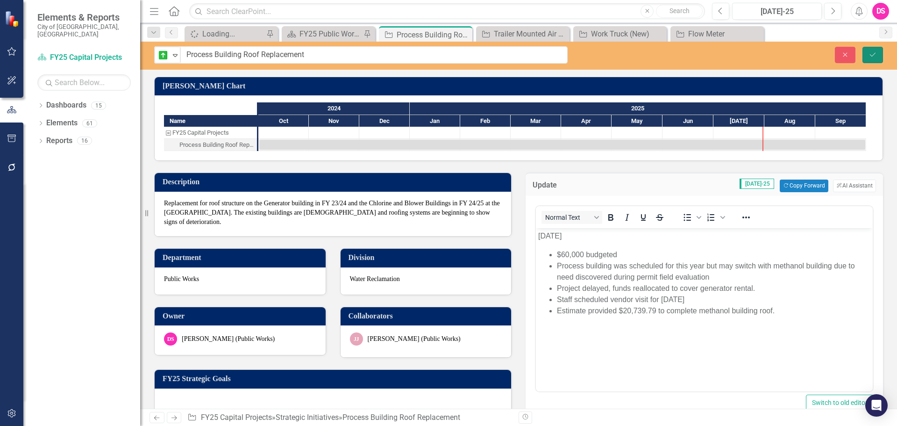
click at [878, 60] on button "Save" at bounding box center [873, 55] width 21 height 16
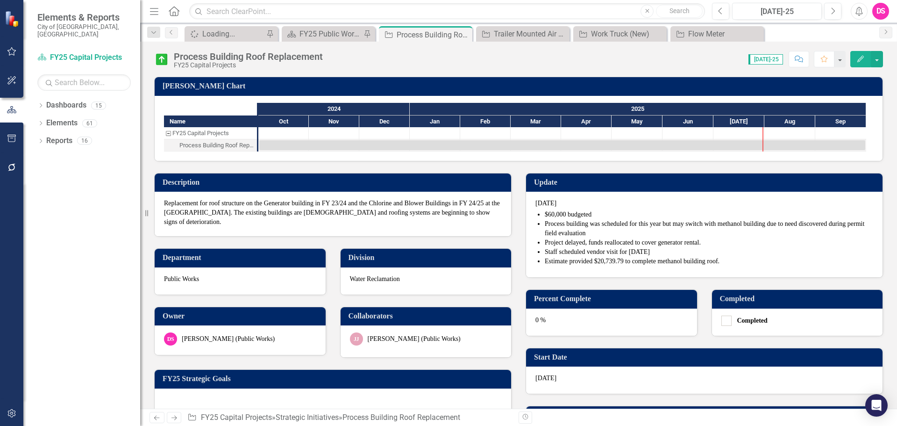
click at [602, 319] on div "0 %" at bounding box center [611, 321] width 171 height 27
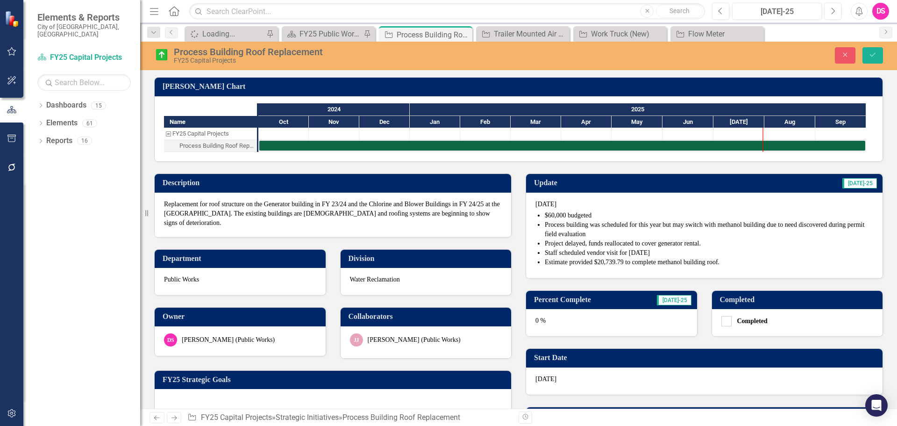
click at [646, 317] on div "0 %" at bounding box center [611, 322] width 171 height 27
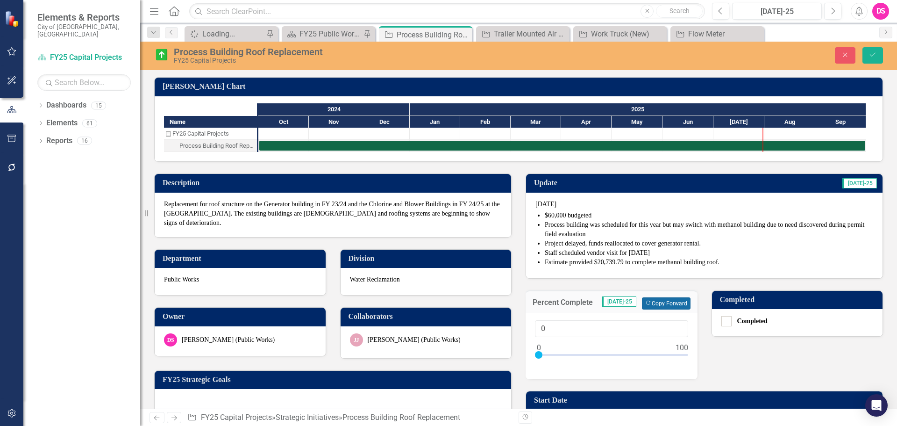
click at [652, 309] on button "Copy Forward Copy Forward" at bounding box center [666, 303] width 48 height 12
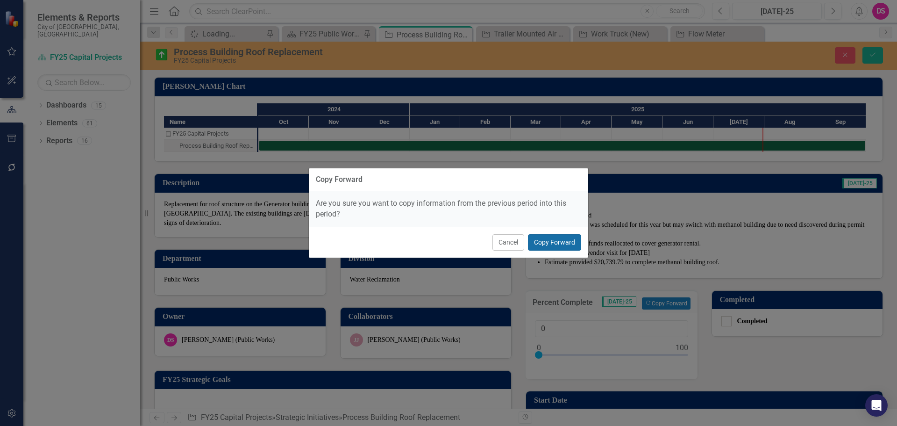
click at [551, 233] on div "Cancel Copy Forward" at bounding box center [448, 242] width 279 height 31
click at [552, 237] on button "Copy Forward" at bounding box center [554, 242] width 53 height 16
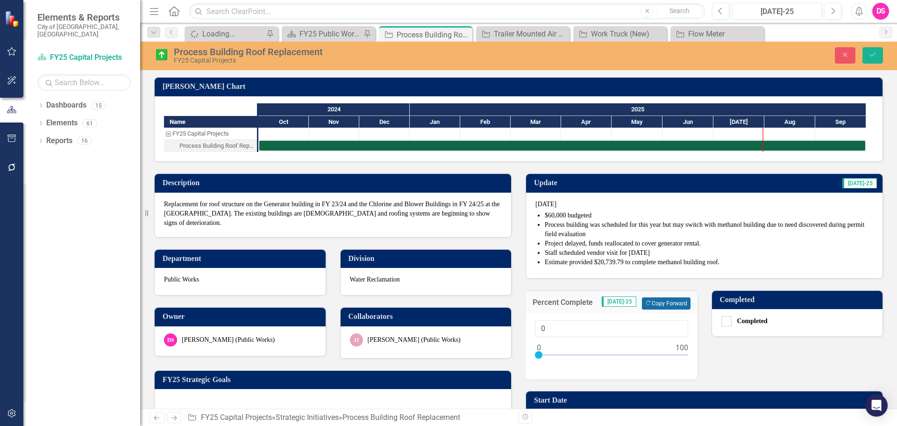
click at [652, 302] on button "Copy Forward Copy Forward" at bounding box center [666, 303] width 48 height 12
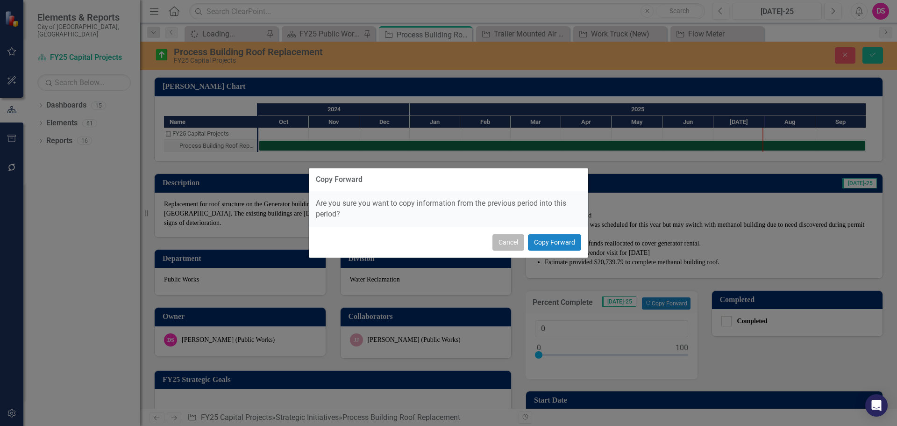
click at [517, 246] on button "Cancel" at bounding box center [509, 242] width 32 height 16
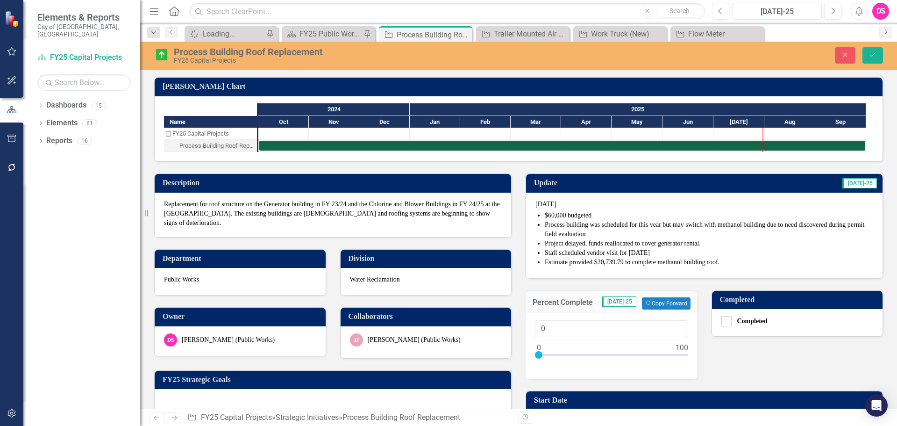
click at [159, 57] on img at bounding box center [161, 54] width 15 height 15
click at [159, 56] on img at bounding box center [161, 54] width 15 height 15
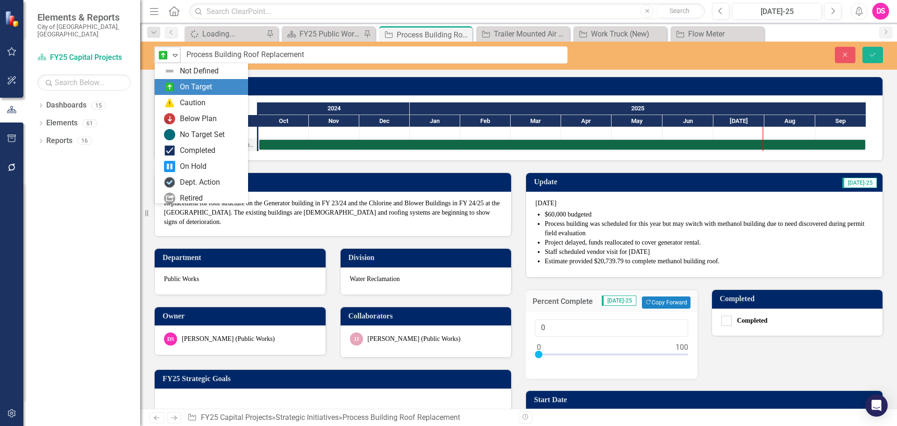
click at [160, 56] on img at bounding box center [163, 55] width 11 height 11
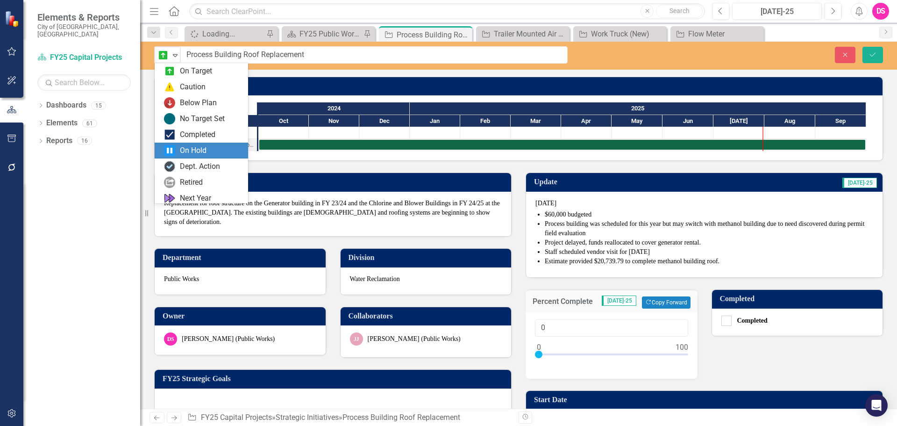
click at [172, 150] on img at bounding box center [169, 150] width 11 height 11
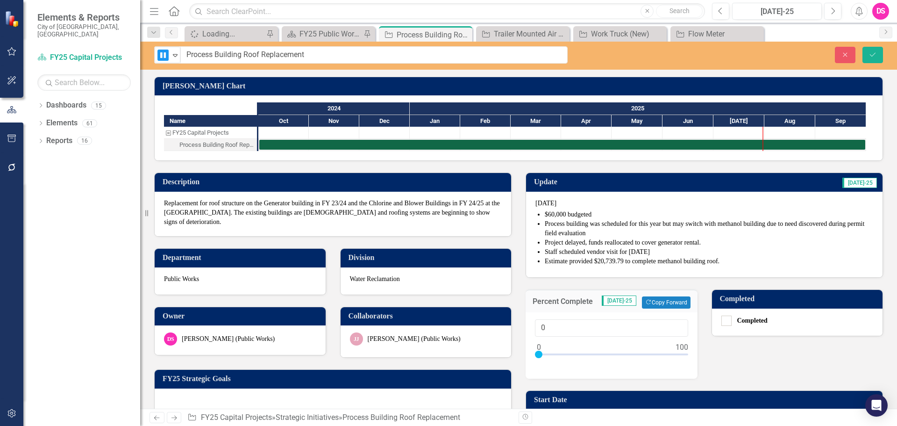
click at [714, 264] on li "Estimate provided $20,739.79 to complete methanol building roof." at bounding box center [709, 261] width 329 height 9
click at [725, 255] on li "Staff scheduled vendor visit for [DATE]" at bounding box center [709, 251] width 329 height 9
click at [728, 258] on li "Estimate provided $20,739.79 to complete methanol building roof." at bounding box center [709, 261] width 329 height 9
click at [728, 259] on li "Estimate provided $20,739.79 to complete methanol building roof." at bounding box center [709, 261] width 329 height 9
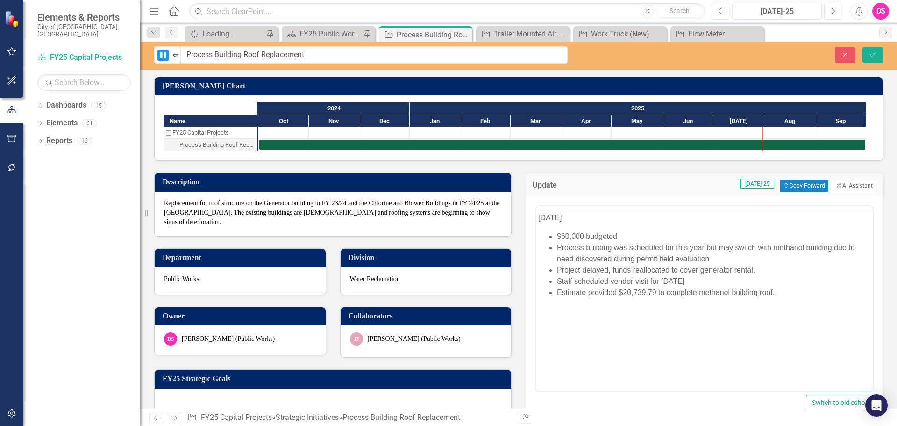
scroll to position [0, 0]
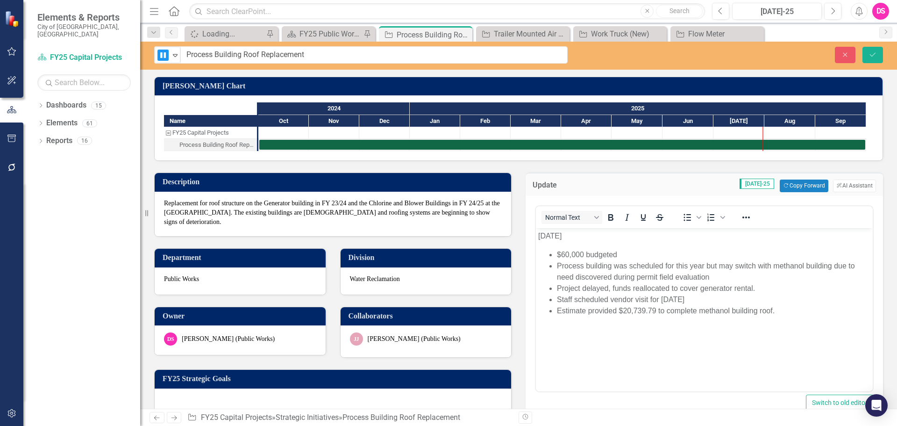
click at [819, 333] on body "[DATE] $60,000 budgeted Process building was scheduled for this year but may sw…" at bounding box center [704, 298] width 337 height 140
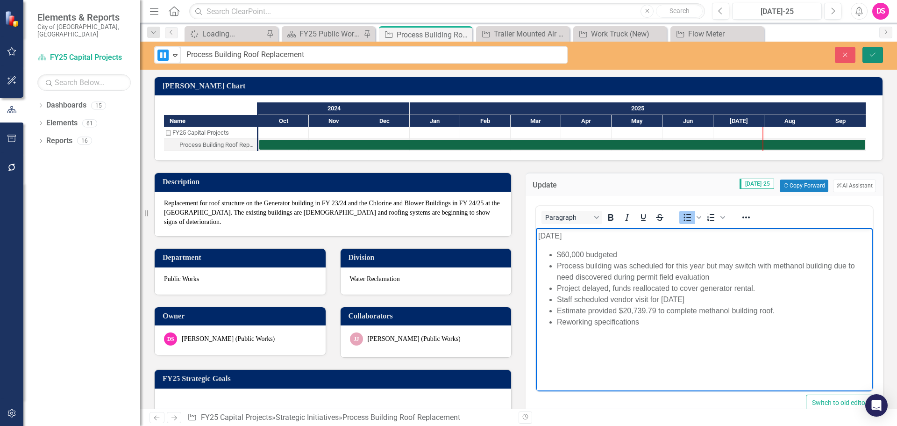
click at [879, 52] on button "Save" at bounding box center [873, 55] width 21 height 16
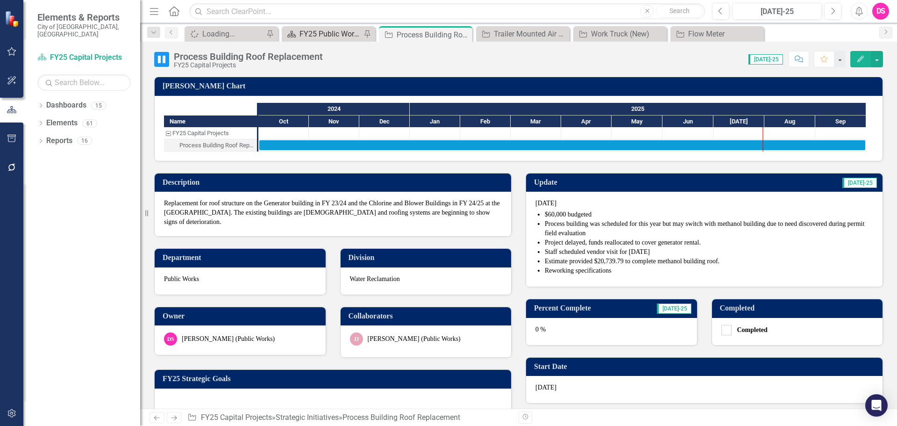
click at [316, 35] on div "FY25 Public Works - Strategic Plan" at bounding box center [331, 34] width 62 height 12
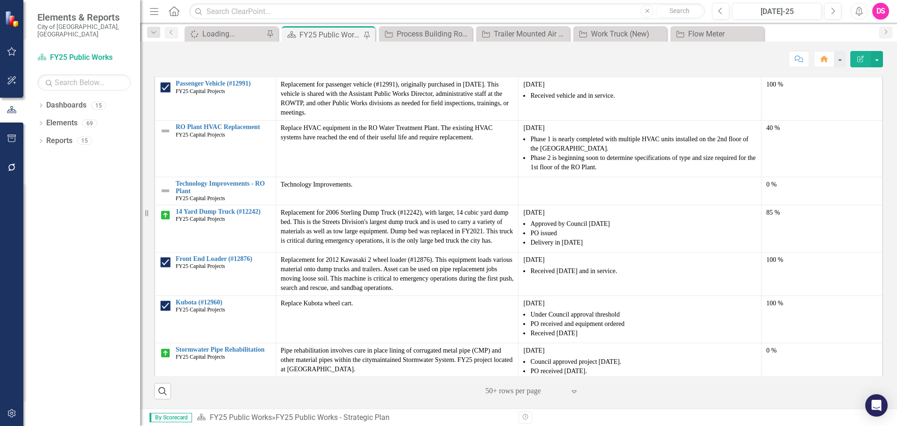
scroll to position [834, 0]
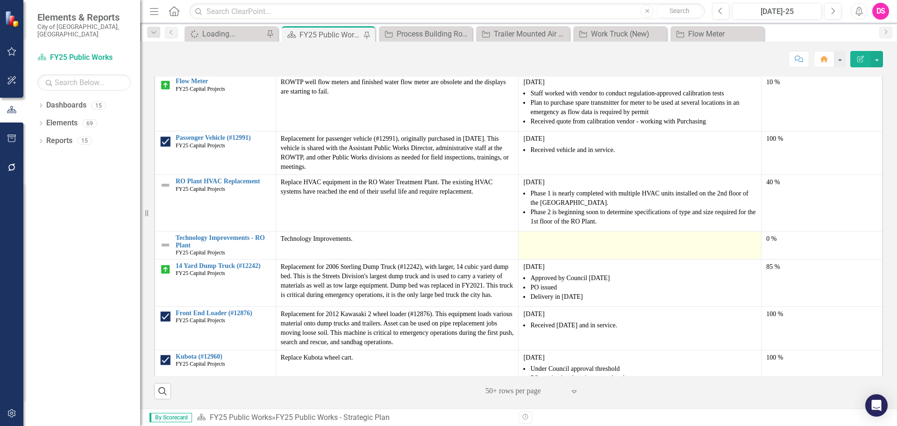
click at [611, 244] on td at bounding box center [640, 245] width 243 height 28
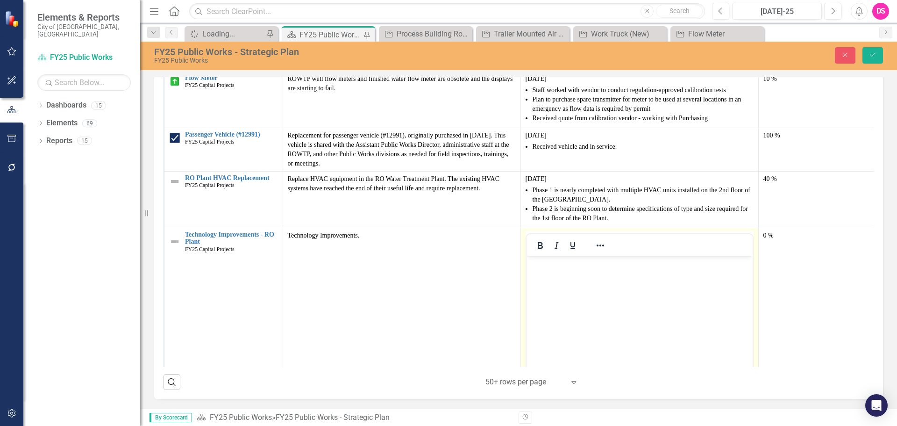
scroll to position [0, 0]
click at [642, 286] on body "Rich Text Area. Press ALT-0 for help." at bounding box center [639, 326] width 226 height 140
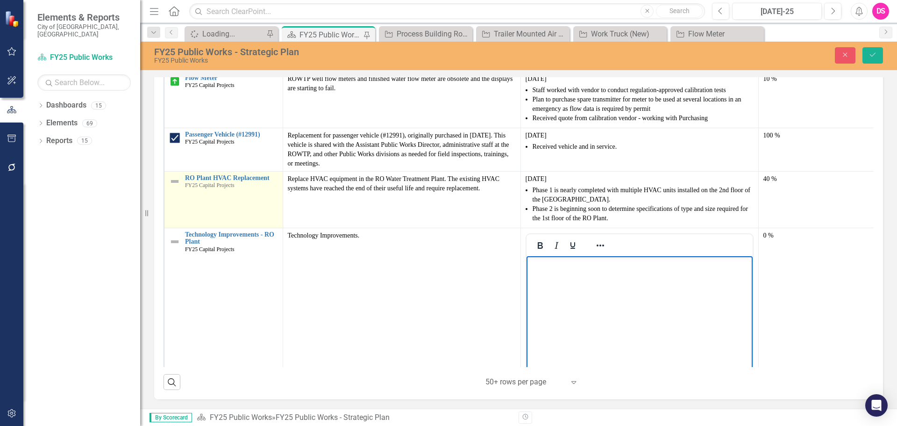
click at [174, 187] on img at bounding box center [174, 181] width 11 height 11
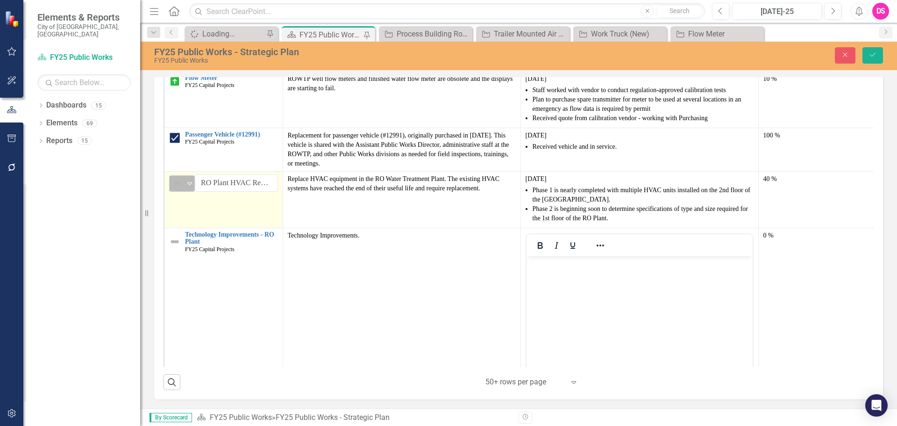
click at [175, 189] on img at bounding box center [177, 183] width 11 height 11
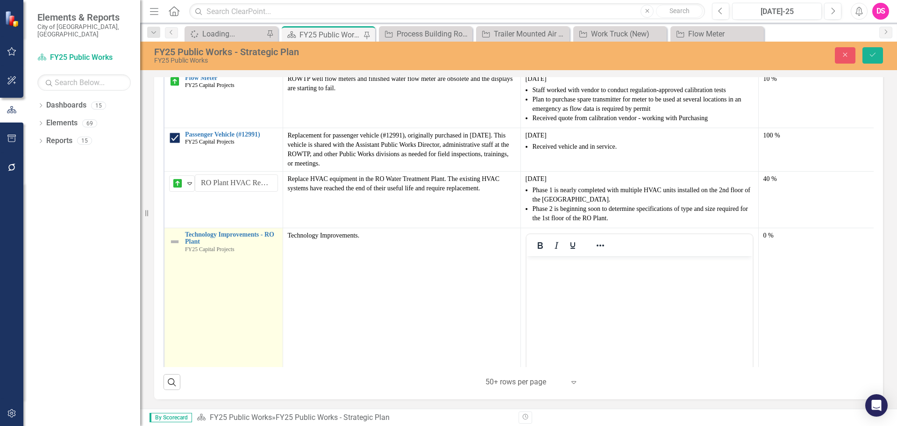
click at [174, 247] on img at bounding box center [174, 241] width 11 height 11
click at [177, 246] on div "Not Defined" at bounding box center [178, 239] width 14 height 13
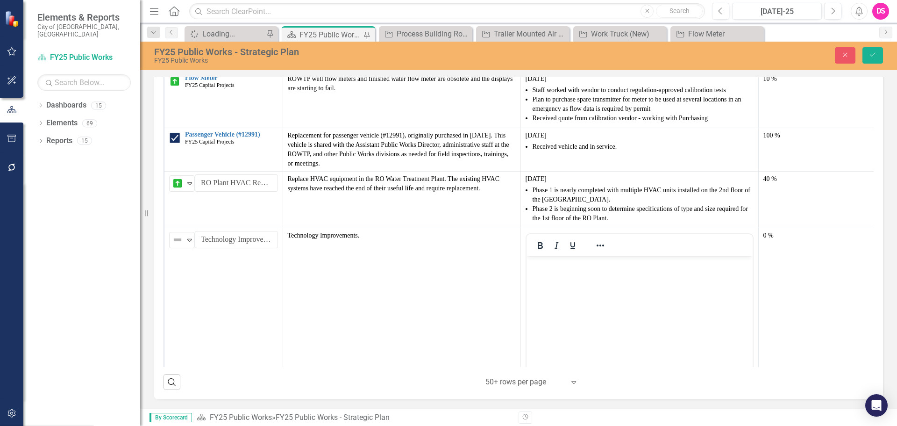
click at [872, 55] on icon "Save" at bounding box center [873, 54] width 8 height 7
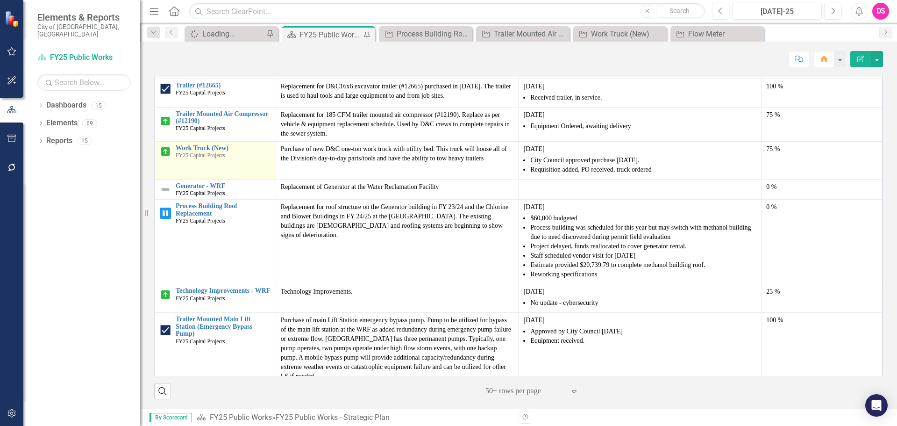
scroll to position [421, 0]
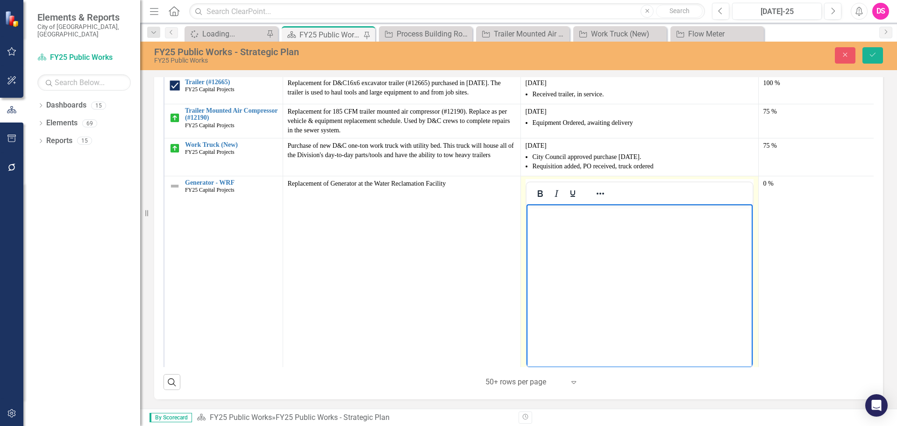
click at [581, 221] on body "Rich Text Area. Press ALT-0 for help." at bounding box center [639, 274] width 226 height 140
click at [606, 200] on button "Reveal or hide additional toolbar items" at bounding box center [601, 193] width 16 height 13
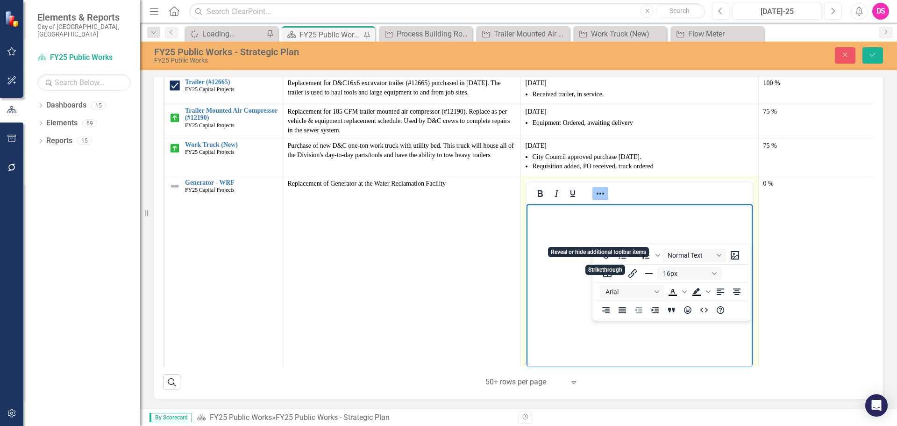
click at [552, 259] on body "Rich Text Area. Press ALT-0 for help." at bounding box center [639, 274] width 226 height 140
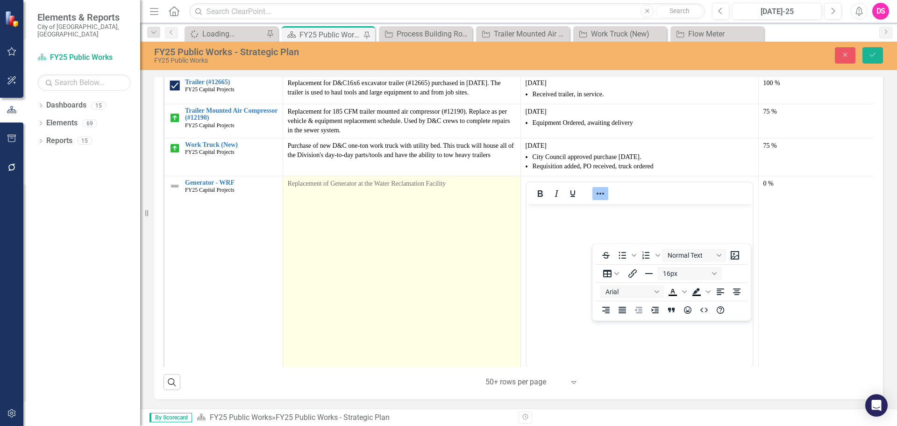
click at [457, 276] on td "Replacement of Generator at the Water Reclamation Facility" at bounding box center [402, 286] width 238 height 221
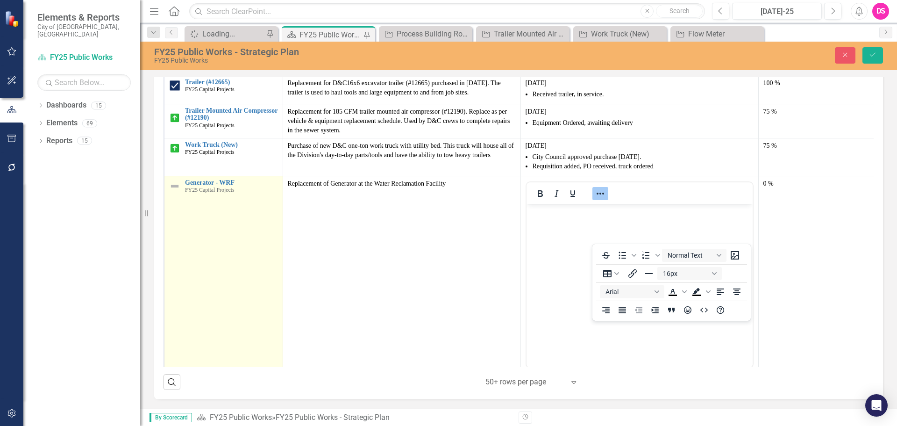
click at [230, 193] on div "Generator - WRF FY25 Capital Projects" at bounding box center [231, 186] width 93 height 14
click at [226, 193] on div "Generator - WRF FY25 Capital Projects" at bounding box center [231, 186] width 93 height 14
click at [213, 186] on link "Generator - WRF" at bounding box center [231, 182] width 93 height 7
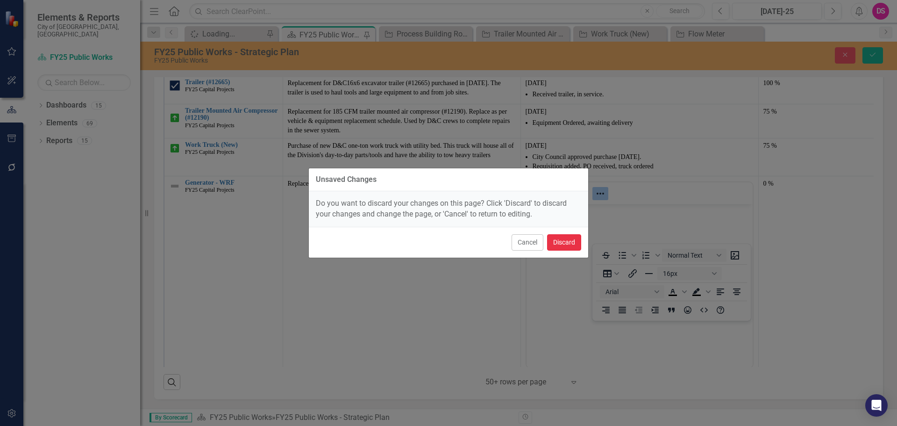
click at [555, 240] on button "Discard" at bounding box center [564, 242] width 34 height 16
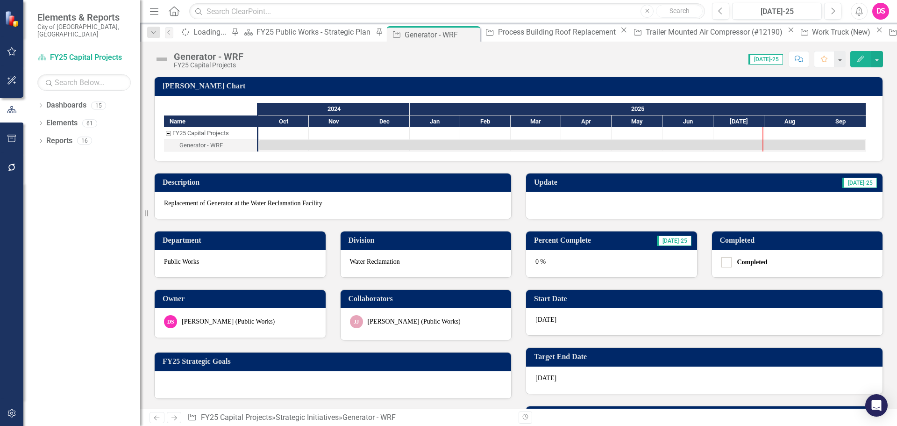
click at [582, 187] on td "Update" at bounding box center [602, 183] width 136 height 15
click at [580, 207] on div at bounding box center [704, 205] width 357 height 27
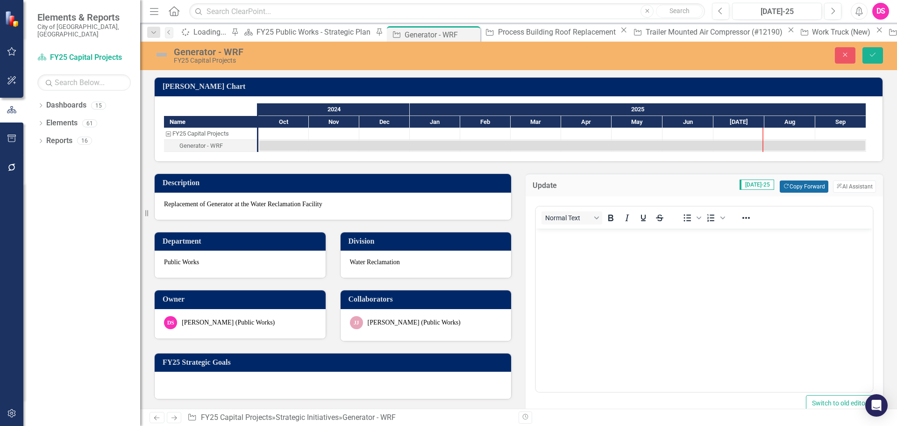
click at [792, 191] on button "Copy Forward Copy Forward" at bounding box center [804, 186] width 48 height 12
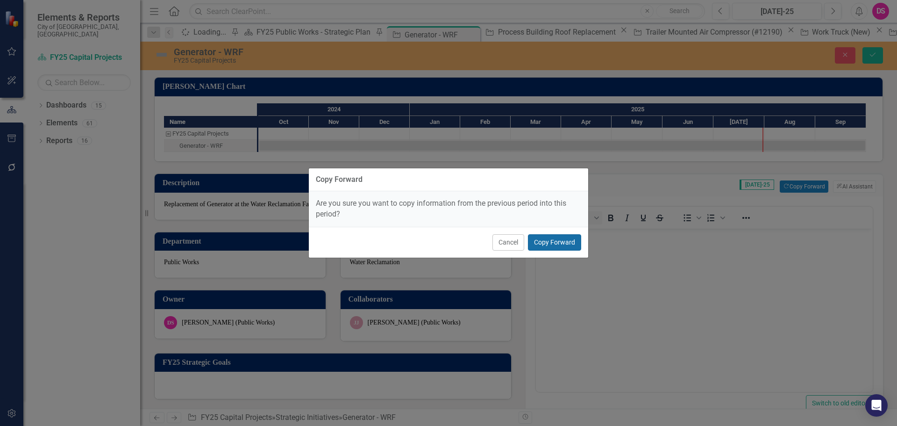
click at [577, 238] on button "Copy Forward" at bounding box center [554, 242] width 53 height 16
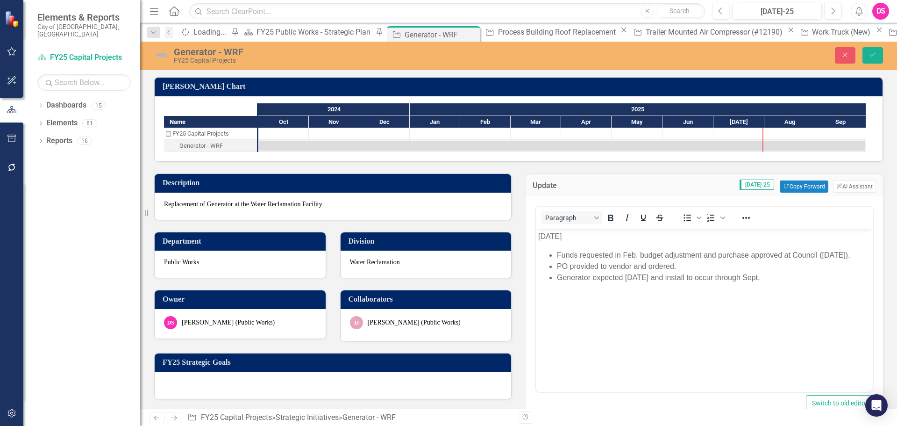
click at [552, 236] on p "[DATE]" at bounding box center [704, 236] width 332 height 11
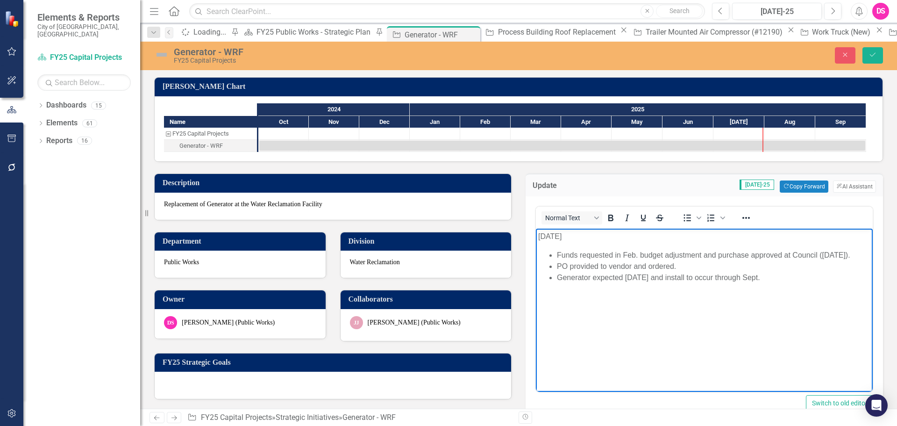
click at [161, 53] on img at bounding box center [161, 54] width 15 height 15
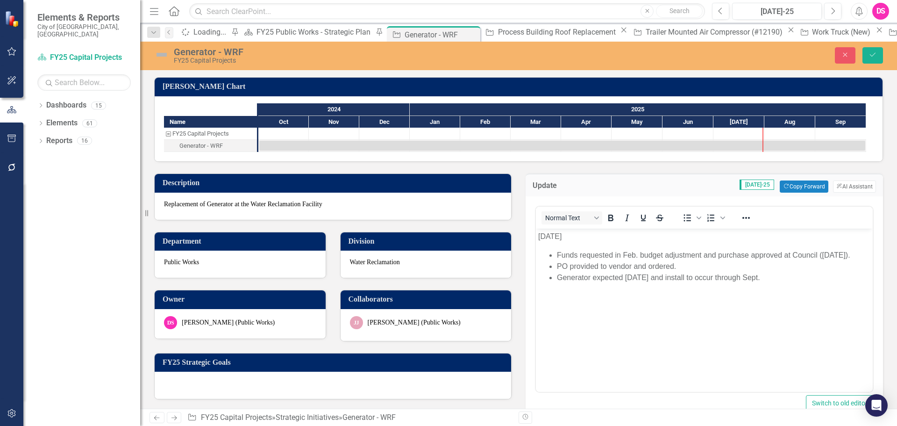
click at [161, 53] on img at bounding box center [161, 54] width 15 height 15
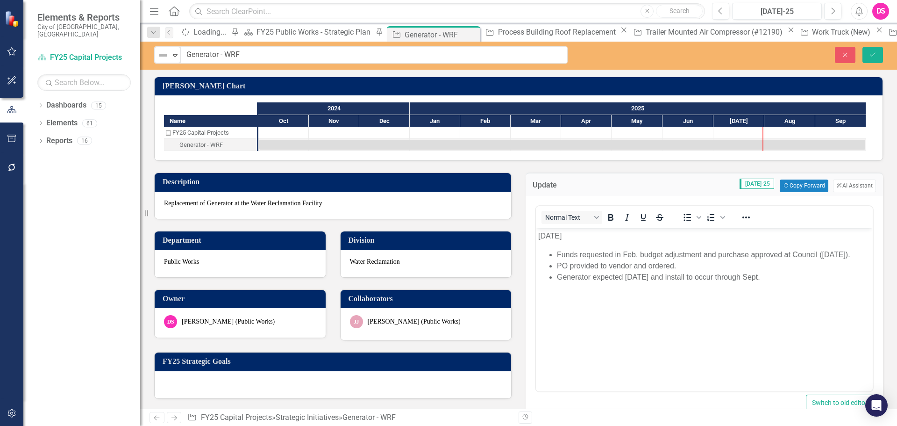
click at [168, 64] on div "Not Defined Expand Generator - WRF Close Save" at bounding box center [518, 56] width 757 height 28
click at [169, 57] on div "Not Defined" at bounding box center [164, 55] width 12 height 11
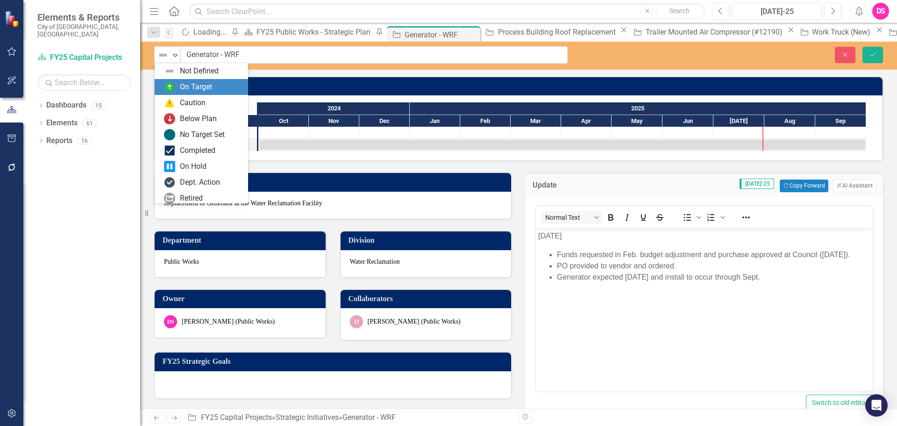
drag, startPoint x: 190, startPoint y: 87, endPoint x: 196, endPoint y: 100, distance: 14.2
click at [190, 87] on div "On Target" at bounding box center [196, 87] width 32 height 11
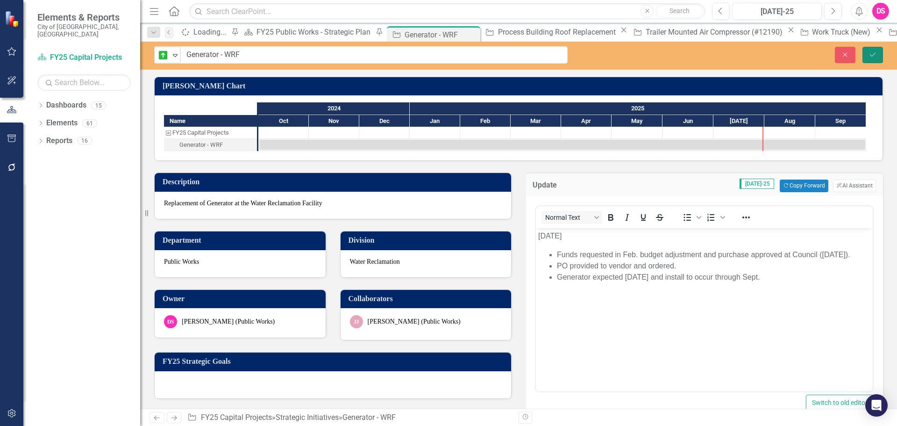
click at [870, 53] on icon "Save" at bounding box center [873, 54] width 8 height 7
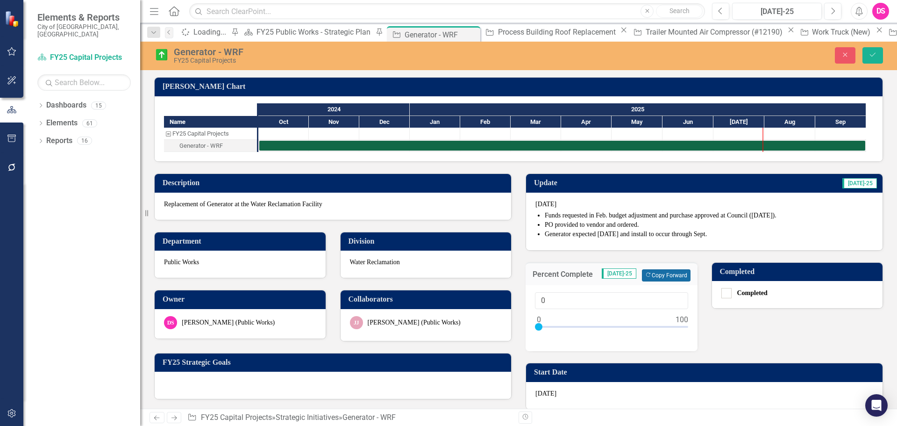
click at [670, 277] on button "Copy Forward Copy Forward" at bounding box center [666, 275] width 48 height 12
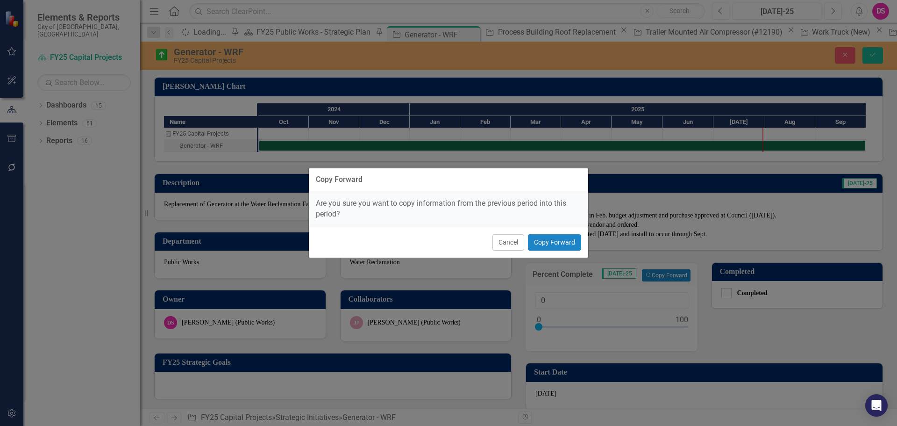
click at [569, 252] on div "Cancel Copy Forward" at bounding box center [448, 242] width 279 height 31
click at [567, 245] on button "Copy Forward" at bounding box center [554, 242] width 53 height 16
type input "30"
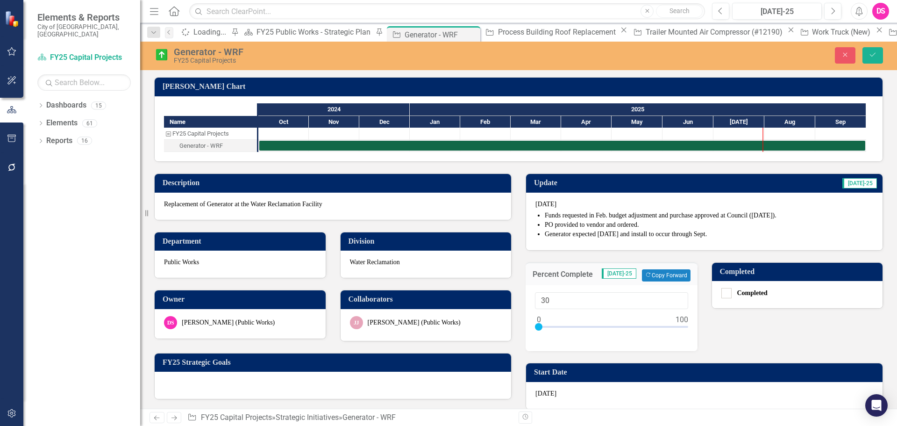
click at [567, 240] on span "July 2025 Funds requested in Feb. budget adjustment and purchase approved at Co…" at bounding box center [705, 220] width 338 height 41
click at [876, 51] on icon "Save" at bounding box center [873, 54] width 8 height 7
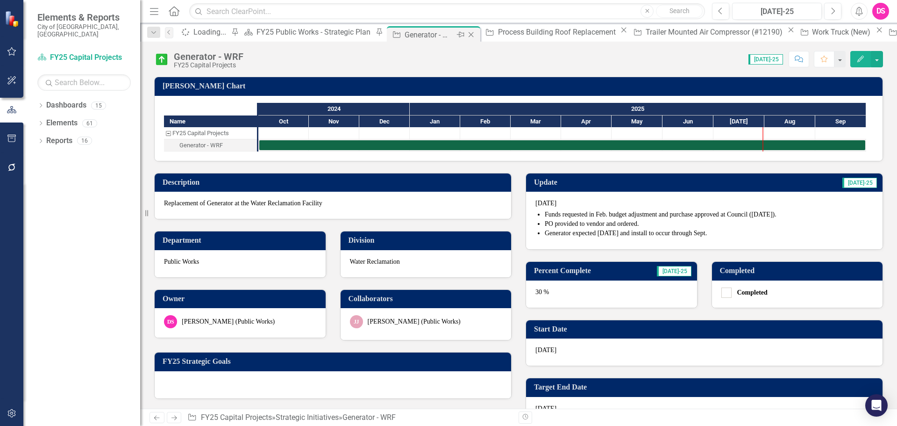
click at [466, 34] on icon "Close" at bounding box center [470, 34] width 9 height 7
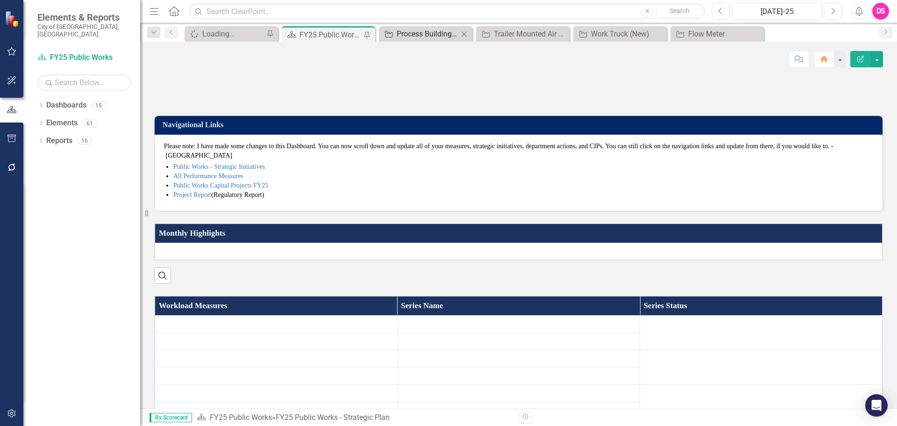
click at [439, 36] on div "Process Building Roof Replacement" at bounding box center [428, 34] width 62 height 12
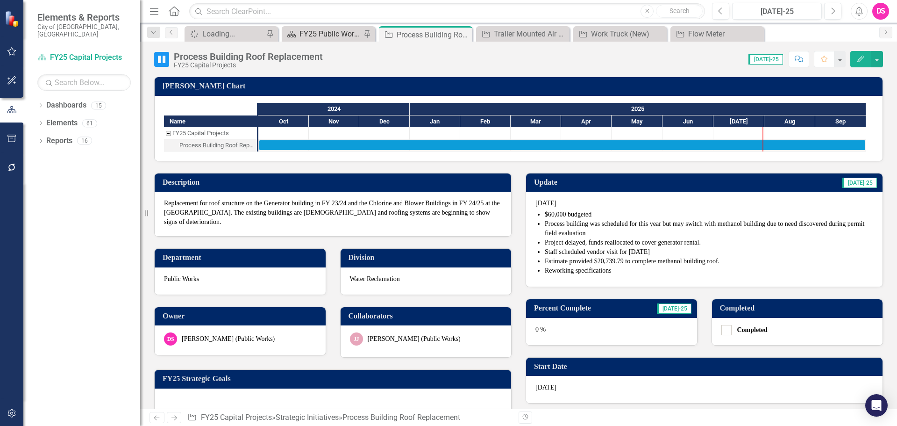
click at [320, 35] on div "FY25 Public Works - Strategic Plan" at bounding box center [331, 34] width 62 height 12
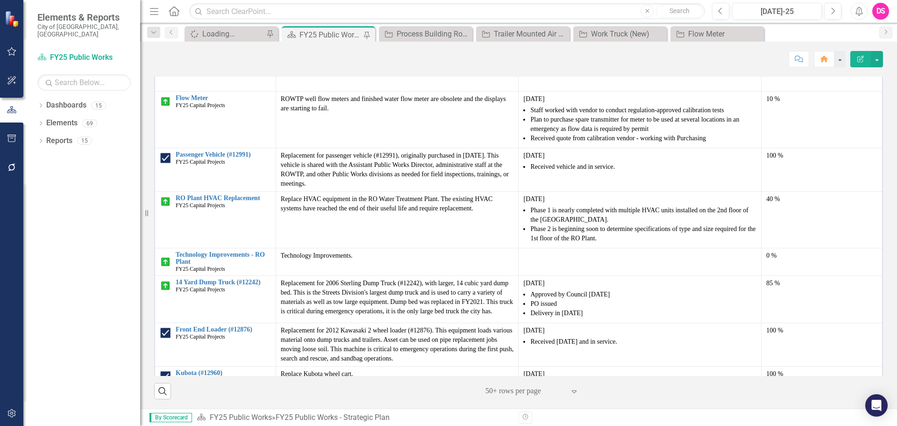
scroll to position [824, 0]
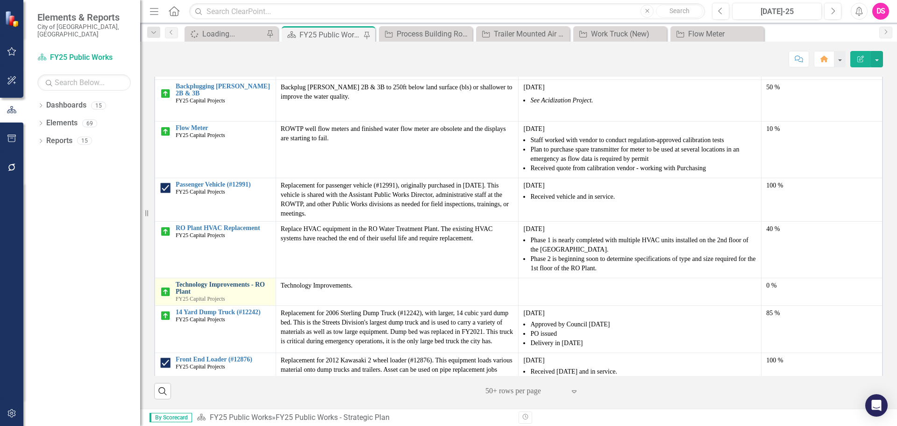
click at [217, 281] on link "Technology Improvements - RO Plant" at bounding box center [223, 288] width 95 height 14
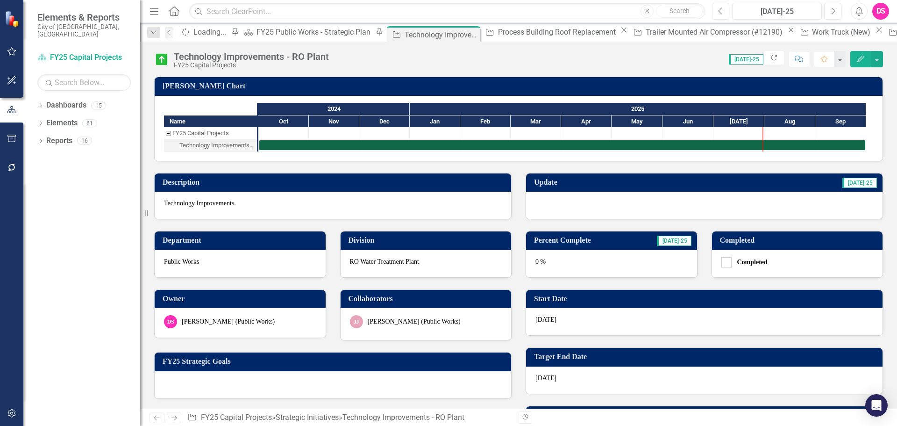
click at [716, 211] on div at bounding box center [704, 205] width 357 height 27
click at [585, 207] on div at bounding box center [704, 205] width 357 height 27
click at [585, 206] on div at bounding box center [704, 205] width 357 height 27
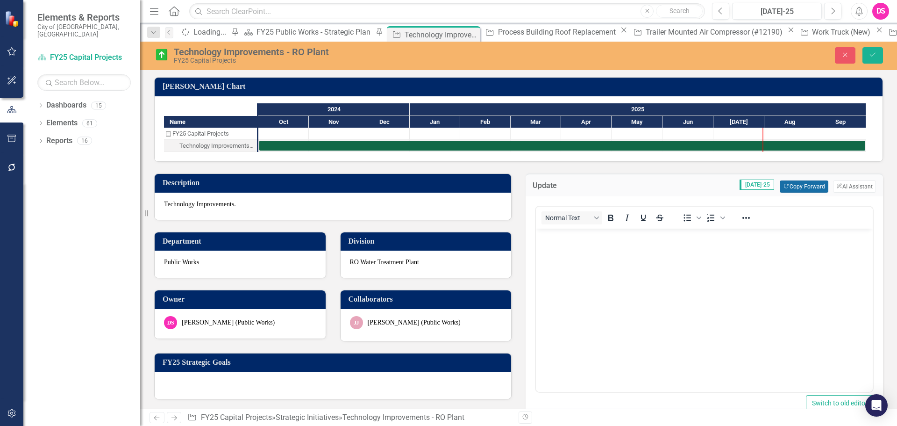
click at [808, 184] on button "Copy Forward Copy Forward" at bounding box center [804, 186] width 48 height 12
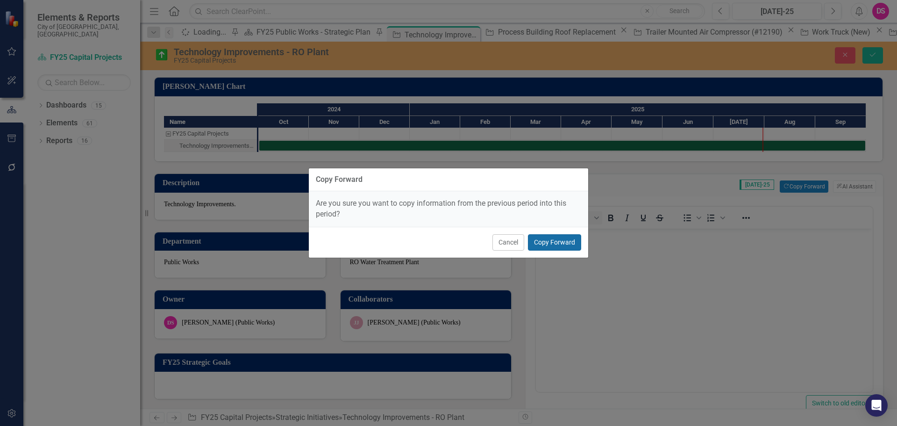
click at [559, 244] on button "Copy Forward" at bounding box center [554, 242] width 53 height 16
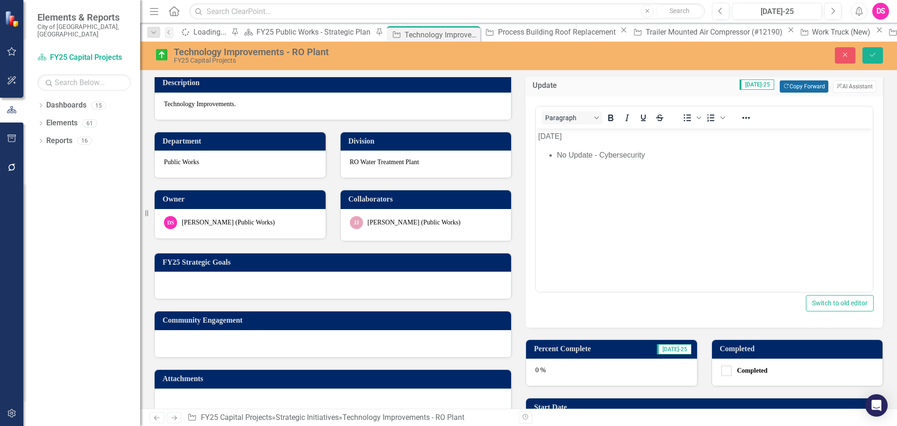
scroll to position [93, 0]
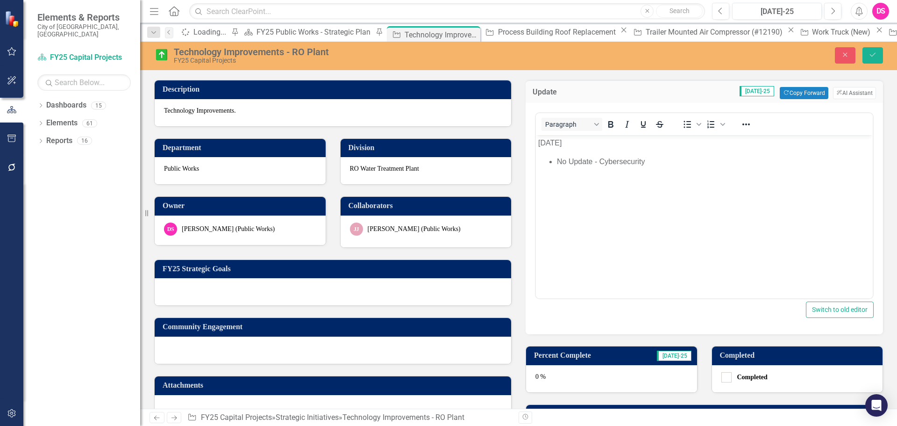
click at [545, 145] on p "[DATE]" at bounding box center [704, 142] width 332 height 11
click at [575, 376] on div "0 %" at bounding box center [611, 378] width 171 height 27
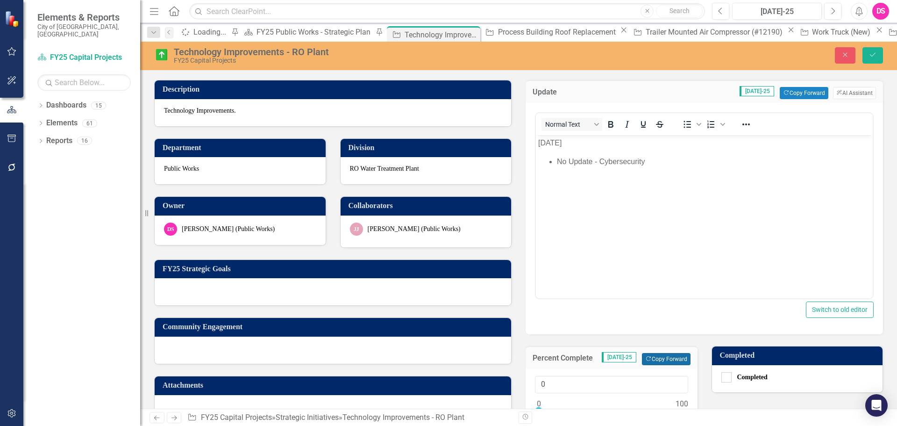
click at [642, 355] on button "Copy Forward Copy Forward" at bounding box center [666, 359] width 48 height 12
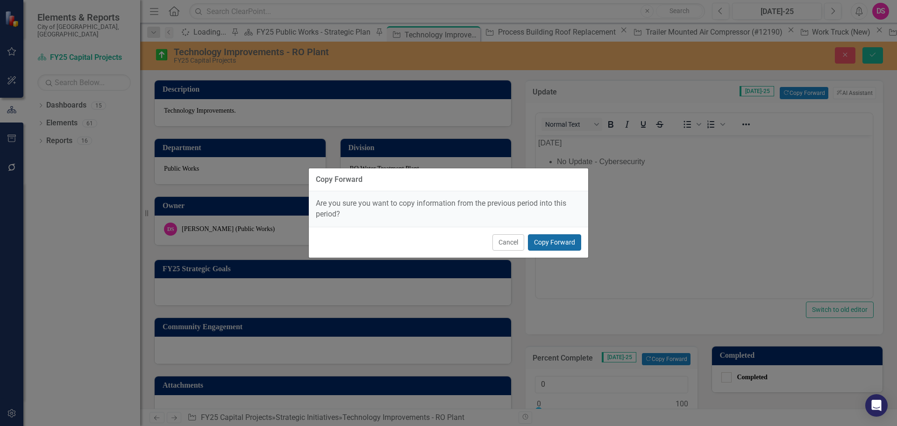
drag, startPoint x: 544, startPoint y: 244, endPoint x: 12, endPoint y: 107, distance: 549.4
click at [544, 244] on button "Copy Forward" at bounding box center [554, 242] width 53 height 16
type input "20"
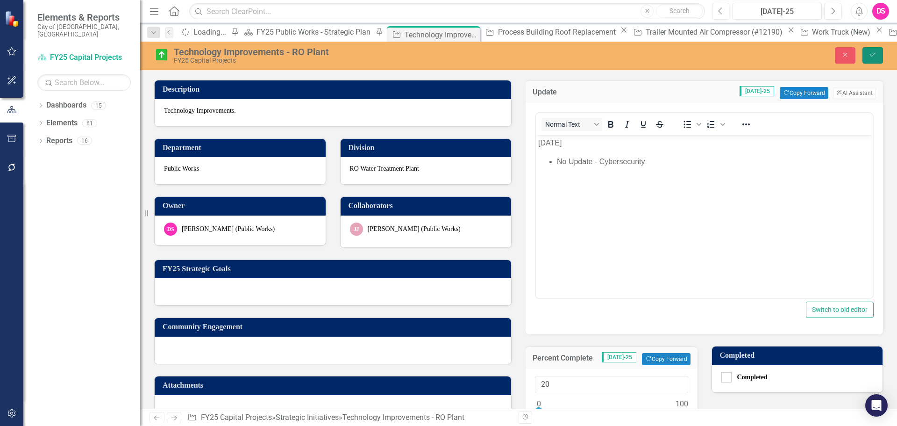
click at [868, 55] on button "Save" at bounding box center [873, 55] width 21 height 16
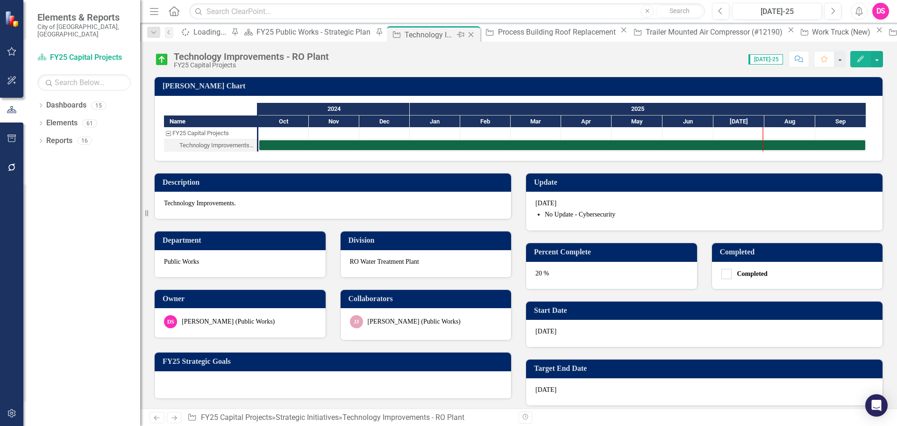
click at [466, 37] on icon "Close" at bounding box center [470, 34] width 9 height 7
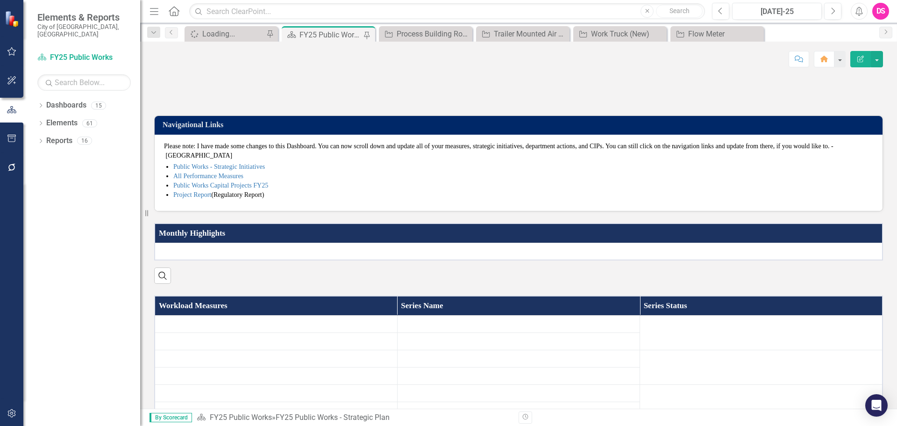
click at [313, 36] on div "FY25 Public Works - Strategic Plan" at bounding box center [331, 35] width 62 height 12
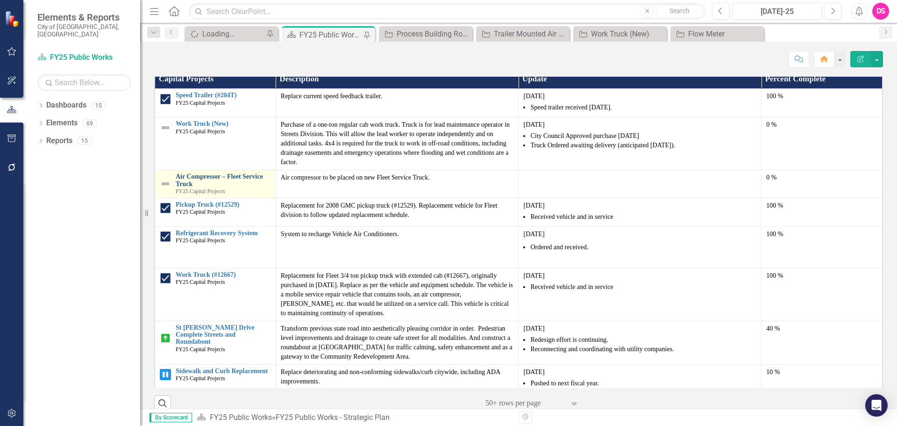
click at [193, 187] on link "Air Compressor – Fleet Service Truck" at bounding box center [223, 180] width 95 height 14
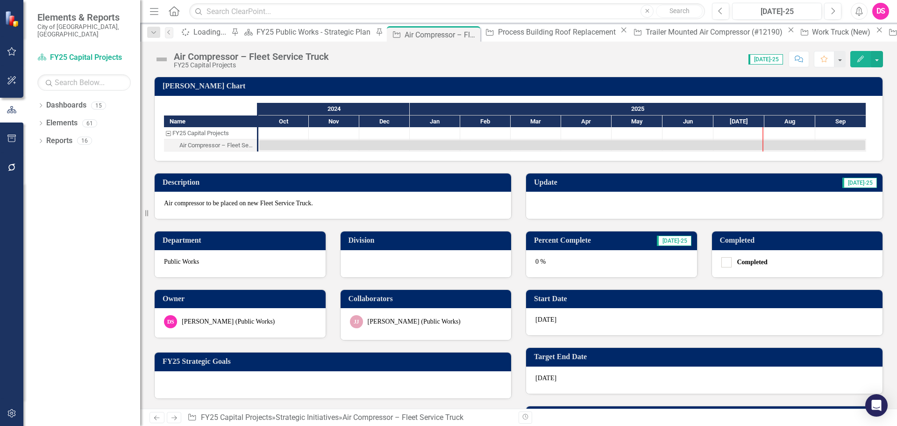
click at [610, 207] on div at bounding box center [704, 205] width 357 height 27
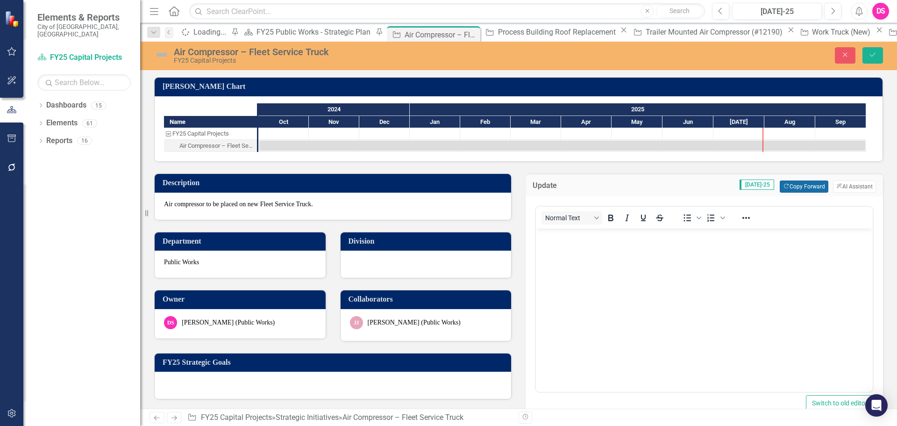
click at [814, 186] on button "Copy Forward Copy Forward" at bounding box center [804, 186] width 48 height 12
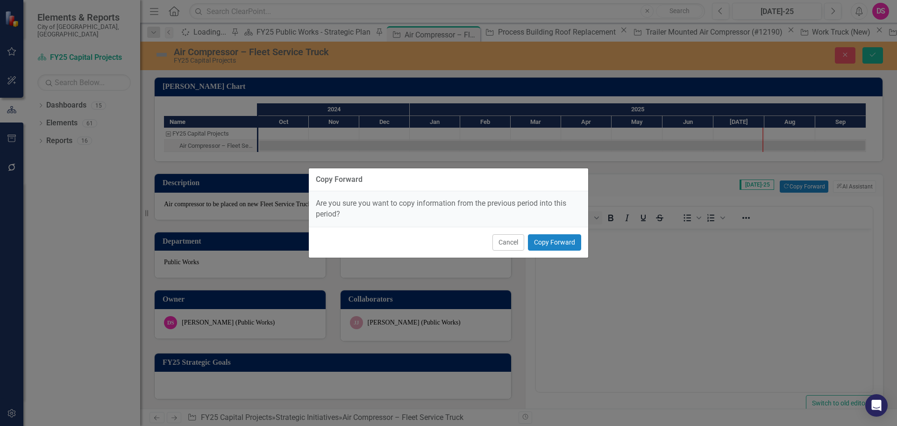
drag, startPoint x: 523, startPoint y: 231, endPoint x: 539, endPoint y: 230, distance: 15.9
click at [523, 230] on div "Cancel Copy Forward" at bounding box center [448, 242] width 279 height 31
click at [550, 235] on button "Copy Forward" at bounding box center [554, 242] width 53 height 16
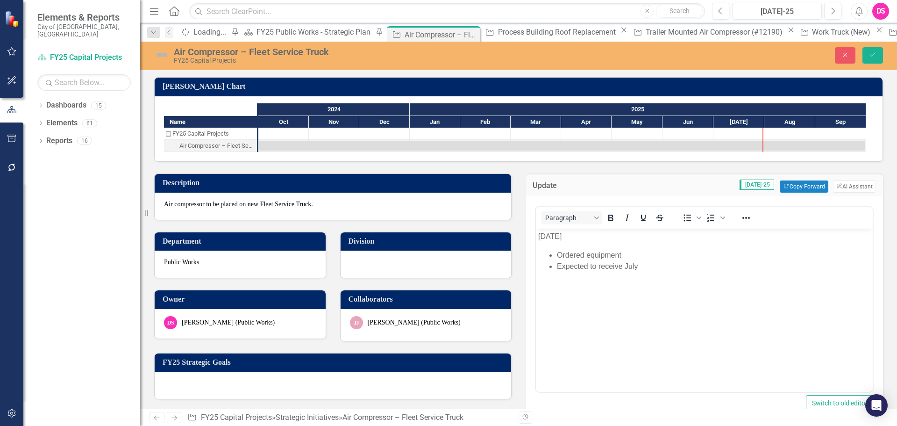
click at [545, 237] on p "[DATE]" at bounding box center [704, 236] width 332 height 11
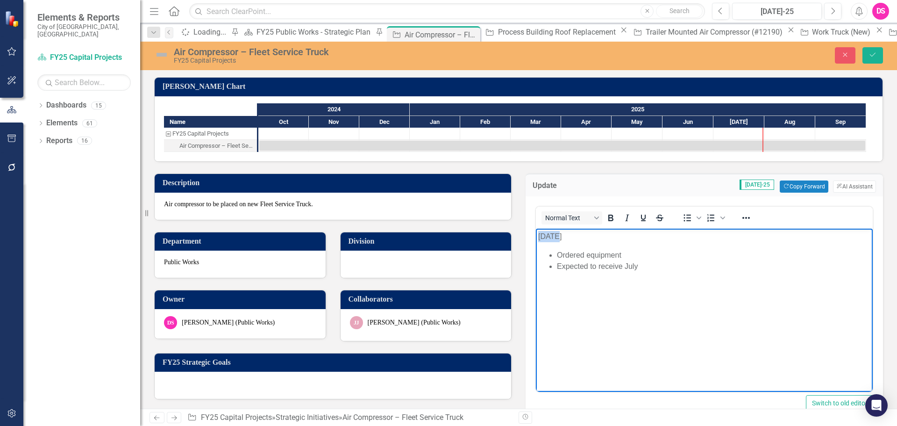
click at [545, 237] on p "[DATE]" at bounding box center [704, 236] width 332 height 11
click at [164, 53] on img at bounding box center [161, 54] width 15 height 15
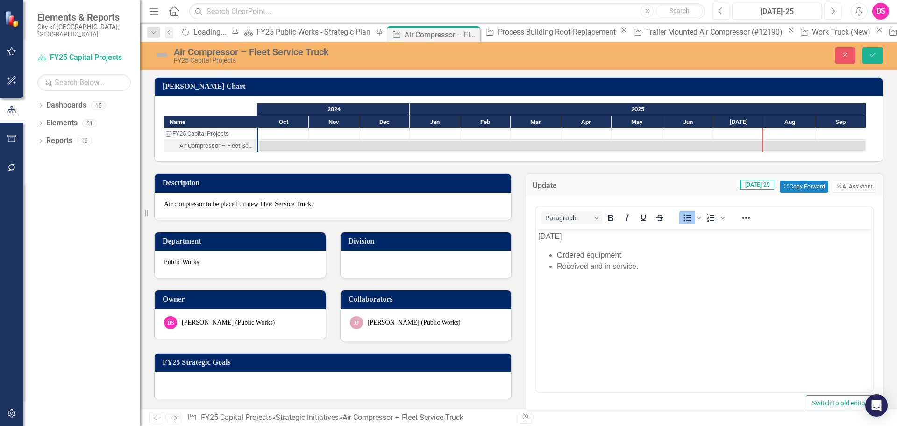
click at [164, 53] on img at bounding box center [161, 54] width 15 height 15
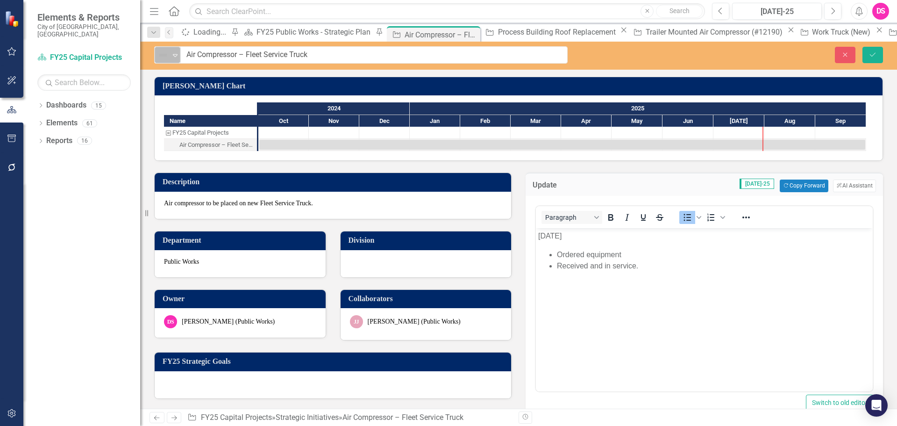
click at [166, 59] on img at bounding box center [163, 55] width 11 height 11
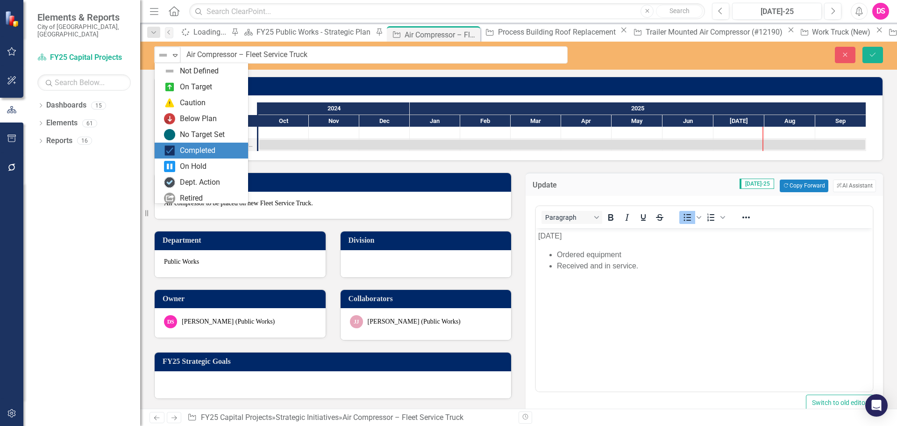
click at [188, 155] on div "Completed" at bounding box center [198, 150] width 36 height 11
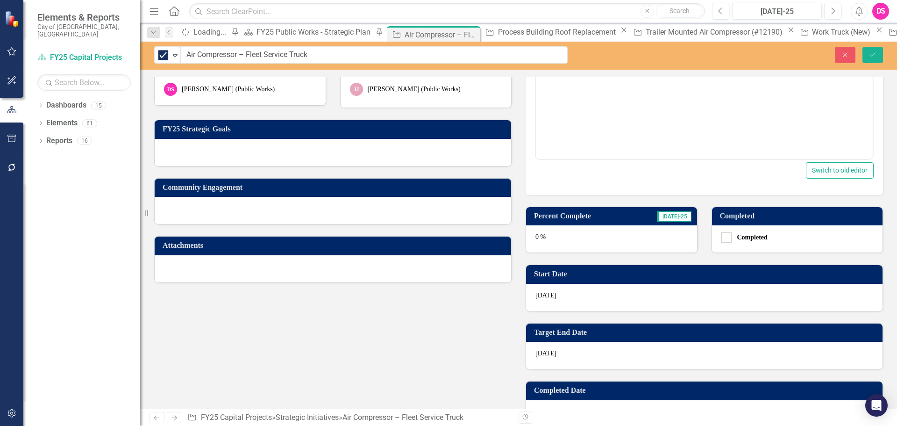
scroll to position [234, 0]
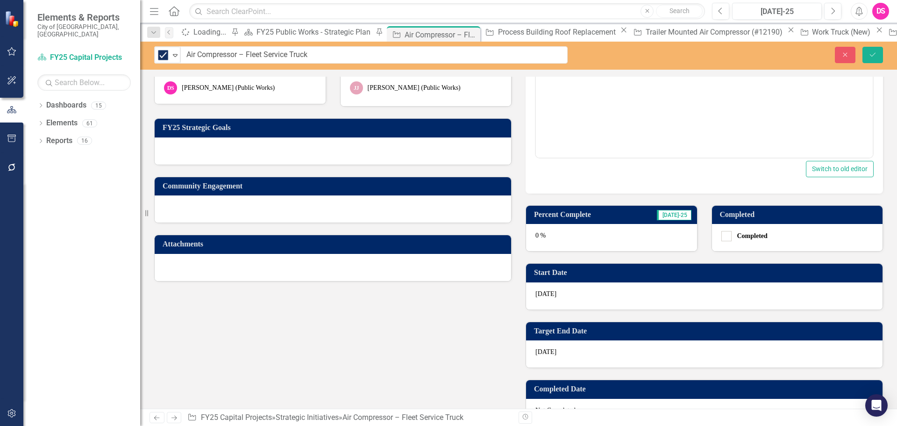
click at [594, 241] on div "0 %" at bounding box center [611, 237] width 171 height 27
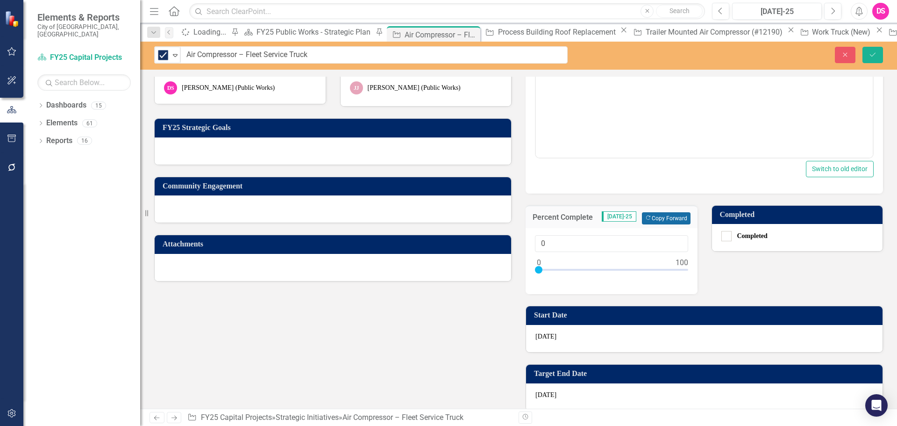
click at [665, 215] on button "Copy Forward Copy Forward" at bounding box center [666, 218] width 48 height 12
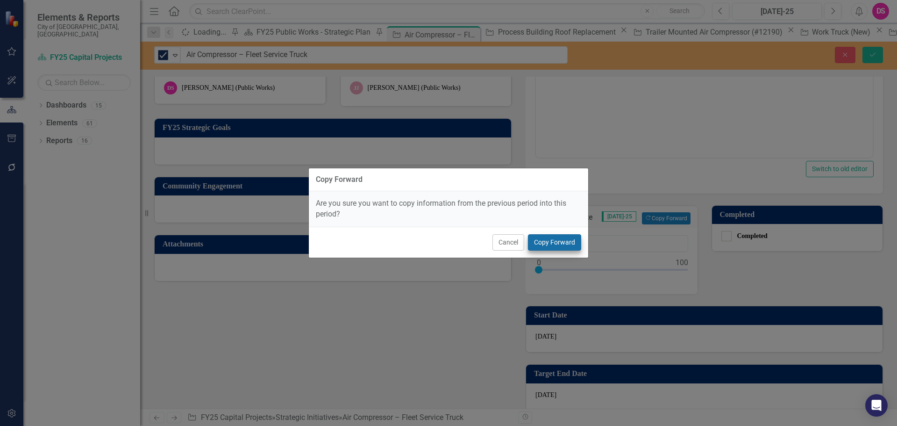
click at [584, 246] on div "Cancel Copy Forward" at bounding box center [448, 242] width 279 height 31
click at [560, 242] on button "Copy Forward" at bounding box center [554, 242] width 53 height 16
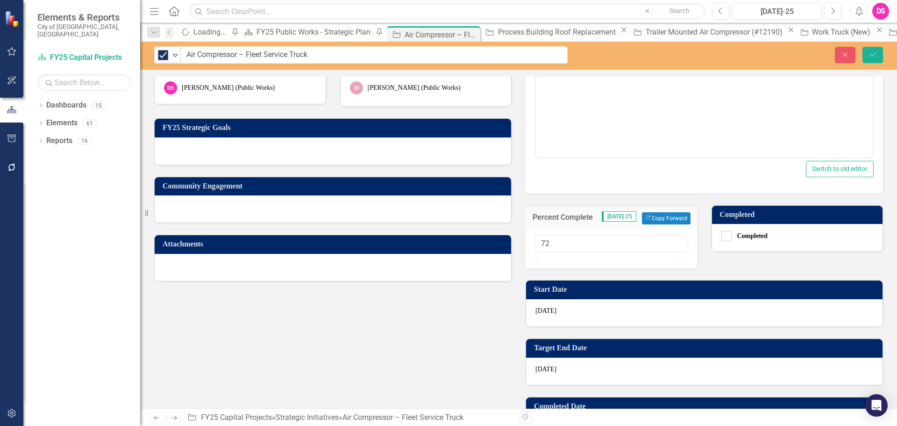
type input "100"
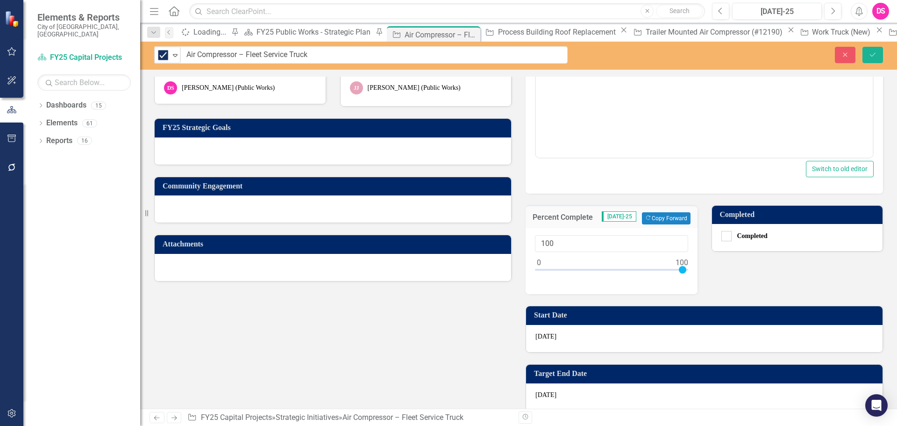
drag, startPoint x: 580, startPoint y: 269, endPoint x: 765, endPoint y: 178, distance: 205.7
click at [725, 259] on div "Update Jul-25 Copy Forward Copy Forward ClearPoint AI AI Assistant Paragraph To…" at bounding box center [705, 234] width 372 height 614
click at [875, 53] on icon "Save" at bounding box center [873, 54] width 8 height 7
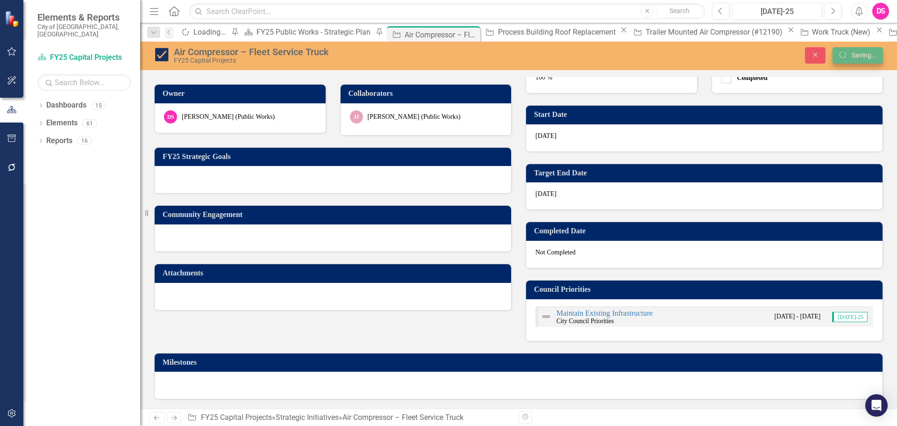
scroll to position [206, 0]
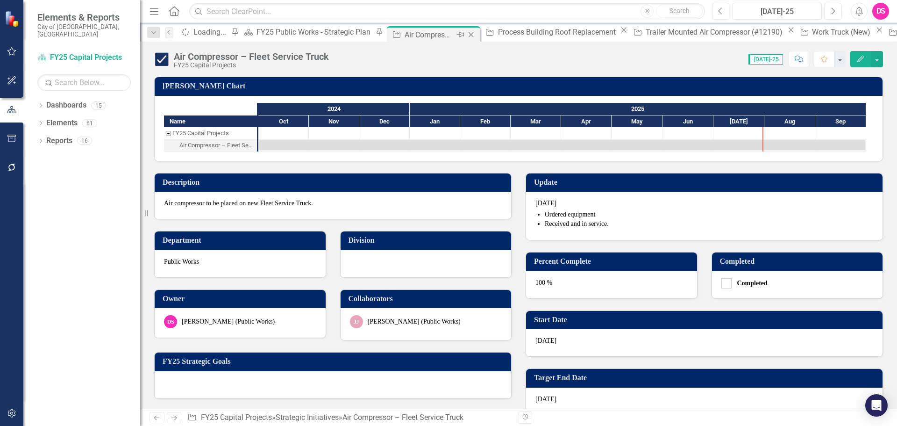
click at [466, 35] on icon "Close" at bounding box center [470, 34] width 9 height 7
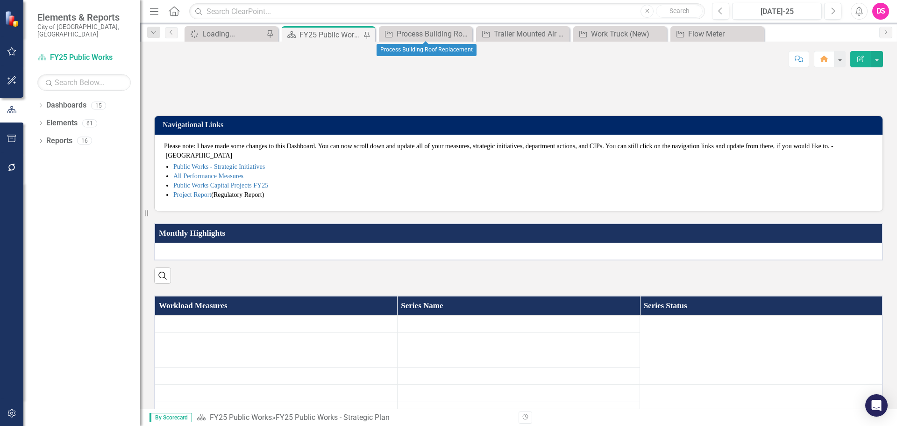
click at [332, 36] on div "FY25 Public Works - Strategic Plan" at bounding box center [331, 35] width 62 height 12
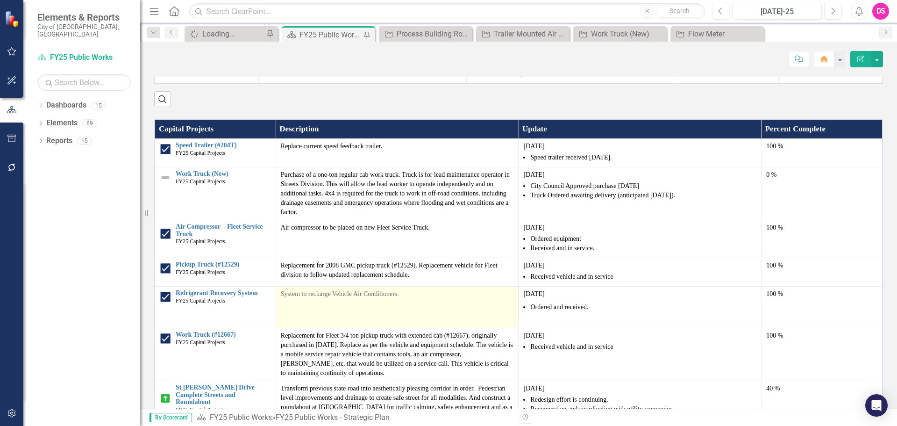
scroll to position [935, 0]
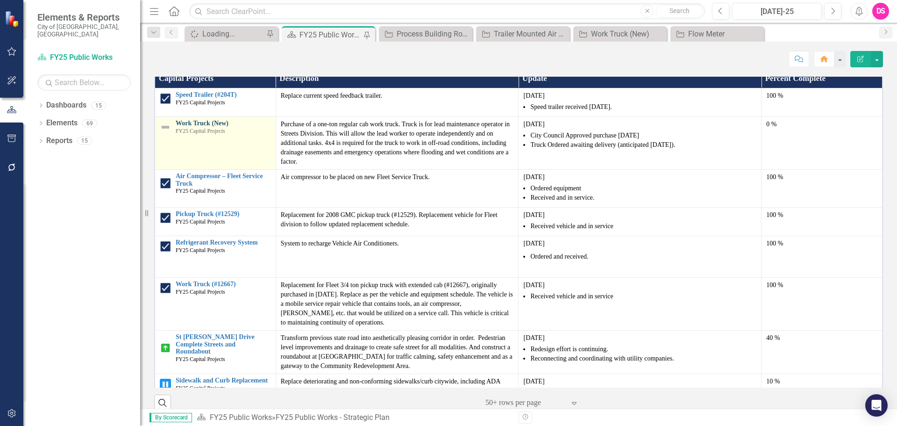
click at [208, 127] on link "Work Truck (New)" at bounding box center [223, 123] width 95 height 7
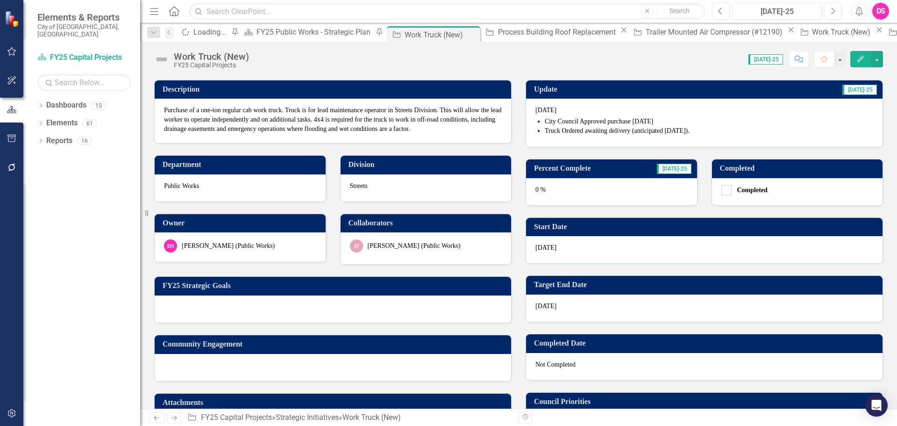
scroll to position [93, 0]
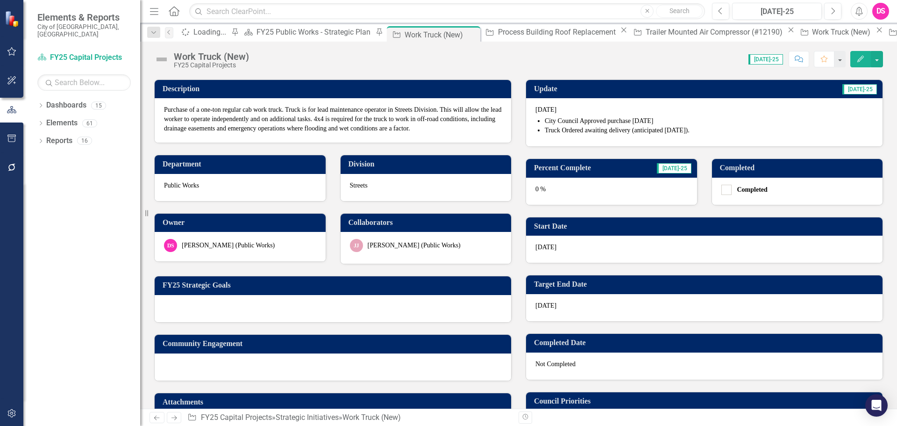
click at [625, 117] on li "City Council Approved purchase [DATE]" at bounding box center [709, 120] width 329 height 9
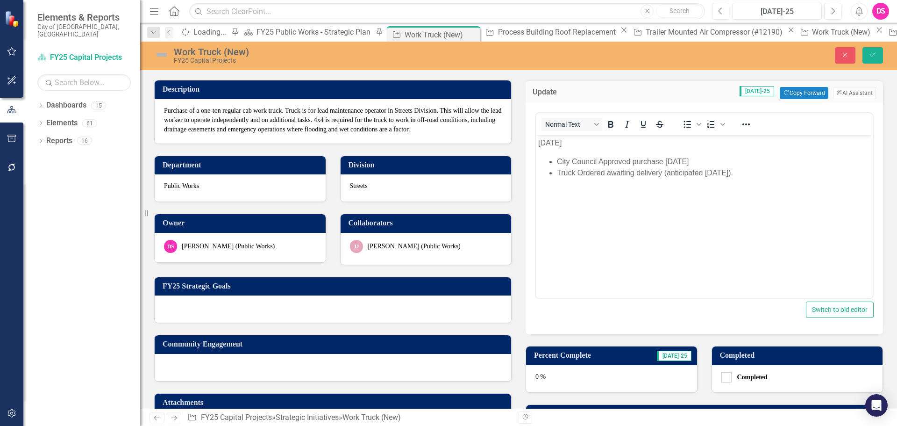
scroll to position [0, 0]
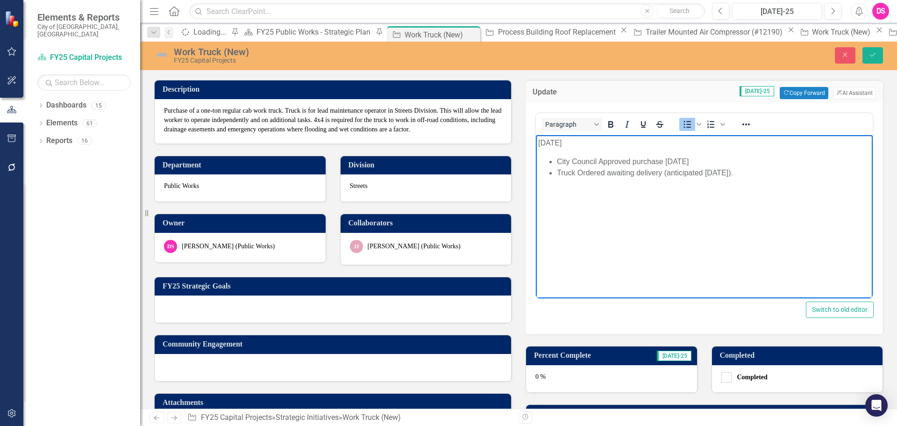
click at [751, 177] on li "Truck Ordered awaiting delivery (anticipated [DATE])." at bounding box center [714, 172] width 314 height 11
drag, startPoint x: 750, startPoint y: 175, endPoint x: 578, endPoint y: 173, distance: 172.5
click at [578, 173] on li "Truck Ordered awaiting delivery (anticipated [DATE])." at bounding box center [714, 172] width 314 height 11
click at [573, 384] on div "0 %" at bounding box center [611, 378] width 171 height 27
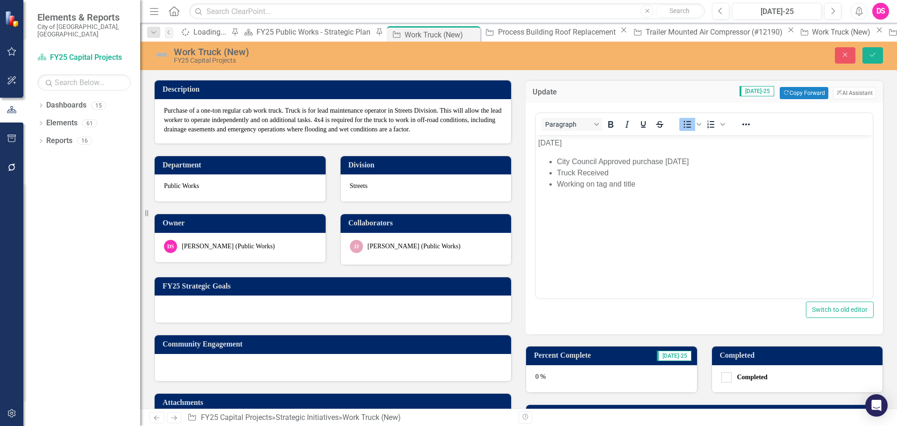
click at [573, 384] on div "0 %" at bounding box center [611, 378] width 171 height 27
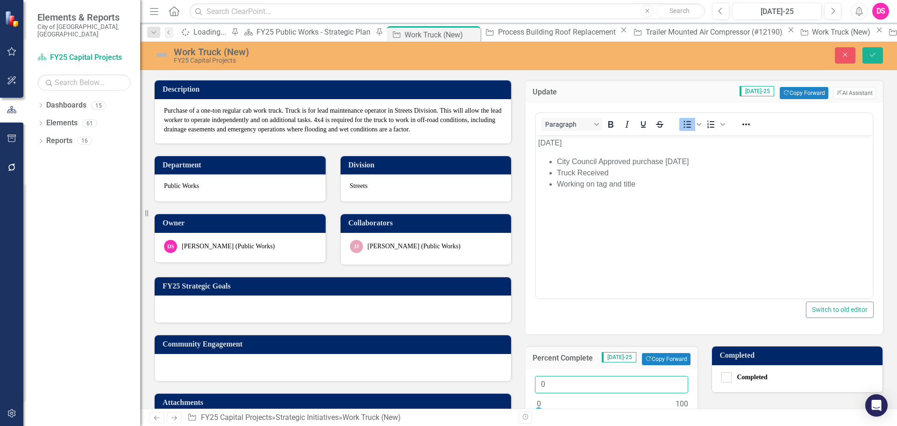
drag, startPoint x: 453, startPoint y: 387, endPoint x: 418, endPoint y: 387, distance: 35.1
click at [418, 387] on div "Description Purchase of a one-ton regular cab work truck. Truck is for lead mai…" at bounding box center [518, 375] width 743 height 614
type input "95"
click at [154, 51] on img at bounding box center [161, 54] width 15 height 15
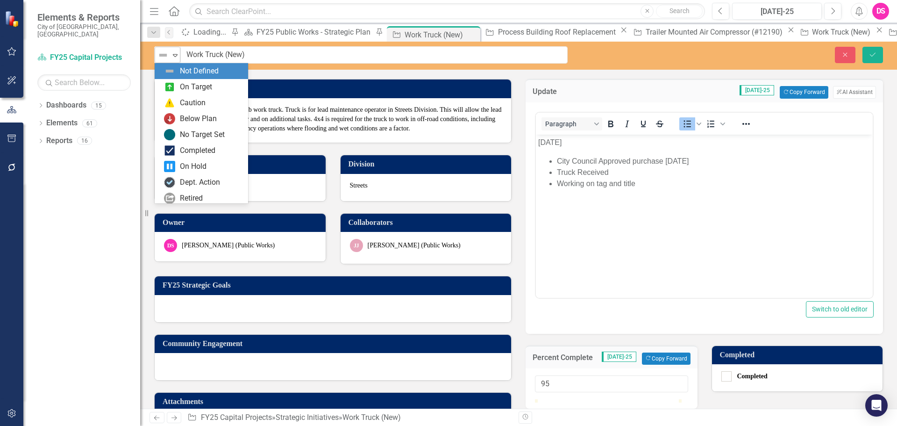
click at [164, 54] on img at bounding box center [163, 55] width 11 height 11
click at [168, 82] on img at bounding box center [169, 86] width 11 height 11
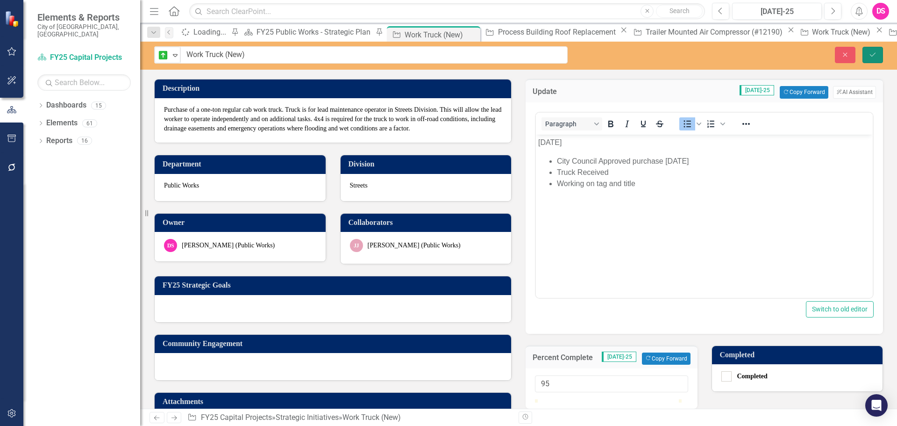
click at [866, 54] on button "Save" at bounding box center [873, 55] width 21 height 16
